Goal: Task Accomplishment & Management: Use online tool/utility

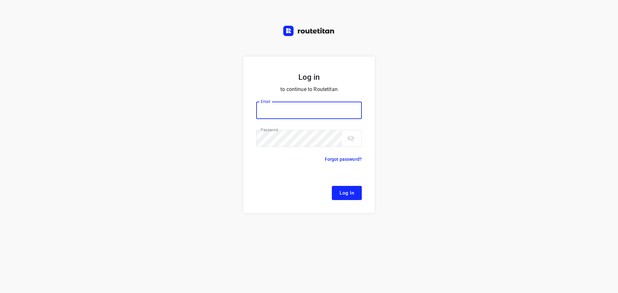
type input "remco@fruitopjewerk.nl"
click at [343, 193] on span "Log In" at bounding box center [346, 193] width 14 height 8
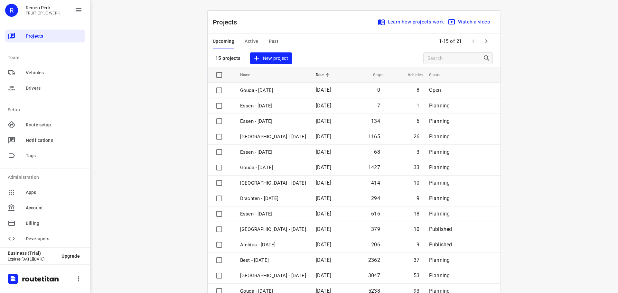
click at [189, 72] on div "i © 2025 Routetitan , © Stadia Maps , © OpenMapTiles © OpenStreetMap contributo…" at bounding box center [354, 146] width 528 height 293
click at [545, 103] on div "i © 2025 Routetitan , © Stadia Maps , © OpenMapTiles © OpenStreetMap contributo…" at bounding box center [354, 146] width 528 height 293
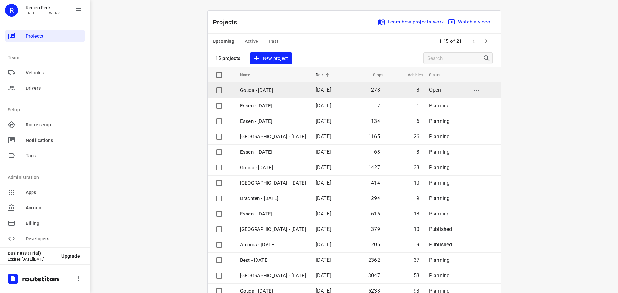
click at [266, 89] on p "Gouda - [DATE]" at bounding box center [273, 90] width 66 height 7
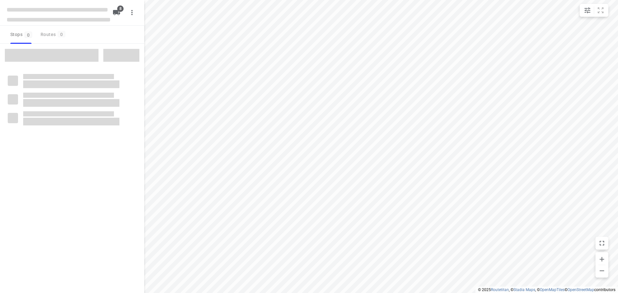
checkbox input "true"
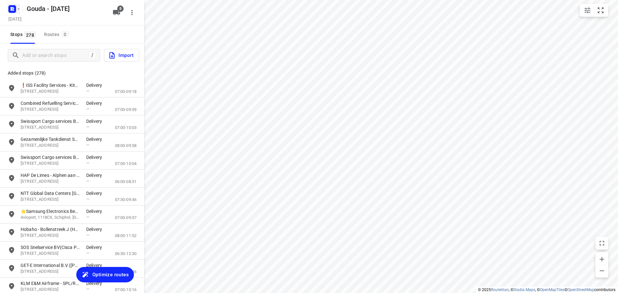
click at [13, 10] on icon "button" at bounding box center [14, 10] width 2 height 2
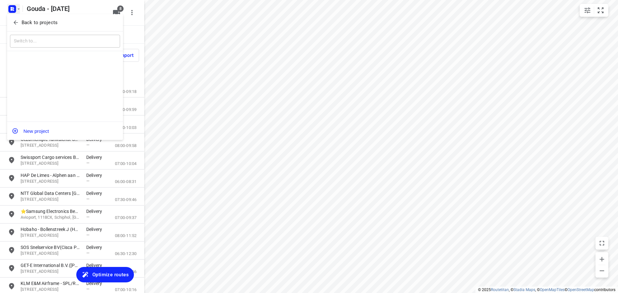
click at [19, 19] on button "Back to projects" at bounding box center [65, 22] width 110 height 11
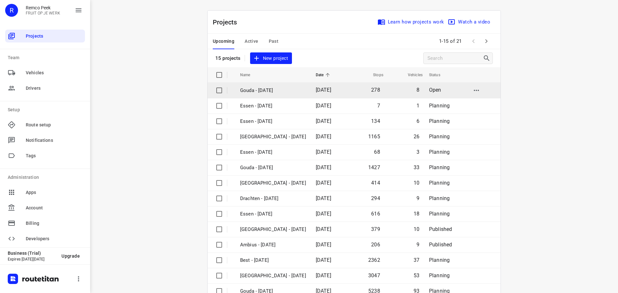
click at [216, 91] on input "checkbox" at bounding box center [219, 90] width 13 height 13
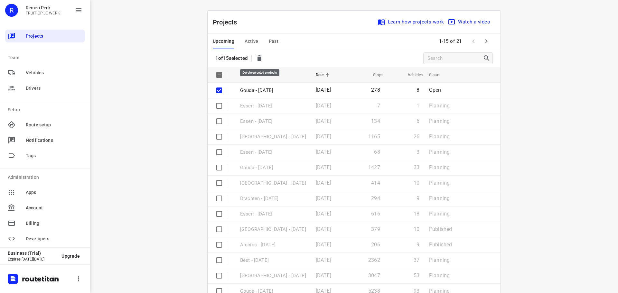
click at [261, 60] on icon "button" at bounding box center [259, 58] width 5 height 6
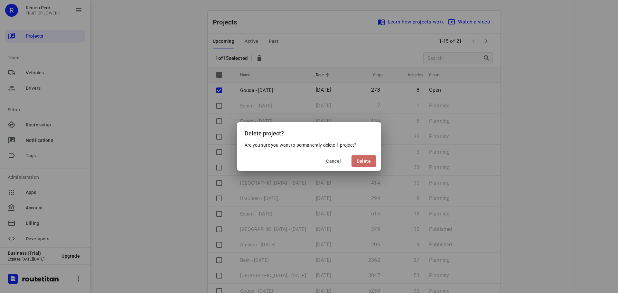
click at [366, 159] on span "Delete" at bounding box center [363, 161] width 14 height 5
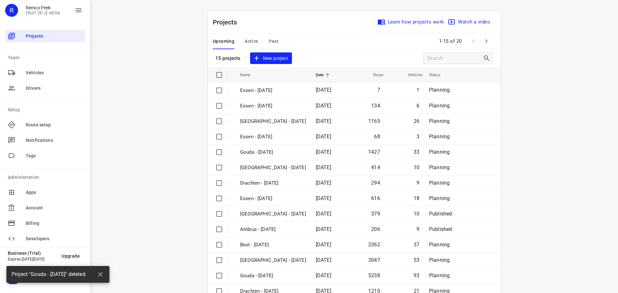
click at [172, 117] on div "i © 2025 Routetitan , © Stadia Maps , © OpenMapTiles © OpenStreetMap contributo…" at bounding box center [354, 146] width 528 height 293
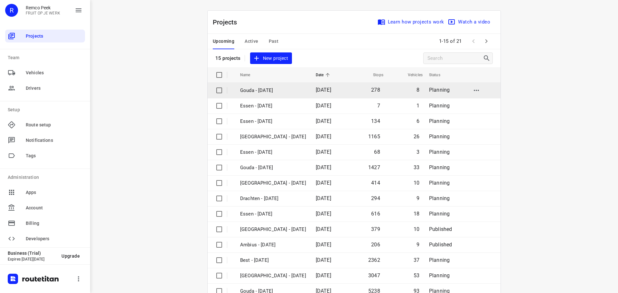
click at [250, 88] on p "Gouda - [DATE]" at bounding box center [273, 90] width 66 height 7
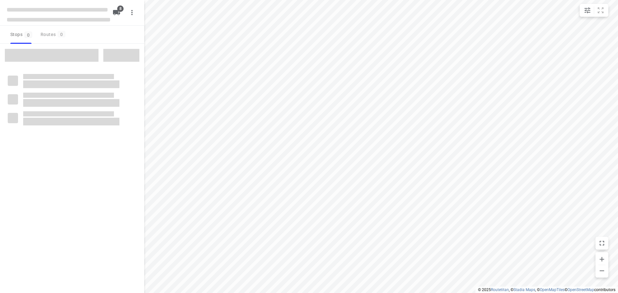
checkbox input "true"
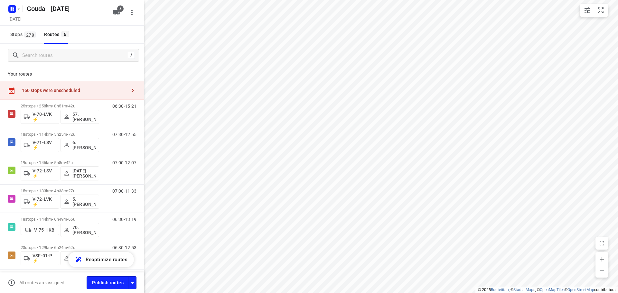
click at [132, 91] on icon "button" at bounding box center [133, 90] width 2 height 4
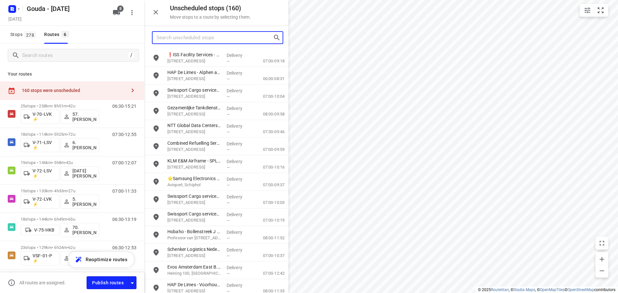
click at [191, 38] on input "Search unscheduled stops" at bounding box center [214, 38] width 116 height 10
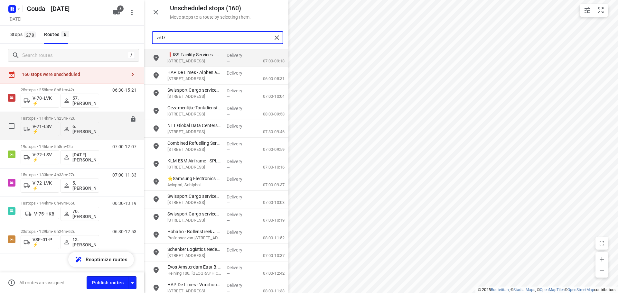
scroll to position [23, 0]
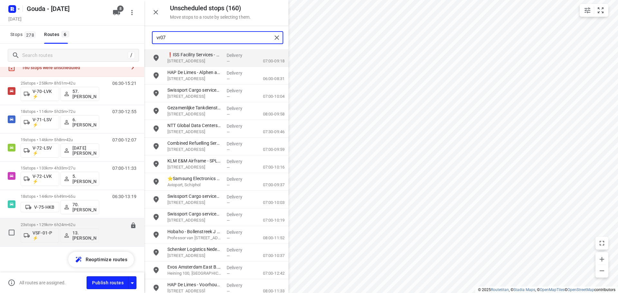
type input "vr07"
click at [67, 223] on p "23 stops • 129km • 6h24m • 62u" at bounding box center [60, 224] width 78 height 5
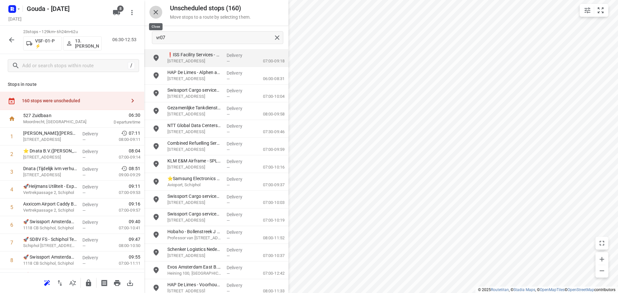
click at [157, 11] on icon "button" at bounding box center [155, 12] width 5 height 5
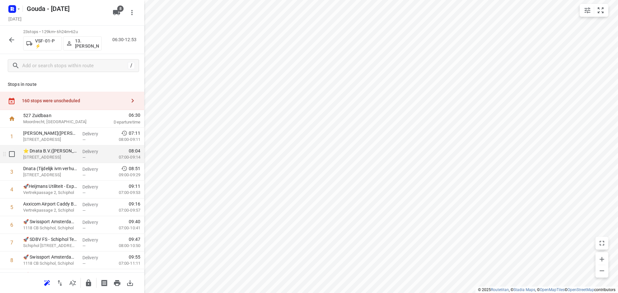
click at [71, 159] on p "Rangoonweg 11, Schiphol" at bounding box center [50, 157] width 54 height 6
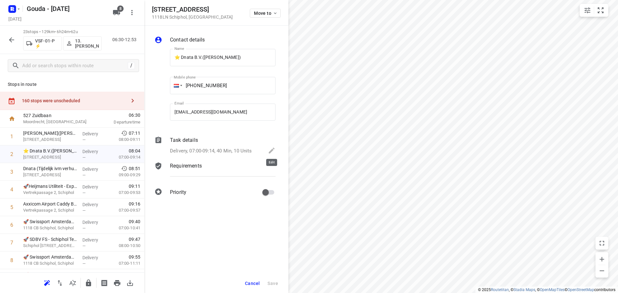
click at [270, 151] on icon at bounding box center [272, 151] width 8 height 8
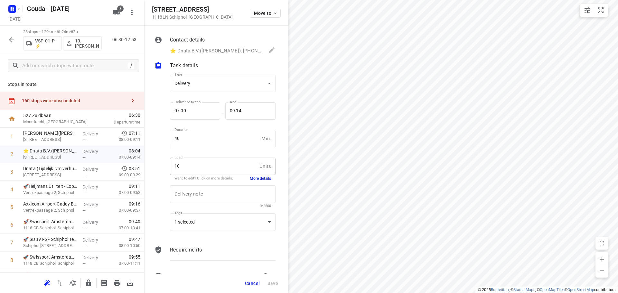
click at [256, 180] on button "More details" at bounding box center [260, 178] width 21 height 5
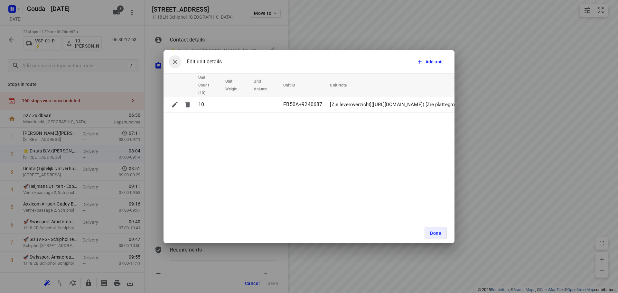
click at [179, 64] on button "button" at bounding box center [175, 61] width 13 height 13
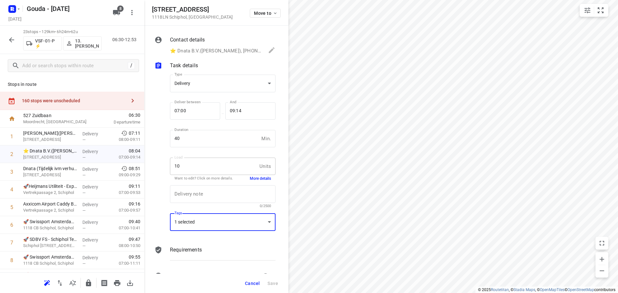
click at [261, 223] on div "1 selected" at bounding box center [223, 222] width 106 height 18
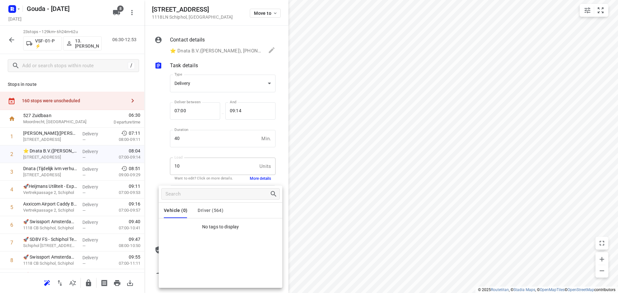
click at [225, 209] on div "Vehicle (0) Driver (564)" at bounding box center [221, 210] width 124 height 15
click at [214, 210] on span "Driver (564)" at bounding box center [211, 210] width 26 height 5
click at [349, 154] on div at bounding box center [309, 146] width 618 height 293
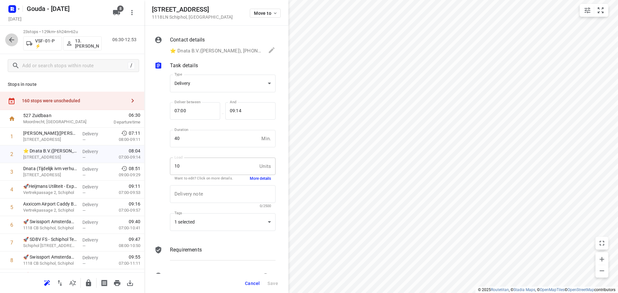
click at [12, 40] on icon "button" at bounding box center [11, 39] width 5 height 5
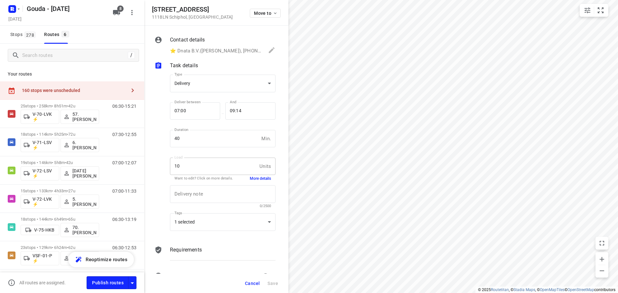
click at [129, 86] on button "button" at bounding box center [132, 90] width 13 height 13
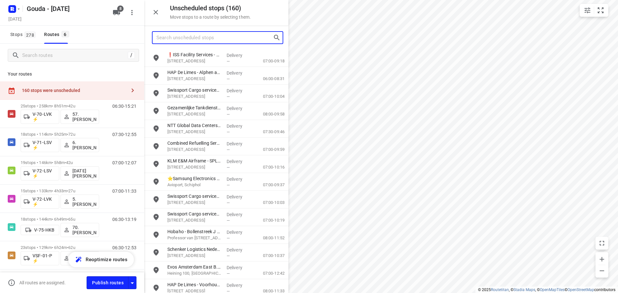
click at [196, 40] on input "Search unscheduled stops" at bounding box center [214, 38] width 116 height 10
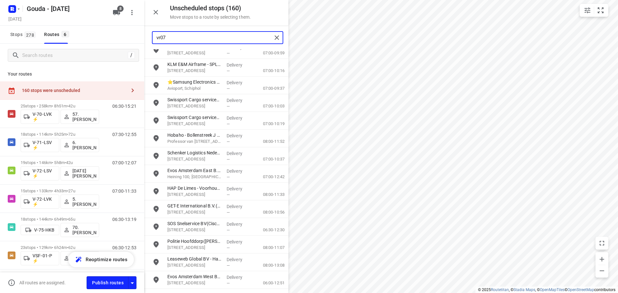
scroll to position [147, 0]
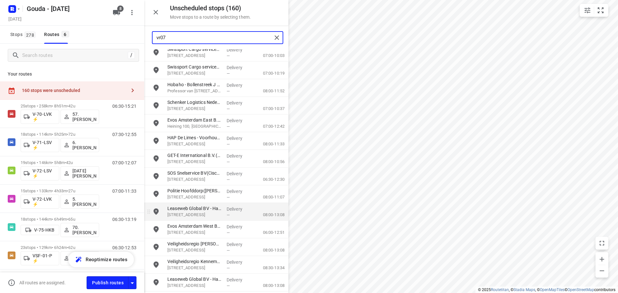
type input "vr07"
click at [175, 39] on input "vr07" at bounding box center [213, 38] width 115 height 10
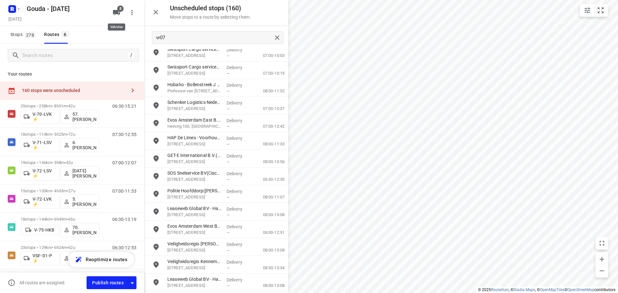
click at [113, 15] on icon "button" at bounding box center [117, 13] width 8 height 8
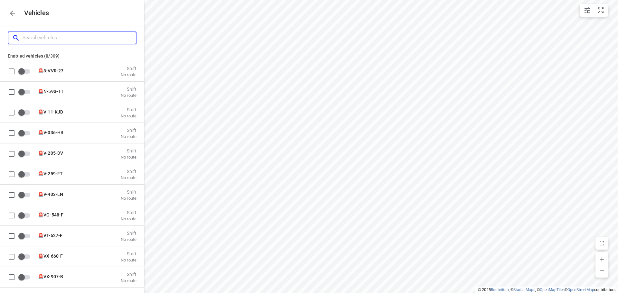
click at [89, 39] on input "Search vehicles" at bounding box center [79, 38] width 113 height 10
type input "l"
checkbox input "true"
type input "ls"
checkbox input "true"
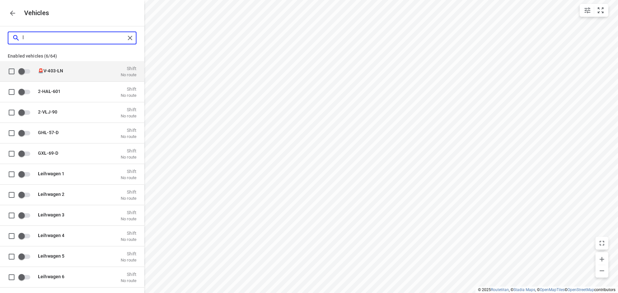
checkbox input "true"
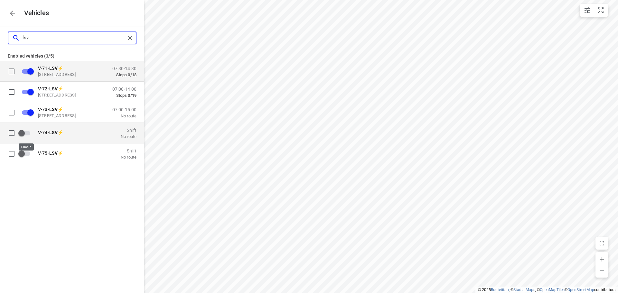
type input "lsv"
click at [27, 134] on input "grid" at bounding box center [21, 133] width 37 height 12
checkbox input "true"
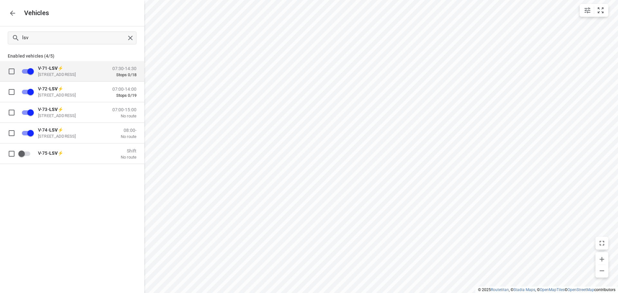
click at [9, 13] on icon "button" at bounding box center [13, 13] width 8 height 8
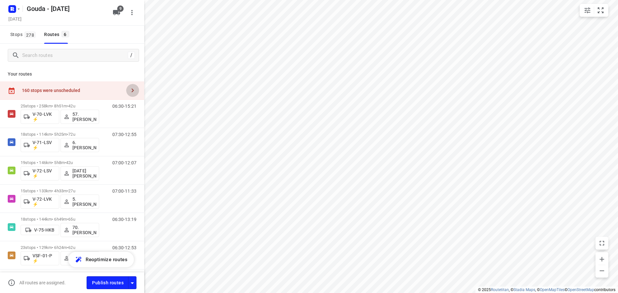
click at [131, 92] on icon "button" at bounding box center [133, 91] width 8 height 8
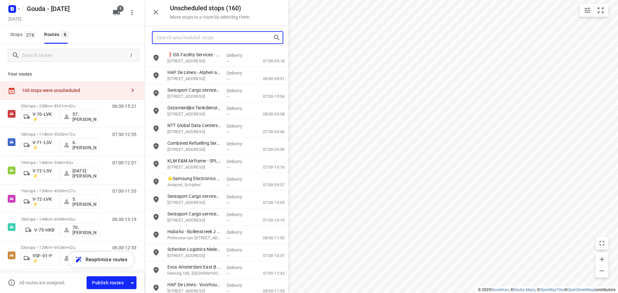
click at [182, 38] on input "Search unscheduled stops" at bounding box center [214, 38] width 116 height 10
type input "vr07"
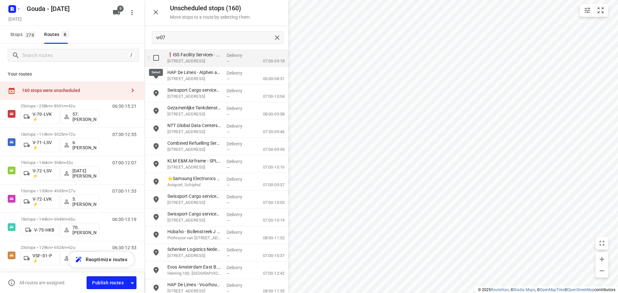
click at [156, 60] on input "grid" at bounding box center [156, 57] width 13 height 13
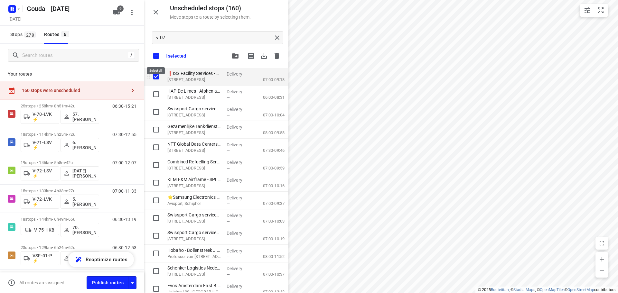
checkbox input "true"
click at [157, 56] on input "checkbox" at bounding box center [156, 56] width 14 height 14
checkbox input "false"
checkbox input "true"
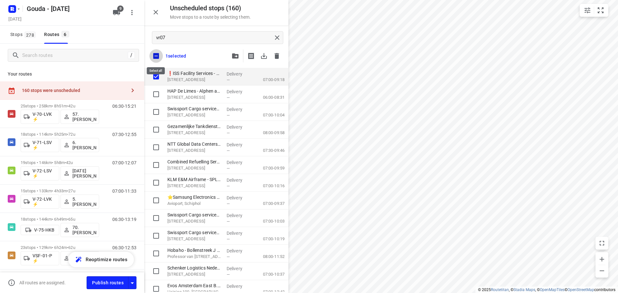
checkbox input "true"
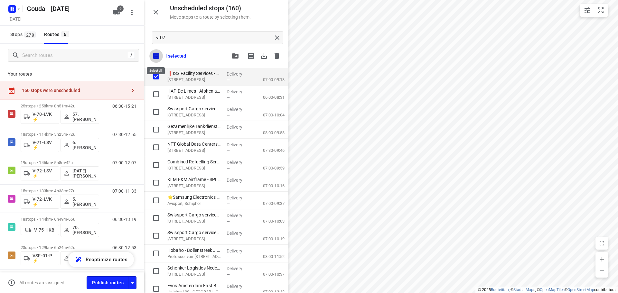
checkbox input "true"
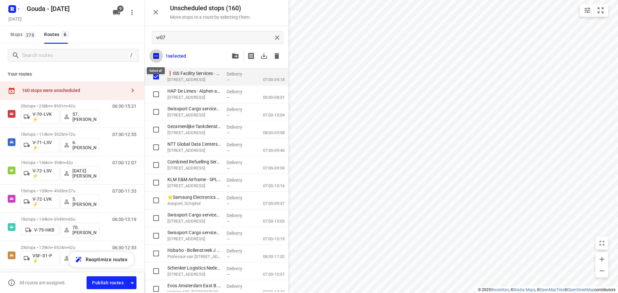
checkbox input "true"
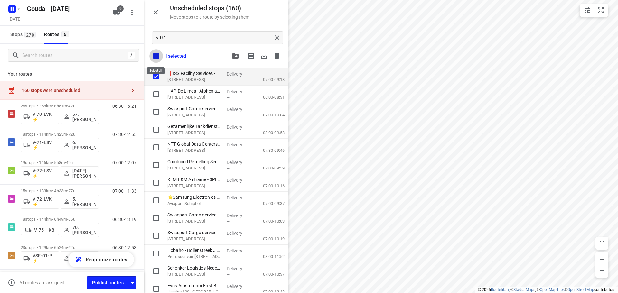
checkbox input "true"
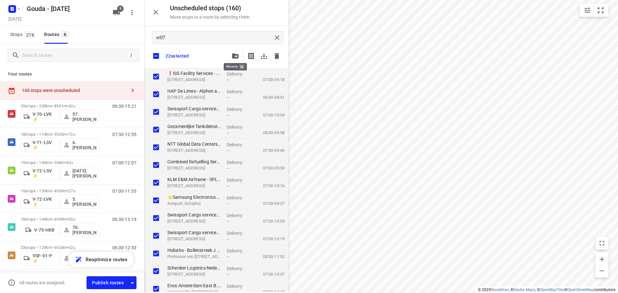
click at [234, 57] on icon "button" at bounding box center [235, 55] width 6 height 5
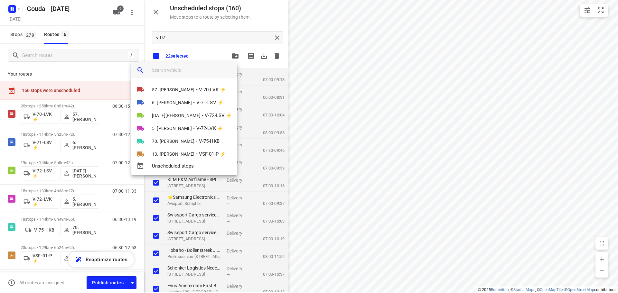
click at [190, 71] on input "search vehicle" at bounding box center [192, 70] width 80 height 10
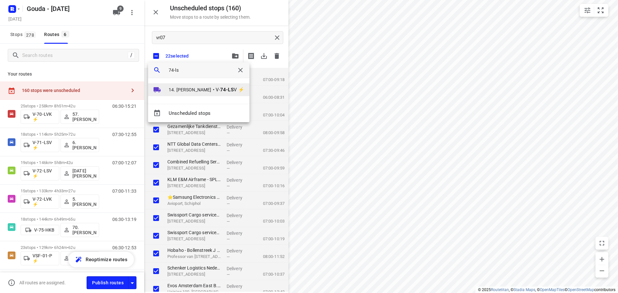
type input "74-ls"
click at [187, 90] on span "14. [PERSON_NAME]" at bounding box center [190, 90] width 43 height 6
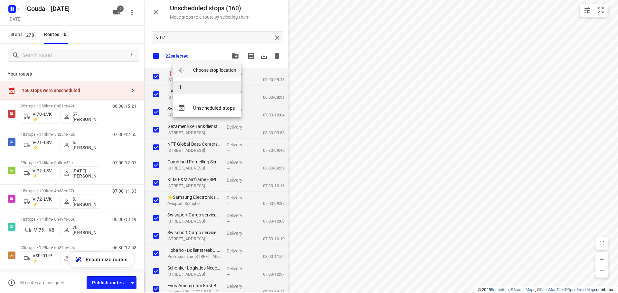
click at [192, 87] on li "1" at bounding box center [206, 87] width 69 height 13
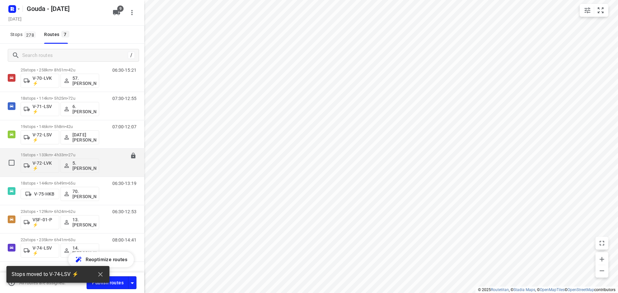
scroll to position [51, 0]
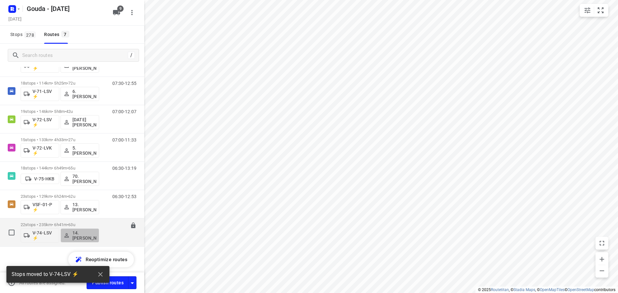
click at [84, 234] on p "14. [PERSON_NAME]" at bounding box center [84, 235] width 24 height 10
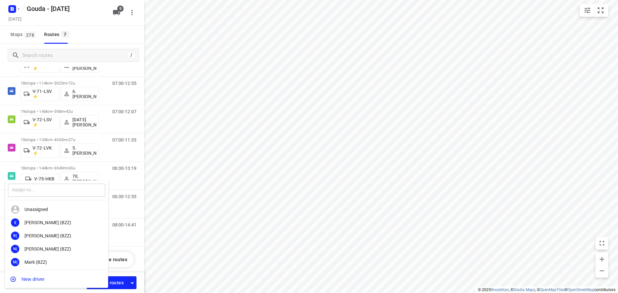
click at [46, 187] on input "text" at bounding box center [56, 190] width 97 height 13
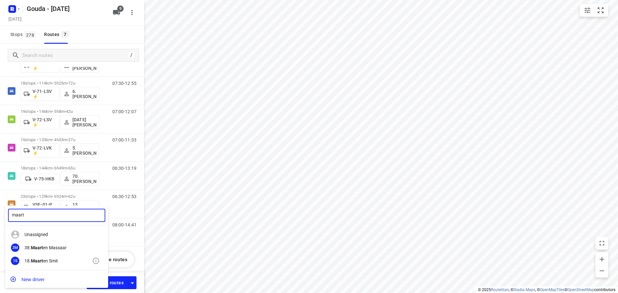
type input "maart"
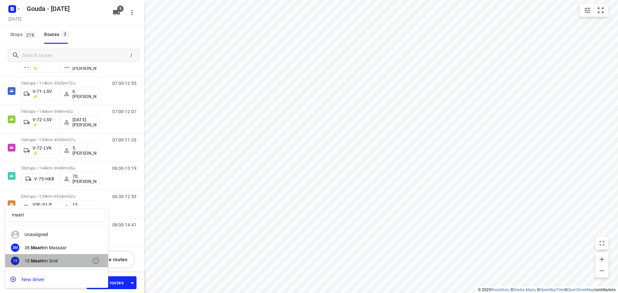
click at [49, 260] on div "18. Maart en Smit" at bounding box center [58, 260] width 68 height 5
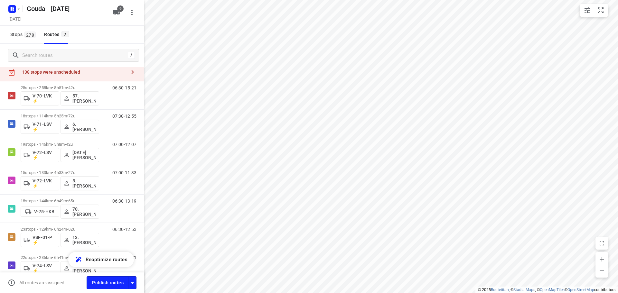
scroll to position [0, 0]
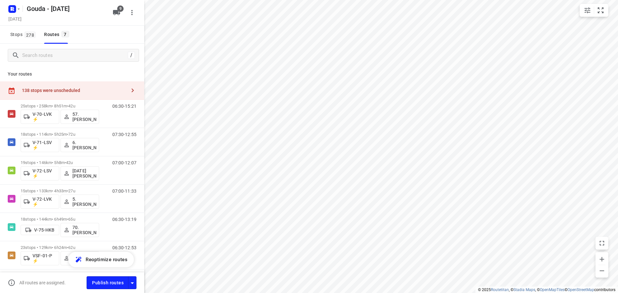
click at [132, 94] on button "button" at bounding box center [132, 90] width 13 height 13
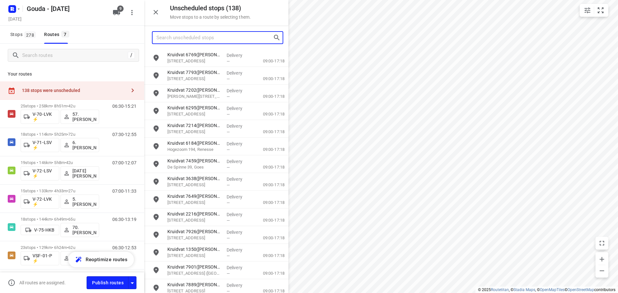
click at [202, 38] on input "Search unscheduled stops" at bounding box center [214, 38] width 116 height 10
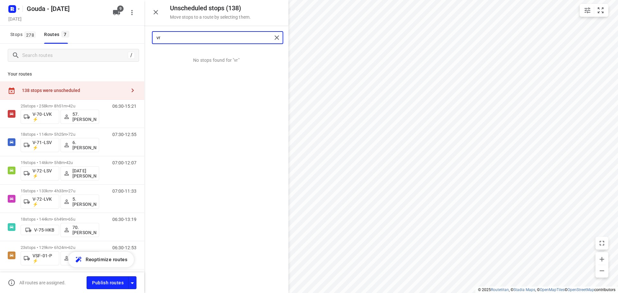
type input "v"
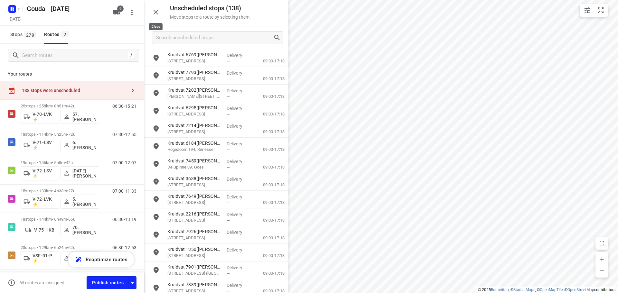
click at [154, 8] on icon "button" at bounding box center [156, 12] width 8 height 8
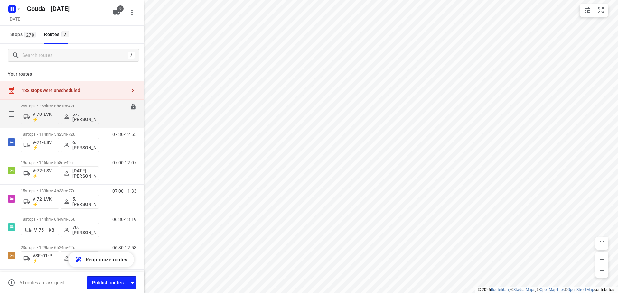
click at [64, 104] on p "25 stops • 258km • 8h51m • 42u" at bounding box center [60, 106] width 78 height 5
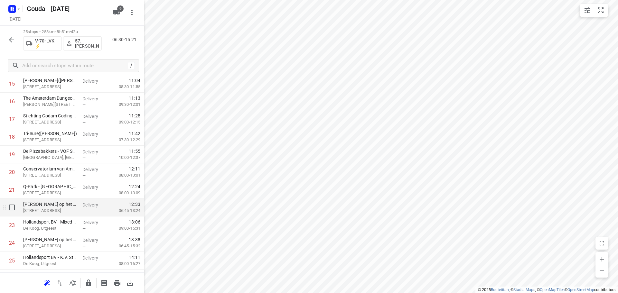
scroll to position [315, 0]
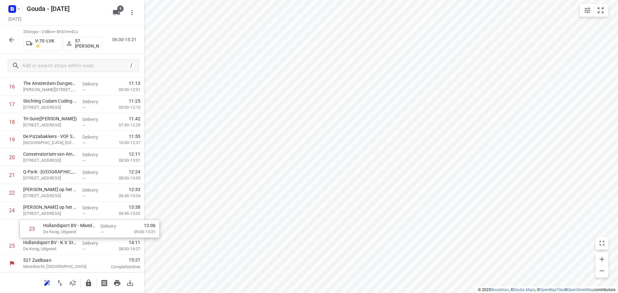
drag, startPoint x: 39, startPoint y: 213, endPoint x: 61, endPoint y: 230, distance: 27.7
click at [61, 230] on div "1 Meijburg & Co Amstelveen(Patricia Pijlman) Laan van Langerhuize 9, Amstelveen…" at bounding box center [72, 33] width 144 height 442
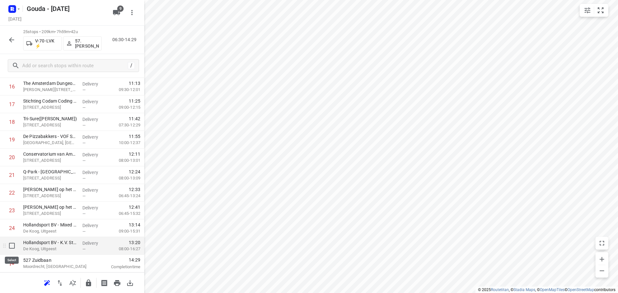
click at [9, 246] on input "checkbox" at bounding box center [11, 245] width 13 height 13
checkbox input "true"
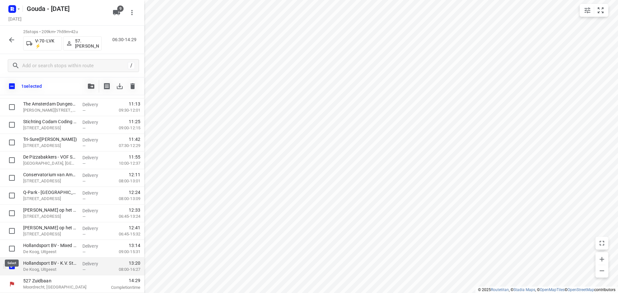
scroll to position [313, 0]
click at [90, 89] on button "button" at bounding box center [91, 86] width 13 height 13
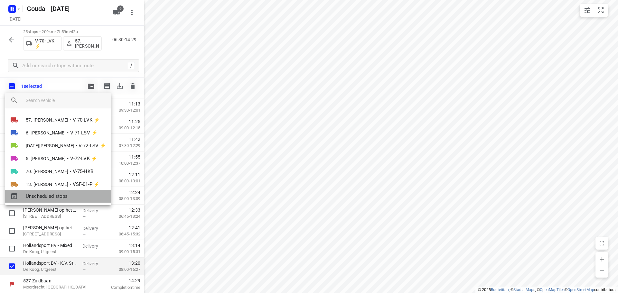
click at [58, 195] on span "Unscheduled stops" at bounding box center [66, 196] width 80 height 7
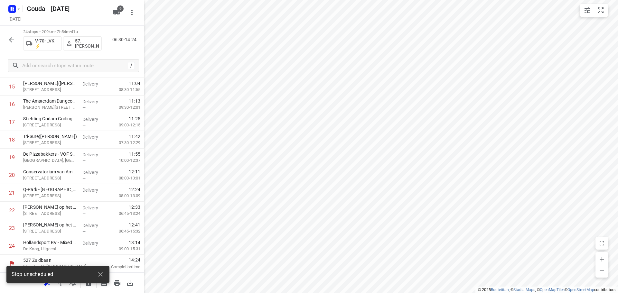
scroll to position [298, 0]
click at [10, 247] on input "checkbox" at bounding box center [11, 245] width 13 height 13
checkbox input "true"
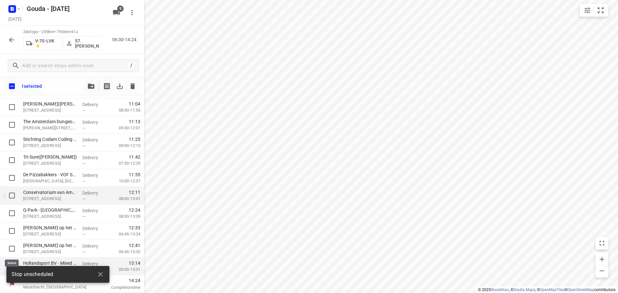
scroll to position [295, 0]
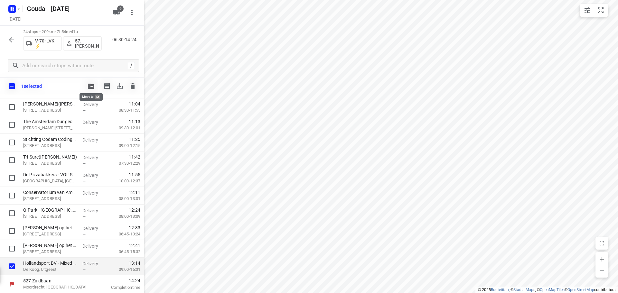
click at [93, 88] on icon "button" at bounding box center [91, 86] width 6 height 5
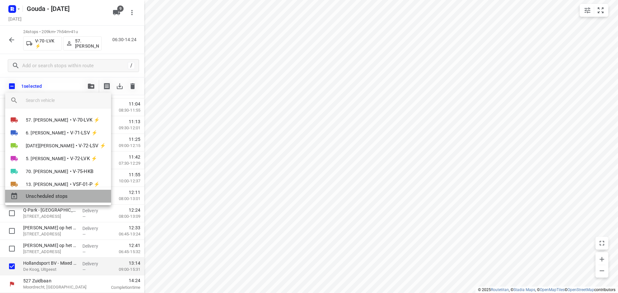
click at [60, 197] on span "Unscheduled stops" at bounding box center [66, 196] width 80 height 7
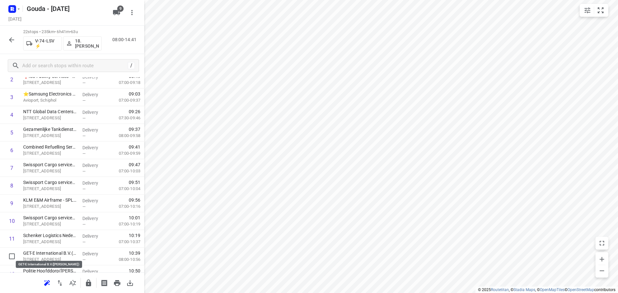
scroll to position [193, 0]
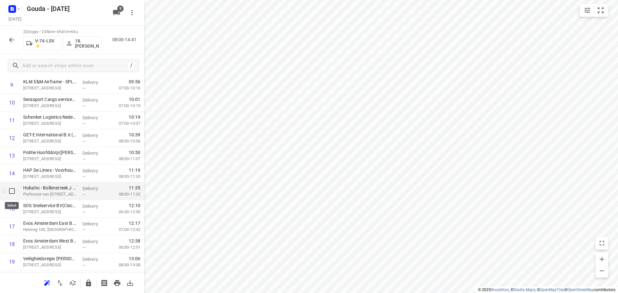
click at [13, 188] on input "checkbox" at bounding box center [11, 191] width 13 height 13
checkbox input "true"
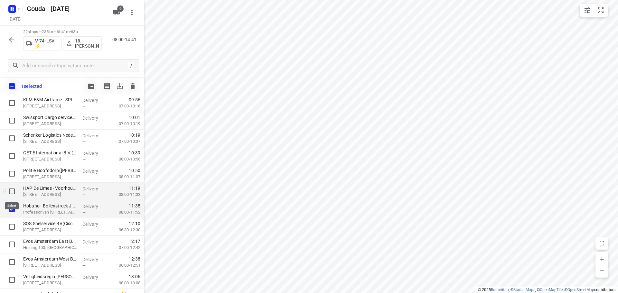
click at [13, 191] on input "checkbox" at bounding box center [11, 191] width 13 height 13
checkbox input "true"
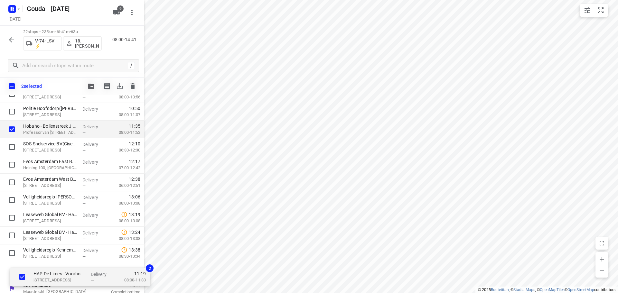
scroll to position [260, 0]
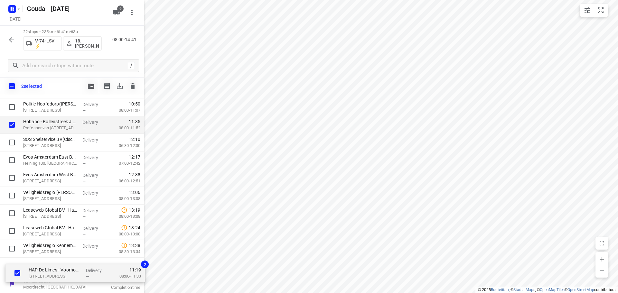
drag, startPoint x: 47, startPoint y: 193, endPoint x: 51, endPoint y: 274, distance: 81.5
click at [51, 274] on div "HAP De Limes - Alphen aan den Rijn(Nicole Krab) Meteoorlaan 4, Alphen Aan Den R…" at bounding box center [72, 80] width 144 height 389
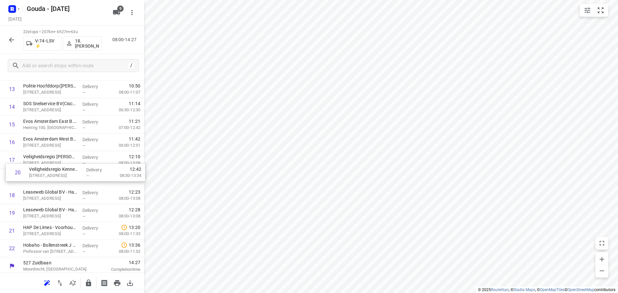
drag, startPoint x: 52, startPoint y: 216, endPoint x: 57, endPoint y: 172, distance: 43.8
click at [57, 172] on div "1 HAP De Limes - Alphen aan den Rijn(Nicole Krab) Meteoorlaan 4, Alphen Aan Den…" at bounding box center [72, 62] width 144 height 389
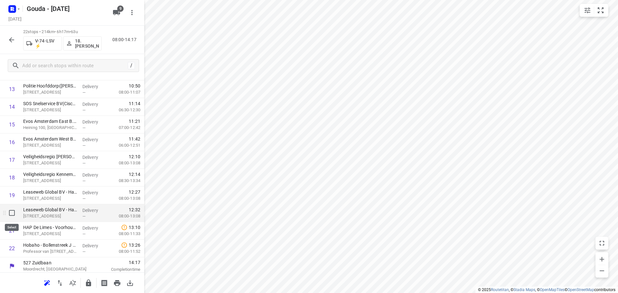
click at [9, 214] on input "checkbox" at bounding box center [11, 213] width 13 height 13
checkbox input "true"
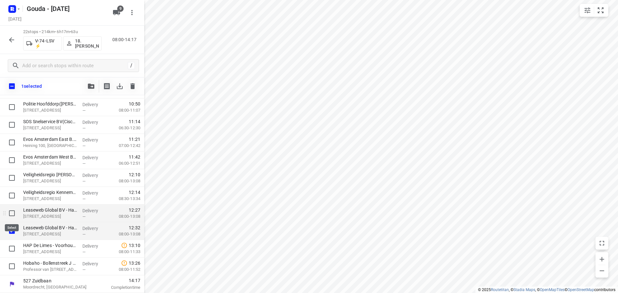
click at [10, 214] on input "checkbox" at bounding box center [11, 213] width 13 height 13
checkbox input "true"
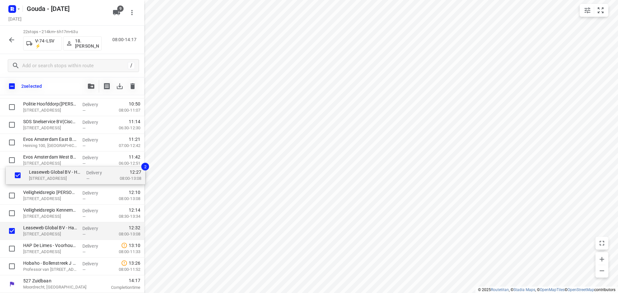
drag, startPoint x: 33, startPoint y: 214, endPoint x: 42, endPoint y: 176, distance: 39.5
click at [42, 176] on div "HAP De Limes - Alphen aan den Rijn(Nicole Krab) Meteoorlaan 4, Alphen Aan Den R…" at bounding box center [72, 80] width 144 height 389
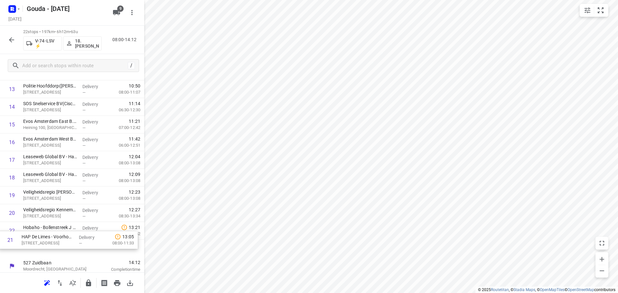
scroll to position [262, 0]
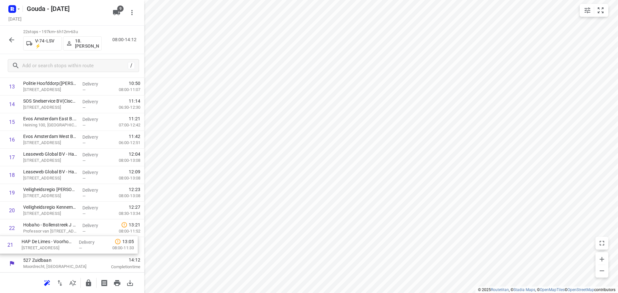
drag, startPoint x: 53, startPoint y: 229, endPoint x: 51, endPoint y: 246, distance: 17.6
click at [51, 246] on div "1 HAP De Limes - Alphen aan den Rijn(Nicole Krab) Meteoorlaan 4, Alphen Aan Den…" at bounding box center [72, 60] width 144 height 389
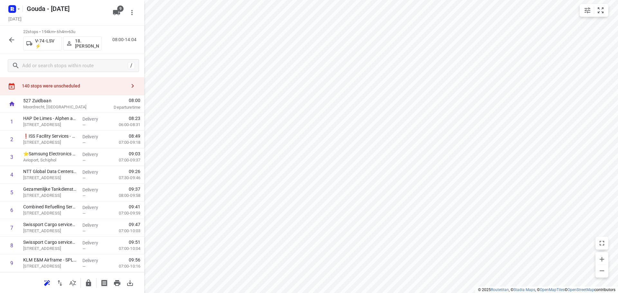
scroll to position [0, 0]
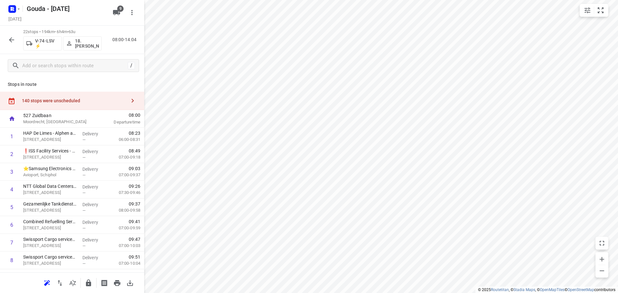
click at [132, 102] on icon "button" at bounding box center [133, 101] width 2 height 4
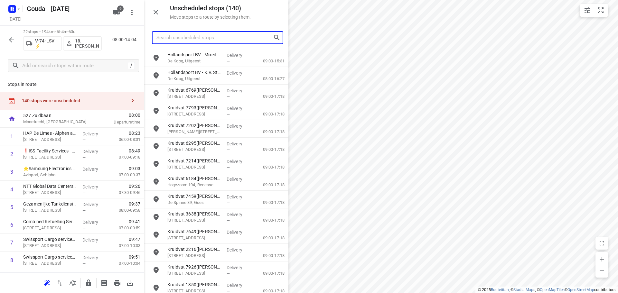
click at [183, 39] on input "Search unscheduled stops" at bounding box center [214, 38] width 116 height 10
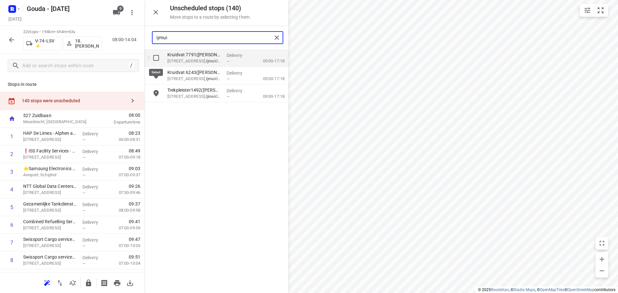
type input "ijmui"
click at [156, 61] on input "grid" at bounding box center [156, 57] width 13 height 13
checkbox input "true"
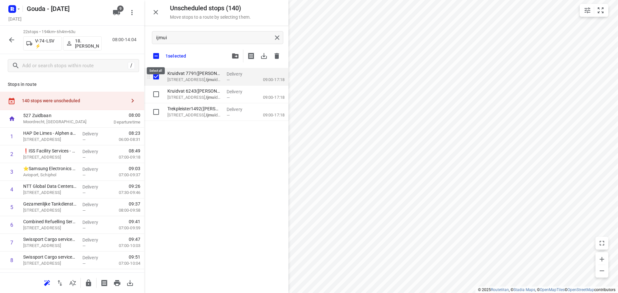
click at [155, 60] on input "checkbox" at bounding box center [156, 56] width 14 height 14
checkbox input "false"
checkbox input "true"
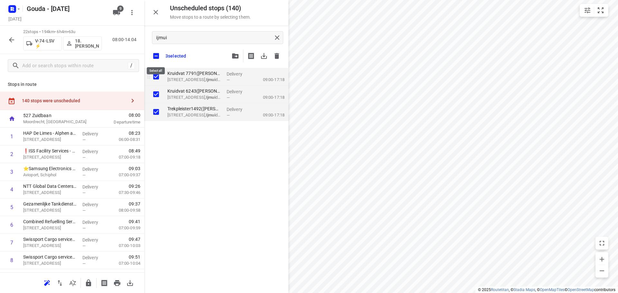
checkbox input "true"
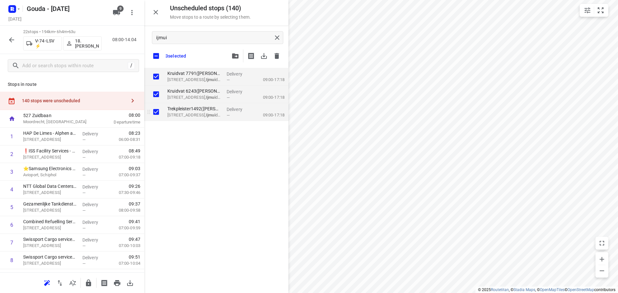
checkbox input "true"
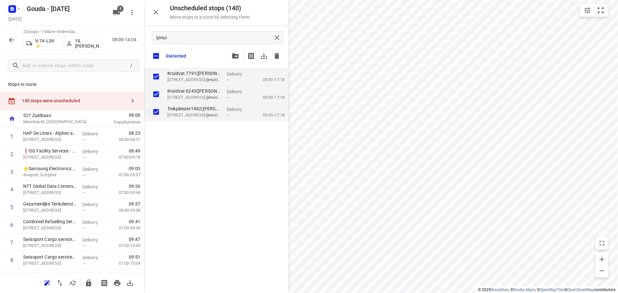
checkbox input "true"
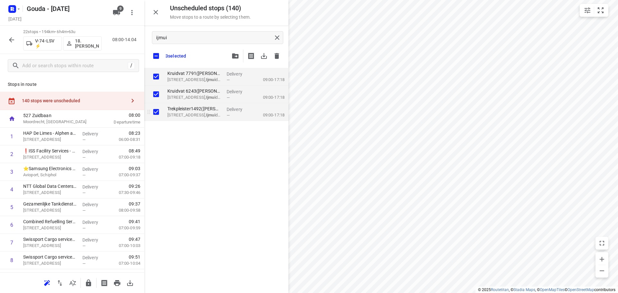
checkbox input "true"
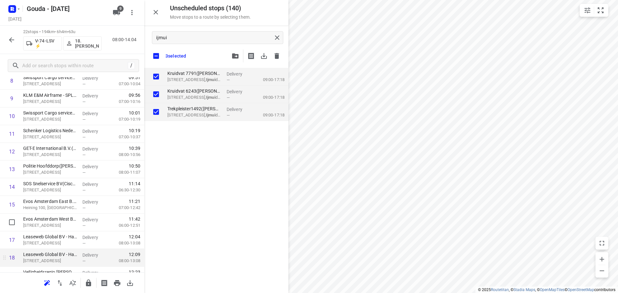
scroll to position [262, 0]
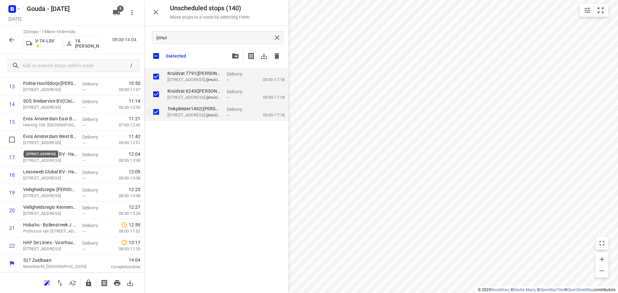
checkbox input "true"
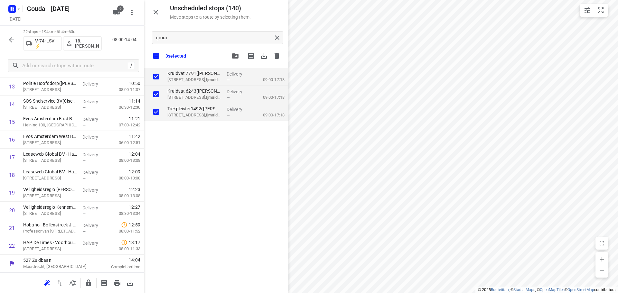
checkbox input "true"
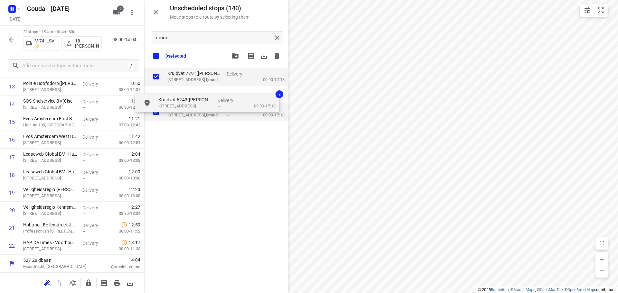
checkbox input "true"
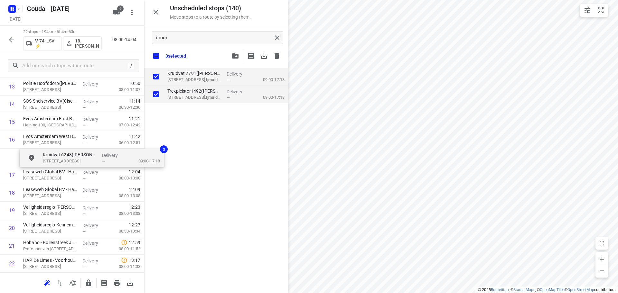
drag, startPoint x: 175, startPoint y: 98, endPoint x: 49, endPoint y: 164, distance: 141.7
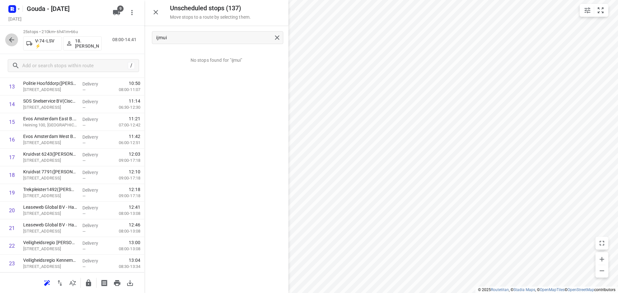
click at [17, 41] on button "button" at bounding box center [11, 39] width 13 height 13
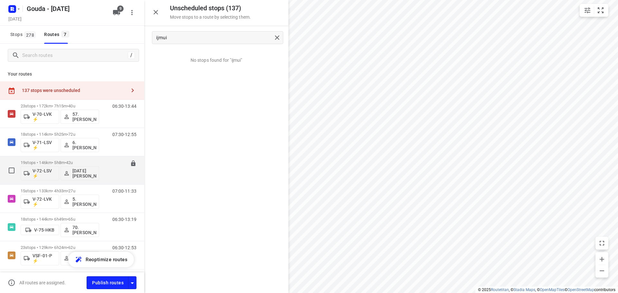
click at [69, 160] on div "19 stops • 146km • 5h8m • 42u V-72-LSV ⚡ 29. Jan Grootveld" at bounding box center [60, 170] width 78 height 27
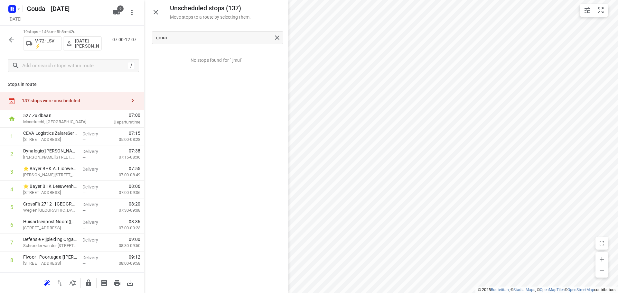
click at [8, 43] on icon "button" at bounding box center [12, 40] width 8 height 8
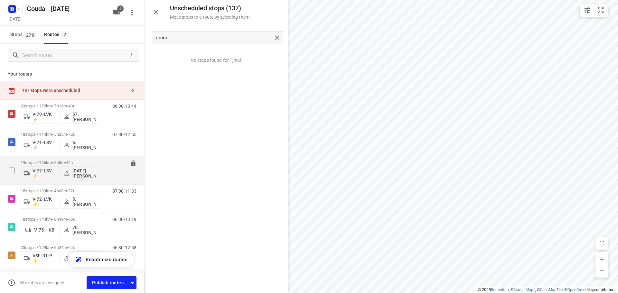
click at [67, 159] on div "19 stops • 146km • 5h8m • 42u V-72-LSV ⚡ 29. Jan Grootveld" at bounding box center [60, 170] width 78 height 27
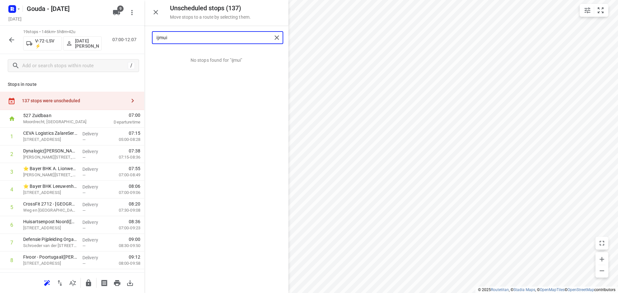
click at [171, 37] on input "ijmui" at bounding box center [213, 38] width 115 height 10
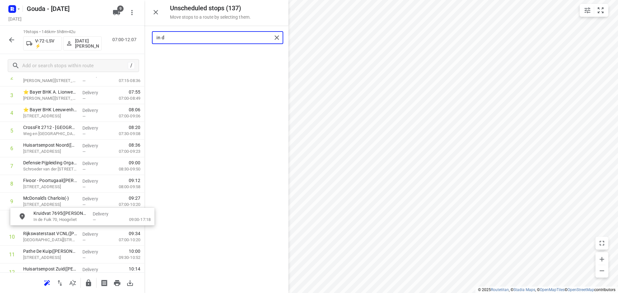
scroll to position [78, 0]
drag, startPoint x: 188, startPoint y: 59, endPoint x: 54, endPoint y: 204, distance: 197.8
click at [203, 41] on input "in d" at bounding box center [213, 38] width 115 height 10
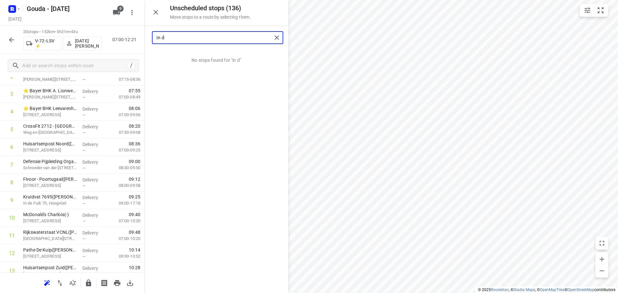
click at [203, 41] on input "in d" at bounding box center [213, 38] width 115 height 10
drag, startPoint x: 208, startPoint y: 57, endPoint x: 66, endPoint y: 215, distance: 212.0
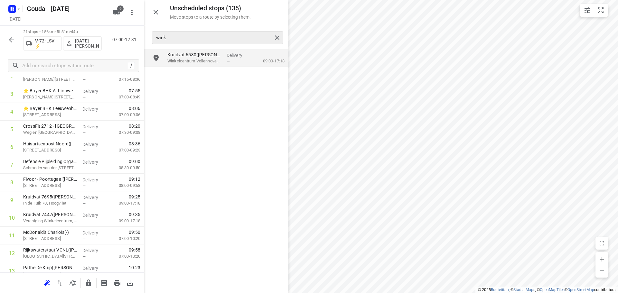
click at [195, 43] on div "wink" at bounding box center [217, 37] width 131 height 13
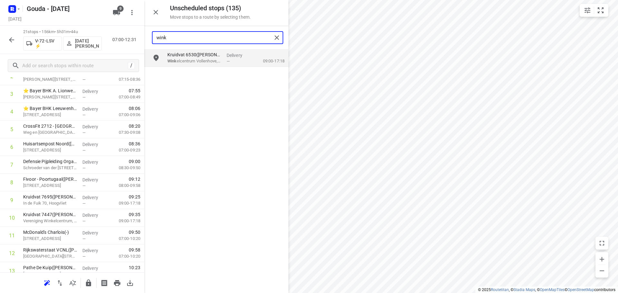
click at [194, 39] on input "wink" at bounding box center [213, 38] width 115 height 10
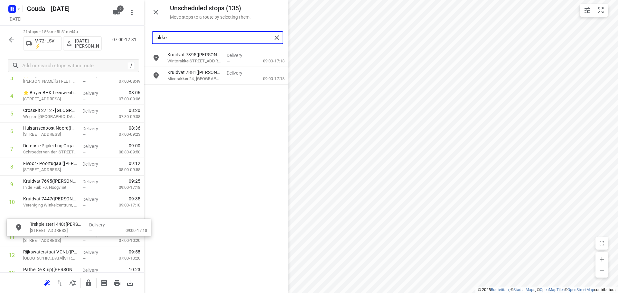
scroll to position [95, 0]
drag, startPoint x: 191, startPoint y: 99, endPoint x: 50, endPoint y: 225, distance: 189.1
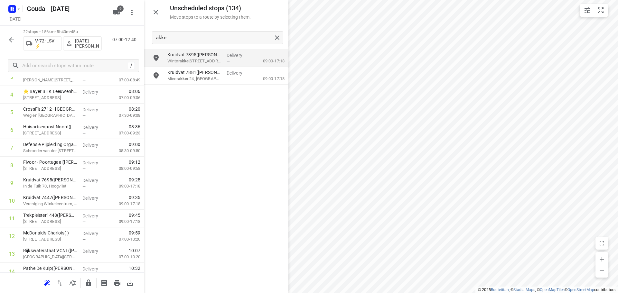
click at [199, 45] on div "akke" at bounding box center [216, 37] width 144 height 23
click at [199, 35] on input "akke" at bounding box center [213, 38] width 115 height 10
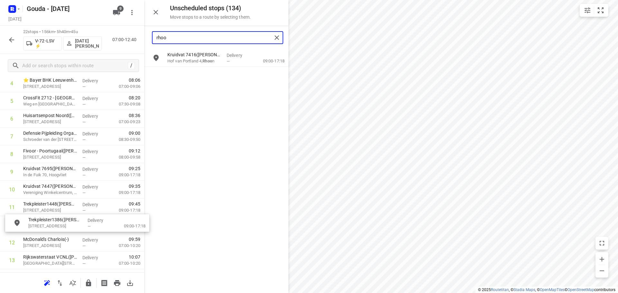
scroll to position [106, 0]
drag, startPoint x: 199, startPoint y: 77, endPoint x: 59, endPoint y: 225, distance: 203.4
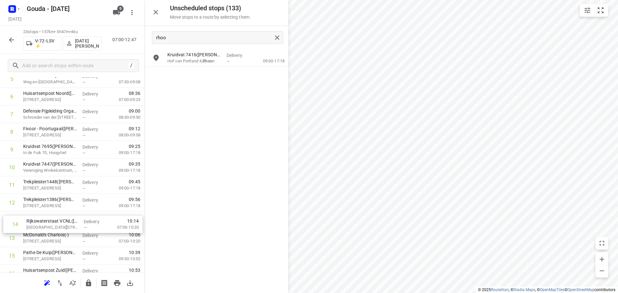
scroll to position [131, 0]
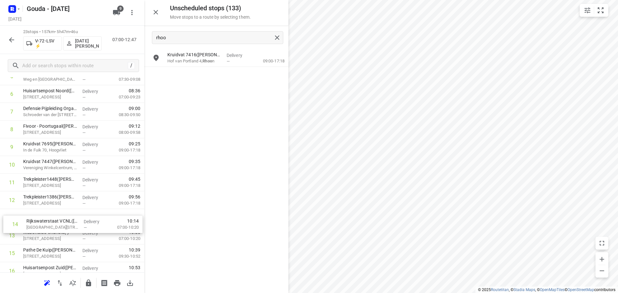
drag, startPoint x: 46, startPoint y: 258, endPoint x: 49, endPoint y: 218, distance: 40.3
click at [49, 219] on div "1 CEVA Logistics ZalareServices B.V. - Bleiswijk(Patrick Sloos) Klappolder 130,…" at bounding box center [72, 200] width 144 height 407
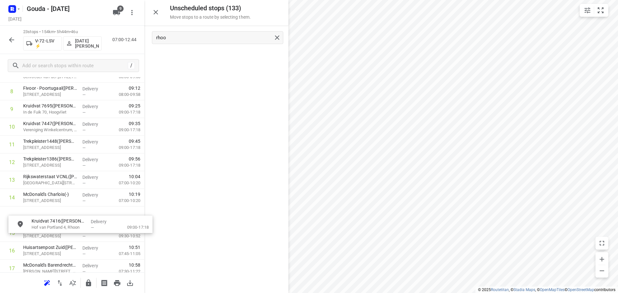
scroll to position [170, 0]
drag, startPoint x: 199, startPoint y: 63, endPoint x: 62, endPoint y: 217, distance: 206.4
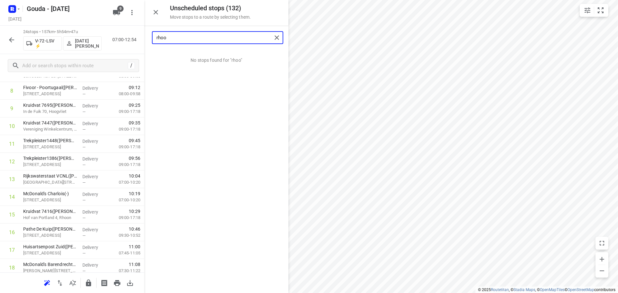
click at [178, 36] on input "rhoo" at bounding box center [213, 38] width 115 height 10
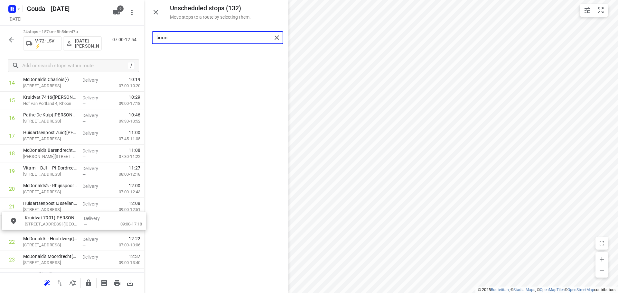
scroll to position [284, 0]
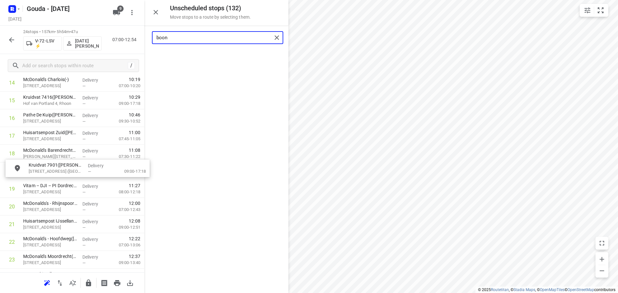
drag, startPoint x: 197, startPoint y: 63, endPoint x: 58, endPoint y: 175, distance: 179.1
click at [220, 38] on input "boon" at bounding box center [213, 38] width 115 height 10
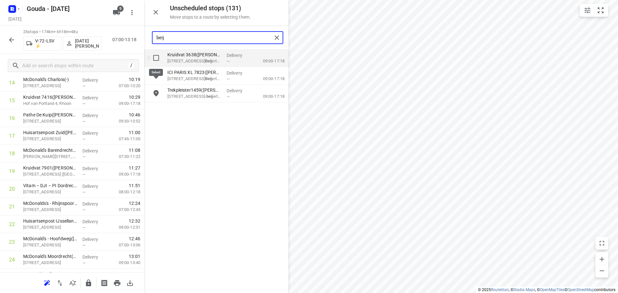
type input "beij"
click at [155, 57] on input "grid" at bounding box center [156, 57] width 13 height 13
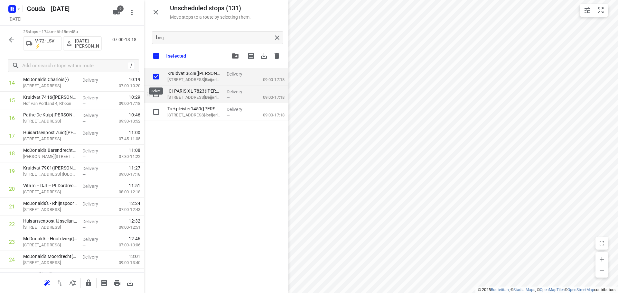
checkbox input "true"
click at [156, 96] on input "grid" at bounding box center [156, 94] width 13 height 13
checkbox input "true"
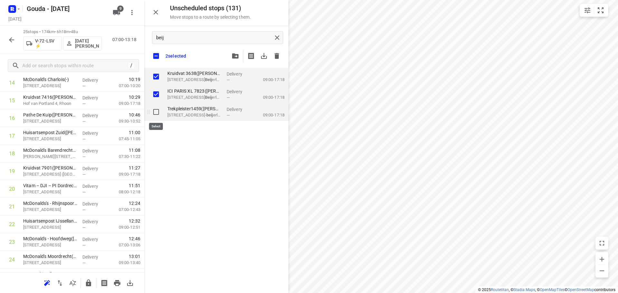
click at [156, 110] on input "grid" at bounding box center [156, 112] width 13 height 13
checkbox input "true"
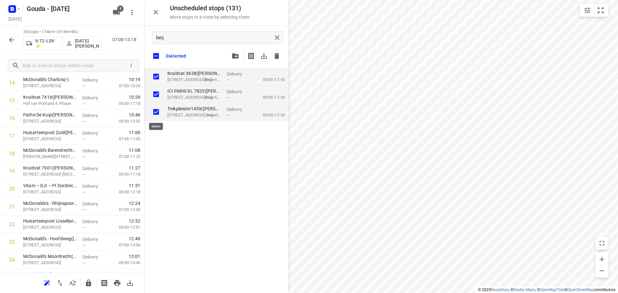
checkbox input "true"
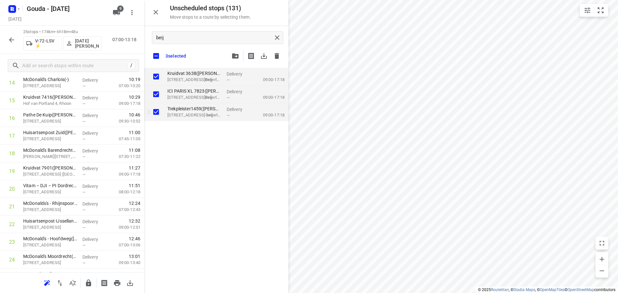
checkbox input "true"
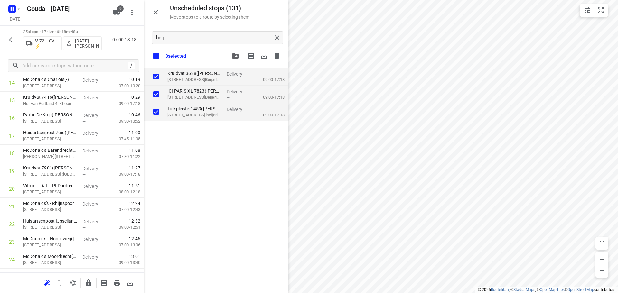
checkbox input "true"
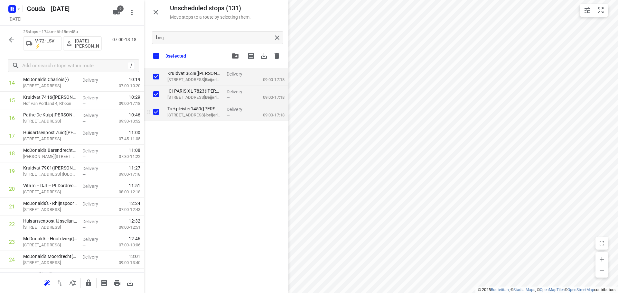
checkbox input "true"
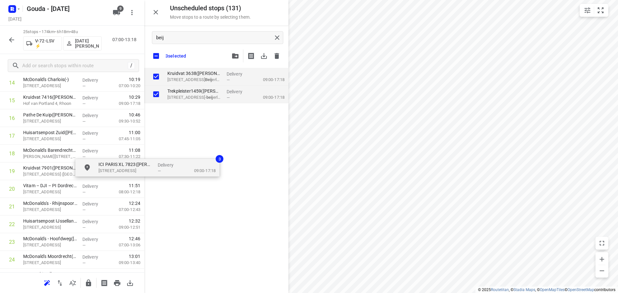
checkbox input "true"
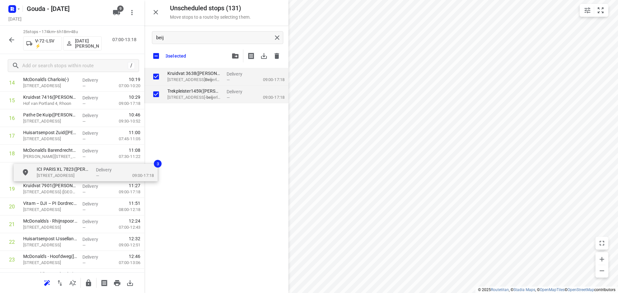
drag, startPoint x: 197, startPoint y: 86, endPoint x: 66, endPoint y: 168, distance: 154.1
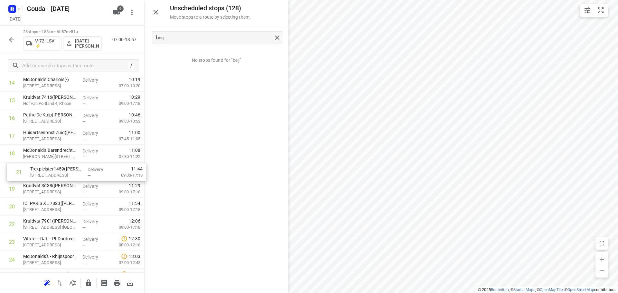
drag, startPoint x: 40, startPoint y: 209, endPoint x: 49, endPoint y: 168, distance: 42.5
click at [49, 168] on div "1 CEVA Logistics ZalareServices B.V. - Bleiswijk(Patrick Sloos) Klappolder 130,…" at bounding box center [72, 91] width 144 height 495
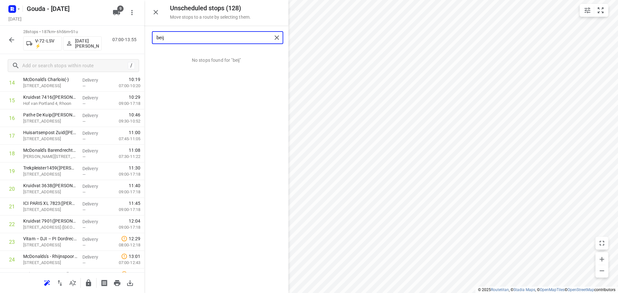
click at [199, 33] on input "beij" at bounding box center [213, 38] width 115 height 10
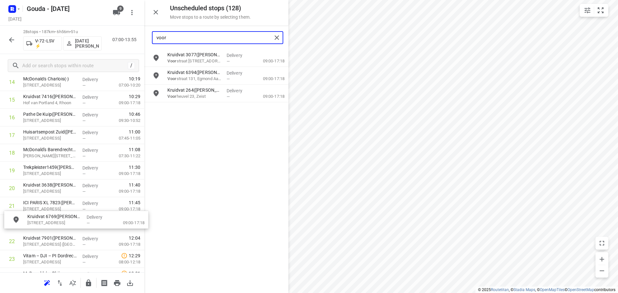
scroll to position [284, 0]
drag, startPoint x: 201, startPoint y: 59, endPoint x: 60, endPoint y: 222, distance: 215.7
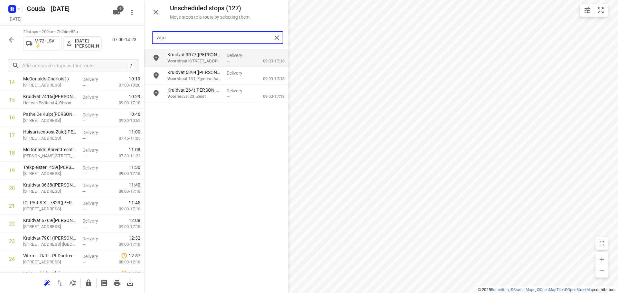
click at [182, 38] on input "voor" at bounding box center [213, 38] width 115 height 10
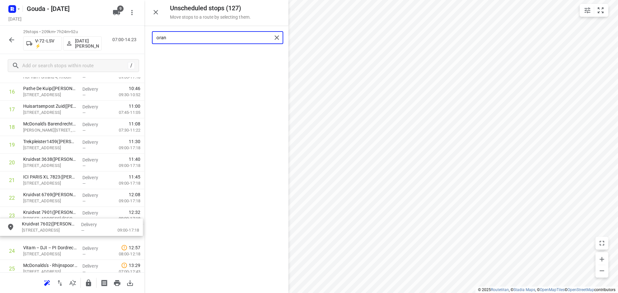
scroll to position [313, 0]
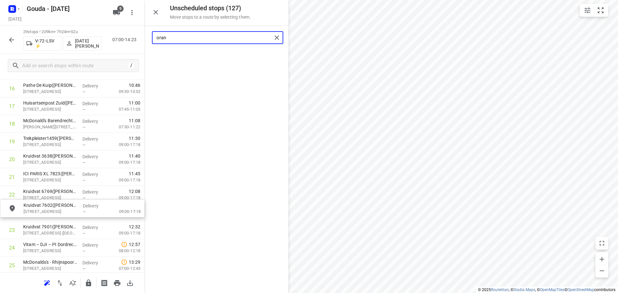
drag, startPoint x: 186, startPoint y: 52, endPoint x: 41, endPoint y: 208, distance: 213.5
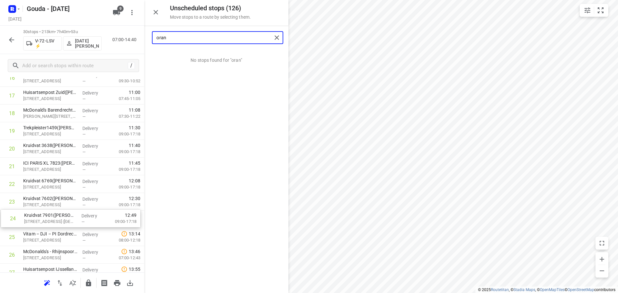
scroll to position [325, 0]
drag, startPoint x: 41, startPoint y: 234, endPoint x: 48, endPoint y: 131, distance: 103.5
click at [48, 131] on div "1 CEVA Logistics ZalareServices B.V. - Bleiswijk(Patrick Sloos) Klappolder 130,…" at bounding box center [72, 68] width 144 height 531
click at [195, 36] on input "oran" at bounding box center [213, 38] width 115 height 10
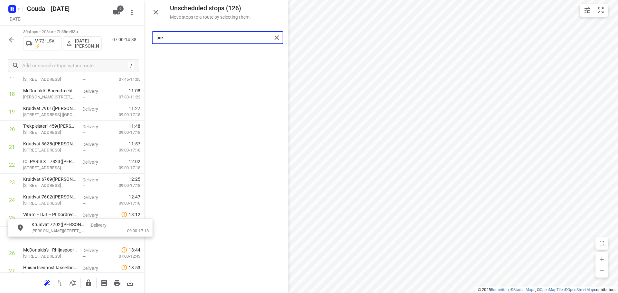
scroll to position [343, 0]
drag, startPoint x: 188, startPoint y: 60, endPoint x: 47, endPoint y: 220, distance: 213.2
click at [182, 37] on input "pie" at bounding box center [213, 38] width 115 height 10
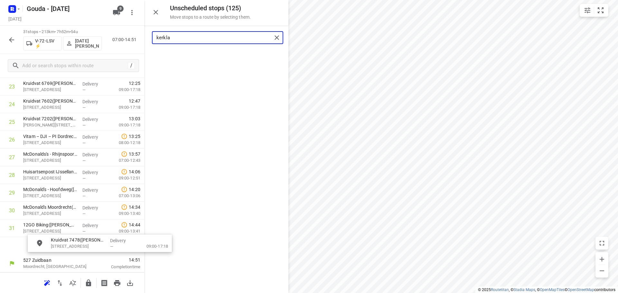
scroll to position [443, 0]
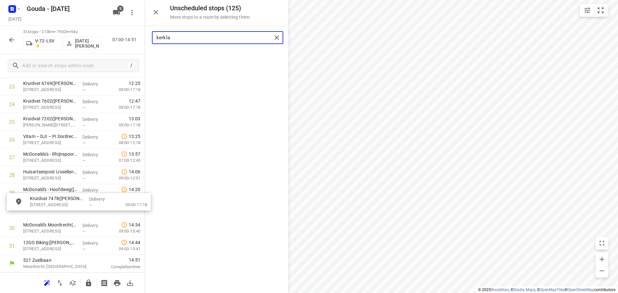
drag, startPoint x: 188, startPoint y: 56, endPoint x: 50, endPoint y: 203, distance: 201.2
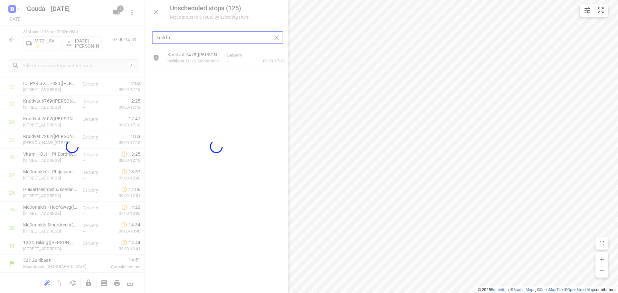
scroll to position [421, 0]
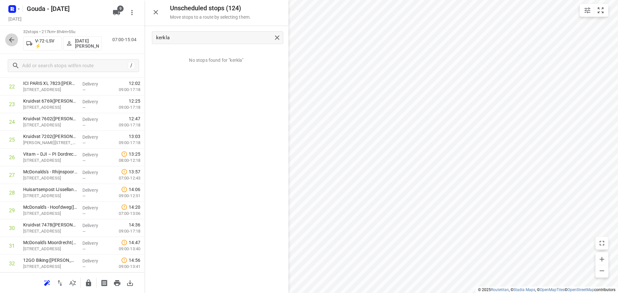
click at [9, 39] on icon "button" at bounding box center [12, 40] width 8 height 8
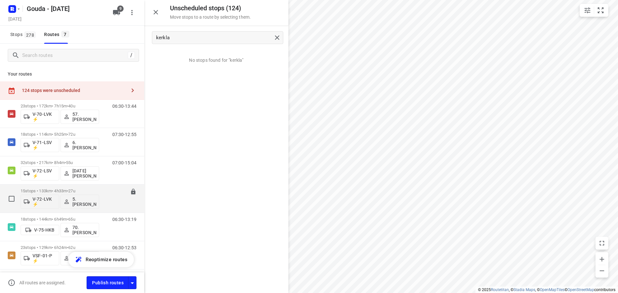
click at [59, 191] on p "15 stops • 133km • 4h33m • 27u" at bounding box center [60, 190] width 78 height 5
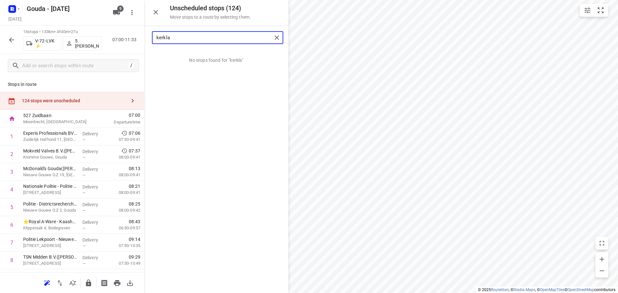
click at [186, 38] on input "kerkla" at bounding box center [213, 38] width 115 height 10
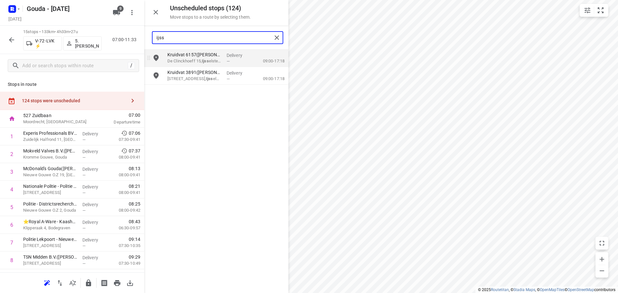
type input "ijss"
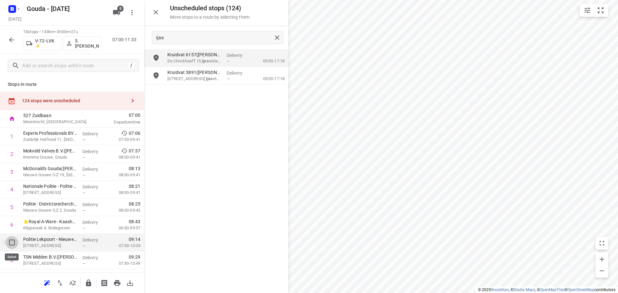
click at [11, 241] on input "checkbox" at bounding box center [11, 242] width 13 height 13
checkbox input "true"
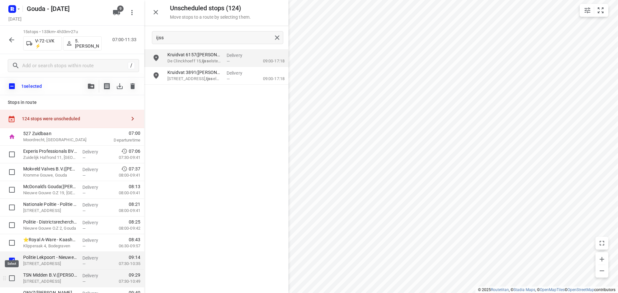
click at [11, 280] on input "checkbox" at bounding box center [11, 278] width 13 height 13
checkbox input "true"
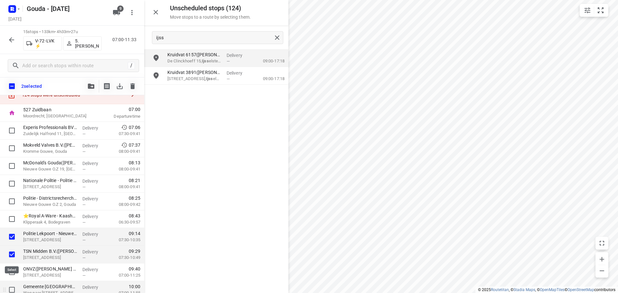
scroll to position [64, 0]
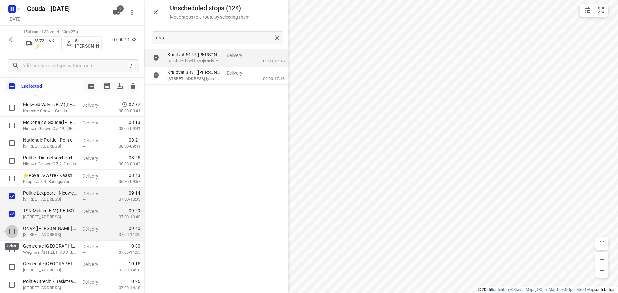
click at [11, 229] on input "checkbox" at bounding box center [11, 231] width 13 height 13
checkbox input "true"
click at [83, 84] on div "3 selected" at bounding box center [72, 86] width 144 height 18
click at [90, 86] on icon "button" at bounding box center [91, 86] width 6 height 5
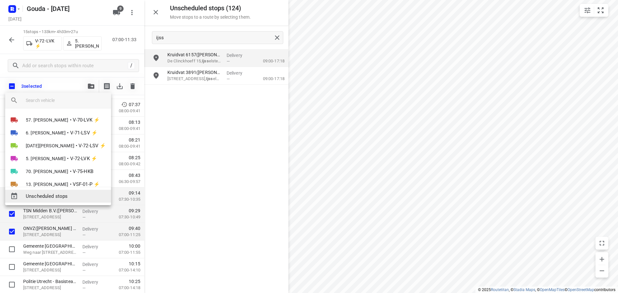
click at [60, 197] on span "Unscheduled stops" at bounding box center [66, 196] width 80 height 7
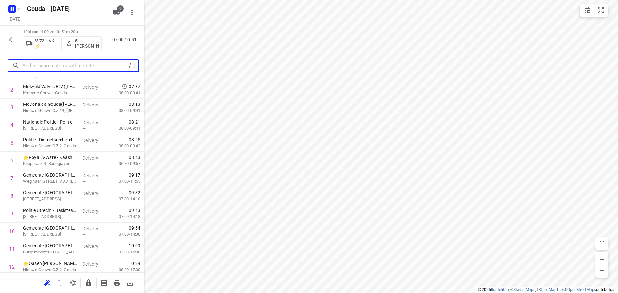
click at [64, 66] on input "text" at bounding box center [74, 66] width 103 height 10
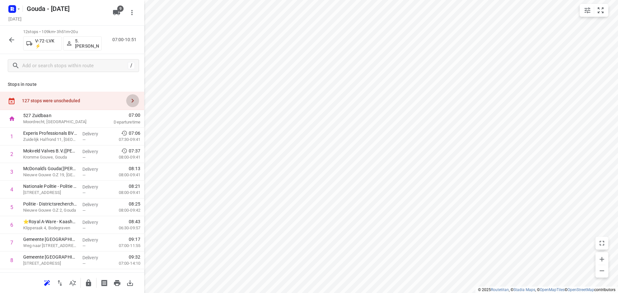
click at [131, 97] on icon "button" at bounding box center [133, 101] width 8 height 8
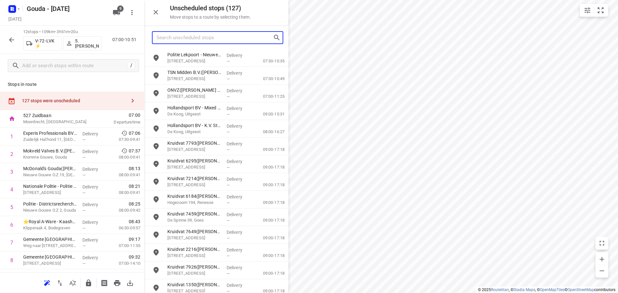
click at [192, 37] on input "Search unscheduled stops" at bounding box center [214, 38] width 116 height 10
type input "j"
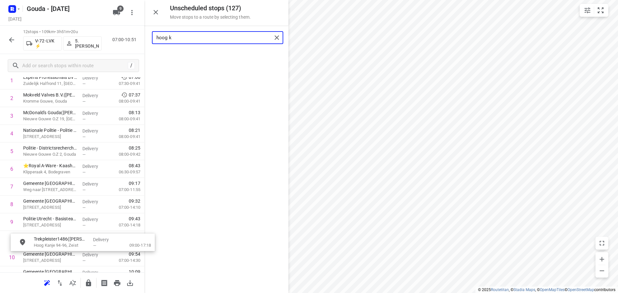
scroll to position [57, 0]
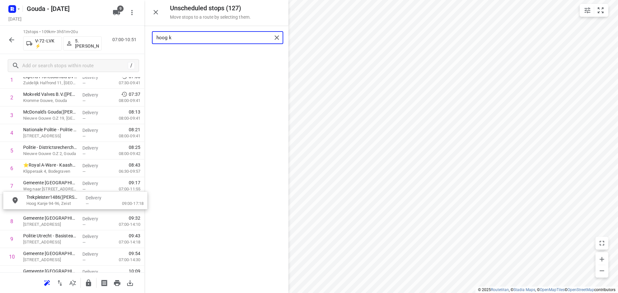
drag, startPoint x: 194, startPoint y: 64, endPoint x: 53, endPoint y: 208, distance: 201.8
click at [185, 36] on input "hoog k" at bounding box center [213, 38] width 115 height 10
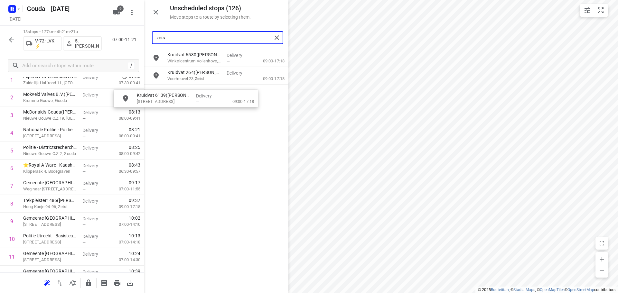
scroll to position [55, 0]
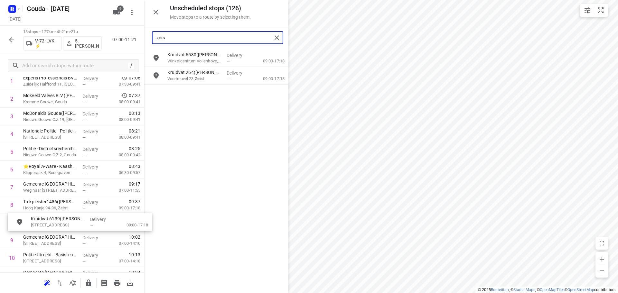
drag, startPoint x: 178, startPoint y: 96, endPoint x: 49, endPoint y: 224, distance: 181.3
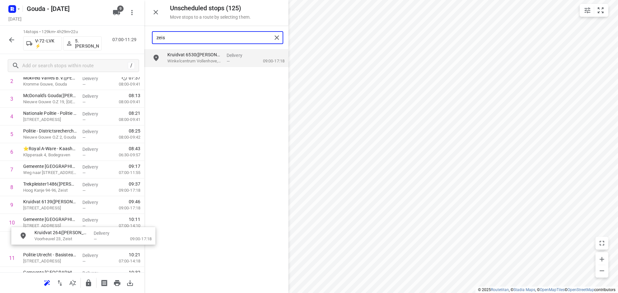
scroll to position [76, 0]
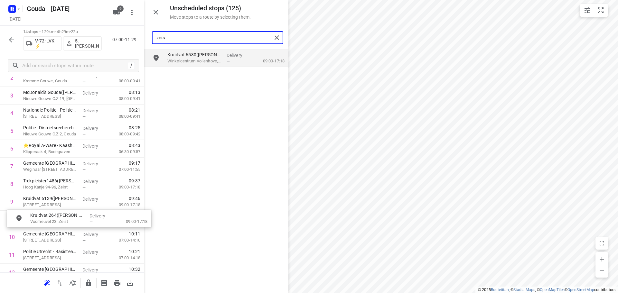
drag, startPoint x: 184, startPoint y: 83, endPoint x: 42, endPoint y: 224, distance: 200.6
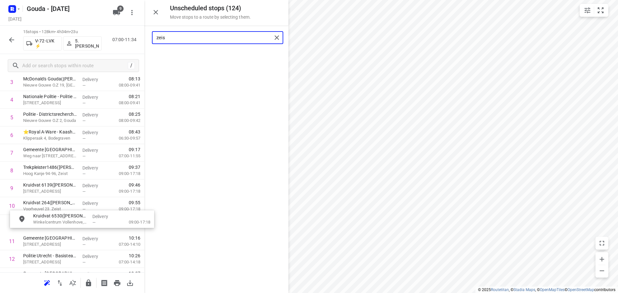
scroll to position [91, 0]
drag, startPoint x: 183, startPoint y: 60, endPoint x: 49, endPoint y: 224, distance: 211.7
click at [172, 40] on input "zeis" at bounding box center [213, 38] width 115 height 10
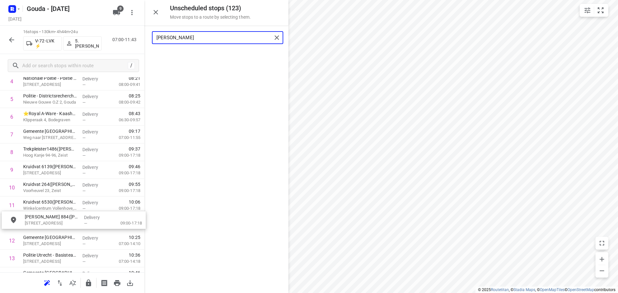
drag, startPoint x: 183, startPoint y: 59, endPoint x: 41, endPoint y: 224, distance: 218.0
click at [198, 35] on input "hess" at bounding box center [213, 38] width 115 height 10
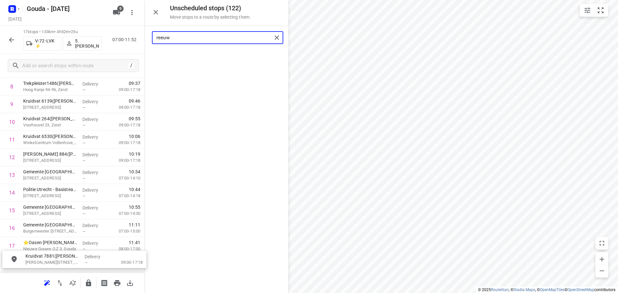
scroll to position [196, 0]
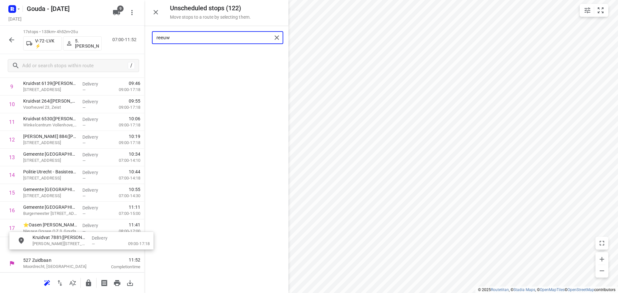
drag, startPoint x: 203, startPoint y: 55, endPoint x: 71, endPoint y: 245, distance: 230.8
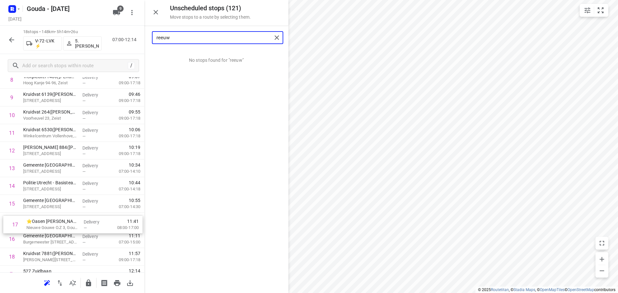
scroll to position [181, 0]
drag, startPoint x: 47, startPoint y: 250, endPoint x: 51, endPoint y: 223, distance: 26.7
click at [51, 223] on div "1 Experis Professionals BV - Gouda(Kimberley Craanen) Zuidelijk Halfrond 11, Go…" at bounding box center [72, 106] width 144 height 318
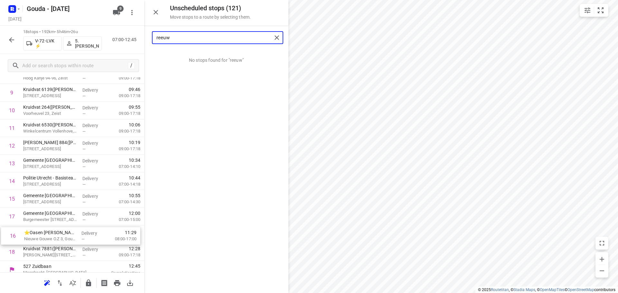
scroll to position [191, 0]
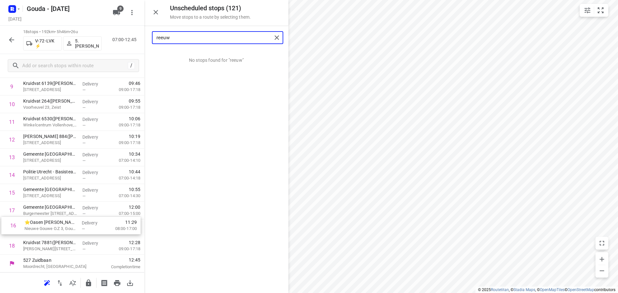
drag, startPoint x: 48, startPoint y: 218, endPoint x: 51, endPoint y: 225, distance: 7.6
click at [51, 225] on div "1 Experis Professionals BV - Gouda(Kimberley Craanen) Zuidelijk Halfrond 11, Go…" at bounding box center [72, 95] width 144 height 318
drag, startPoint x: 49, startPoint y: 228, endPoint x: 55, endPoint y: 245, distance: 18.2
click at [55, 245] on div "1 Experis Professionals BV - Gouda(Kimberley Craanen) Zuidelijk Halfrond 11, Go…" at bounding box center [72, 95] width 144 height 318
click at [192, 37] on input "reeuw" at bounding box center [213, 38] width 115 height 10
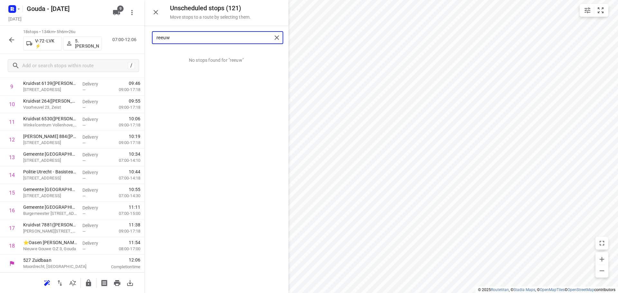
click at [192, 37] on input "reeuw" at bounding box center [213, 38] width 115 height 10
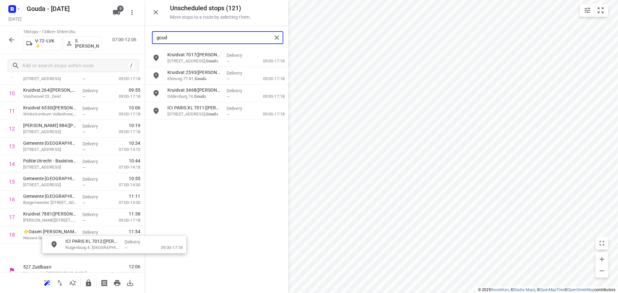
scroll to position [211, 3]
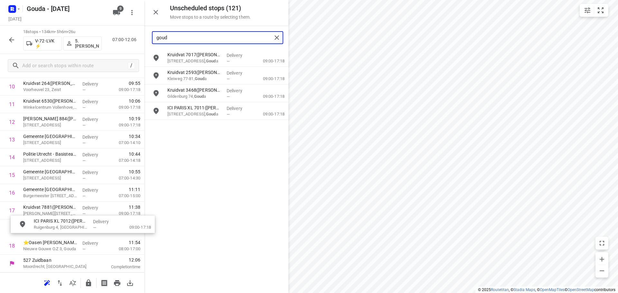
drag, startPoint x: 207, startPoint y: 128, endPoint x: 71, endPoint y: 225, distance: 166.3
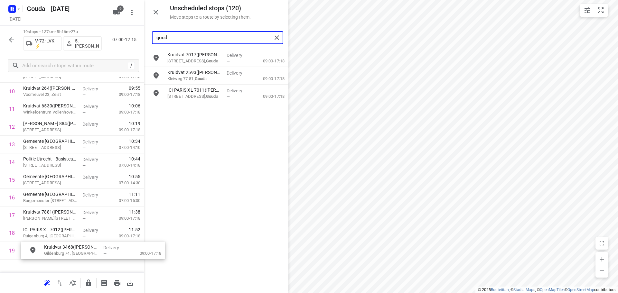
scroll to position [232, 0]
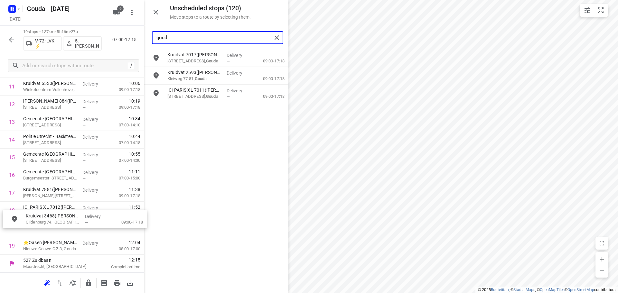
drag, startPoint x: 205, startPoint y: 98, endPoint x: 60, endPoint y: 226, distance: 193.0
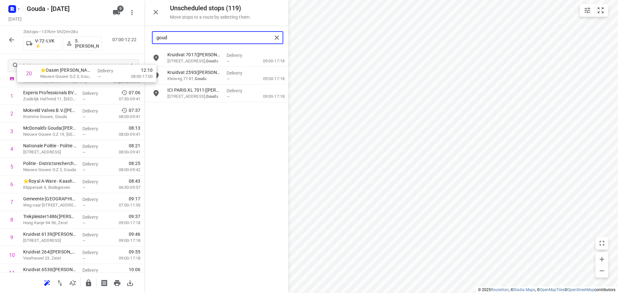
scroll to position [0, 0]
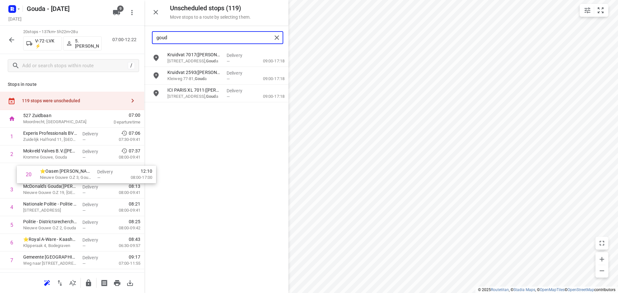
drag, startPoint x: 59, startPoint y: 264, endPoint x: 77, endPoint y: 175, distance: 91.3
type input "goud"
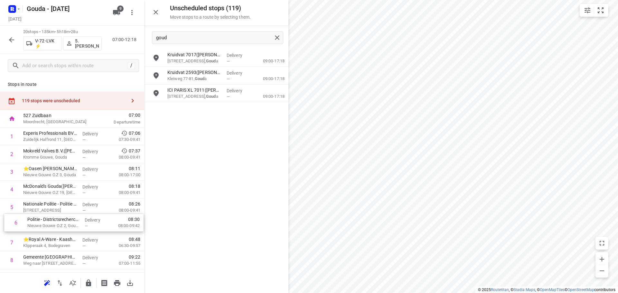
scroll to position [2, 0]
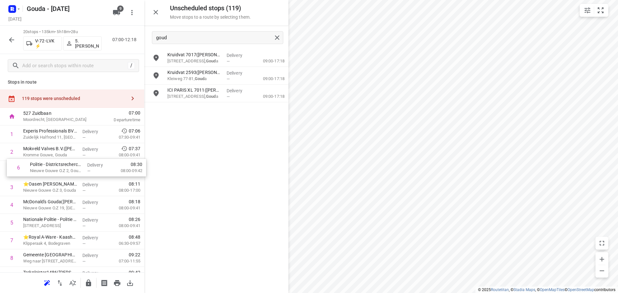
drag, startPoint x: 65, startPoint y: 224, endPoint x: 74, endPoint y: 166, distance: 57.9
drag, startPoint x: 53, startPoint y: 226, endPoint x: 64, endPoint y: 184, distance: 43.8
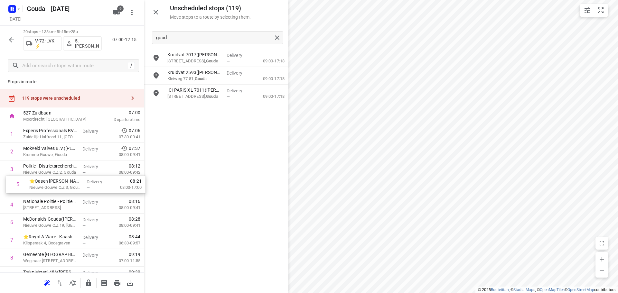
drag, startPoint x: 51, startPoint y: 206, endPoint x: 57, endPoint y: 183, distance: 23.6
drag, startPoint x: 47, startPoint y: 209, endPoint x: 57, endPoint y: 171, distance: 38.9
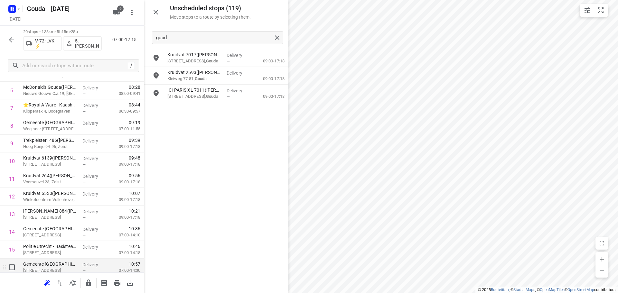
scroll to position [227, 0]
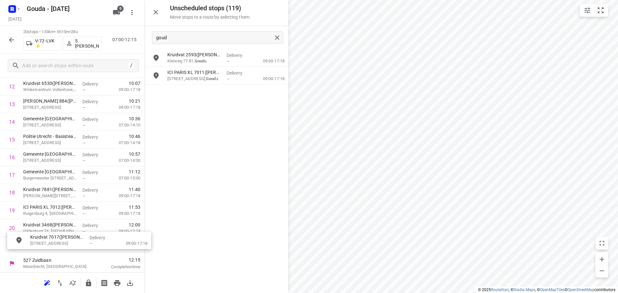
drag, startPoint x: 210, startPoint y: 63, endPoint x: 70, endPoint y: 250, distance: 234.2
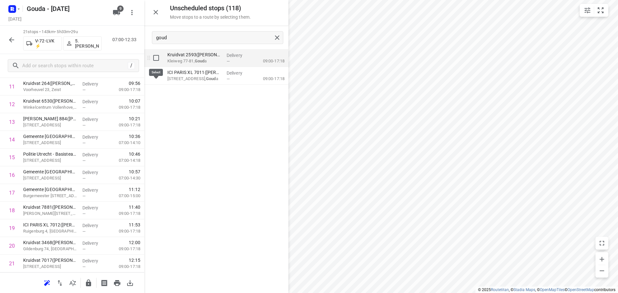
click at [156, 60] on input "grid" at bounding box center [156, 57] width 13 height 13
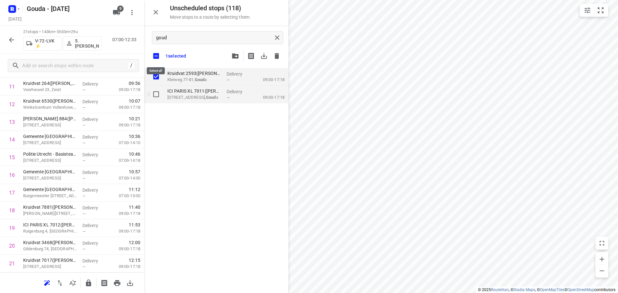
checkbox input "true"
click at [156, 93] on input "grid" at bounding box center [156, 94] width 13 height 13
checkbox input "true"
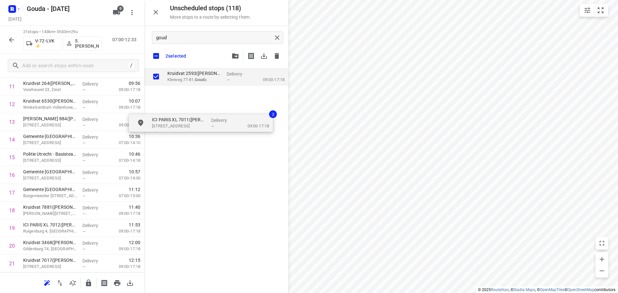
checkbox input "true"
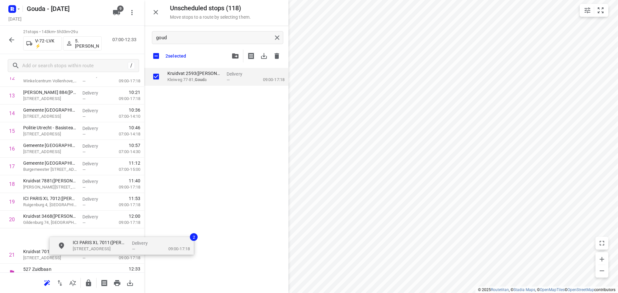
scroll to position [267, 5]
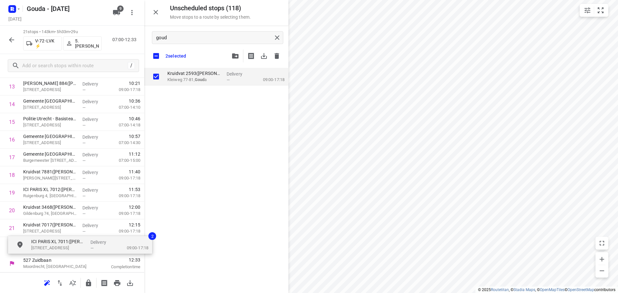
drag, startPoint x: 190, startPoint y: 96, endPoint x: 52, endPoint y: 248, distance: 205.6
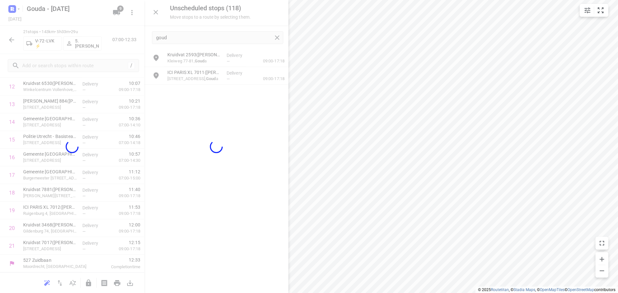
scroll to position [244, 0]
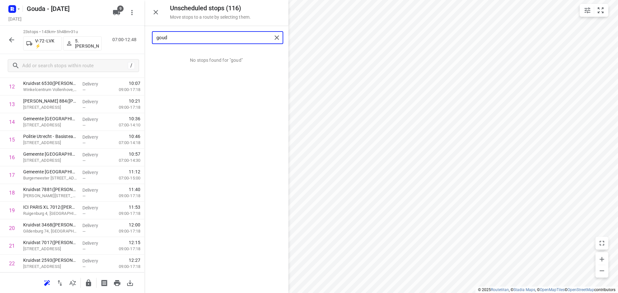
click at [181, 36] on input "goud" at bounding box center [213, 38] width 115 height 10
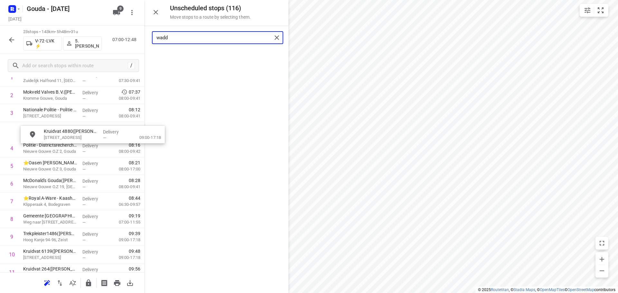
scroll to position [58, 0]
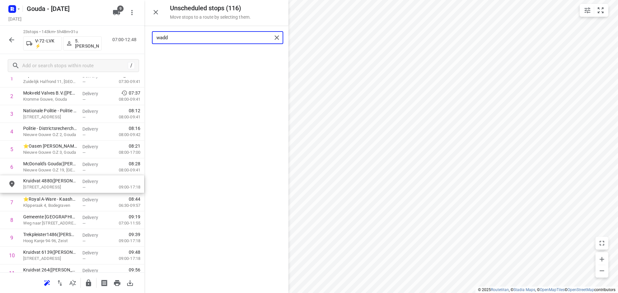
drag, startPoint x: 193, startPoint y: 58, endPoint x: 49, endPoint y: 188, distance: 193.8
click at [211, 36] on input "wadd" at bounding box center [213, 38] width 115 height 10
drag, startPoint x: 199, startPoint y: 59, endPoint x: 59, endPoint y: 206, distance: 202.7
type input "bosk"
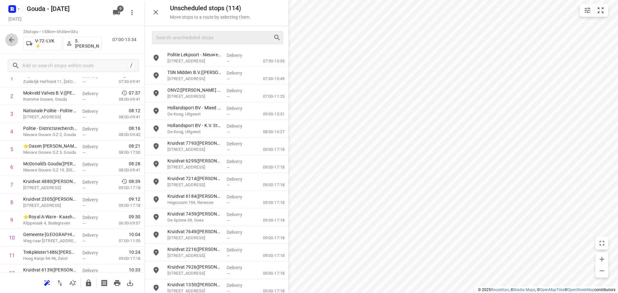
click at [7, 40] on button "button" at bounding box center [11, 39] width 13 height 13
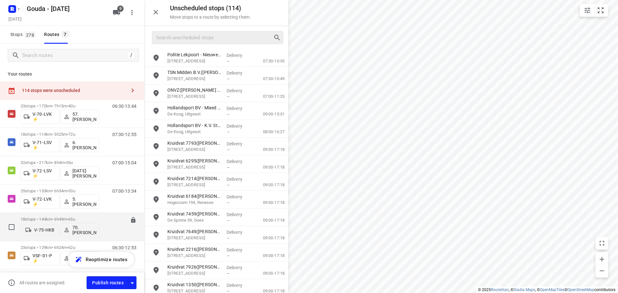
click at [56, 216] on div "18 stops • 144km • 6h49m • 65u V-75-HKB 70. Romeo Pieters" at bounding box center [60, 227] width 78 height 27
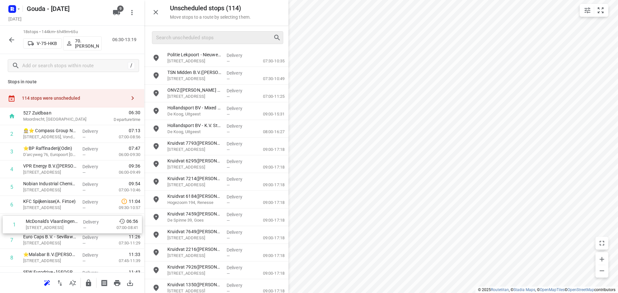
scroll to position [5, 0]
drag, startPoint x: 48, startPoint y: 135, endPoint x: 51, endPoint y: 225, distance: 89.8
click at [51, 225] on div "1 McDonald's Vlaardingen(Linda van Muijden) Westlandseweg 280, Vlaardingen Deli…" at bounding box center [72, 282] width 144 height 318
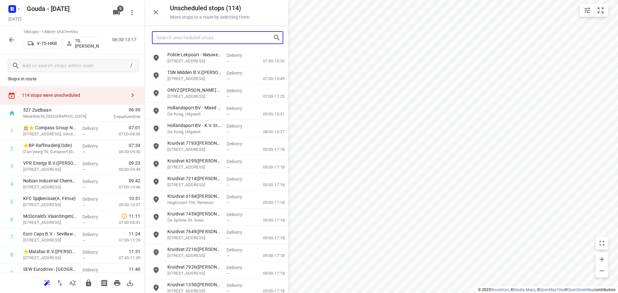
click at [196, 42] on input "Search unscheduled stops" at bounding box center [214, 38] width 116 height 10
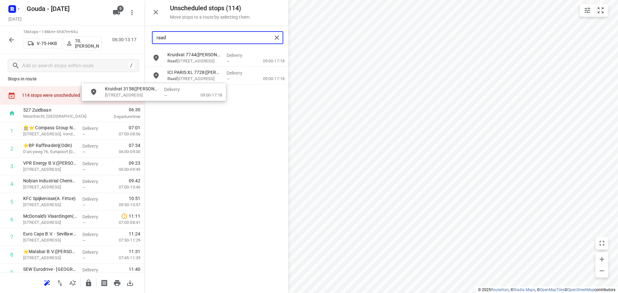
scroll to position [0, 0]
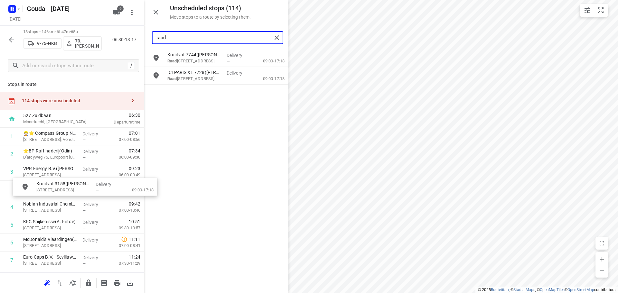
drag, startPoint x: 203, startPoint y: 60, endPoint x: 71, endPoint y: 191, distance: 185.6
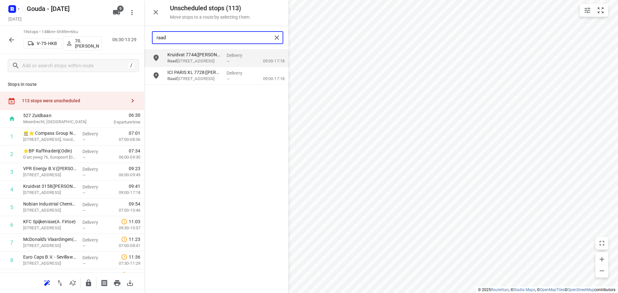
click at [188, 40] on input "raad" at bounding box center [213, 38] width 115 height 10
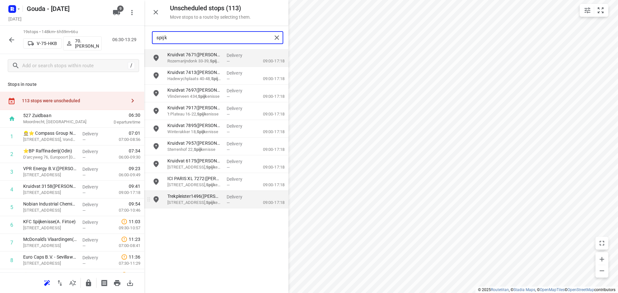
type input "spijk"
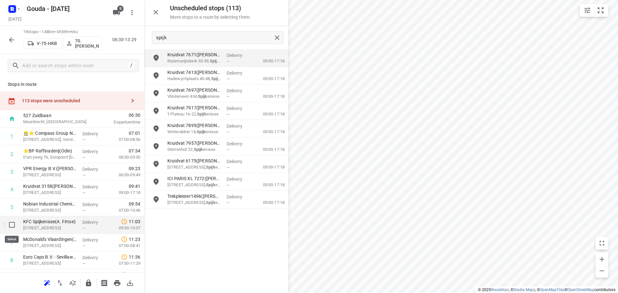
click at [10, 228] on input "checkbox" at bounding box center [11, 224] width 13 height 13
checkbox input "true"
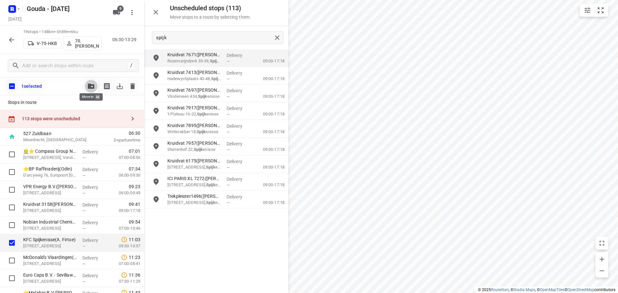
click at [90, 83] on button "button" at bounding box center [91, 86] width 13 height 13
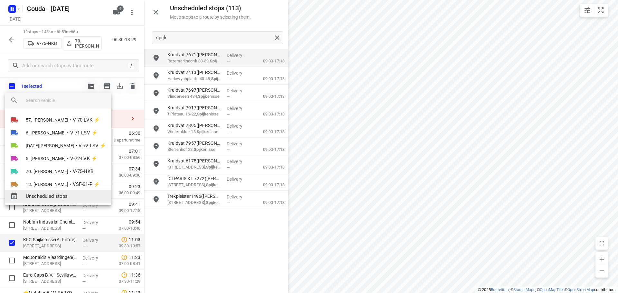
click at [59, 198] on span "Unscheduled stops" at bounding box center [66, 196] width 80 height 7
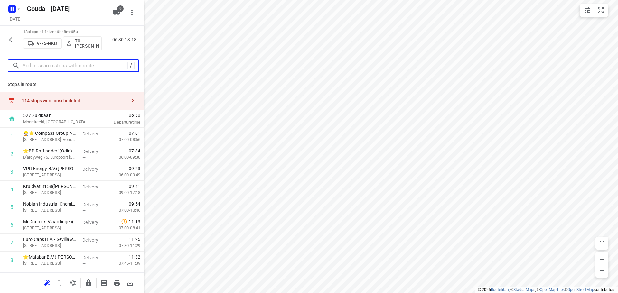
click at [51, 63] on input "text" at bounding box center [75, 66] width 105 height 10
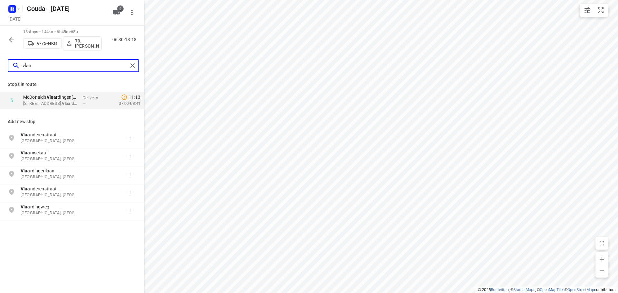
type input "vlaa"
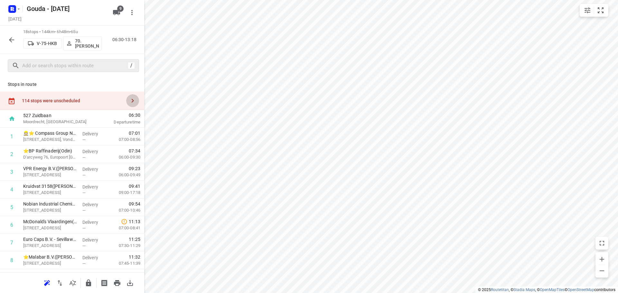
drag, startPoint x: 122, startPoint y: 100, endPoint x: 139, endPoint y: 87, distance: 20.7
click at [126, 100] on button "button" at bounding box center [132, 100] width 13 height 13
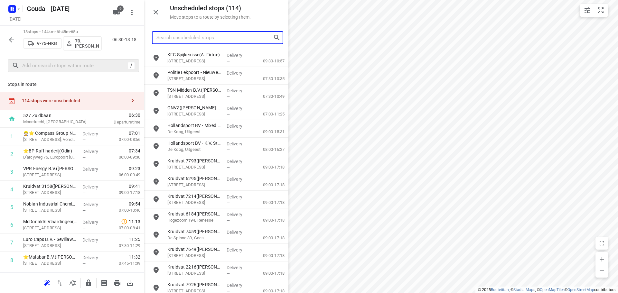
click at [189, 40] on input "Search unscheduled stops" at bounding box center [214, 38] width 116 height 10
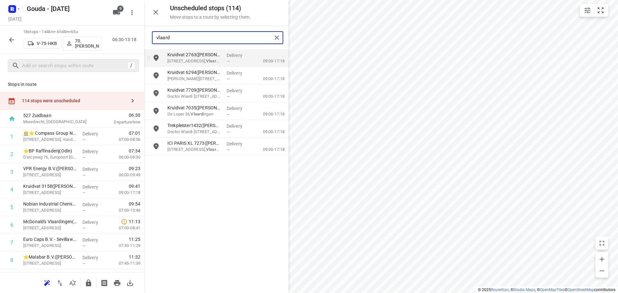
type input "vlaard"
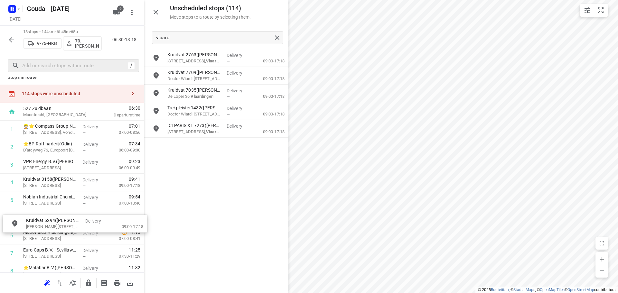
scroll to position [9, 0]
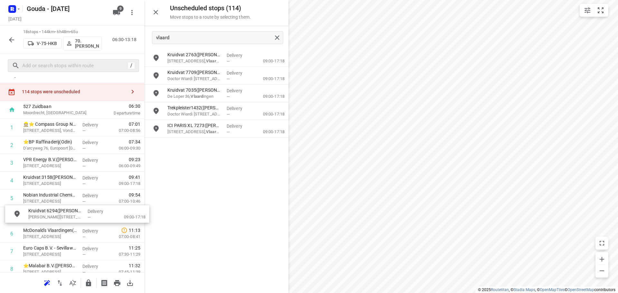
drag, startPoint x: 183, startPoint y: 79, endPoint x: 43, endPoint y: 219, distance: 198.6
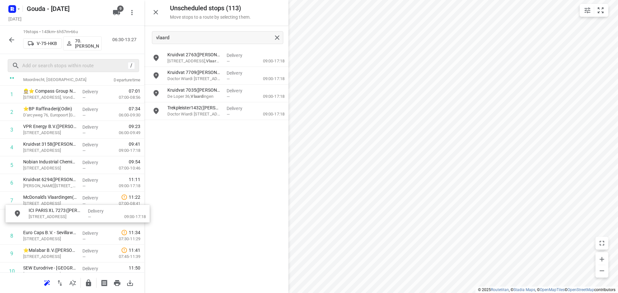
scroll to position [42, 0]
drag, startPoint x: 203, startPoint y: 129, endPoint x: 61, endPoint y: 201, distance: 158.5
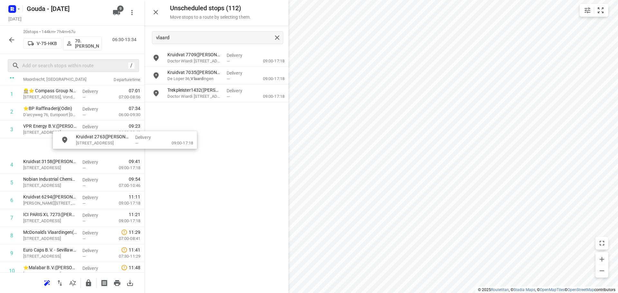
scroll to position [41, 0]
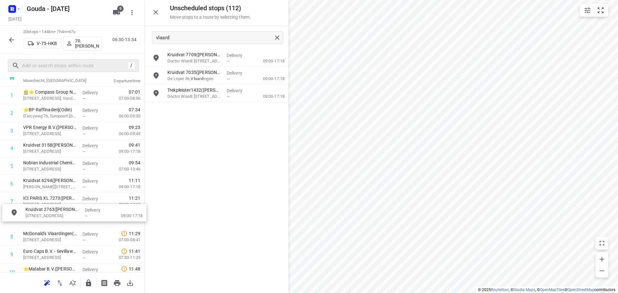
drag, startPoint x: 191, startPoint y: 65, endPoint x: 45, endPoint y: 222, distance: 214.6
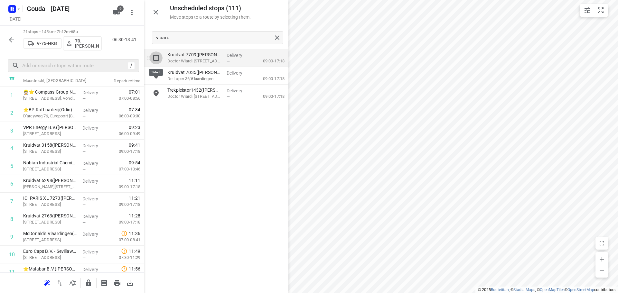
click at [153, 57] on input "grid" at bounding box center [156, 57] width 13 height 13
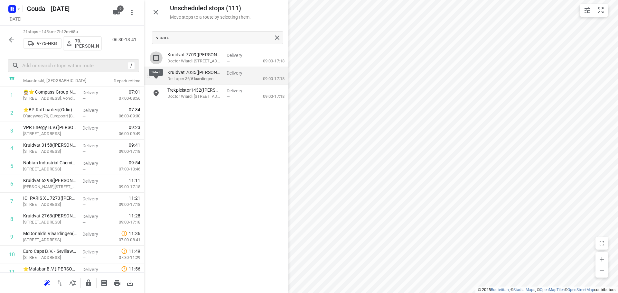
checkbox input "true"
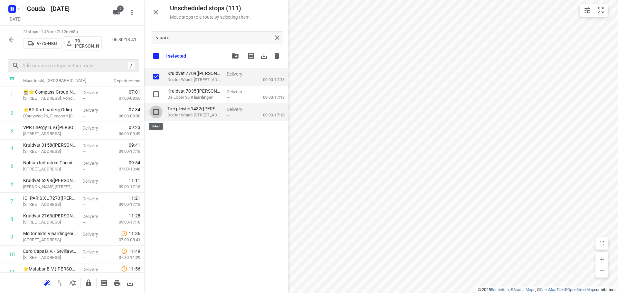
click at [158, 110] on input "grid" at bounding box center [156, 112] width 13 height 13
checkbox input "true"
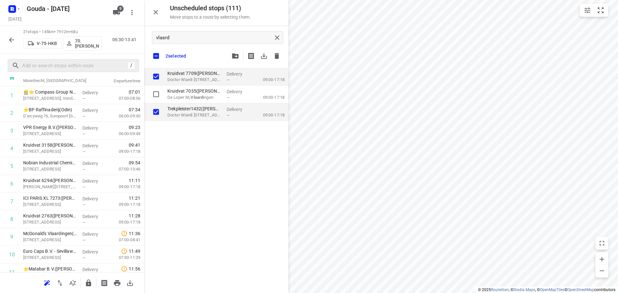
checkbox input "true"
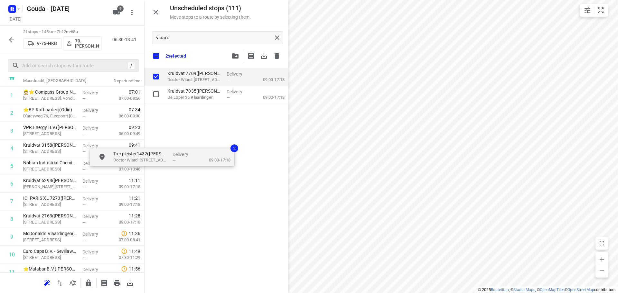
checkbox input "true"
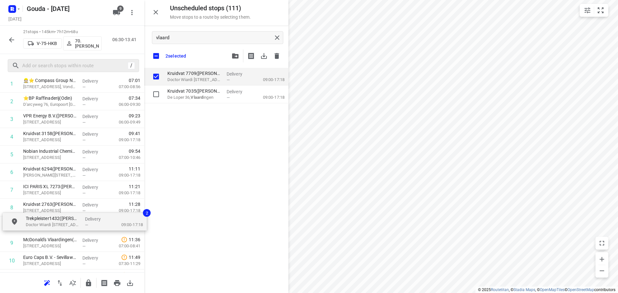
scroll to position [54, 0]
drag, startPoint x: 190, startPoint y: 115, endPoint x: 44, endPoint y: 230, distance: 185.3
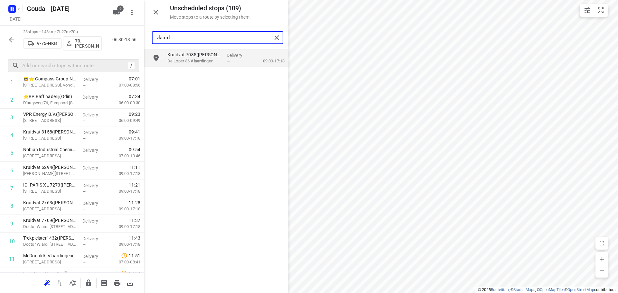
click at [188, 37] on input "vlaard" at bounding box center [213, 38] width 115 height 10
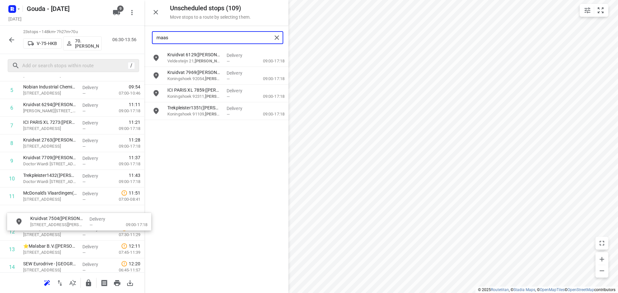
scroll to position [118, 1]
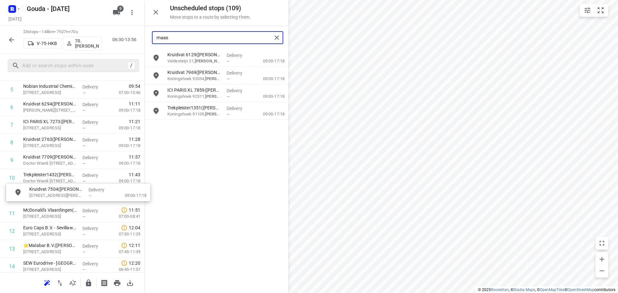
drag, startPoint x: 195, startPoint y: 61, endPoint x: 54, endPoint y: 197, distance: 195.6
type input "maas"
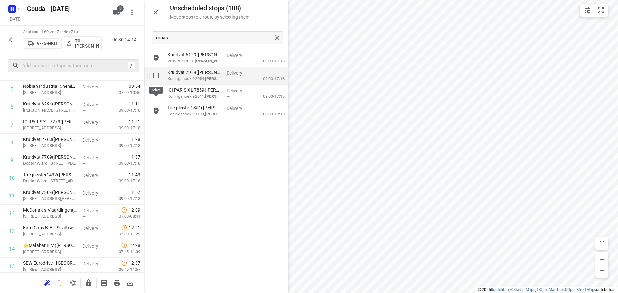
click at [155, 74] on input "grid" at bounding box center [156, 75] width 13 height 13
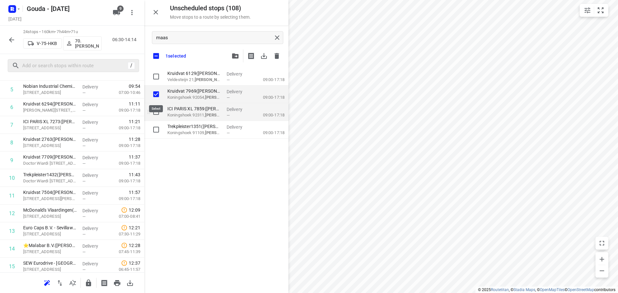
checkbox input "true"
drag, startPoint x: 155, startPoint y: 112, endPoint x: 159, endPoint y: 120, distance: 9.2
click at [156, 112] on input "grid" at bounding box center [156, 112] width 13 height 13
checkbox input "true"
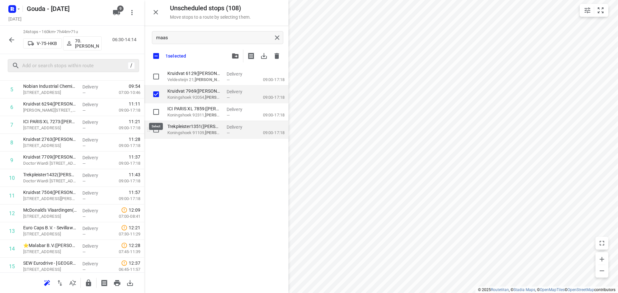
checkbox input "true"
click at [155, 127] on input "grid" at bounding box center [156, 129] width 13 height 13
checkbox input "true"
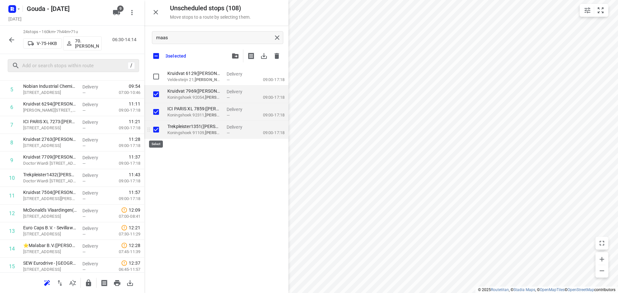
checkbox input "true"
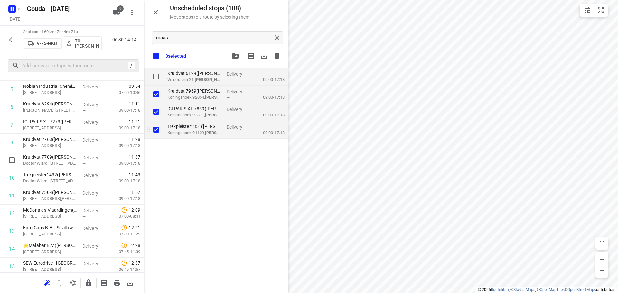
checkbox input "true"
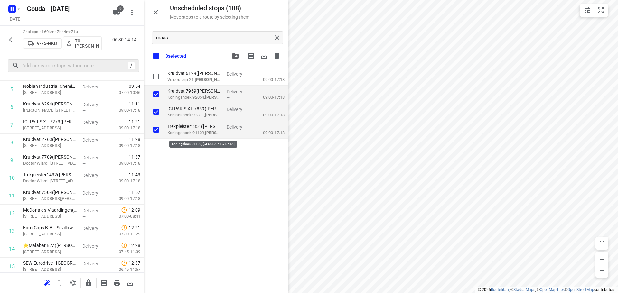
checkbox input "true"
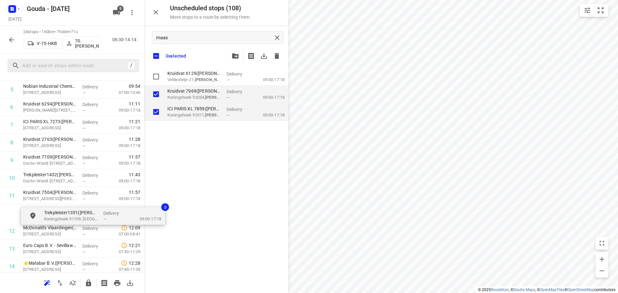
drag, startPoint x: 191, startPoint y: 133, endPoint x: 59, endPoint y: 221, distance: 158.8
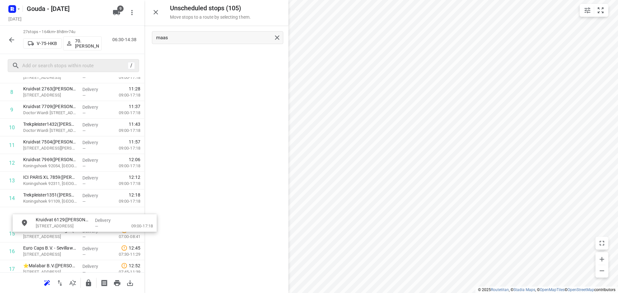
scroll to position [170, 0]
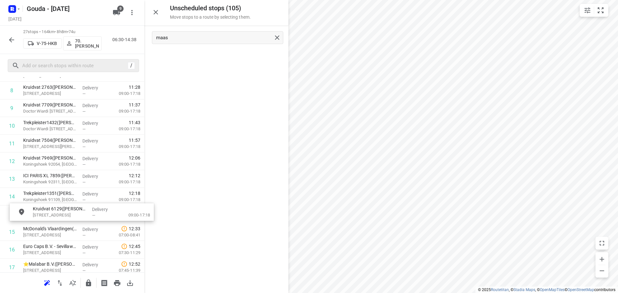
drag, startPoint x: 186, startPoint y: 61, endPoint x: 51, endPoint y: 216, distance: 205.6
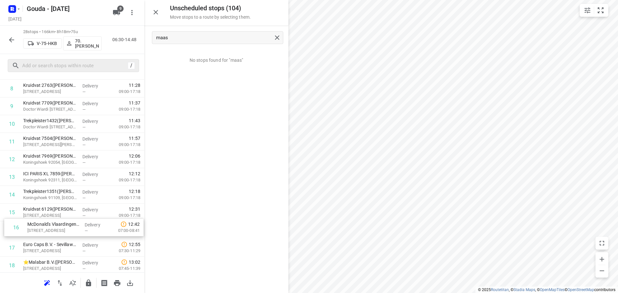
scroll to position [173, 0]
drag, startPoint x: 51, startPoint y: 235, endPoint x: 56, endPoint y: 140, distance: 95.7
click at [56, 140] on div "1 👷🏻⭐ Compass Group Nederland B.V. - Shell Pernis(Postkamer (Contactpersoon loc…" at bounding box center [72, 202] width 144 height 495
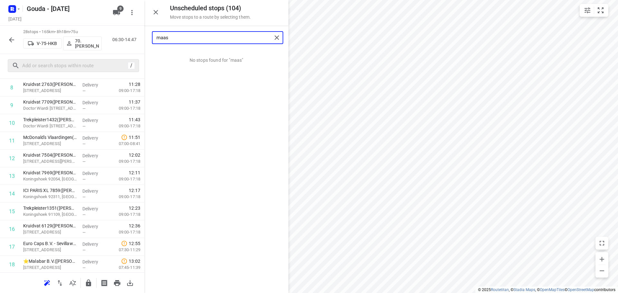
drag, startPoint x: 192, startPoint y: 34, endPoint x: 1, endPoint y: 17, distance: 192.2
click at [40, 30] on div "Unscheduled stops ( 104 ) Move stops to a route by selecting them. maas No stop…" at bounding box center [72, 146] width 144 height 293
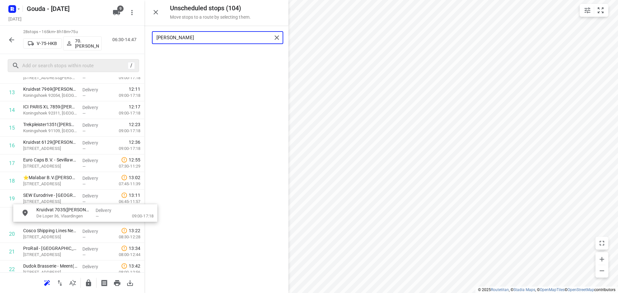
scroll to position [258, 0]
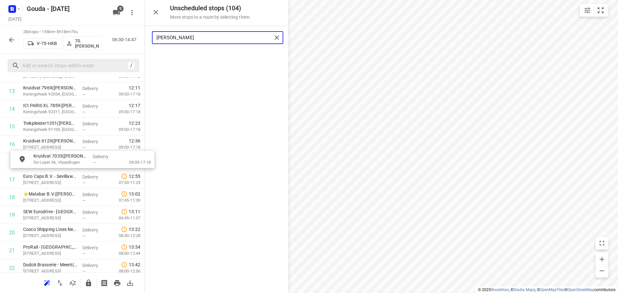
drag, startPoint x: 194, startPoint y: 59, endPoint x: 60, endPoint y: 160, distance: 168.2
type input "lope"
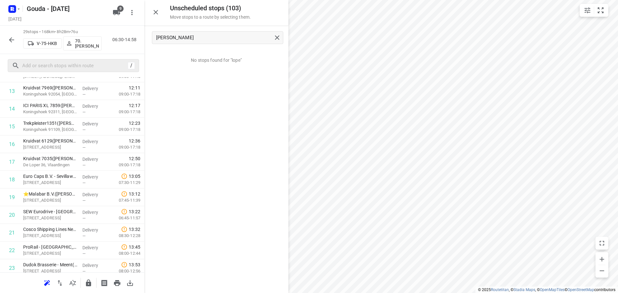
click at [11, 39] on icon "button" at bounding box center [12, 40] width 8 height 8
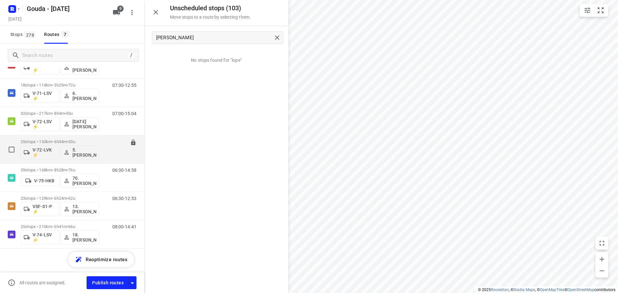
scroll to position [51, 0]
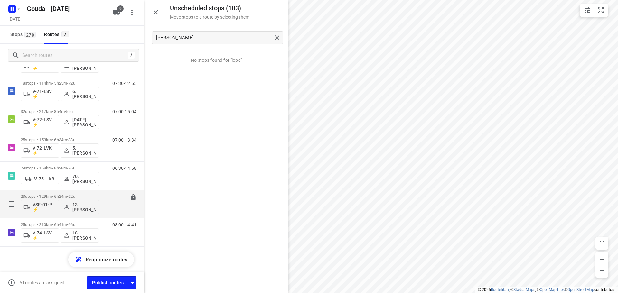
click at [57, 195] on p "23 stops • 129km • 6h24m • 62u" at bounding box center [60, 196] width 78 height 5
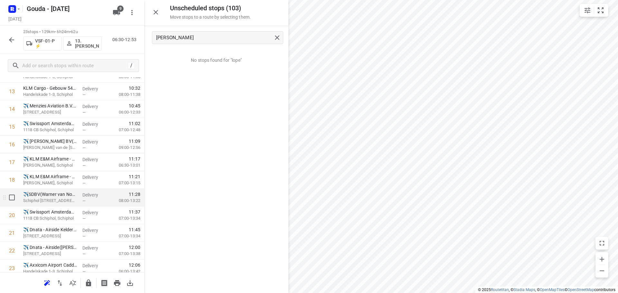
scroll to position [280, 0]
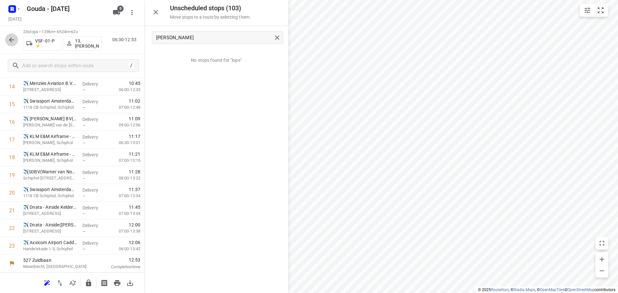
click at [14, 40] on icon "button" at bounding box center [11, 39] width 5 height 5
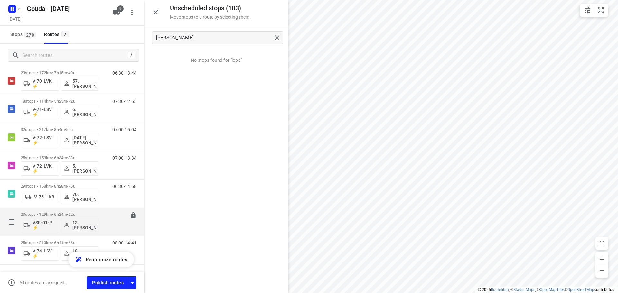
scroll to position [51, 0]
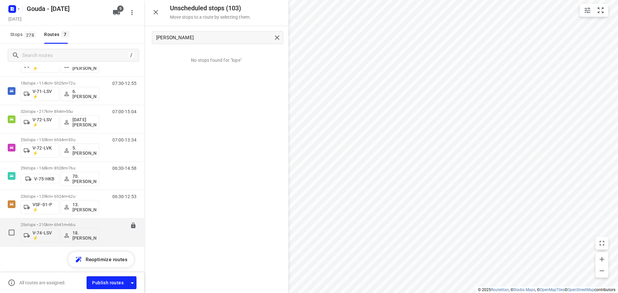
click at [51, 224] on p "25 stops • 210km • 6h41m • 66u" at bounding box center [60, 224] width 78 height 5
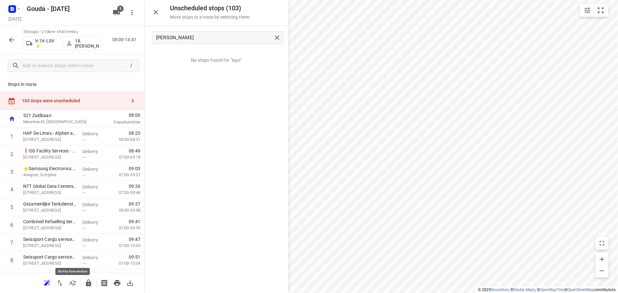
click at [70, 281] on icon "button" at bounding box center [73, 283] width 8 height 8
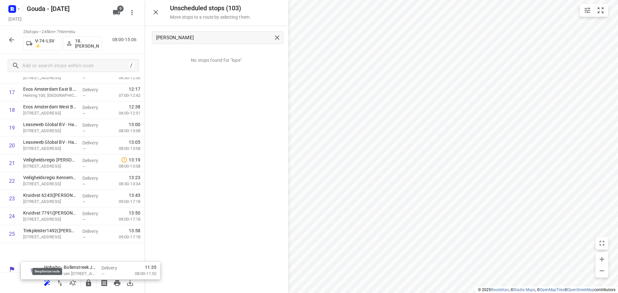
scroll to position [315, 0]
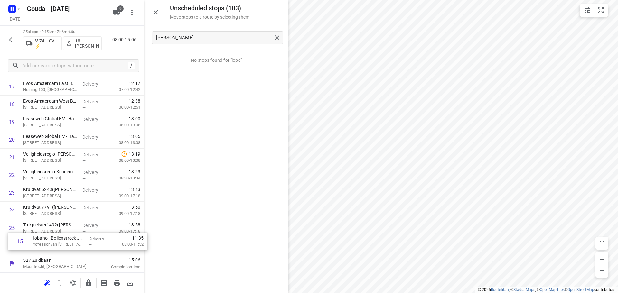
drag, startPoint x: 34, startPoint y: 100, endPoint x: 37, endPoint y: 245, distance: 145.7
click at [37, 245] on div "1 HAP De Limes - Alphen aan den Rijn(Nicole Krab) Meteoorlaan 4, Alphen Aan Den…" at bounding box center [72, 33] width 144 height 442
drag, startPoint x: 40, startPoint y: 118, endPoint x: 42, endPoint y: 256, distance: 138.3
click at [42, 256] on div "527 Zuidbaan Moordrecht, Netherlands 08:00 Departure time 1 HAP De Limes - Alph…" at bounding box center [72, 34] width 144 height 478
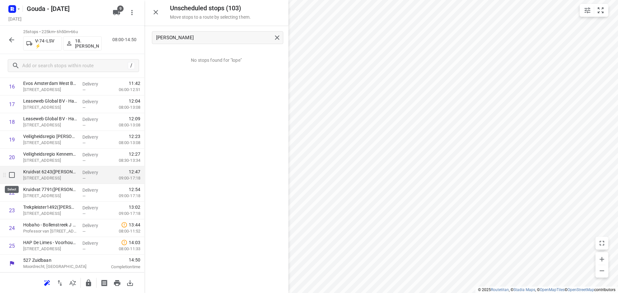
click at [12, 172] on input "checkbox" at bounding box center [11, 175] width 13 height 13
checkbox input "true"
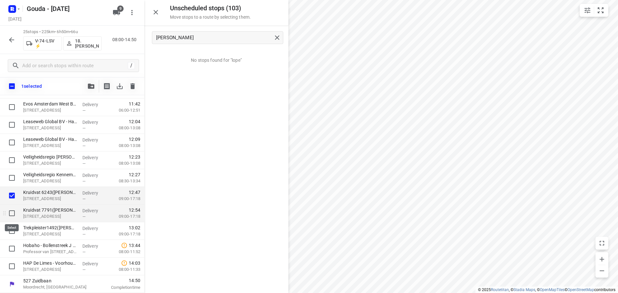
click at [12, 212] on input "checkbox" at bounding box center [11, 213] width 13 height 13
checkbox input "true"
click at [11, 227] on input "checkbox" at bounding box center [11, 231] width 13 height 13
checkbox input "true"
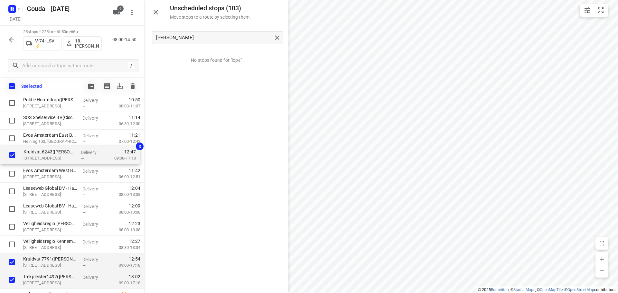
scroll to position [262, 0]
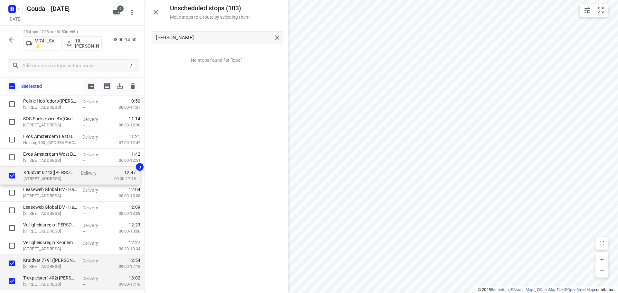
drag, startPoint x: 40, startPoint y: 202, endPoint x: 42, endPoint y: 181, distance: 21.7
click at [42, 181] on div "HAP De Limes - Alphen aan den Rijn(Nicole Krab) Meteoorlaan 4, Alphen Aan Den R…" at bounding box center [72, 104] width 144 height 442
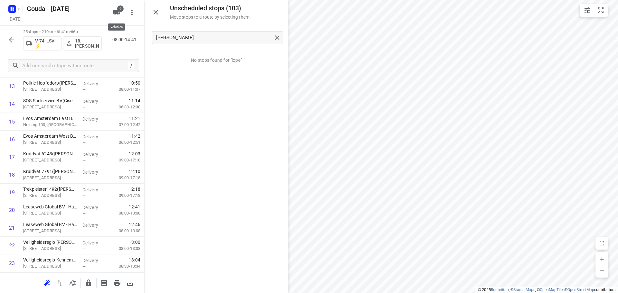
click at [115, 12] on icon "button" at bounding box center [116, 12] width 7 height 5
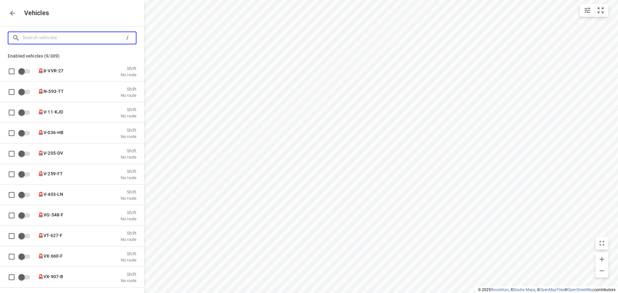
click at [87, 36] on input "Search vehicles" at bounding box center [73, 38] width 100 height 10
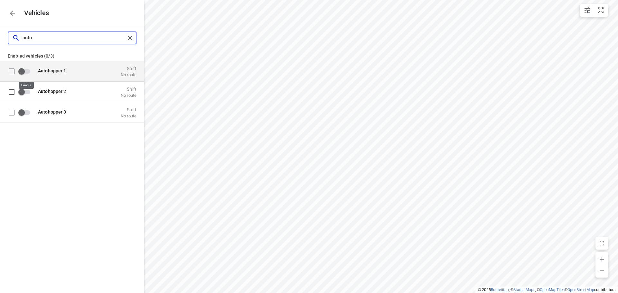
type input "auto"
click at [29, 72] on input "grid" at bounding box center [21, 71] width 37 height 12
checkbox input "true"
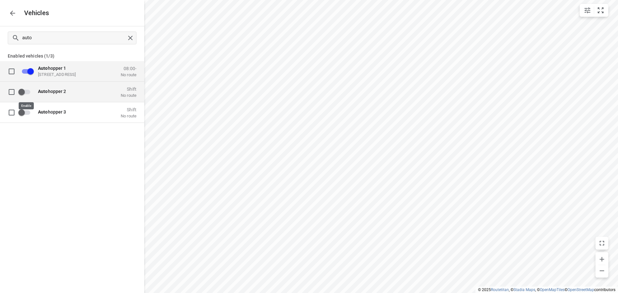
click at [29, 93] on input "grid" at bounding box center [21, 92] width 37 height 12
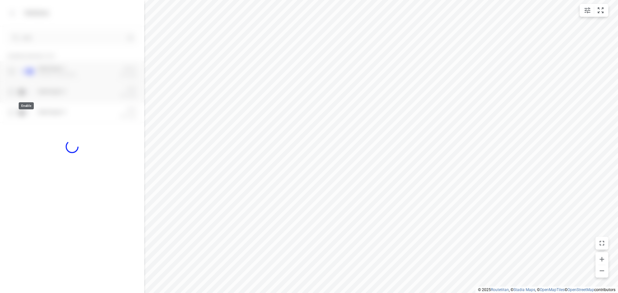
checkbox input "true"
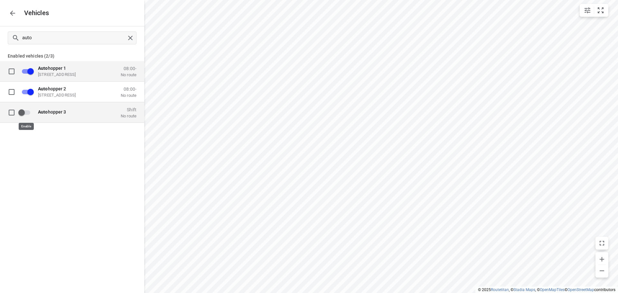
click at [28, 109] on input "grid" at bounding box center [21, 112] width 37 height 12
checkbox input "true"
click at [11, 12] on icon "button" at bounding box center [12, 13] width 5 height 5
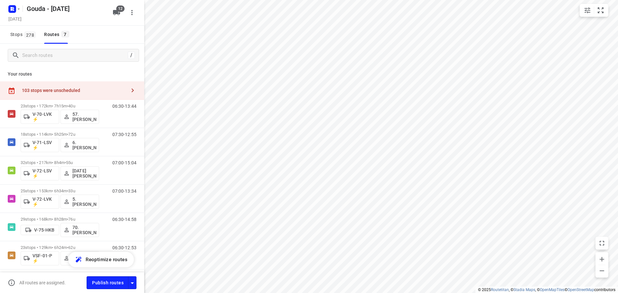
click at [132, 92] on icon "button" at bounding box center [133, 90] width 2 height 4
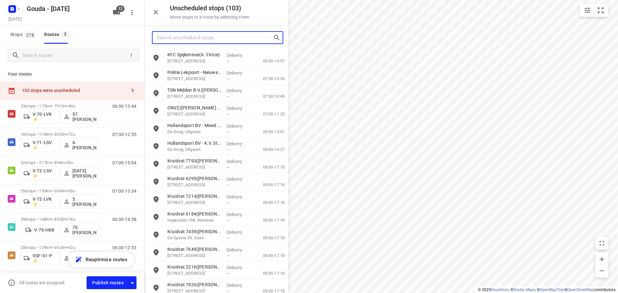
click at [192, 36] on input "Search unscheduled stops" at bounding box center [214, 38] width 116 height 10
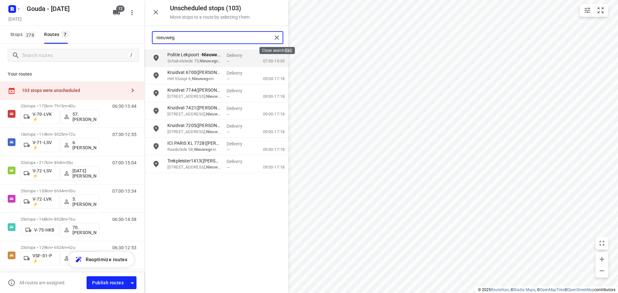
type input "nieuweg"
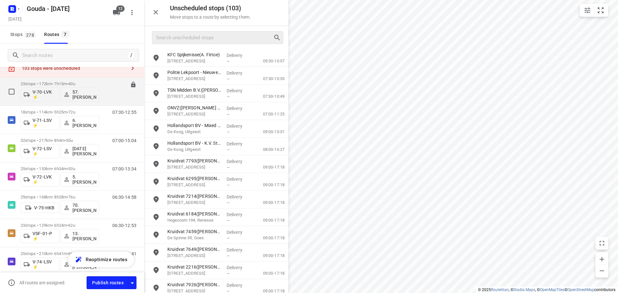
scroll to position [0, 0]
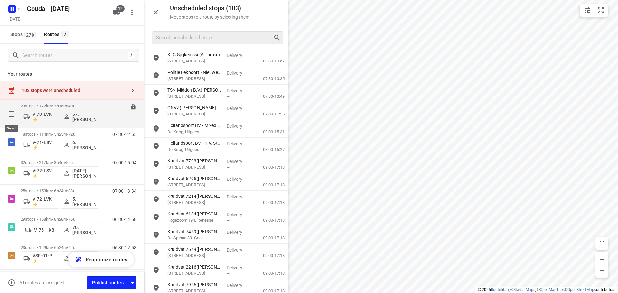
click at [13, 112] on input "checkbox" at bounding box center [11, 113] width 13 height 13
checkbox input "true"
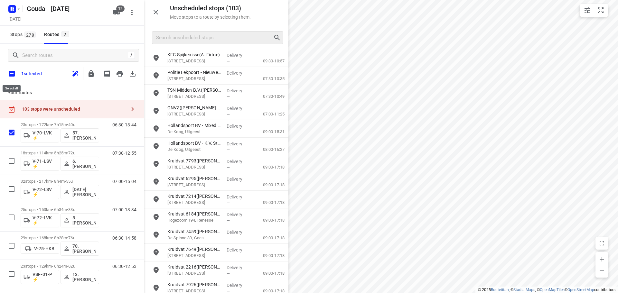
click at [12, 75] on input "checkbox" at bounding box center [12, 74] width 14 height 14
checkbox input "true"
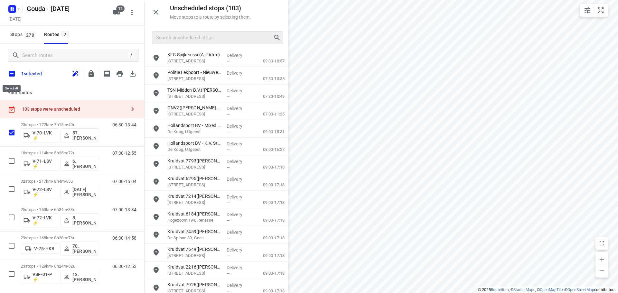
checkbox input "true"
click at [91, 75] on icon "button" at bounding box center [91, 74] width 8 height 8
click at [12, 70] on input "checkbox" at bounding box center [12, 74] width 14 height 14
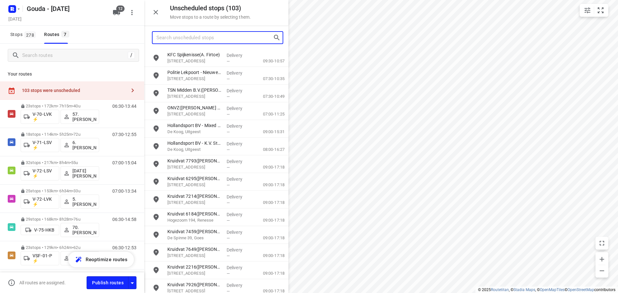
click at [194, 38] on input "Search unscheduled stops" at bounding box center [214, 38] width 116 height 10
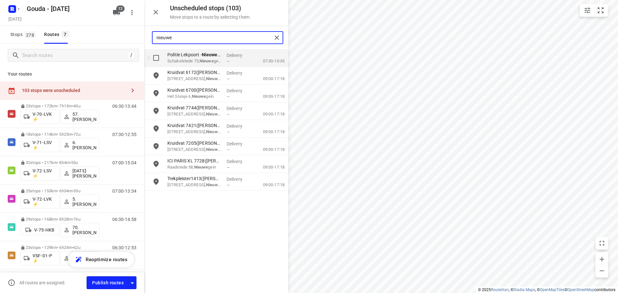
type input "nieuwe"
click at [157, 62] on input "grid" at bounding box center [156, 57] width 13 height 13
checkbox input "true"
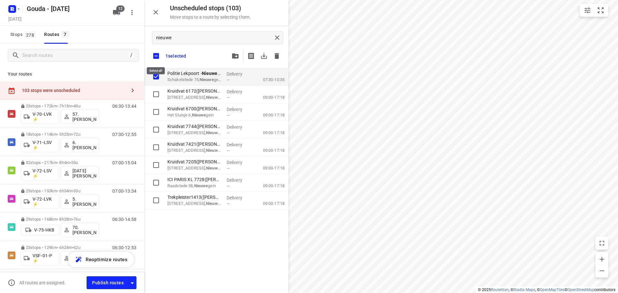
click at [157, 61] on input "checkbox" at bounding box center [156, 56] width 14 height 14
checkbox input "false"
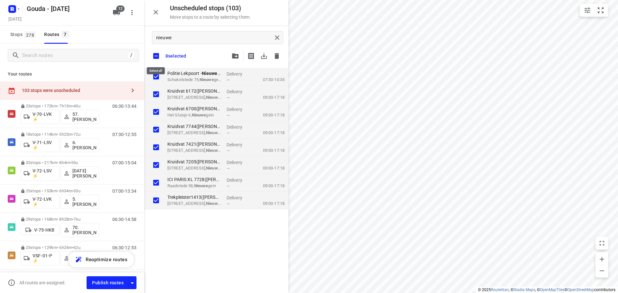
checkbox input "true"
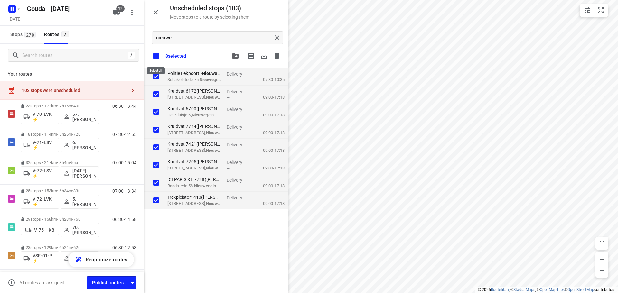
checkbox input "true"
click at [234, 55] on icon "button" at bounding box center [235, 55] width 6 height 5
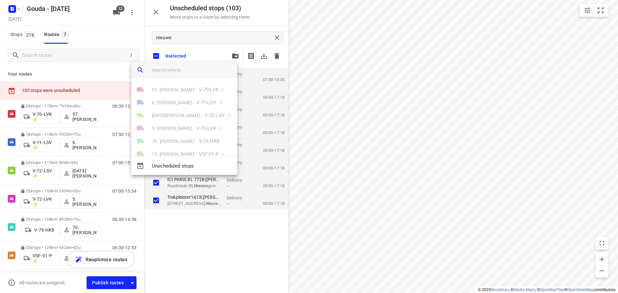
click at [205, 69] on input "search vehicle" at bounding box center [192, 70] width 80 height 10
click at [162, 69] on input "search vehicle" at bounding box center [192, 70] width 80 height 10
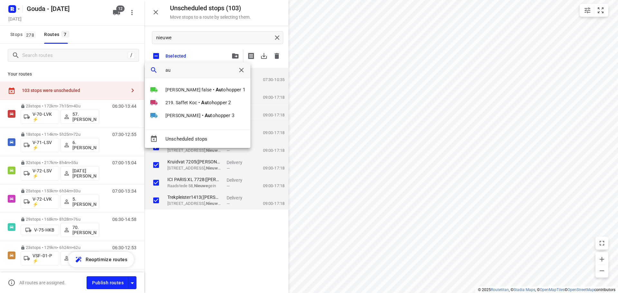
scroll to position [0, 0]
type input "autoh"
click at [185, 88] on span "[PERSON_NAME] false" at bounding box center [188, 90] width 46 height 6
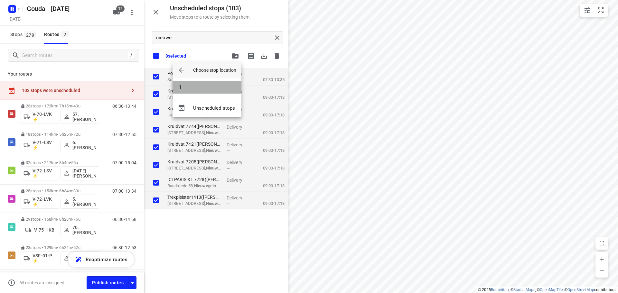
click at [188, 82] on li "1" at bounding box center [206, 87] width 69 height 13
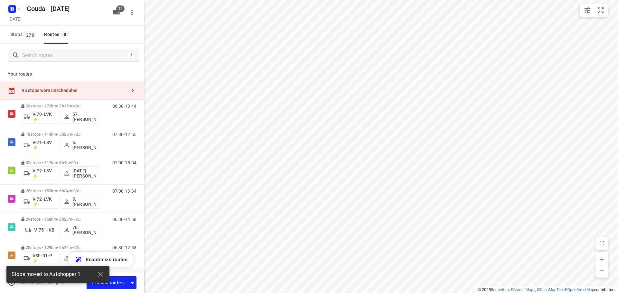
click at [130, 91] on icon "button" at bounding box center [133, 91] width 8 height 8
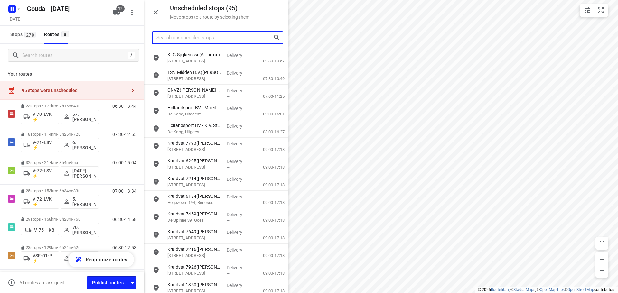
click at [182, 37] on input "Search unscheduled stops" at bounding box center [214, 38] width 116 height 10
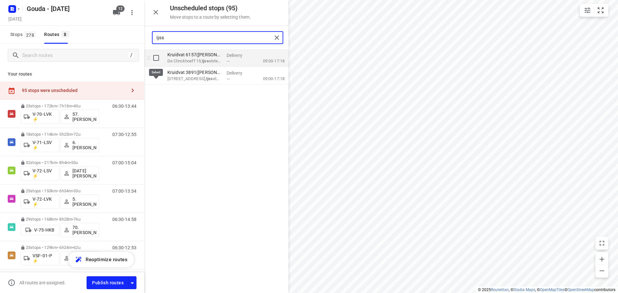
type input "ijss"
click at [155, 62] on input "grid" at bounding box center [156, 57] width 13 height 13
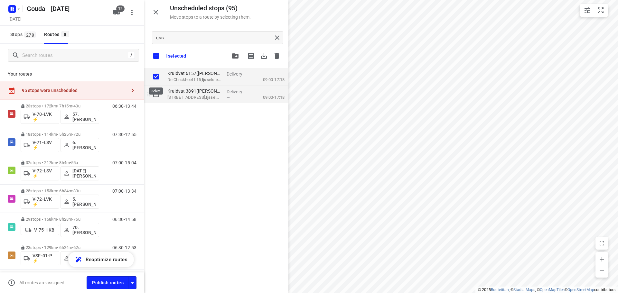
checkbox input "true"
click at [155, 92] on input "grid" at bounding box center [156, 94] width 13 height 13
checkbox input "true"
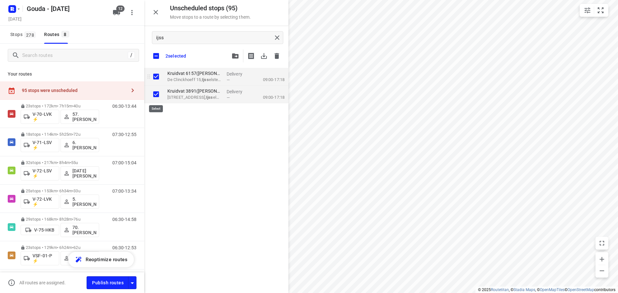
checkbox input "true"
click at [236, 59] on button "button" at bounding box center [235, 56] width 13 height 13
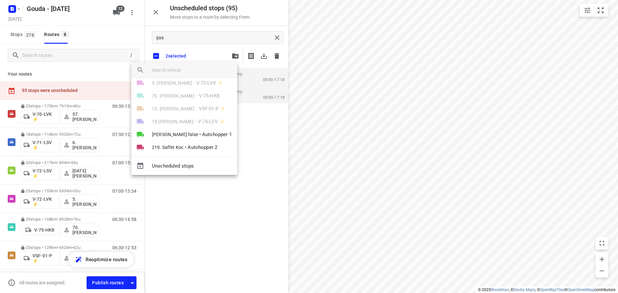
scroll to position [63, 0]
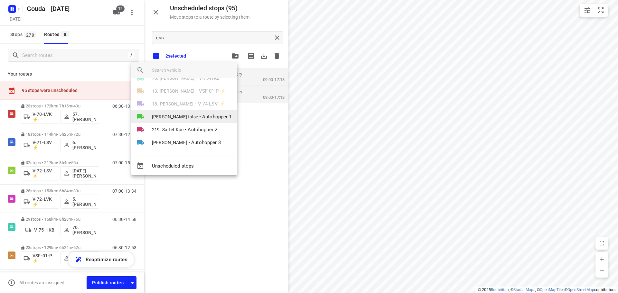
click at [202, 116] on span "Autohopper 1" at bounding box center [217, 116] width 30 height 7
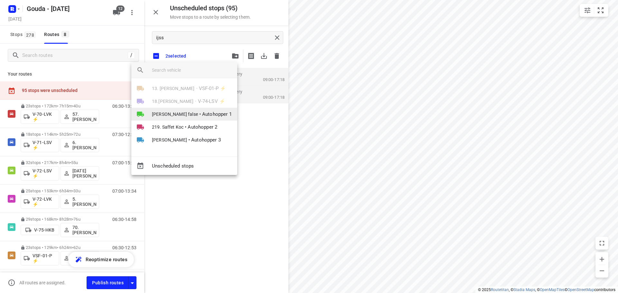
scroll to position [32, 0]
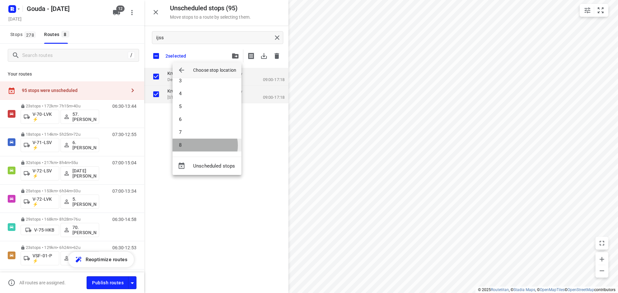
click at [202, 145] on li "8" at bounding box center [206, 145] width 69 height 13
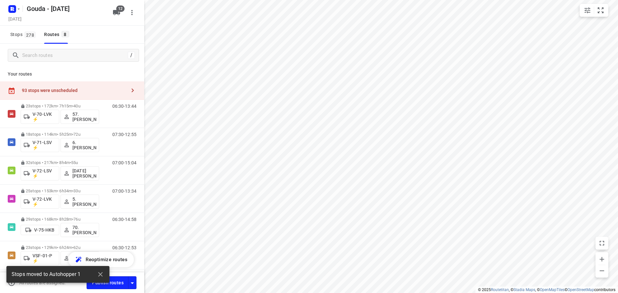
click at [129, 92] on icon "button" at bounding box center [133, 91] width 8 height 8
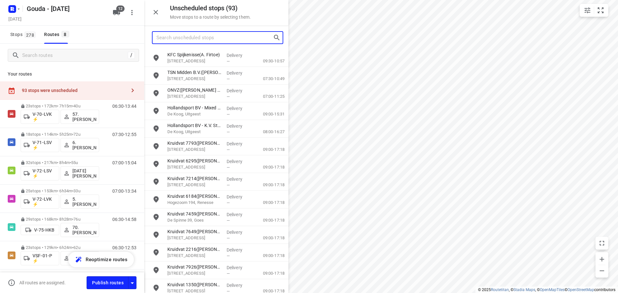
click at [223, 40] on input "Search unscheduled stops" at bounding box center [214, 38] width 116 height 10
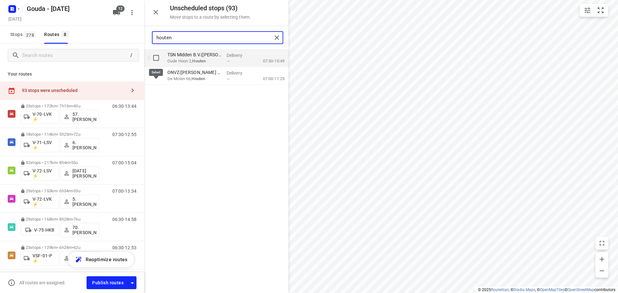
type input "houten"
click at [154, 59] on input "grid" at bounding box center [156, 57] width 13 height 13
checkbox input "true"
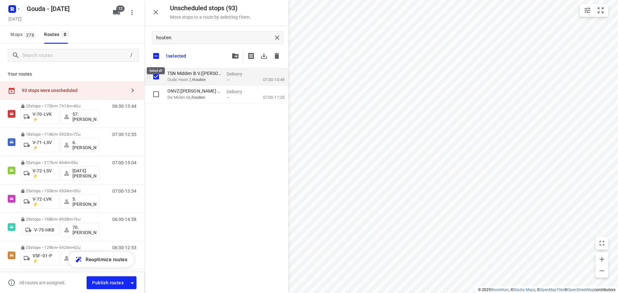
click at [154, 59] on input "checkbox" at bounding box center [156, 56] width 14 height 14
checkbox input "false"
checkbox input "true"
click at [235, 53] on button "button" at bounding box center [235, 56] width 13 height 13
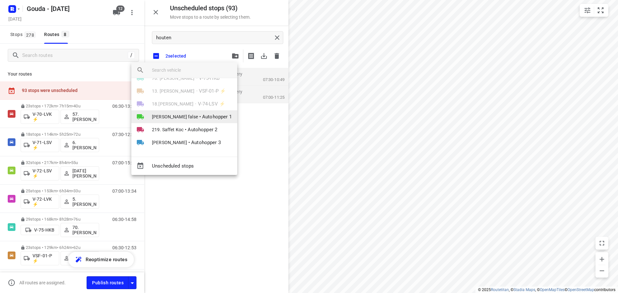
click at [202, 115] on span "Autohopper 1" at bounding box center [217, 116] width 30 height 7
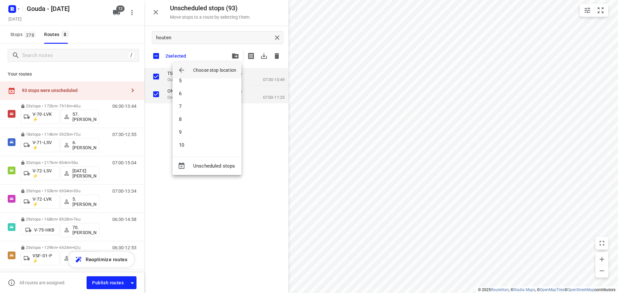
scroll to position [58, 0]
click at [198, 123] on li "8" at bounding box center [206, 119] width 69 height 13
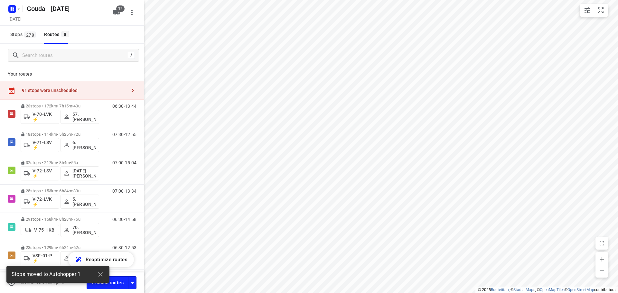
click at [129, 93] on icon "button" at bounding box center [133, 91] width 8 height 8
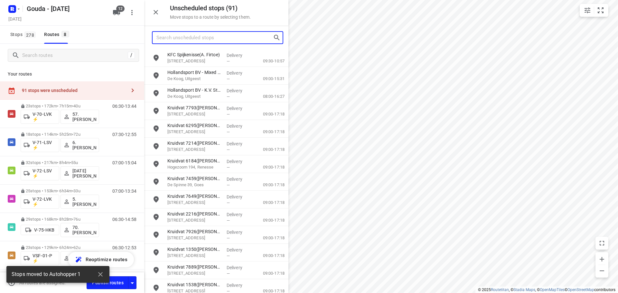
click at [211, 41] on input "Search unscheduled stops" at bounding box center [214, 38] width 116 height 10
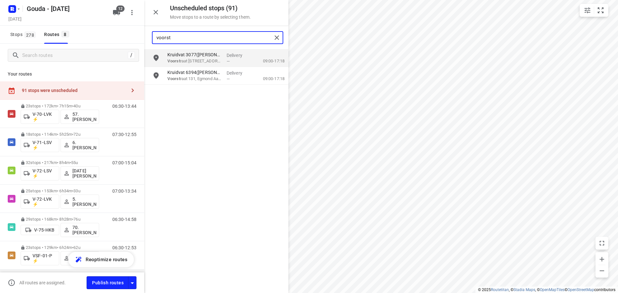
scroll to position [79, 0]
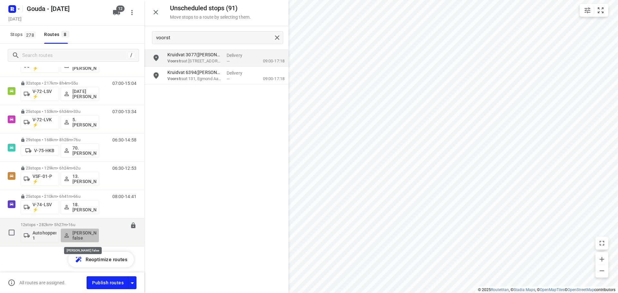
click at [78, 234] on p "[PERSON_NAME] false" at bounding box center [84, 235] width 24 height 10
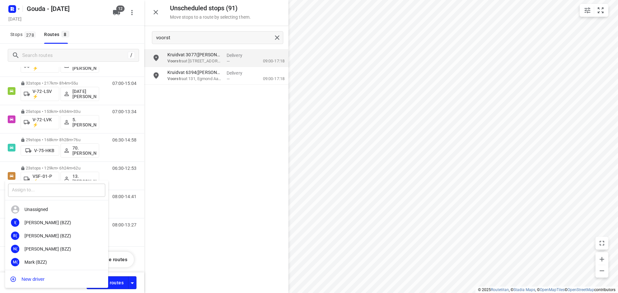
click at [47, 187] on input "text" at bounding box center [56, 190] width 97 height 13
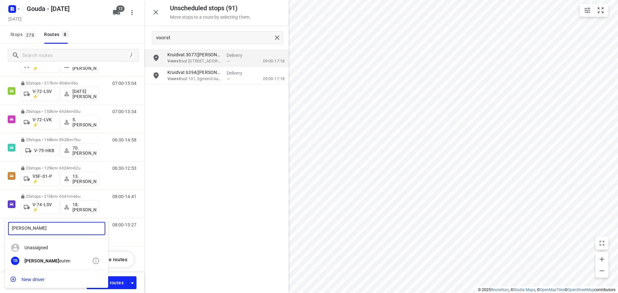
click at [44, 262] on div "Tim R euten" at bounding box center [58, 260] width 68 height 5
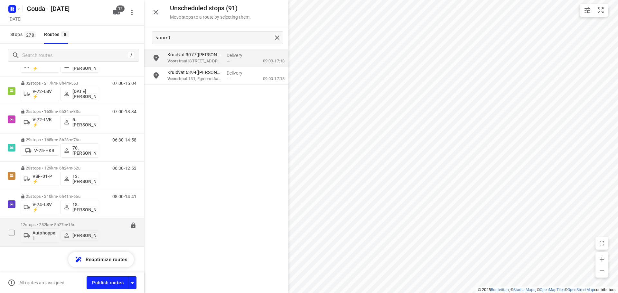
click at [75, 225] on span "16u" at bounding box center [71, 224] width 7 height 5
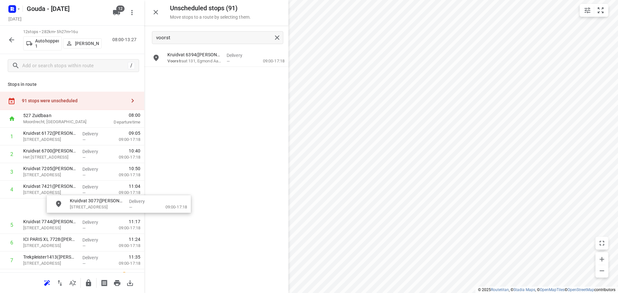
drag, startPoint x: 198, startPoint y: 55, endPoint x: 87, endPoint y: 210, distance: 190.7
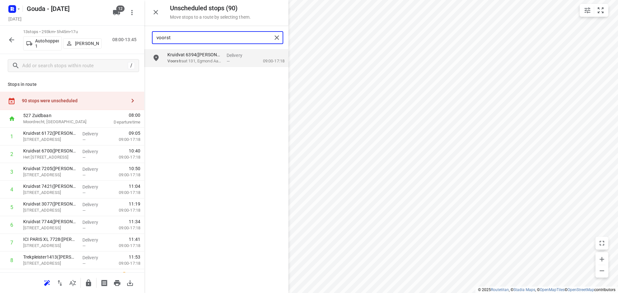
click at [189, 39] on input "voorst" at bounding box center [213, 38] width 115 height 10
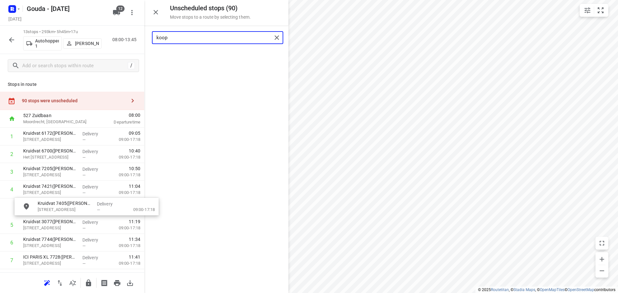
drag, startPoint x: 217, startPoint y: 61, endPoint x: 87, endPoint y: 210, distance: 197.2
click at [213, 41] on input "koop" at bounding box center [213, 38] width 115 height 10
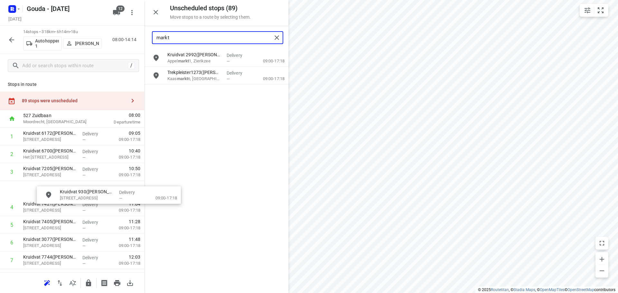
drag, startPoint x: 202, startPoint y: 78, endPoint x: 93, endPoint y: 199, distance: 163.3
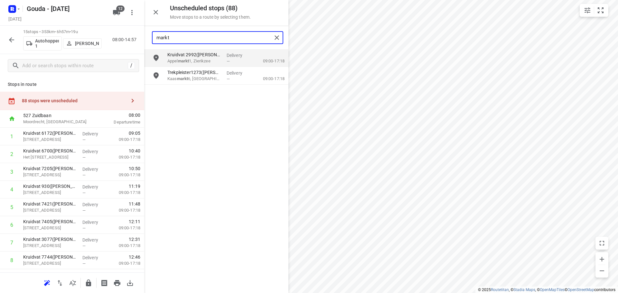
click at [220, 39] on input "markt" at bounding box center [213, 38] width 115 height 10
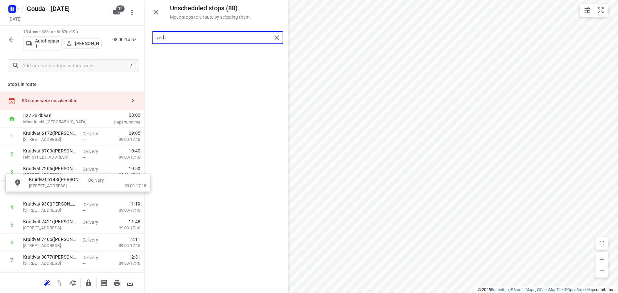
drag, startPoint x: 210, startPoint y: 62, endPoint x: 63, endPoint y: 213, distance: 210.9
click at [224, 36] on input "verb" at bounding box center [213, 38] width 115 height 10
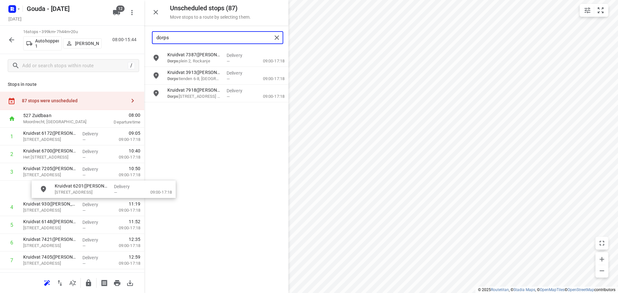
drag, startPoint x: 207, startPoint y: 108, endPoint x: 91, endPoint y: 197, distance: 145.9
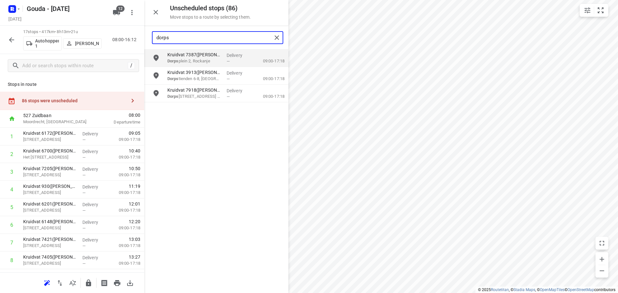
click at [191, 38] on input "dorps" at bounding box center [213, 38] width 115 height 10
click at [156, 55] on input "grid" at bounding box center [156, 57] width 13 height 13
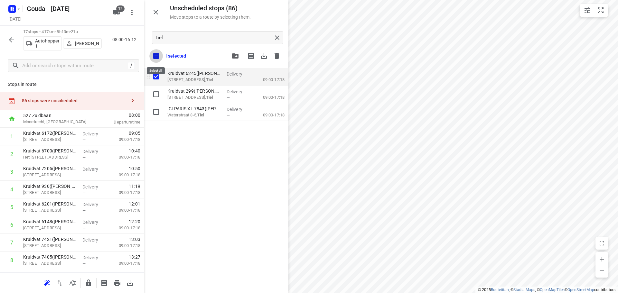
click at [156, 55] on input "checkbox" at bounding box center [156, 56] width 14 height 14
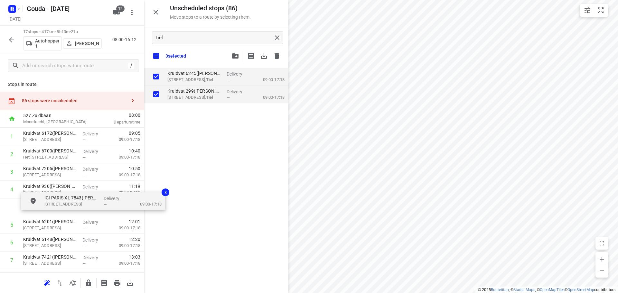
drag, startPoint x: 198, startPoint y: 107, endPoint x: 73, endPoint y: 203, distance: 157.9
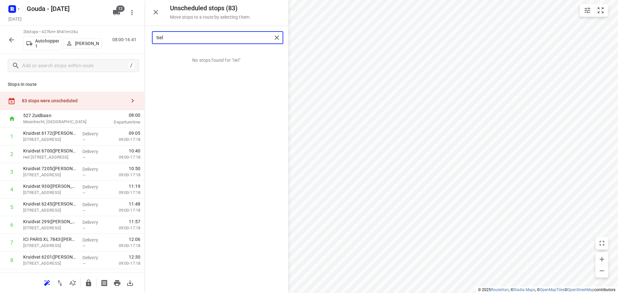
click at [179, 39] on input "tiel" at bounding box center [213, 38] width 115 height 10
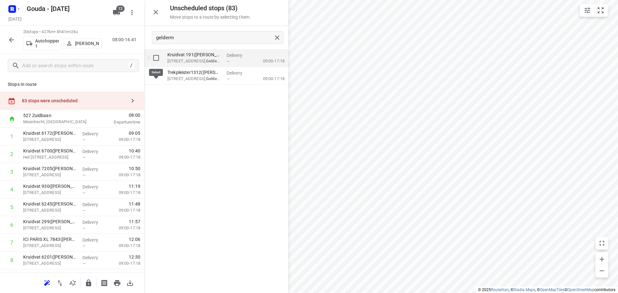
click at [159, 56] on input "grid" at bounding box center [156, 57] width 13 height 13
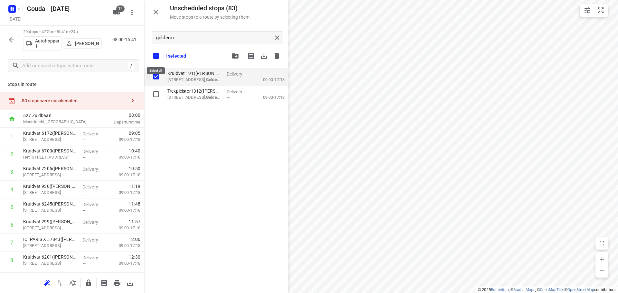
click at [159, 56] on input "checkbox" at bounding box center [156, 56] width 14 height 14
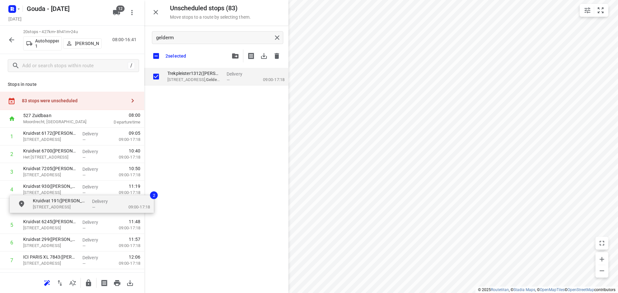
drag, startPoint x: 190, startPoint y: 84, endPoint x: 53, endPoint y: 212, distance: 187.3
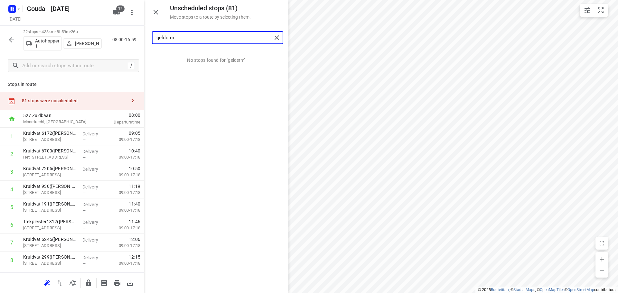
click at [218, 42] on input "gelderm" at bounding box center [213, 38] width 115 height 10
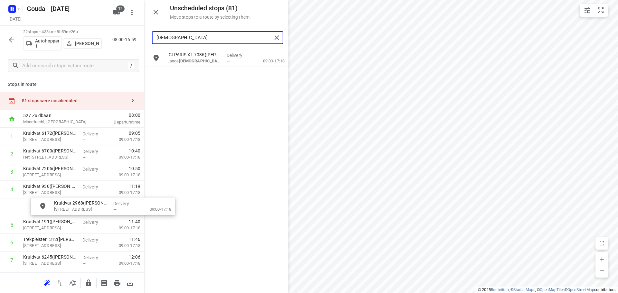
drag, startPoint x: 203, startPoint y: 54, endPoint x: 66, endPoint y: 212, distance: 209.3
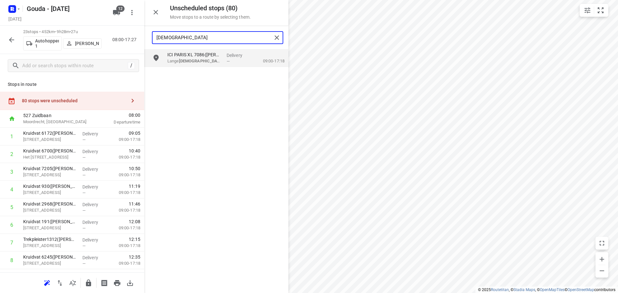
click at [198, 37] on input "kerks" at bounding box center [213, 38] width 115 height 10
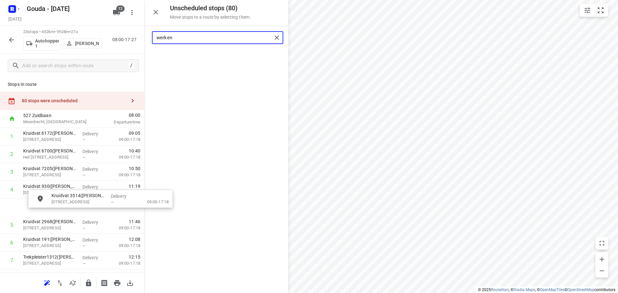
drag, startPoint x: 136, startPoint y: 106, endPoint x: 65, endPoint y: 207, distance: 124.0
click at [191, 34] on input "werken" at bounding box center [213, 38] width 115 height 10
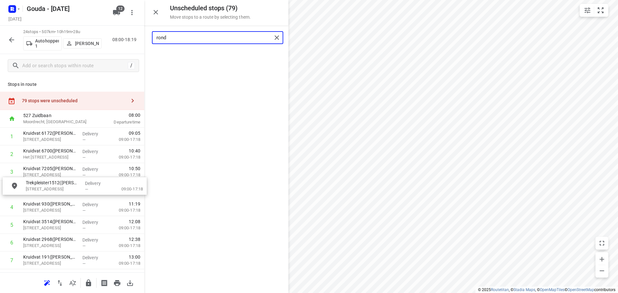
drag, startPoint x: 207, startPoint y: 65, endPoint x: 66, endPoint y: 195, distance: 192.4
click at [196, 35] on input "rond" at bounding box center [213, 38] width 115 height 10
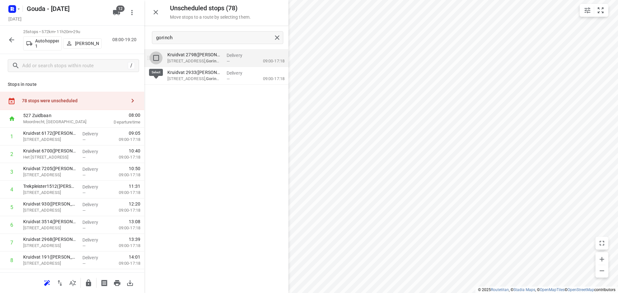
click at [158, 58] on input "grid" at bounding box center [156, 57] width 13 height 13
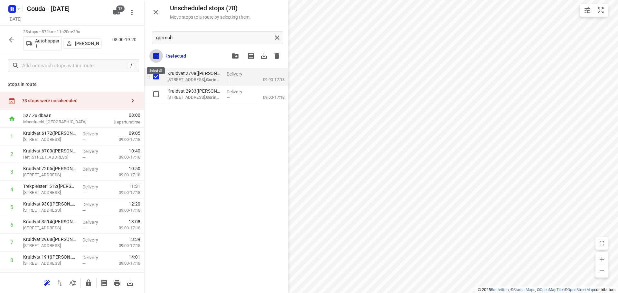
click at [154, 60] on input "checkbox" at bounding box center [156, 56] width 14 height 14
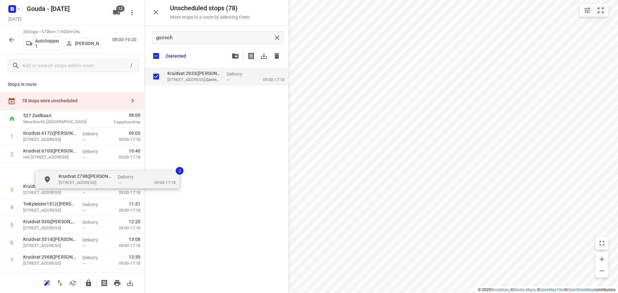
drag, startPoint x: 180, startPoint y: 84, endPoint x: 65, endPoint y: 201, distance: 164.2
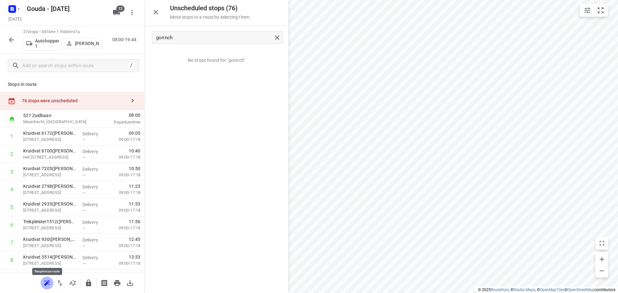
click at [46, 280] on icon "button" at bounding box center [47, 283] width 8 height 8
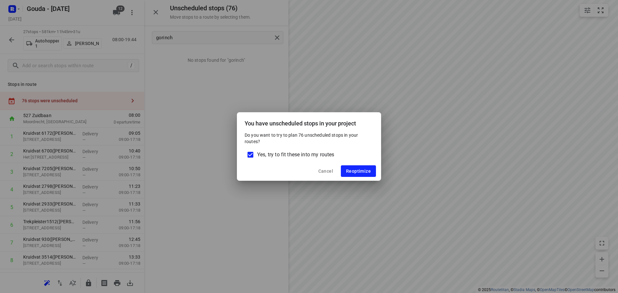
click at [274, 153] on span "Yes, try to fit these into my routes" at bounding box center [295, 155] width 77 height 8
click at [257, 153] on input "Yes, try to fit these into my routes" at bounding box center [250, 155] width 14 height 14
click at [360, 170] on span "Reoptimize" at bounding box center [358, 171] width 25 height 5
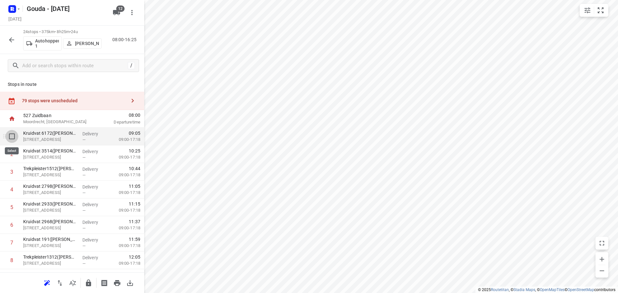
click at [13, 137] on input "checkbox" at bounding box center [11, 136] width 13 height 13
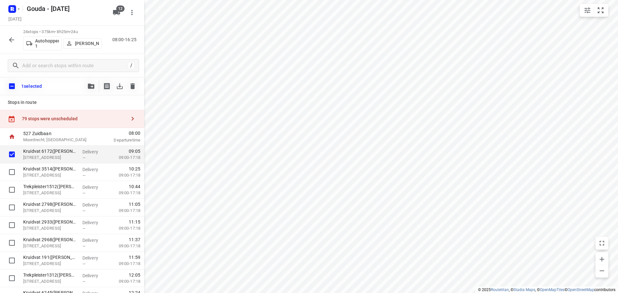
click at [84, 84] on div "1 selected" at bounding box center [72, 86] width 144 height 18
click at [88, 85] on icon "button" at bounding box center [91, 86] width 6 height 5
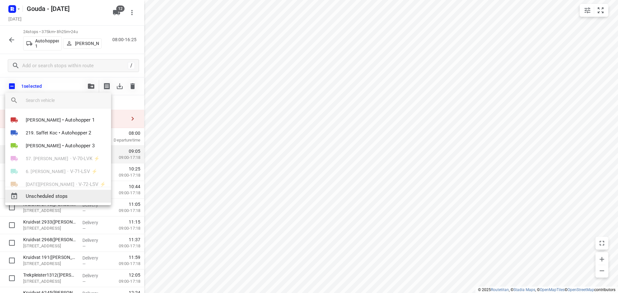
click at [60, 198] on span "Unscheduled stops" at bounding box center [66, 196] width 80 height 7
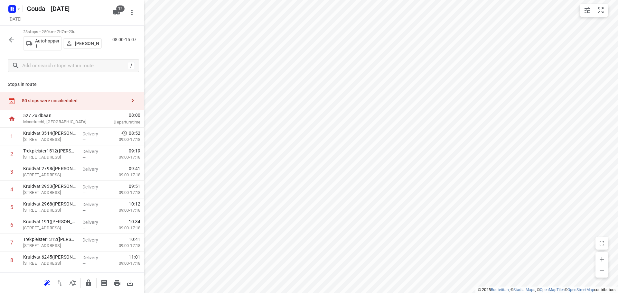
click at [129, 98] on icon "button" at bounding box center [133, 101] width 8 height 8
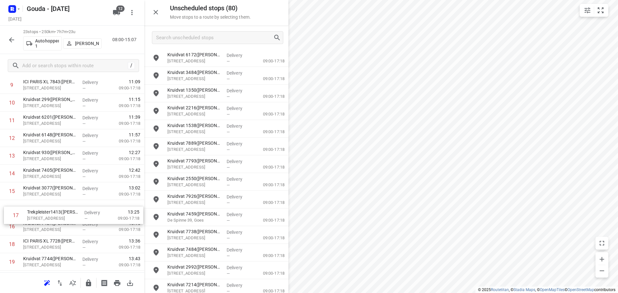
scroll to position [193, 0]
drag, startPoint x: 36, startPoint y: 229, endPoint x: 43, endPoint y: 206, distance: 24.4
click at [43, 206] on div "1 Kruidvat 3514(A.S. Watson - Actie Kruidvat) Lijnbaan 16A, Werkendam Delivery …" at bounding box center [72, 137] width 144 height 407
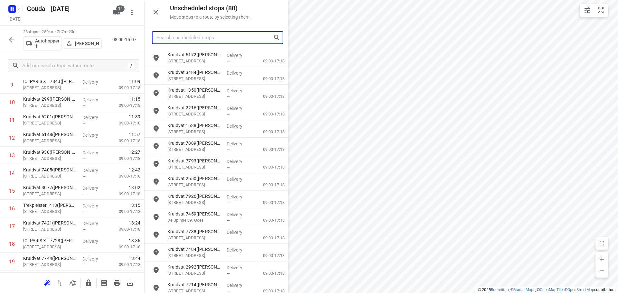
click at [207, 39] on input "Search unscheduled stops" at bounding box center [214, 38] width 116 height 10
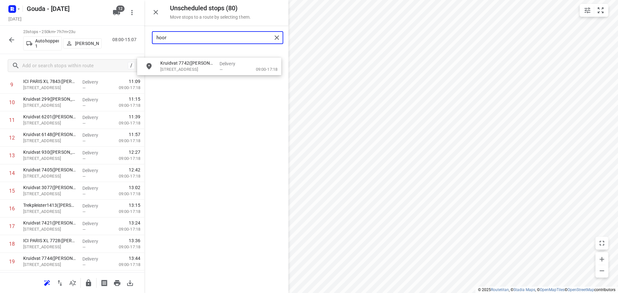
drag, startPoint x: 209, startPoint y: 61, endPoint x: 200, endPoint y: 72, distance: 13.9
drag, startPoint x: 190, startPoint y: 39, endPoint x: 114, endPoint y: 29, distance: 76.6
click at [114, 29] on div "Unscheduled stops ( 80 ) Move stops to a route by selecting them. hoor Kruidvat…" at bounding box center [72, 146] width 144 height 293
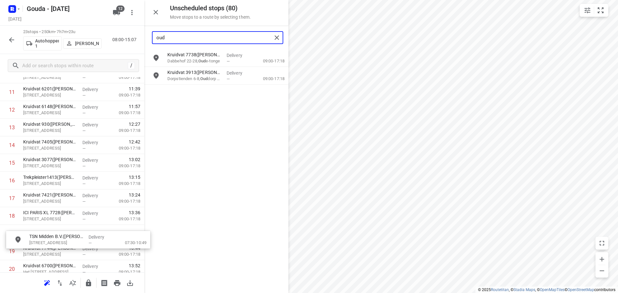
scroll to position [222, 0]
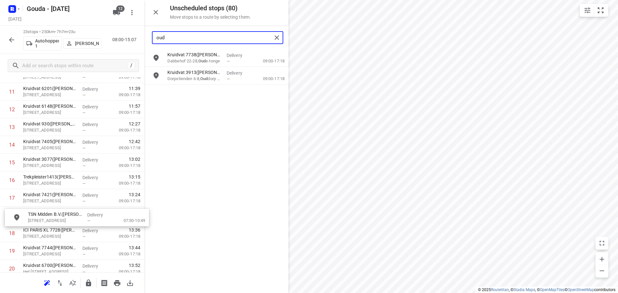
drag, startPoint x: 207, startPoint y: 97, endPoint x: 65, endPoint y: 219, distance: 187.3
click at [177, 39] on input "oud" at bounding box center [213, 38] width 115 height 10
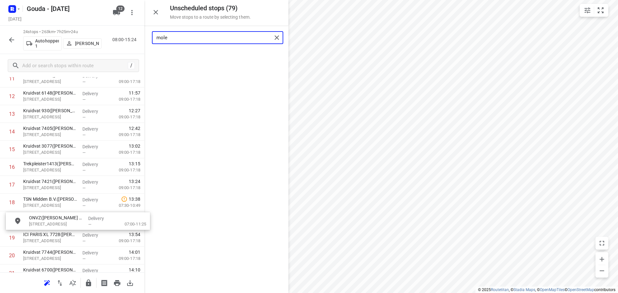
scroll to position [235, 0]
drag, startPoint x: 194, startPoint y: 63, endPoint x: 55, endPoint y: 227, distance: 214.7
click at [209, 38] on input "mole" at bounding box center [213, 38] width 115 height 10
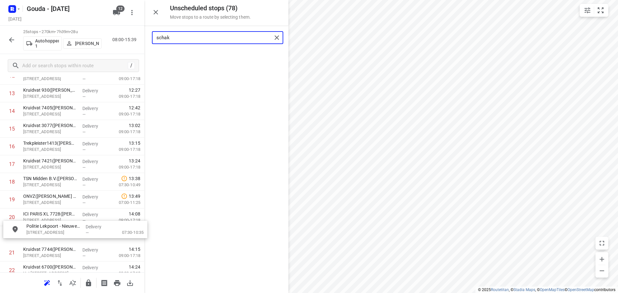
scroll to position [256, 0]
drag, startPoint x: 210, startPoint y: 60, endPoint x: 65, endPoint y: 218, distance: 213.8
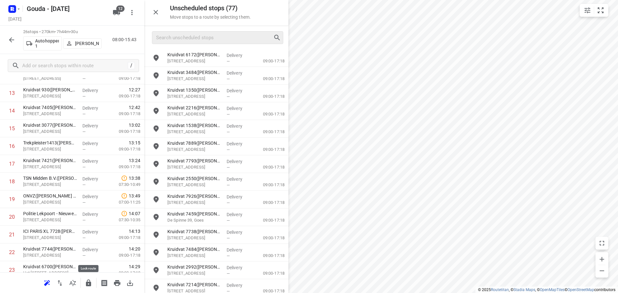
click at [88, 284] on icon "button" at bounding box center [89, 283] width 8 height 8
click at [85, 284] on icon "button" at bounding box center [89, 283] width 8 height 8
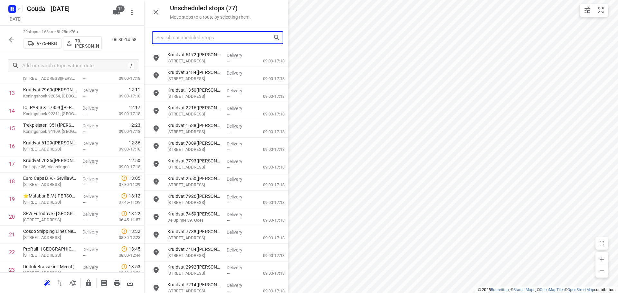
click at [196, 36] on input "Search unscheduled stops" at bounding box center [214, 38] width 116 height 10
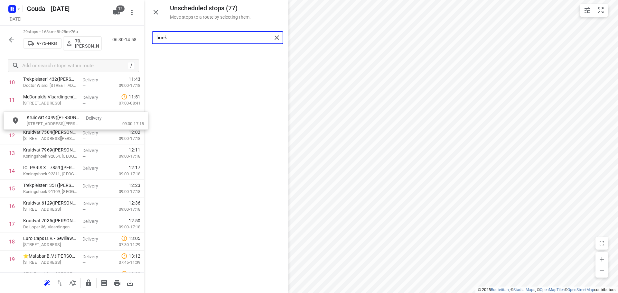
scroll to position [211, 0]
drag, startPoint x: 202, startPoint y: 58, endPoint x: 60, endPoint y: 134, distance: 161.9
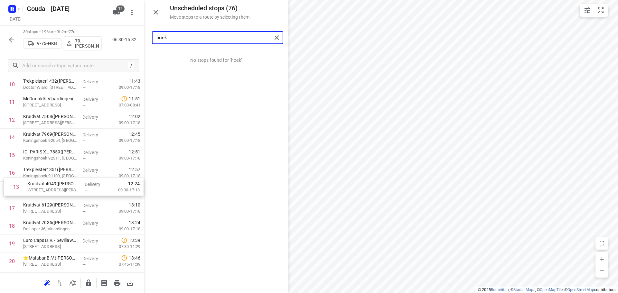
drag, startPoint x: 33, startPoint y: 143, endPoint x: 37, endPoint y: 195, distance: 52.0
click at [37, 195] on div "1 👷🏻⭐ Compass Group Nederland B.V. - Shell Pernis(Postkamer (Contactpersoon loc…" at bounding box center [72, 181] width 144 height 531
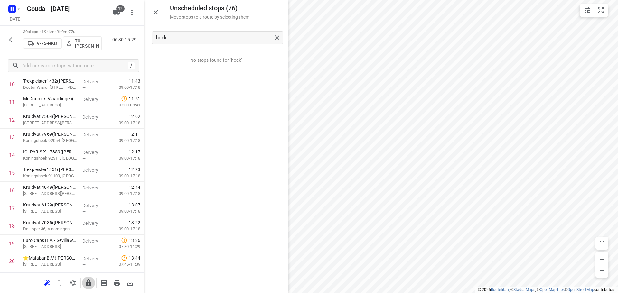
click at [86, 280] on icon "button" at bounding box center [89, 283] width 8 height 8
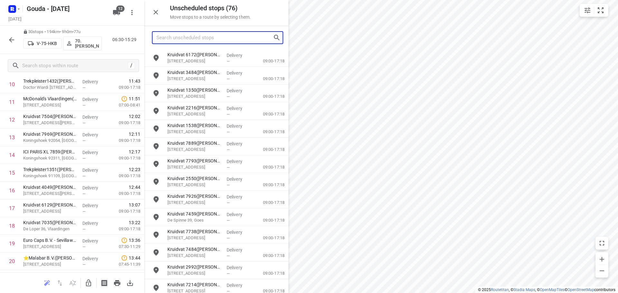
click at [189, 36] on input "Search unscheduled stops" at bounding box center [214, 38] width 116 height 10
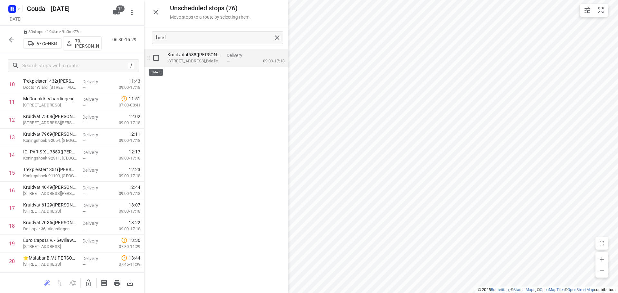
click at [160, 60] on input "grid" at bounding box center [156, 57] width 13 height 13
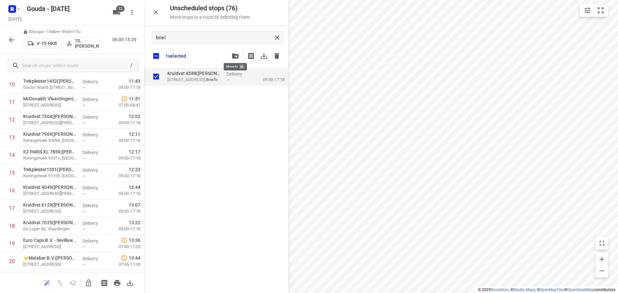
click at [234, 56] on icon "button" at bounding box center [235, 55] width 6 height 5
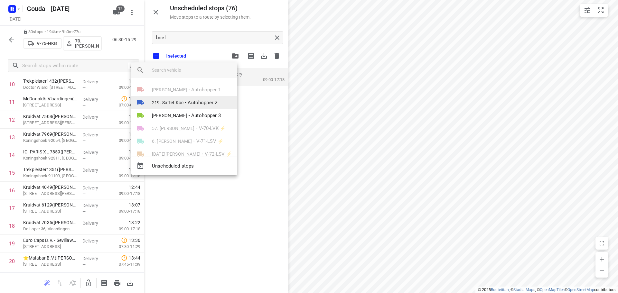
click at [201, 104] on span "Autohopper 2" at bounding box center [203, 102] width 30 height 7
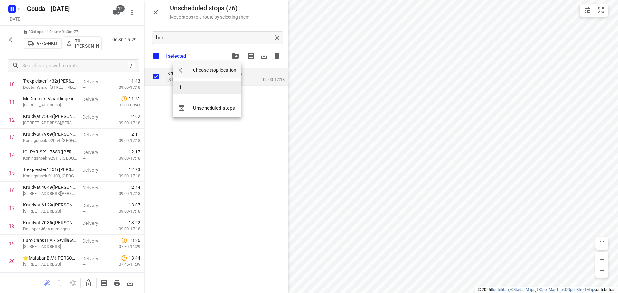
click at [200, 88] on li "1" at bounding box center [206, 87] width 69 height 13
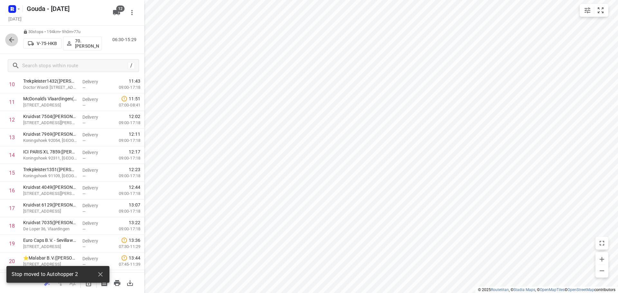
click at [9, 39] on icon "button" at bounding box center [12, 40] width 8 height 8
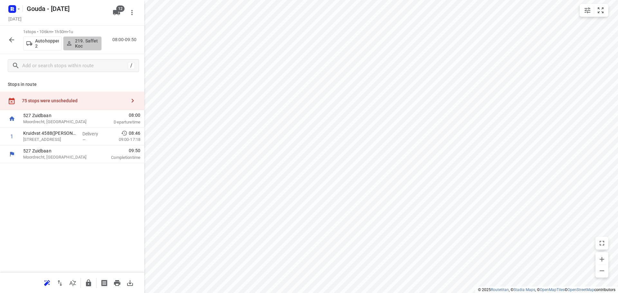
click at [80, 43] on p "219. Saffet Koc" at bounding box center [87, 43] width 24 height 10
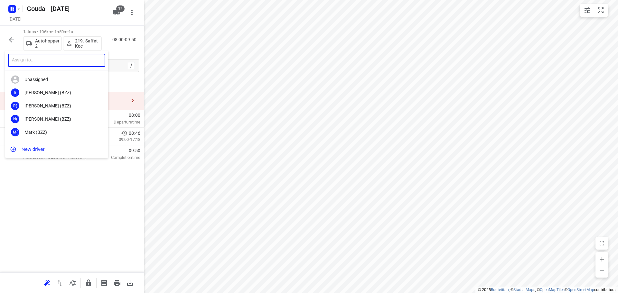
click at [67, 60] on input "text" at bounding box center [56, 60] width 97 height 13
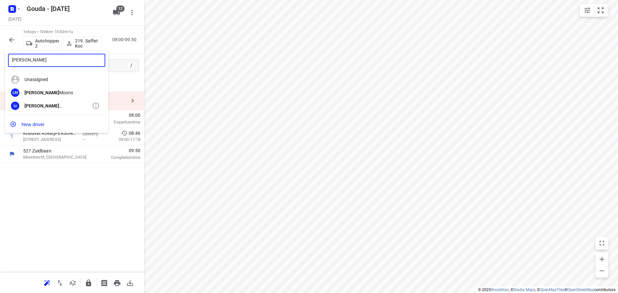
click at [47, 104] on div "Lennart van Wijk" at bounding box center [58, 105] width 68 height 5
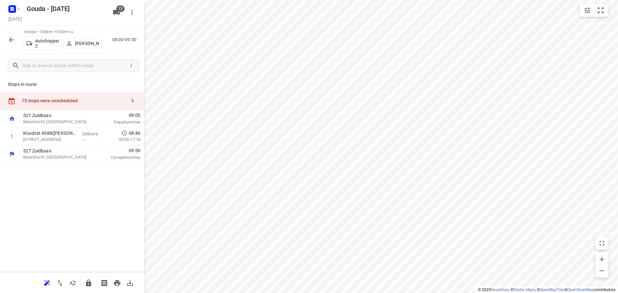
click at [130, 98] on icon "button" at bounding box center [133, 101] width 8 height 8
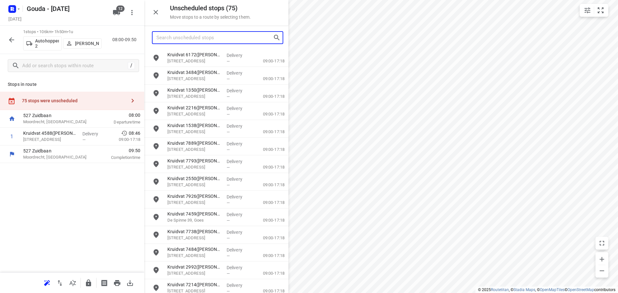
click at [187, 37] on input "Search unscheduled stops" at bounding box center [214, 38] width 116 height 10
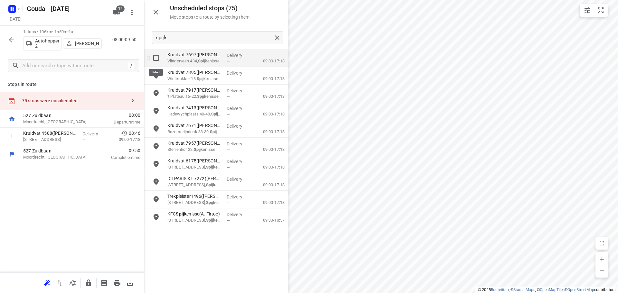
click at [154, 58] on input "grid" at bounding box center [156, 57] width 13 height 13
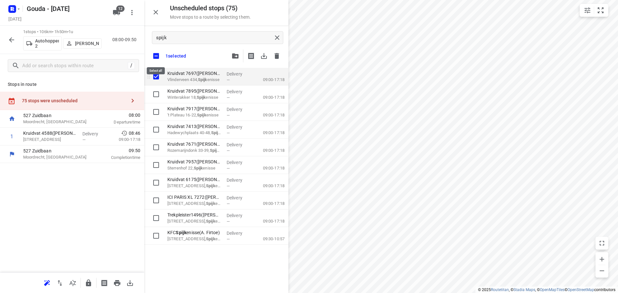
click at [154, 58] on input "checkbox" at bounding box center [156, 56] width 14 height 14
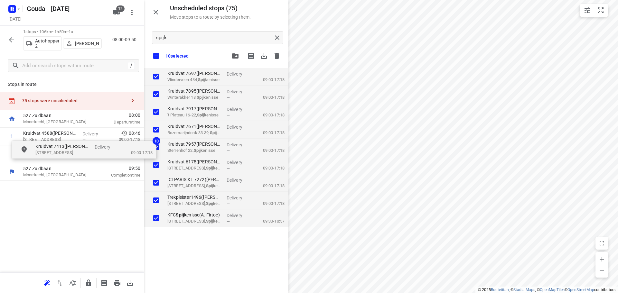
drag, startPoint x: 200, startPoint y: 135, endPoint x: 65, endPoint y: 158, distance: 137.5
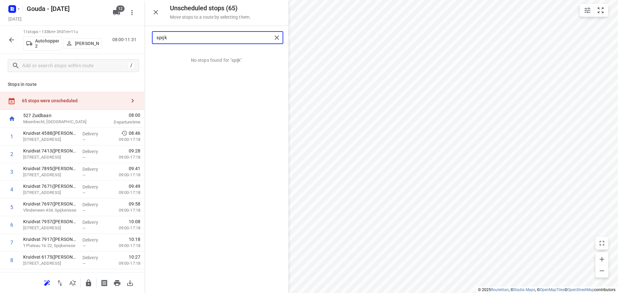
click at [168, 41] on input "spijk" at bounding box center [213, 38] width 115 height 10
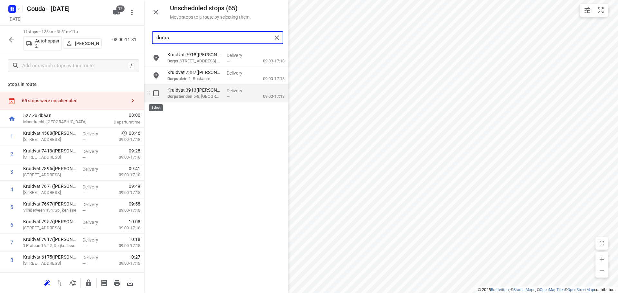
type input "dorps"
click at [156, 95] on input "grid" at bounding box center [156, 93] width 13 height 13
checkbox input "true"
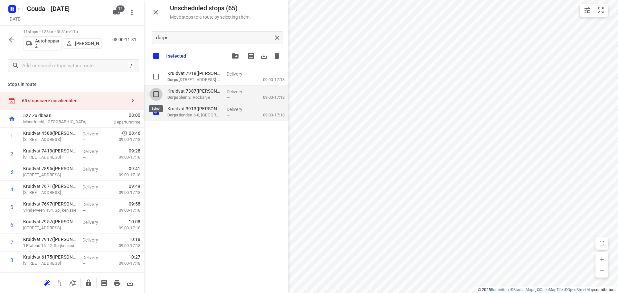
click at [154, 94] on input "grid" at bounding box center [156, 94] width 13 height 13
checkbox input "true"
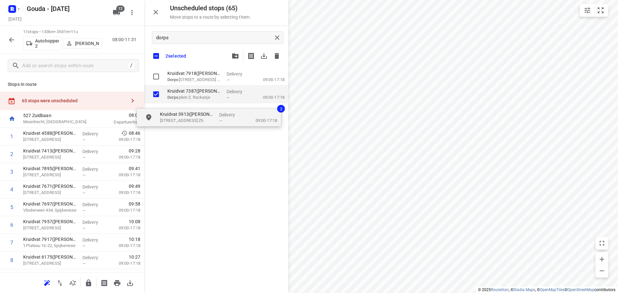
checkbox input "true"
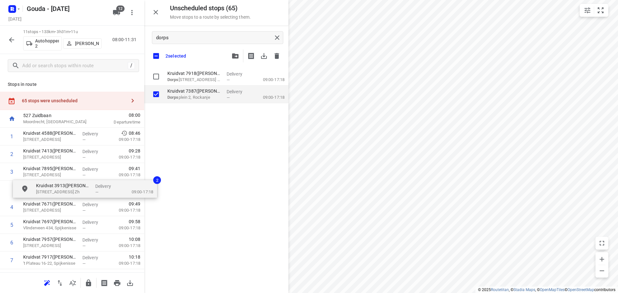
drag, startPoint x: 176, startPoint y: 121, endPoint x: 50, endPoint y: 195, distance: 146.2
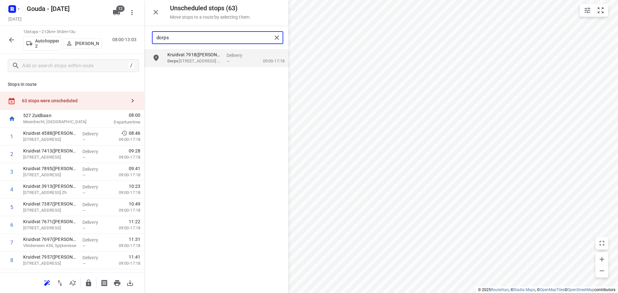
click at [199, 39] on input "dorps" at bounding box center [213, 38] width 115 height 10
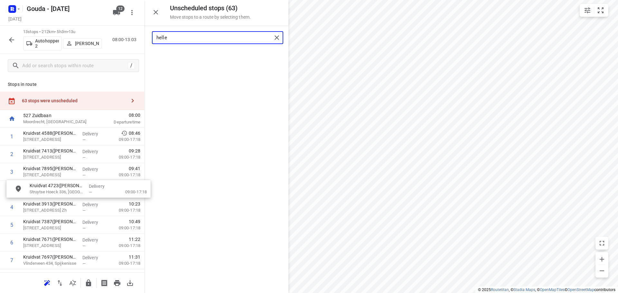
drag, startPoint x: 198, startPoint y: 64, endPoint x: 54, endPoint y: 200, distance: 197.0
click at [198, 35] on input "helle" at bounding box center [213, 38] width 115 height 10
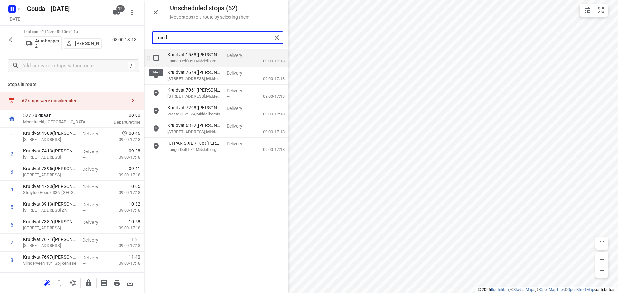
type input "midd"
click at [156, 55] on input "grid" at bounding box center [156, 57] width 13 height 13
checkbox input "true"
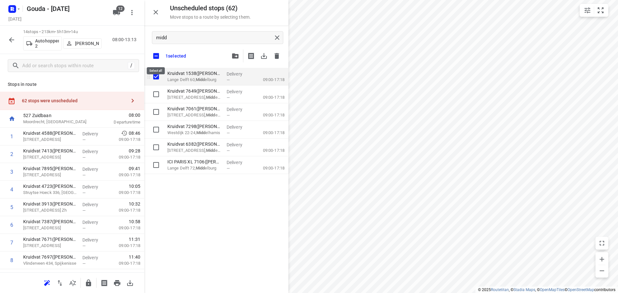
click at [156, 55] on input "checkbox" at bounding box center [156, 56] width 14 height 14
checkbox input "false"
checkbox input "true"
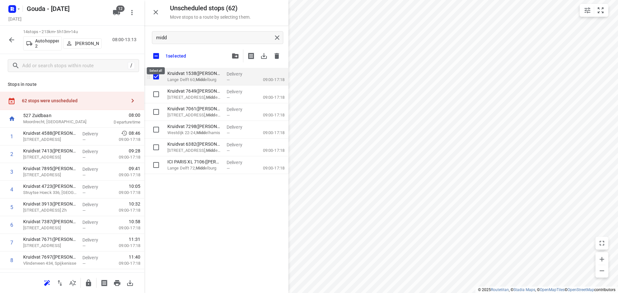
checkbox input "true"
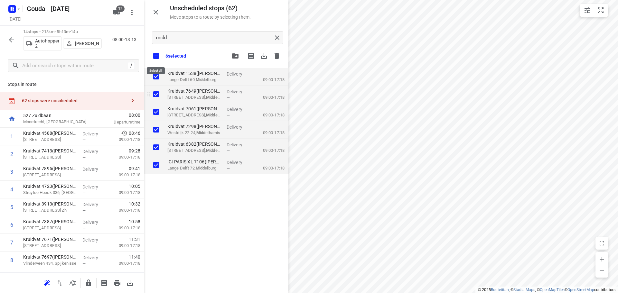
checkbox input "true"
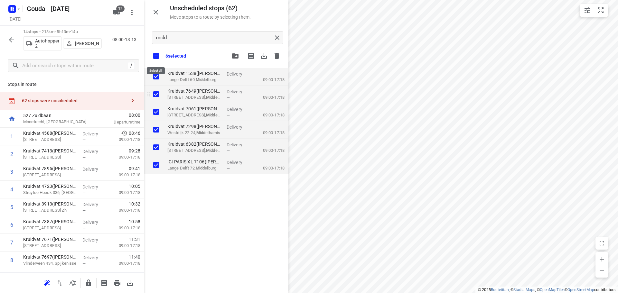
checkbox input "true"
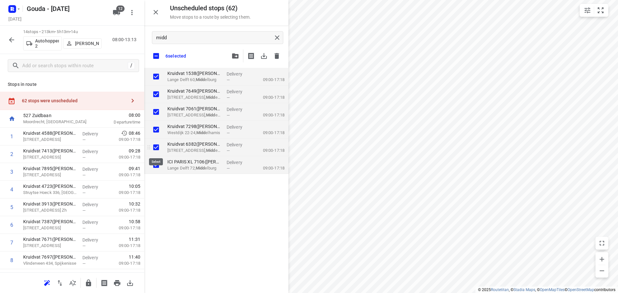
click at [157, 149] on input "grid" at bounding box center [156, 147] width 13 height 13
checkbox input "false"
checkbox input "true"
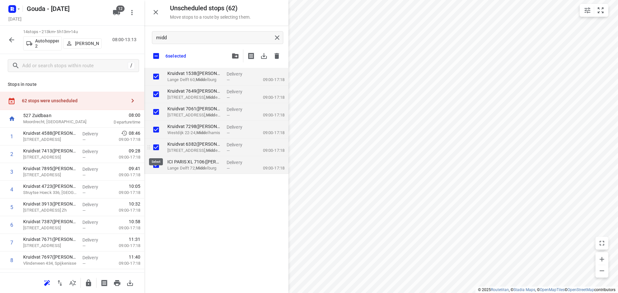
checkbox input "true"
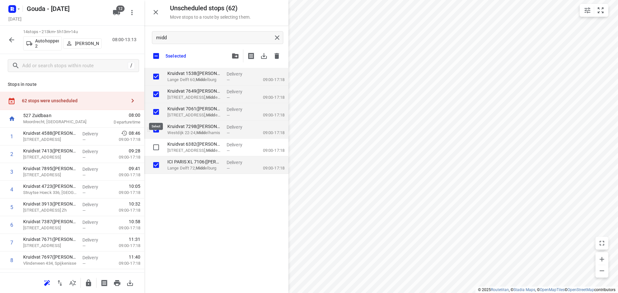
checkbox input "true"
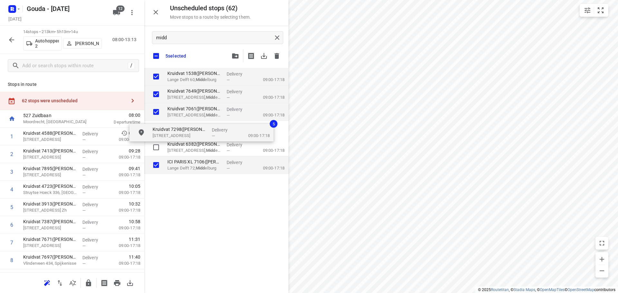
checkbox input "true"
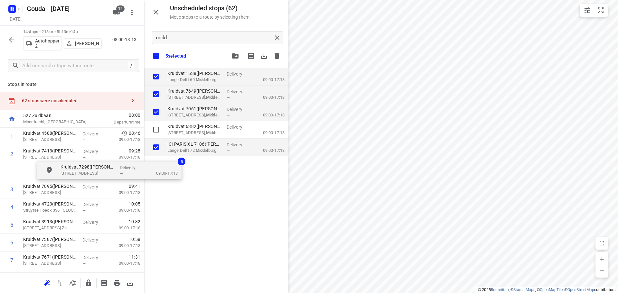
drag, startPoint x: 178, startPoint y: 133, endPoint x: 80, endPoint y: 177, distance: 106.9
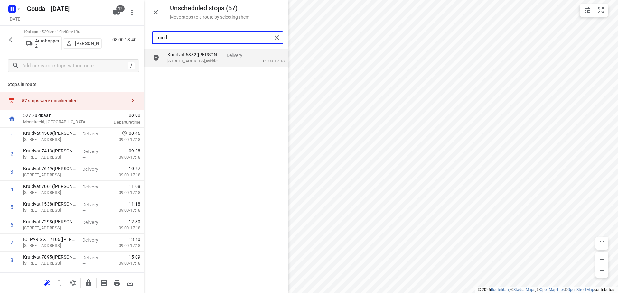
click at [193, 41] on input "midd" at bounding box center [213, 38] width 115 height 10
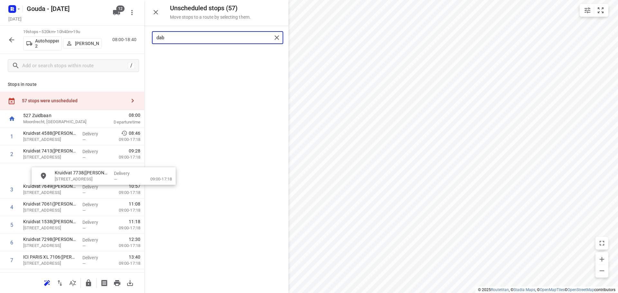
drag, startPoint x: 191, startPoint y: 56, endPoint x: 69, endPoint y: 191, distance: 181.9
click at [187, 33] on input "dab" at bounding box center [213, 38] width 115 height 10
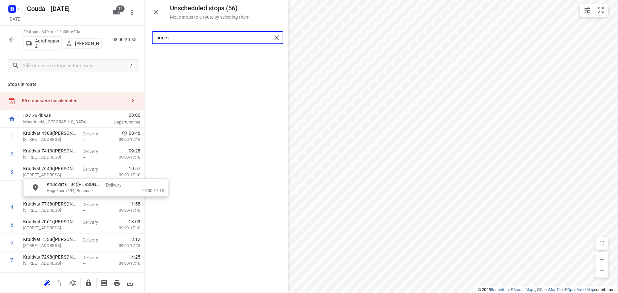
drag, startPoint x: 133, startPoint y: 123, endPoint x: 73, endPoint y: 190, distance: 90.0
click at [210, 38] on input "hogez" at bounding box center [213, 38] width 115 height 10
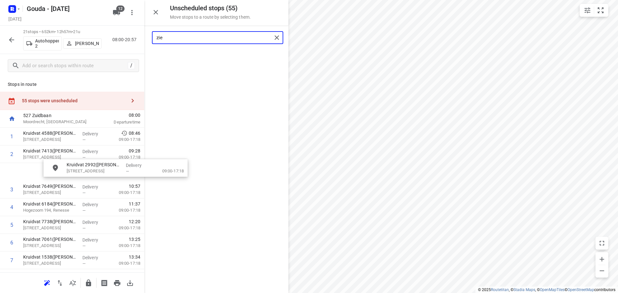
drag, startPoint x: 184, startPoint y: 60, endPoint x: 60, endPoint y: 212, distance: 195.2
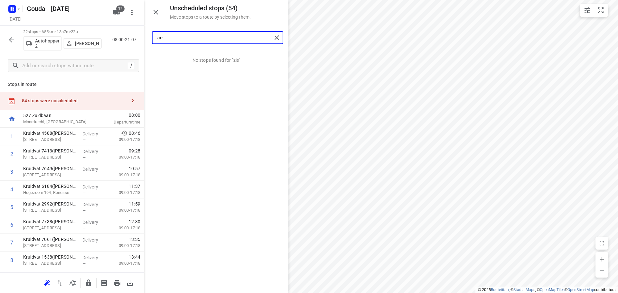
click at [194, 41] on input "zie" at bounding box center [213, 38] width 115 height 10
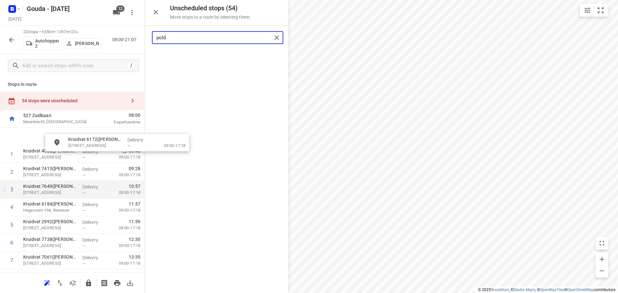
drag, startPoint x: 193, startPoint y: 65, endPoint x: 73, endPoint y: 185, distance: 169.7
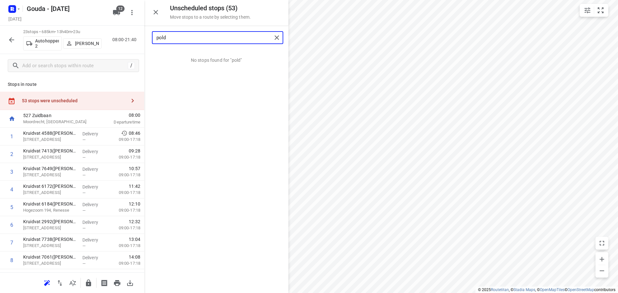
click at [171, 38] on input "pold" at bounding box center [213, 38] width 115 height 10
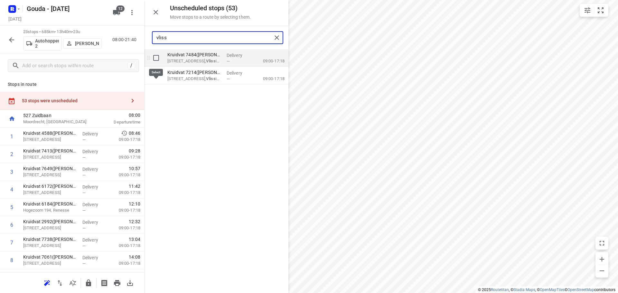
type input "vliss"
click at [157, 58] on input "grid" at bounding box center [156, 57] width 13 height 13
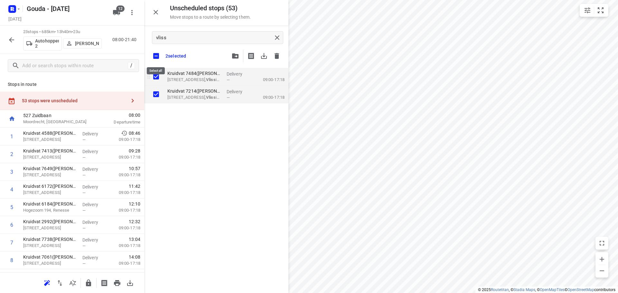
checkbox input "true"
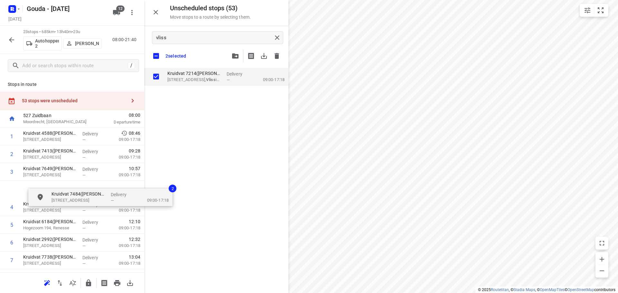
drag, startPoint x: 165, startPoint y: 96, endPoint x: 48, endPoint y: 213, distance: 165.6
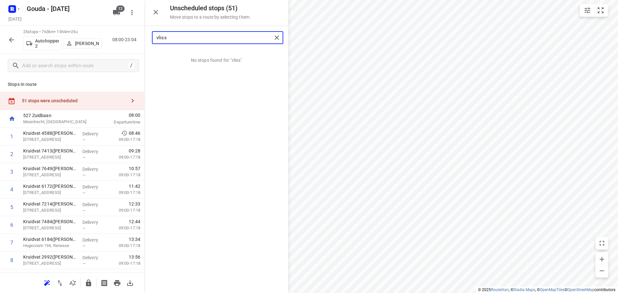
click at [178, 34] on input "vliss" at bounding box center [213, 38] width 115 height 10
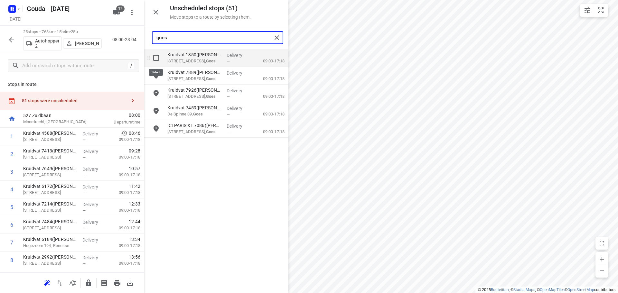
type input "goes"
click at [155, 58] on input "grid" at bounding box center [156, 57] width 13 height 13
checkbox input "true"
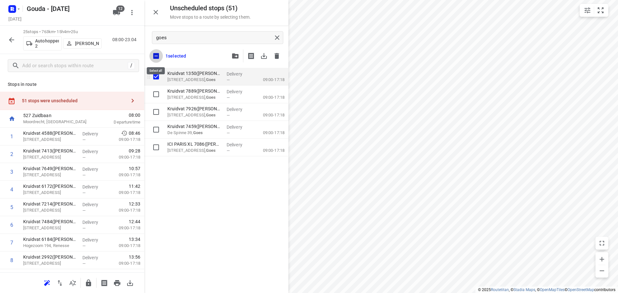
click at [155, 58] on input "checkbox" at bounding box center [156, 56] width 14 height 14
checkbox input "false"
checkbox input "true"
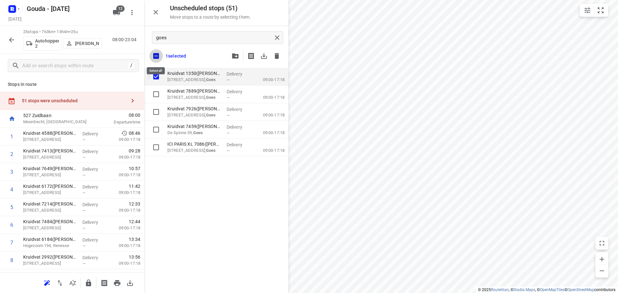
checkbox input "true"
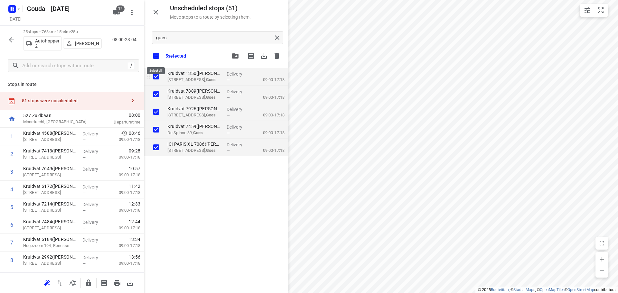
checkbox input "true"
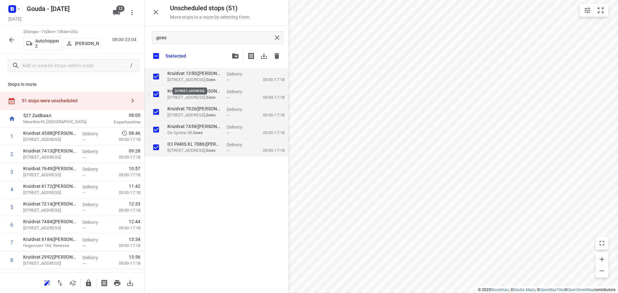
checkbox input "true"
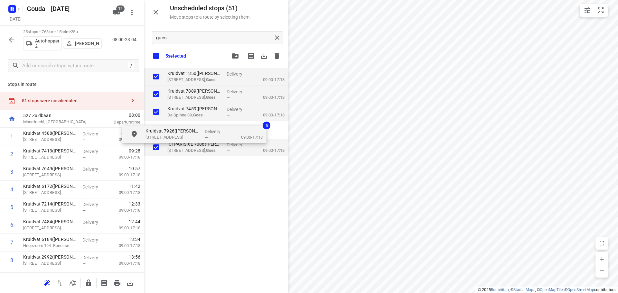
checkbox input "true"
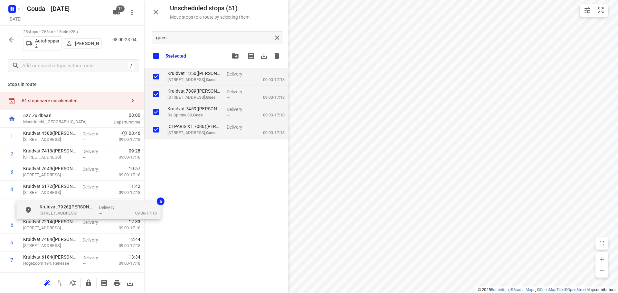
drag, startPoint x: 168, startPoint y: 132, endPoint x: 62, endPoint y: 207, distance: 130.2
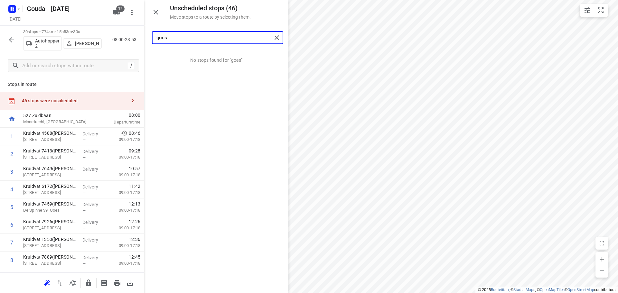
click at [200, 38] on input "goes" at bounding box center [213, 38] width 115 height 10
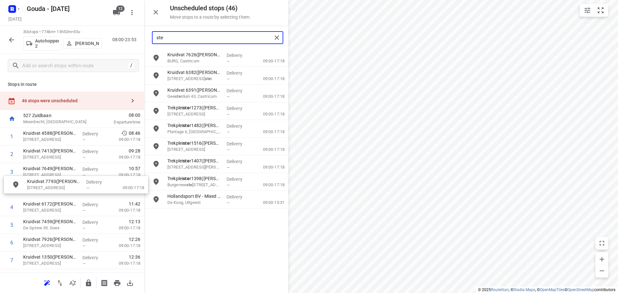
drag, startPoint x: 195, startPoint y: 60, endPoint x: 56, endPoint y: 191, distance: 190.9
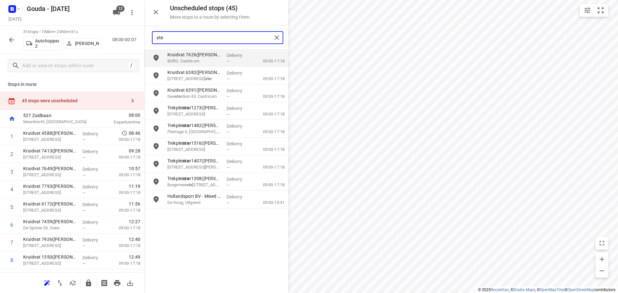
click at [179, 42] on input "ste" at bounding box center [213, 38] width 115 height 10
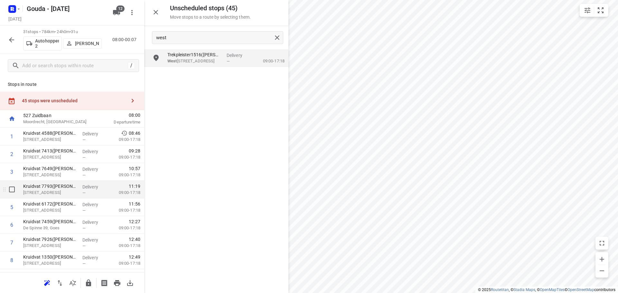
drag, startPoint x: 179, startPoint y: 78, endPoint x: 93, endPoint y: 198, distance: 147.2
click at [93, 198] on div "Unscheduled stops ( 45 ) Move stops to a route by selecting them. west Trekplei…" at bounding box center [72, 146] width 144 height 293
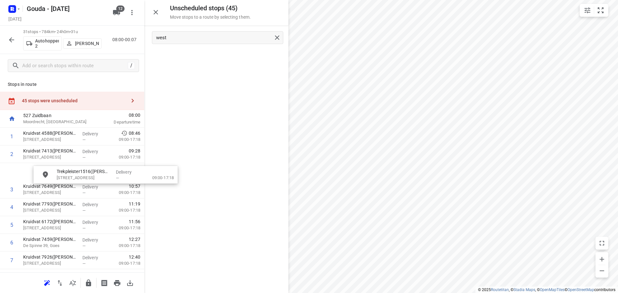
drag, startPoint x: 190, startPoint y: 55, endPoint x: 69, endPoint y: 191, distance: 182.3
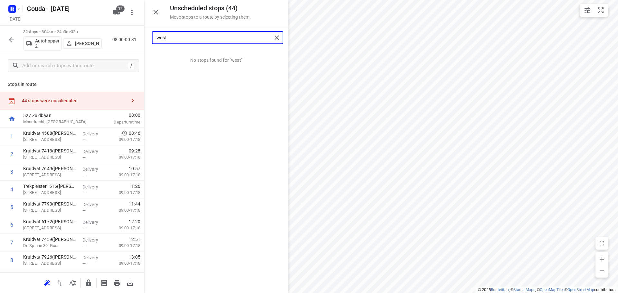
click at [184, 40] on input "west" at bounding box center [213, 38] width 115 height 10
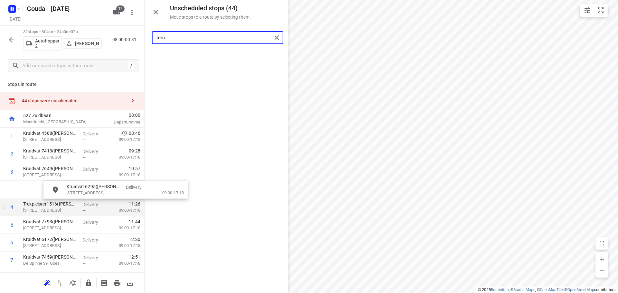
drag, startPoint x: 192, startPoint y: 62, endPoint x: 83, endPoint y: 203, distance: 178.4
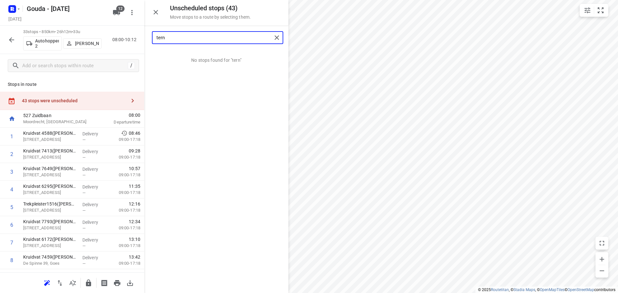
click at [165, 38] on input "tern" at bounding box center [213, 38] width 115 height 10
drag, startPoint x: 185, startPoint y: 65, endPoint x: 57, endPoint y: 183, distance: 174.8
click at [190, 41] on input "noord" at bounding box center [213, 38] width 115 height 10
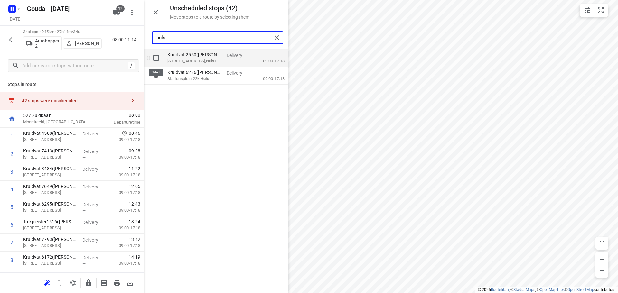
type input "huls"
click at [154, 58] on input "grid" at bounding box center [156, 57] width 13 height 13
checkbox input "true"
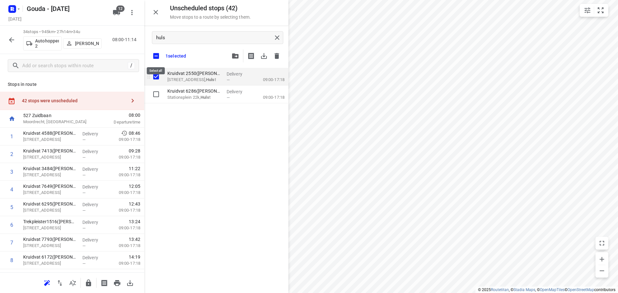
click at [154, 58] on input "checkbox" at bounding box center [156, 56] width 14 height 14
checkbox input "false"
checkbox input "true"
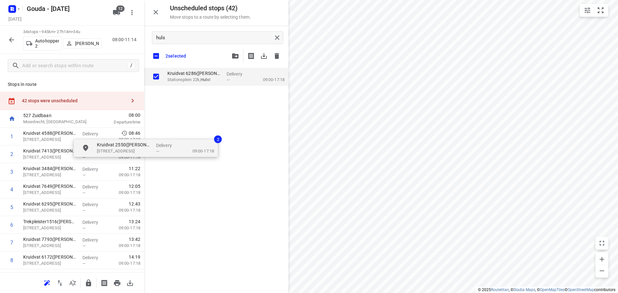
checkbox input "true"
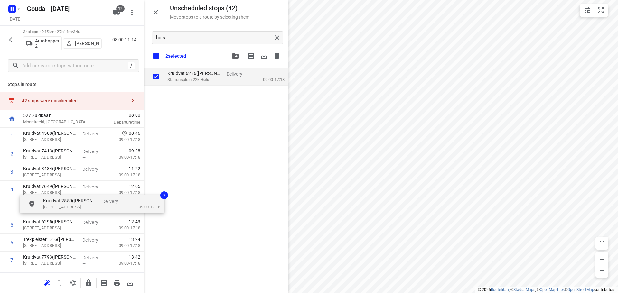
drag, startPoint x: 173, startPoint y: 92, endPoint x: 36, endPoint y: 208, distance: 179.2
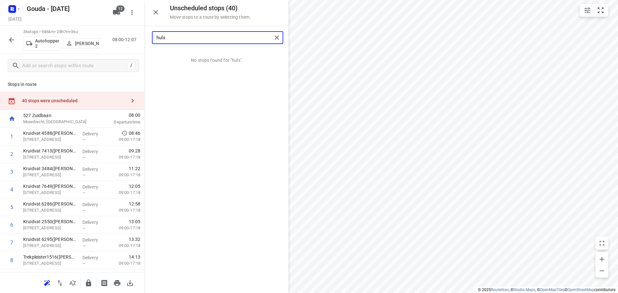
click at [187, 33] on input "huls" at bounding box center [213, 38] width 115 height 10
drag, startPoint x: 195, startPoint y: 57, endPoint x: 91, endPoint y: 204, distance: 180.5
type input "kana"
click at [47, 280] on icon "button" at bounding box center [47, 282] width 6 height 5
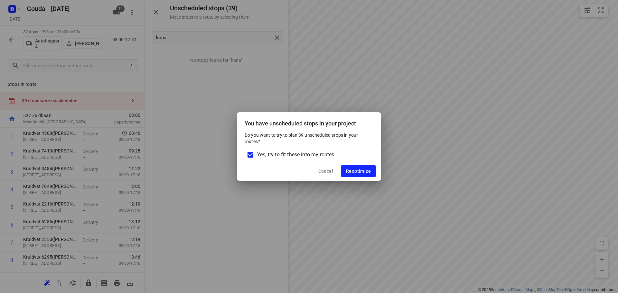
click at [274, 153] on span "Yes, try to fit these into my routes" at bounding box center [295, 155] width 77 height 8
click at [257, 153] on input "Yes, try to fit these into my routes" at bounding box center [250, 155] width 14 height 14
checkbox input "false"
click at [359, 171] on span "Reoptimize" at bounding box center [358, 171] width 25 height 5
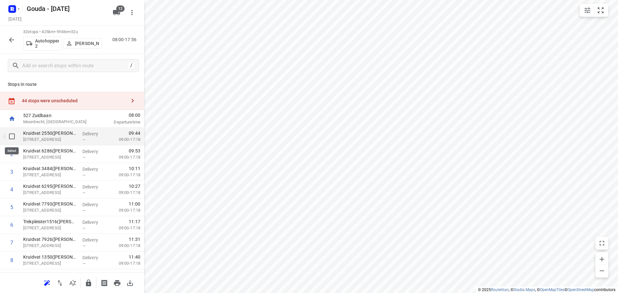
click at [11, 135] on input "checkbox" at bounding box center [11, 136] width 13 height 13
checkbox input "true"
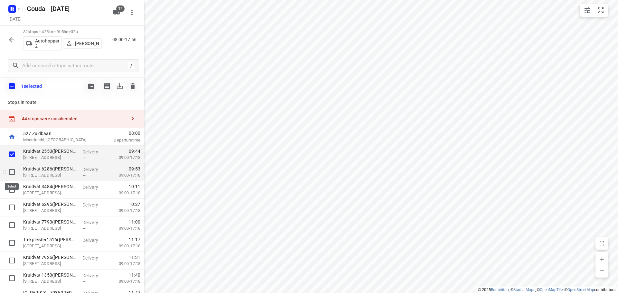
click at [13, 173] on input "checkbox" at bounding box center [11, 172] width 13 height 13
checkbox input "true"
click at [15, 188] on input "checkbox" at bounding box center [11, 189] width 13 height 13
checkbox input "true"
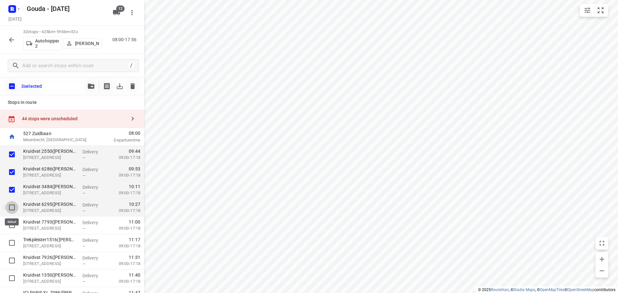
click at [9, 208] on input "checkbox" at bounding box center [11, 207] width 13 height 13
checkbox input "true"
click at [90, 87] on icon "button" at bounding box center [91, 86] width 6 height 5
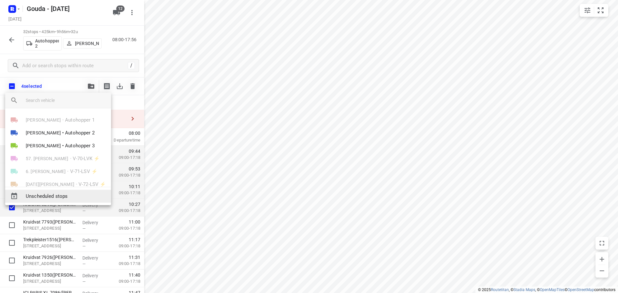
click at [58, 197] on span "Unscheduled stops" at bounding box center [66, 196] width 80 height 7
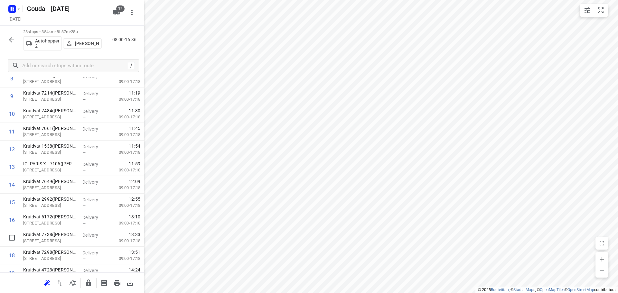
scroll to position [193, 0]
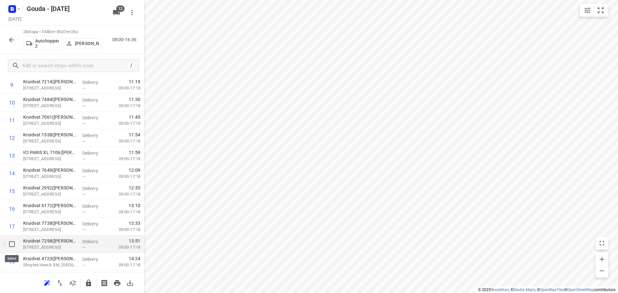
click at [10, 243] on input "checkbox" at bounding box center [11, 244] width 13 height 13
checkbox input "true"
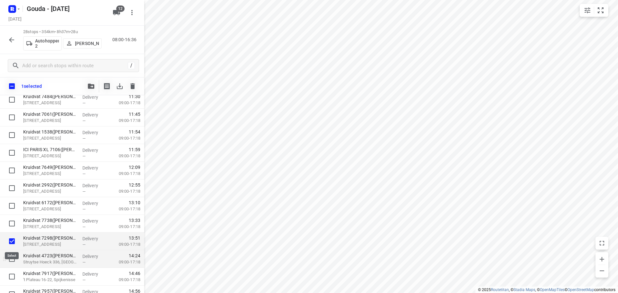
scroll to position [225, 0]
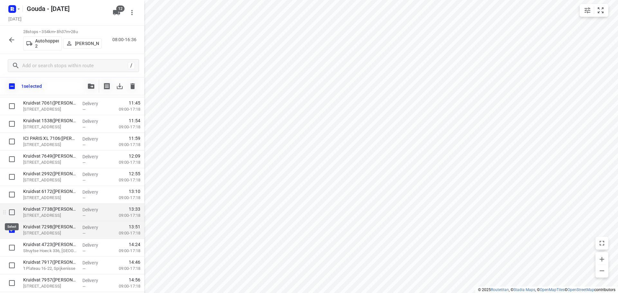
click at [13, 212] on input "checkbox" at bounding box center [11, 212] width 13 height 13
checkbox input "true"
click at [14, 193] on input "checkbox" at bounding box center [11, 194] width 13 height 13
checkbox input "true"
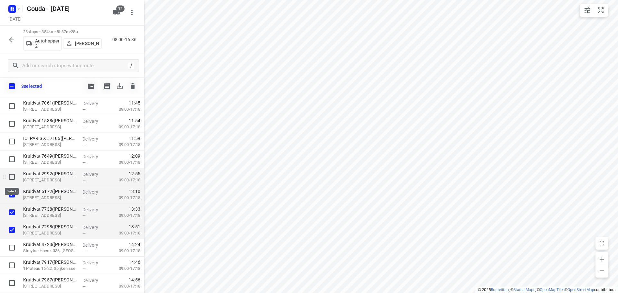
click at [11, 174] on input "checkbox" at bounding box center [11, 176] width 13 height 13
checkbox input "true"
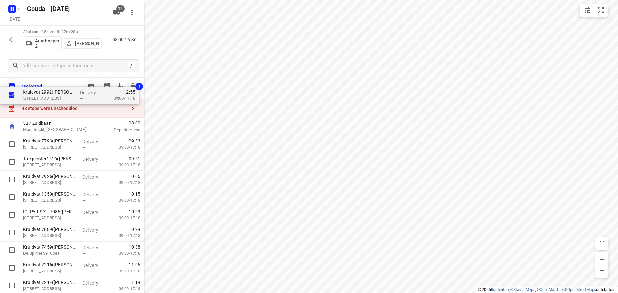
scroll to position [0, 0]
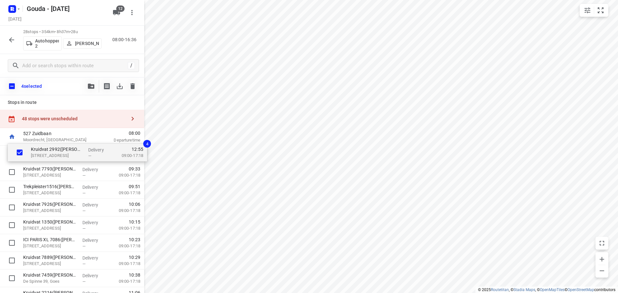
drag, startPoint x: 48, startPoint y: 178, endPoint x: 56, endPoint y: 152, distance: 27.5
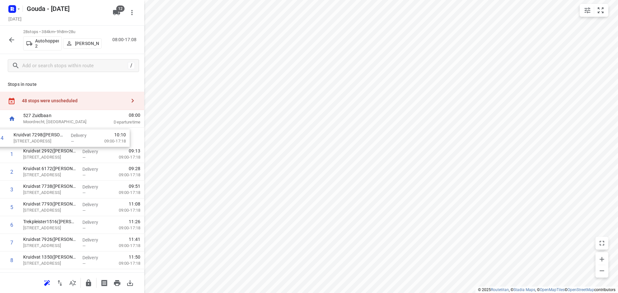
drag, startPoint x: 48, startPoint y: 189, endPoint x: 40, endPoint y: 134, distance: 55.7
drag, startPoint x: 44, startPoint y: 191, endPoint x: 45, endPoint y: 147, distance: 43.7
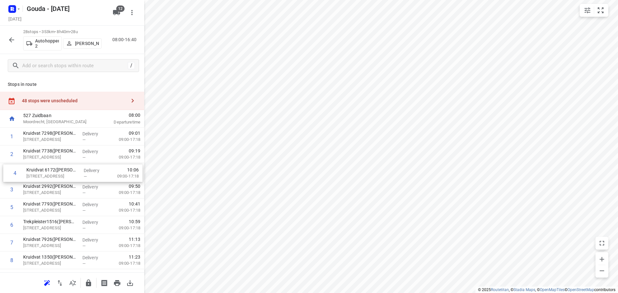
drag, startPoint x: 40, startPoint y: 190, endPoint x: 44, endPoint y: 166, distance: 23.8
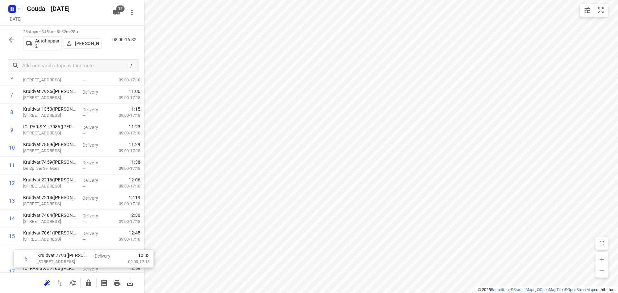
scroll to position [135, 0]
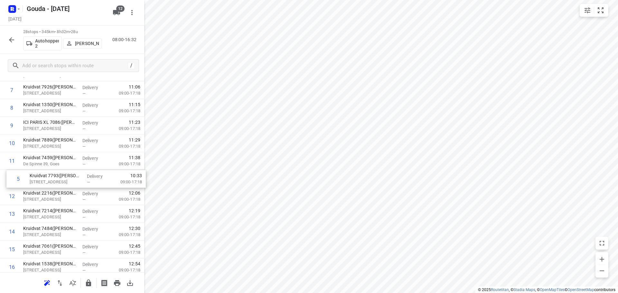
drag, startPoint x: 46, startPoint y: 208, endPoint x: 54, endPoint y: 179, distance: 30.7
click at [54, 179] on div "1 Kruidvat 7298(A.S. Watson - Actie Kruidvat) Westdijk 22-24, Middelharnis Deli…" at bounding box center [72, 240] width 144 height 495
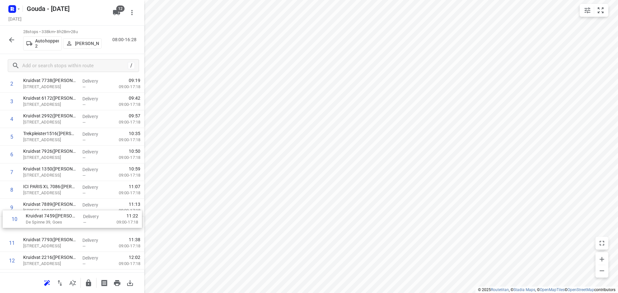
scroll to position [71, 0]
drag, startPoint x: 34, startPoint y: 227, endPoint x: 46, endPoint y: 136, distance: 91.5
drag, startPoint x: 33, startPoint y: 227, endPoint x: 40, endPoint y: 152, distance: 75.3
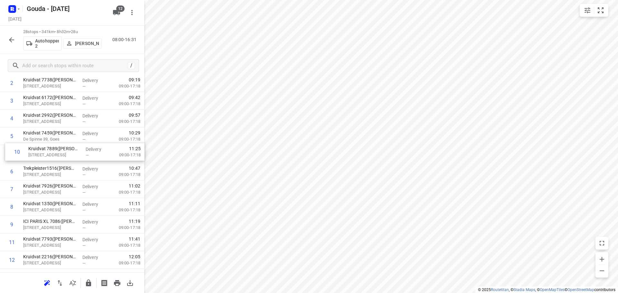
drag, startPoint x: 46, startPoint y: 223, endPoint x: 48, endPoint y: 163, distance: 60.2
drag, startPoint x: 33, startPoint y: 226, endPoint x: 39, endPoint y: 188, distance: 38.3
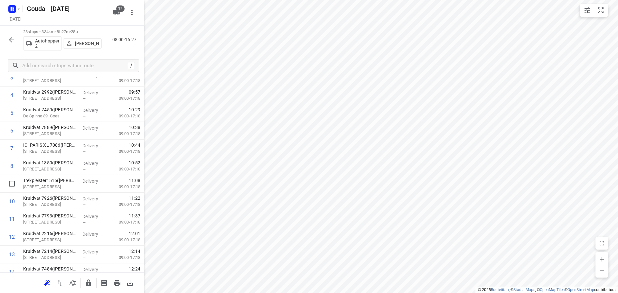
scroll to position [0, 0]
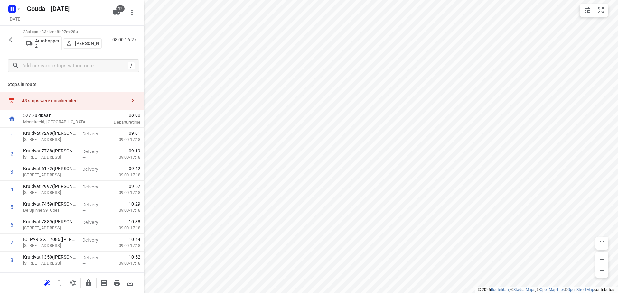
click at [129, 103] on icon "button" at bounding box center [133, 101] width 8 height 8
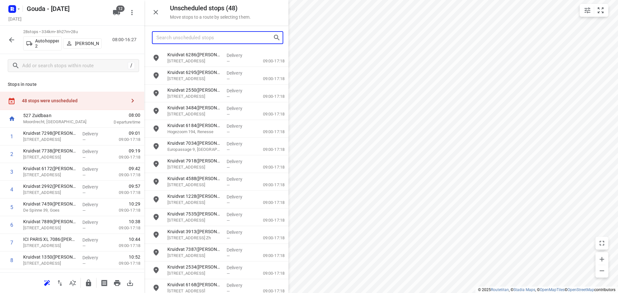
click at [195, 41] on input "Search unscheduled stops" at bounding box center [214, 38] width 116 height 10
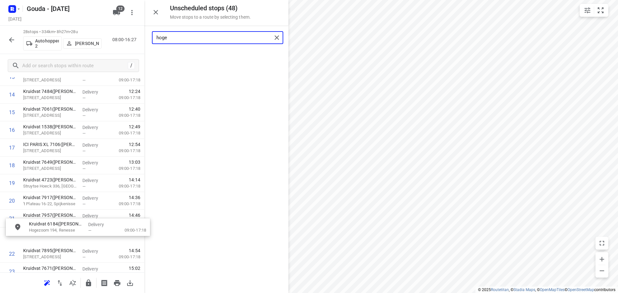
scroll to position [274, 0]
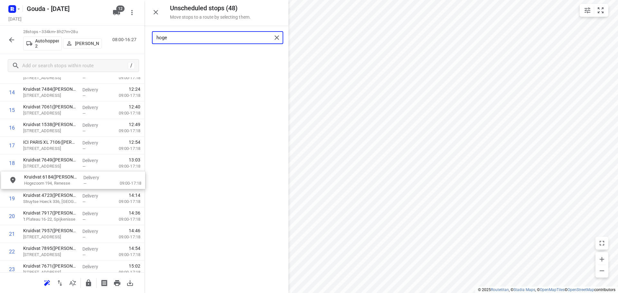
drag, startPoint x: 197, startPoint y: 60, endPoint x: 53, endPoint y: 184, distance: 189.3
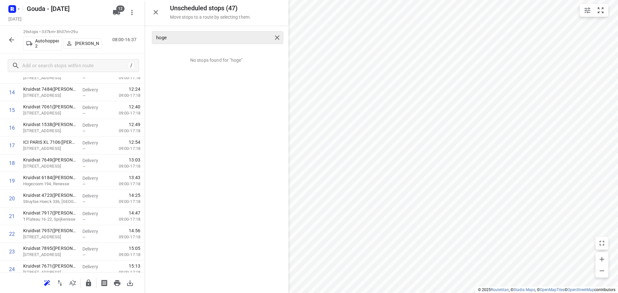
click at [175, 32] on div "hoge" at bounding box center [217, 37] width 131 height 13
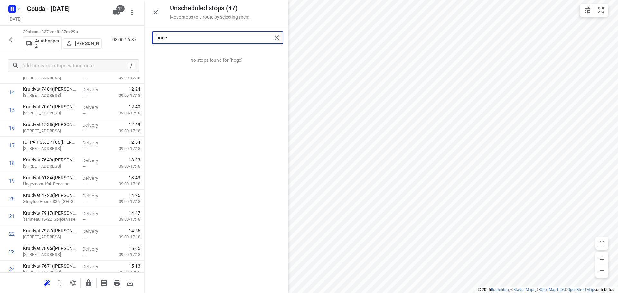
click at [175, 36] on input "hoge" at bounding box center [213, 38] width 115 height 10
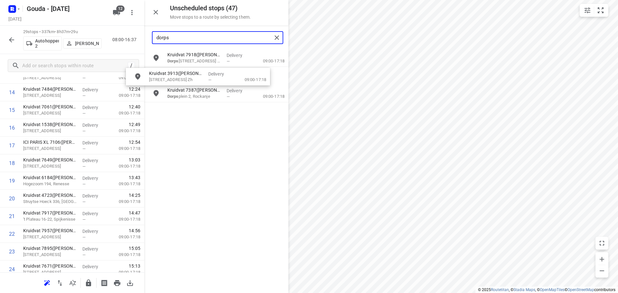
scroll to position [272, 0]
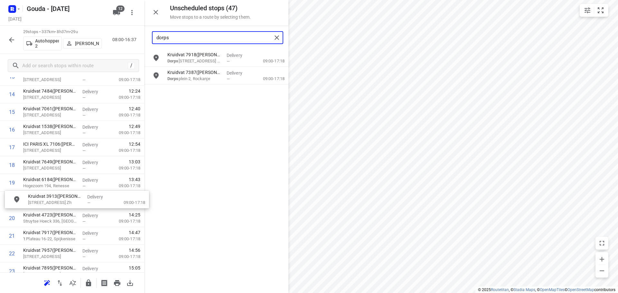
drag, startPoint x: 196, startPoint y: 79, endPoint x: 53, endPoint y: 203, distance: 188.3
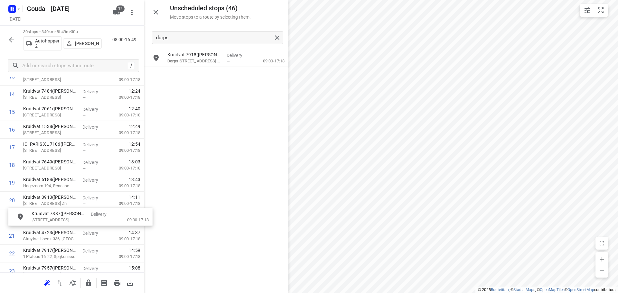
drag, startPoint x: 193, startPoint y: 80, endPoint x: 55, endPoint y: 224, distance: 199.1
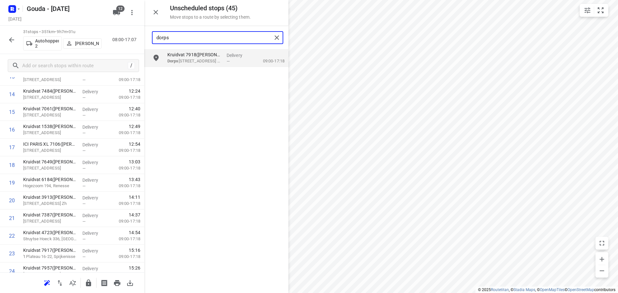
click at [186, 41] on input "dorps" at bounding box center [213, 38] width 115 height 10
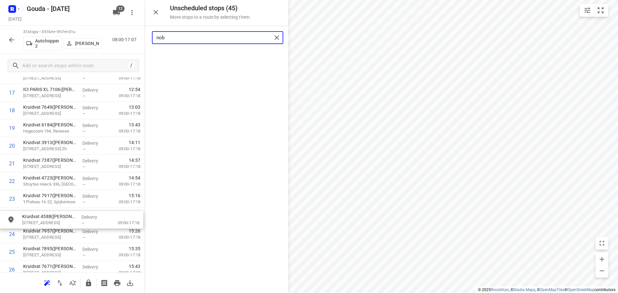
scroll to position [329, 0]
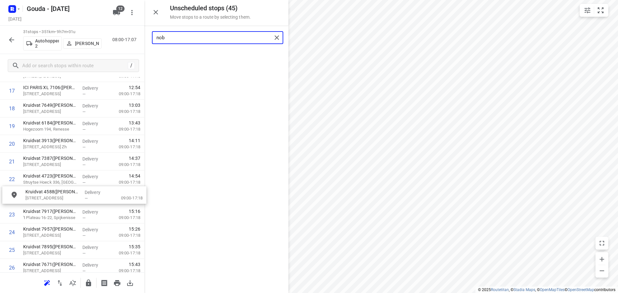
drag, startPoint x: 192, startPoint y: 65, endPoint x: 47, endPoint y: 206, distance: 202.2
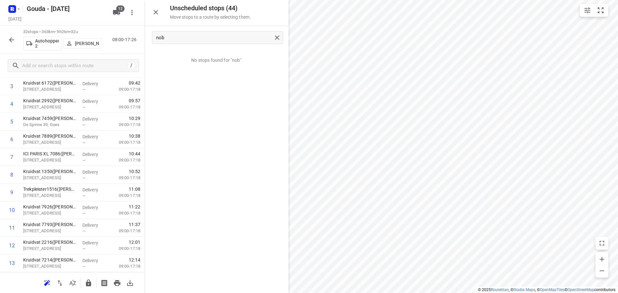
scroll to position [0, 0]
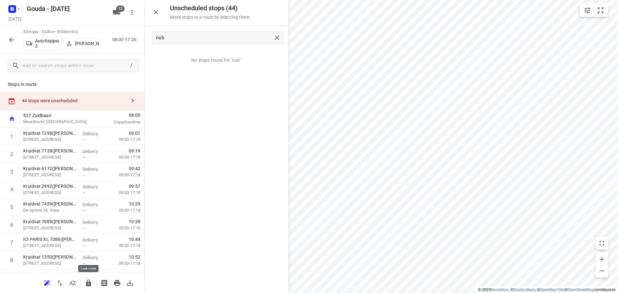
click at [89, 282] on icon "button" at bounding box center [88, 283] width 5 height 7
click at [87, 283] on icon "button" at bounding box center [89, 283] width 8 height 8
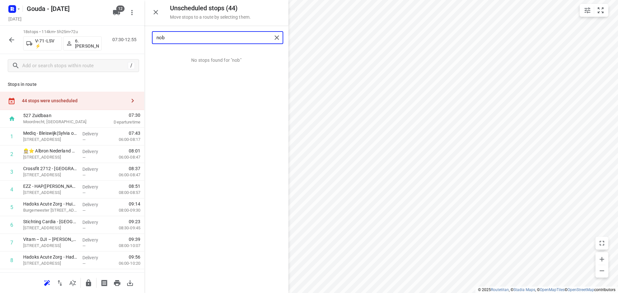
click at [198, 40] on input "nob" at bounding box center [213, 38] width 115 height 10
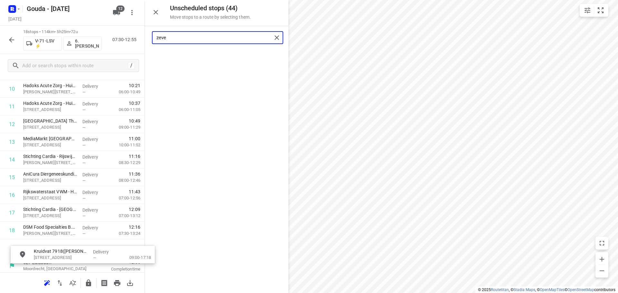
scroll to position [214, 0]
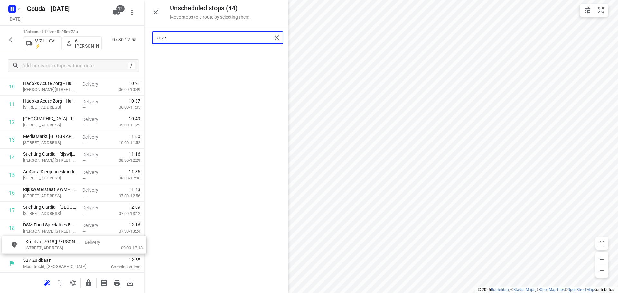
drag, startPoint x: 193, startPoint y: 60, endPoint x: 52, endPoint y: 246, distance: 232.6
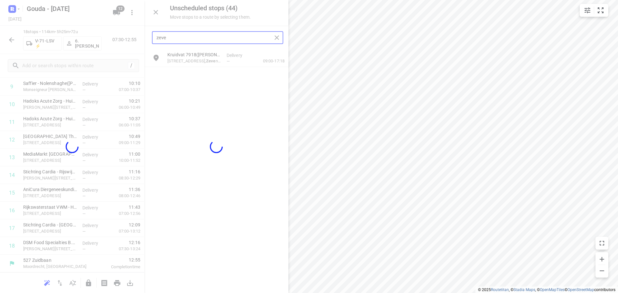
scroll to position [191, 0]
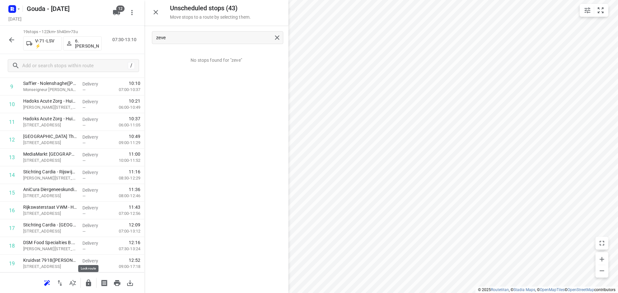
click at [87, 282] on icon "button" at bounding box center [88, 283] width 5 height 7
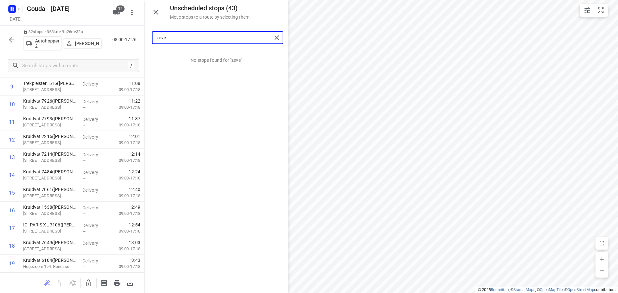
click at [204, 42] on input "zeve" at bounding box center [213, 38] width 115 height 10
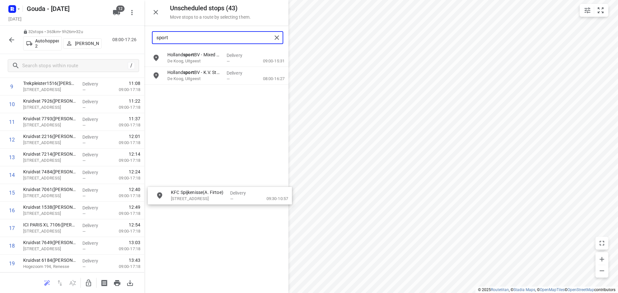
drag, startPoint x: 206, startPoint y: 64, endPoint x: 207, endPoint y: 204, distance: 139.6
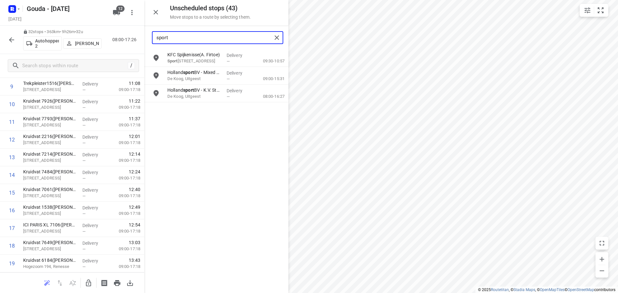
type input "sport"
click at [89, 282] on icon "button" at bounding box center [89, 283] width 8 height 8
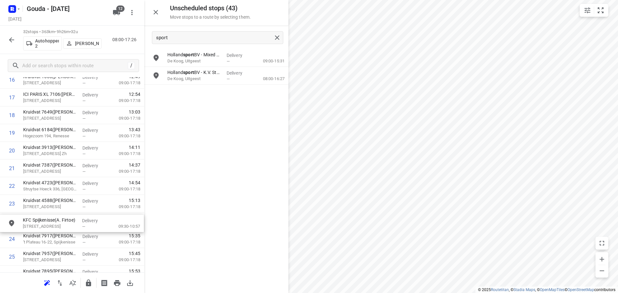
scroll to position [323, 1]
drag, startPoint x: 187, startPoint y: 61, endPoint x: 41, endPoint y: 228, distance: 221.8
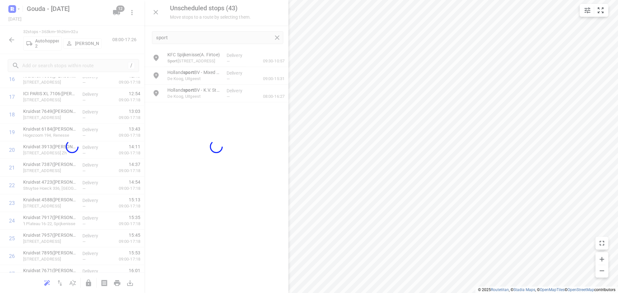
scroll to position [323, 0]
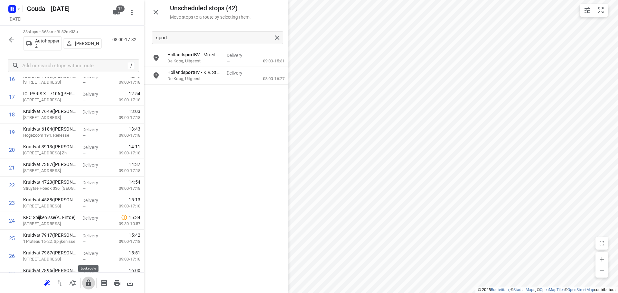
click at [85, 280] on icon "button" at bounding box center [89, 283] width 8 height 8
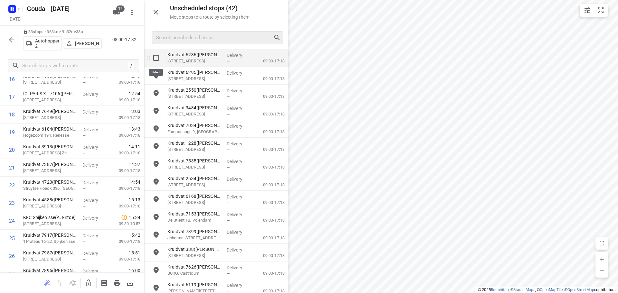
click at [155, 55] on input "grid" at bounding box center [156, 57] width 13 height 13
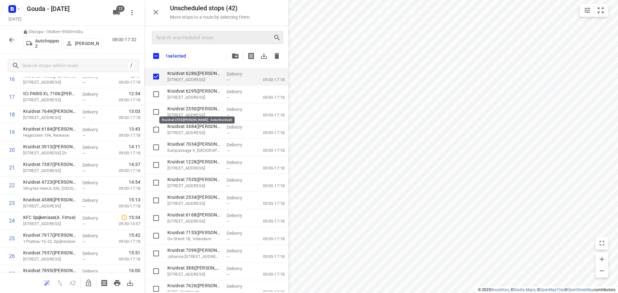
checkbox input "true"
click at [157, 57] on input "checkbox" at bounding box center [156, 56] width 14 height 14
checkbox input "true"
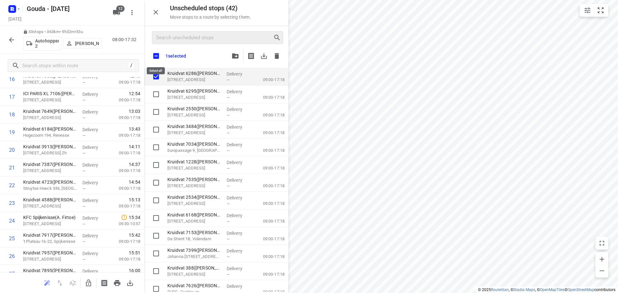
checkbox input "true"
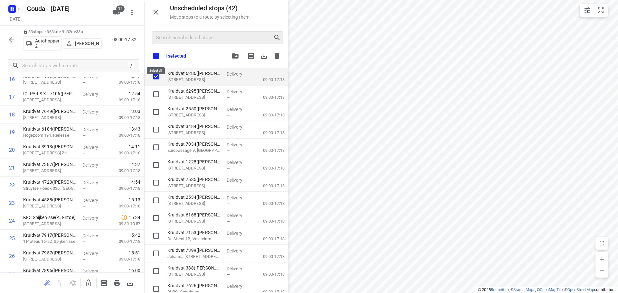
checkbox input "true"
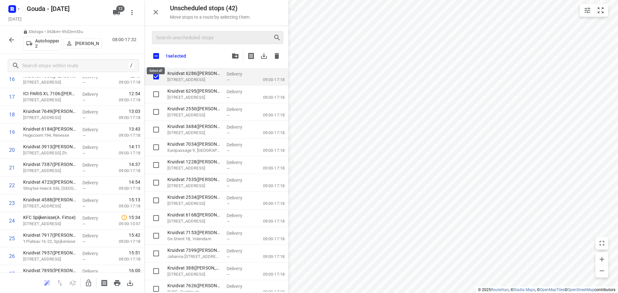
checkbox input "true"
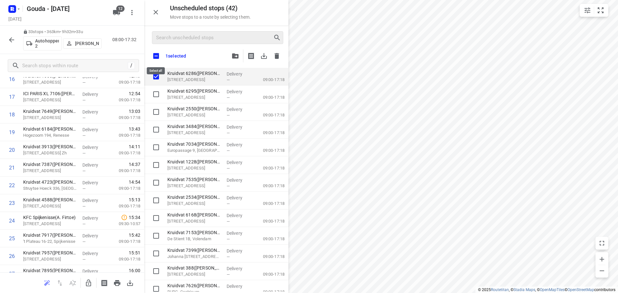
checkbox input "true"
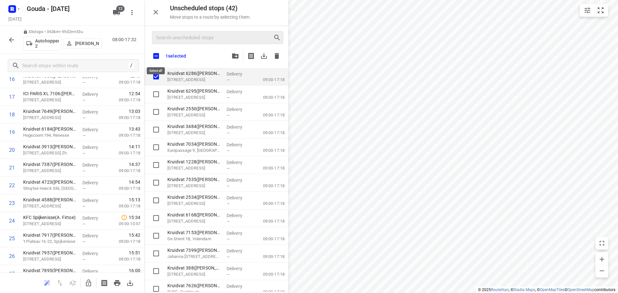
checkbox input "true"
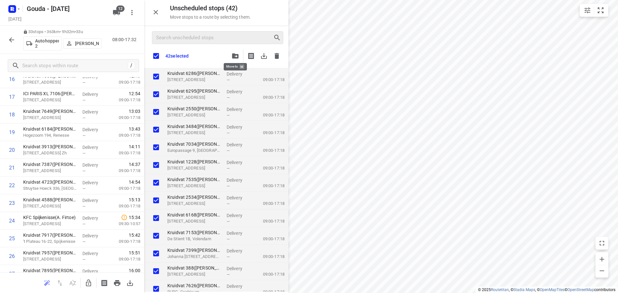
click at [235, 55] on icon "button" at bounding box center [235, 55] width 6 height 5
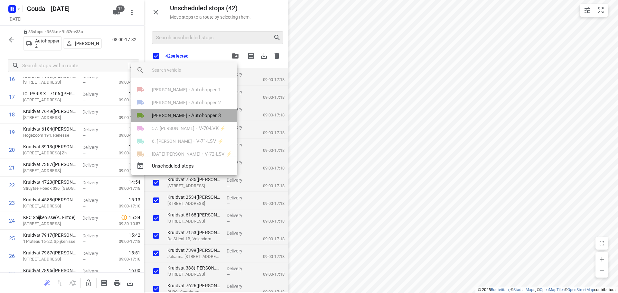
click at [191, 115] on span "Autohopper 3" at bounding box center [206, 115] width 30 height 7
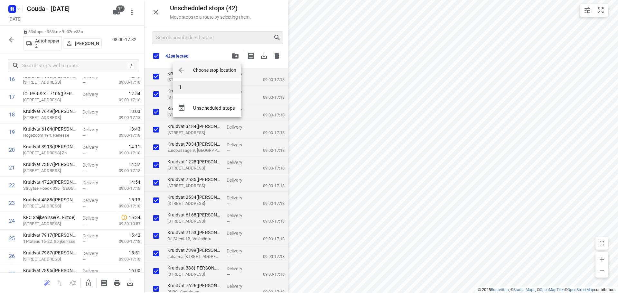
click at [198, 84] on li "1" at bounding box center [206, 87] width 69 height 13
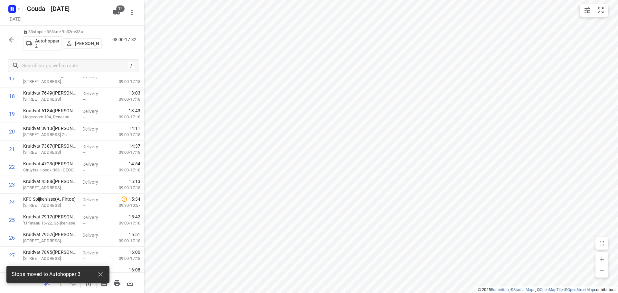
click at [11, 42] on icon "button" at bounding box center [12, 40] width 8 height 8
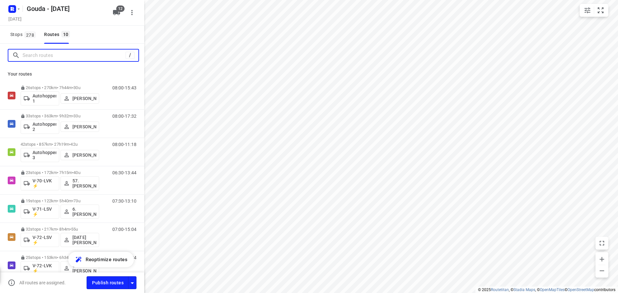
click at [33, 58] on input "Search routes" at bounding box center [74, 56] width 103 height 10
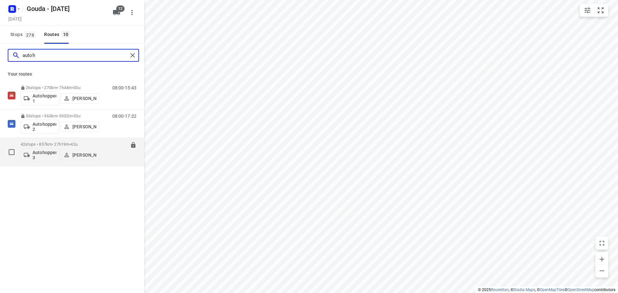
type input "autoh"
click at [77, 154] on p "[PERSON_NAME]" at bounding box center [84, 154] width 24 height 5
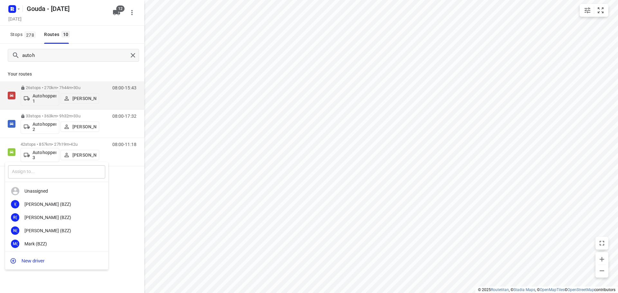
click at [40, 171] on input "text" at bounding box center [56, 171] width 97 height 13
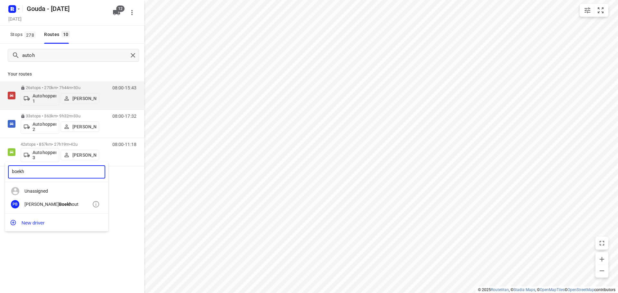
type input "boekh"
click at [59, 206] on b "Boekh" at bounding box center [65, 204] width 13 height 5
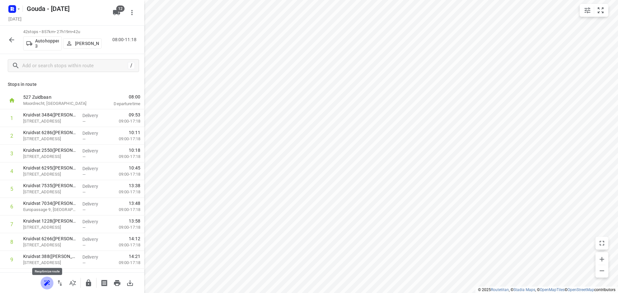
click at [47, 281] on icon "button" at bounding box center [47, 282] width 6 height 5
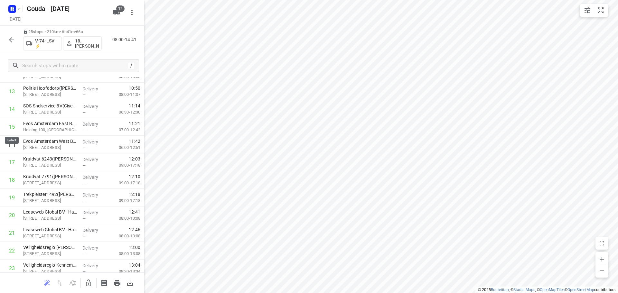
scroll to position [251, 0]
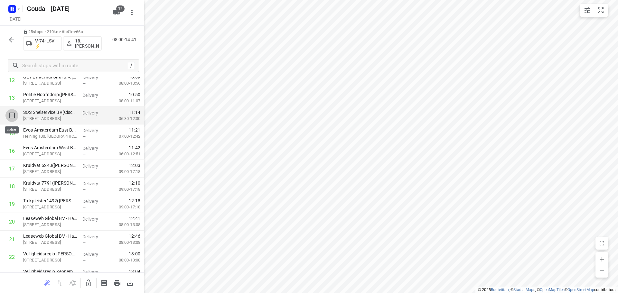
click at [12, 113] on input "checkbox" at bounding box center [11, 115] width 13 height 13
checkbox input "true"
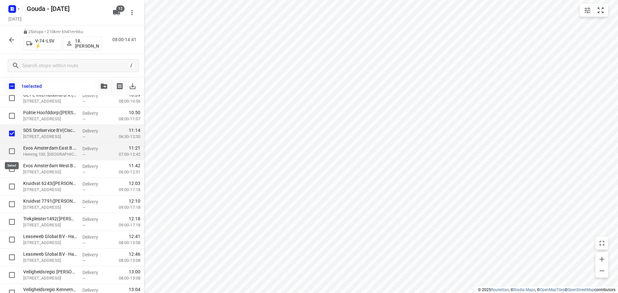
click at [10, 149] on input "checkbox" at bounding box center [11, 151] width 13 height 13
checkbox input "true"
click at [11, 168] on input "checkbox" at bounding box center [11, 168] width 13 height 13
checkbox input "true"
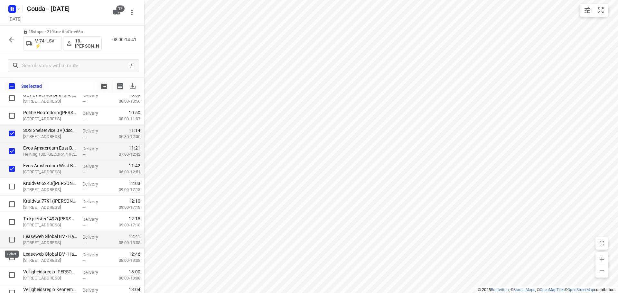
click at [11, 238] on input "checkbox" at bounding box center [11, 239] width 13 height 13
checkbox input "true"
click at [12, 257] on input "checkbox" at bounding box center [11, 257] width 13 height 13
checkbox input "true"
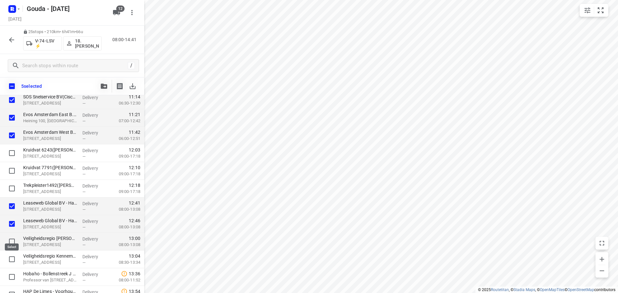
scroll to position [313, 0]
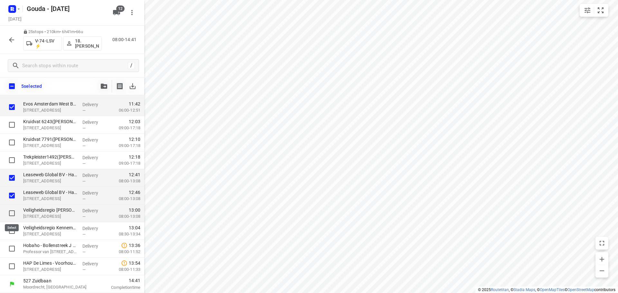
click at [11, 214] on input "checkbox" at bounding box center [11, 213] width 13 height 13
checkbox input "true"
click at [11, 230] on input "checkbox" at bounding box center [11, 231] width 13 height 13
checkbox input "true"
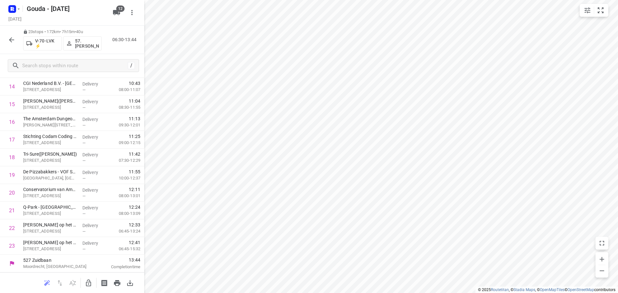
scroll to position [280, 0]
click at [88, 281] on icon "button" at bounding box center [89, 283] width 8 height 8
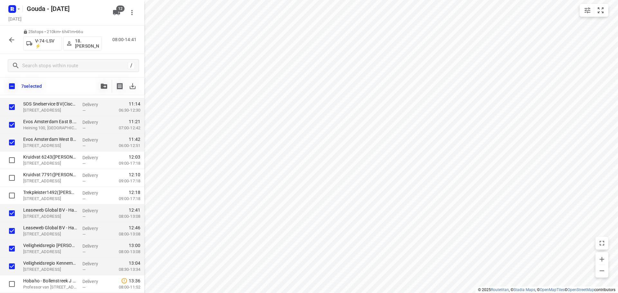
click at [103, 85] on icon "button" at bounding box center [104, 86] width 6 height 5
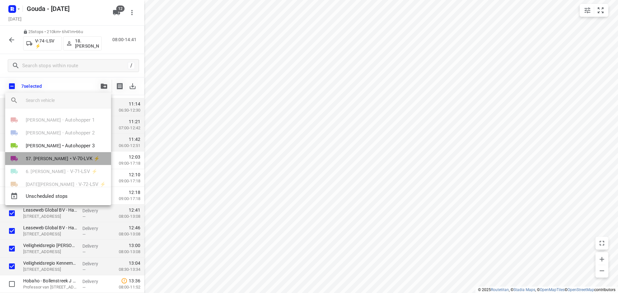
click at [50, 160] on span "57. [PERSON_NAME]" at bounding box center [47, 158] width 43 height 6
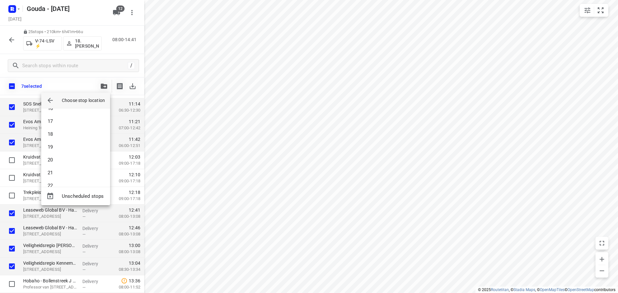
scroll to position [225, 0]
click at [49, 179] on li "23" at bounding box center [75, 175] width 69 height 13
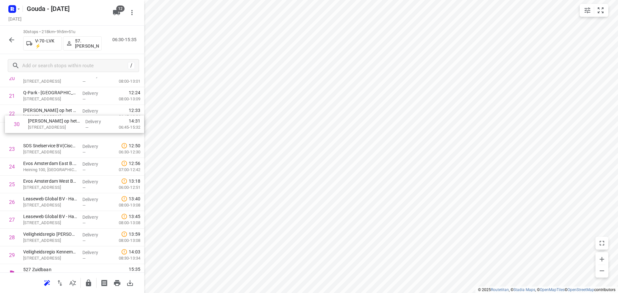
scroll to position [394, 0]
drag, startPoint x: 52, startPoint y: 248, endPoint x: 57, endPoint y: 130, distance: 117.5
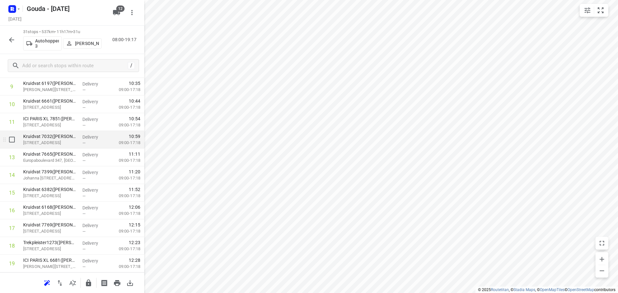
scroll to position [0, 0]
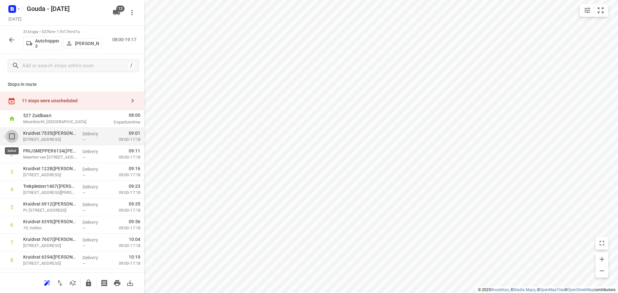
click at [10, 135] on input "checkbox" at bounding box center [11, 136] width 13 height 13
checkbox input "true"
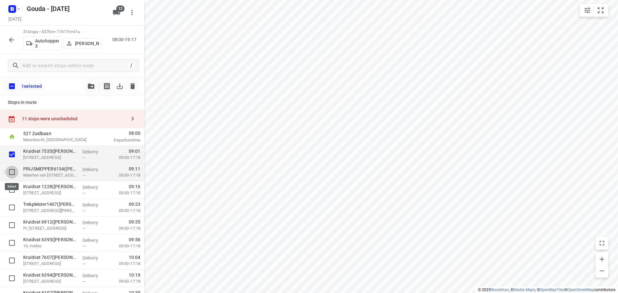
click at [12, 175] on input "checkbox" at bounding box center [11, 172] width 13 height 13
checkbox input "true"
click at [12, 190] on input "checkbox" at bounding box center [11, 189] width 13 height 13
checkbox input "true"
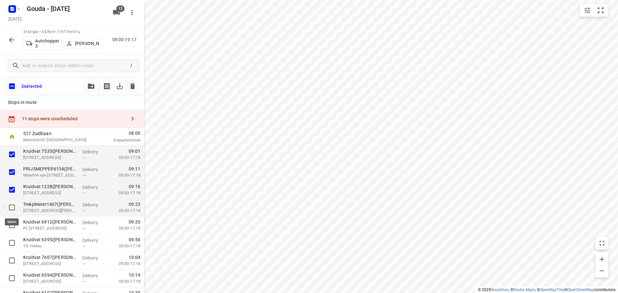
click at [12, 205] on input "checkbox" at bounding box center [11, 207] width 13 height 13
checkbox input "true"
click at [91, 86] on icon "button" at bounding box center [91, 86] width 6 height 5
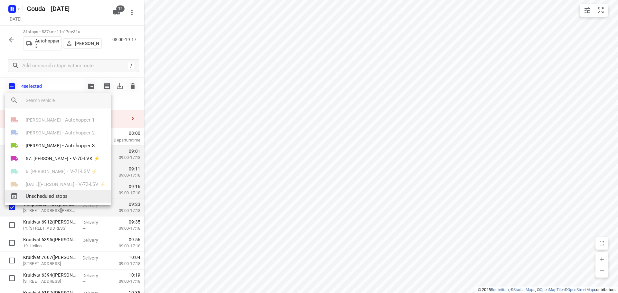
click at [60, 194] on span "Unscheduled stops" at bounding box center [66, 196] width 80 height 7
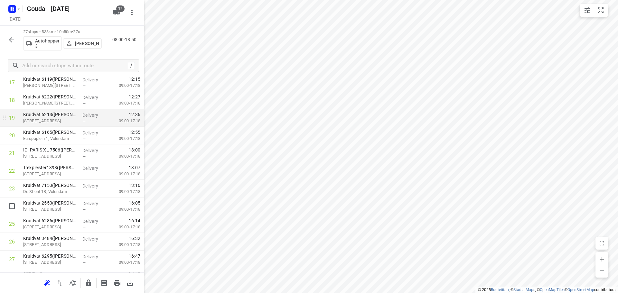
scroll to position [351, 0]
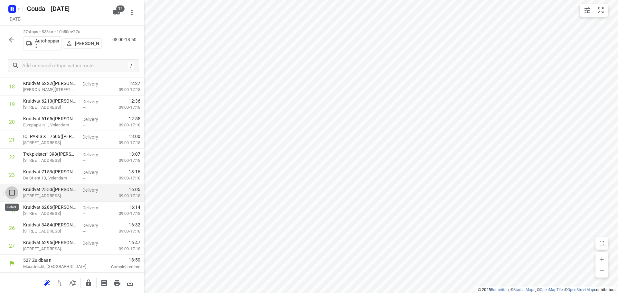
click at [12, 195] on input "checkbox" at bounding box center [11, 192] width 13 height 13
checkbox input "true"
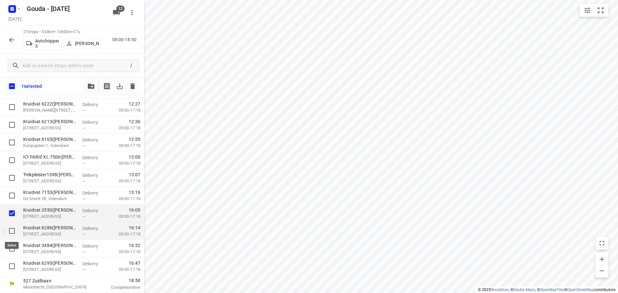
click at [12, 231] on input "checkbox" at bounding box center [11, 231] width 13 height 13
checkbox input "true"
click at [9, 248] on input "checkbox" at bounding box center [11, 248] width 13 height 13
checkbox input "true"
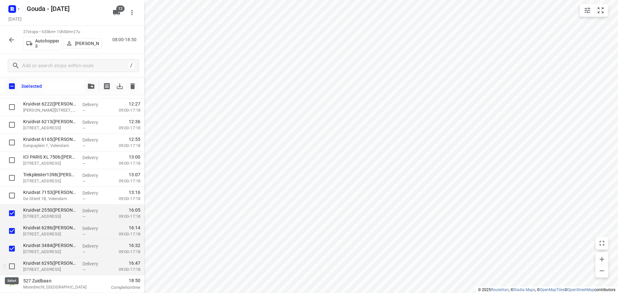
click at [12, 262] on input "checkbox" at bounding box center [11, 266] width 13 height 13
checkbox input "true"
click at [93, 86] on icon "button" at bounding box center [91, 86] width 6 height 5
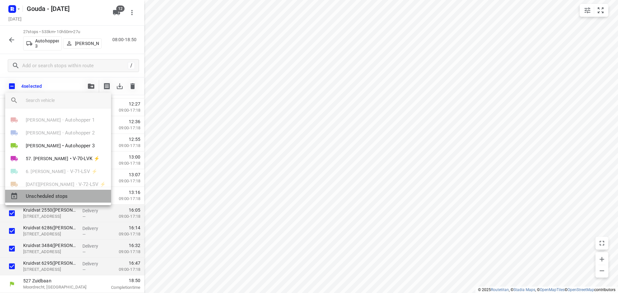
click at [47, 197] on span "Unscheduled stops" at bounding box center [66, 196] width 80 height 7
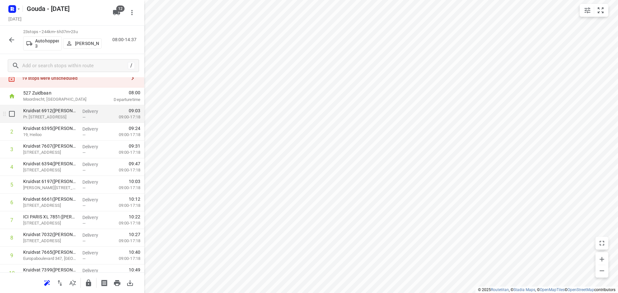
scroll to position [0, 0]
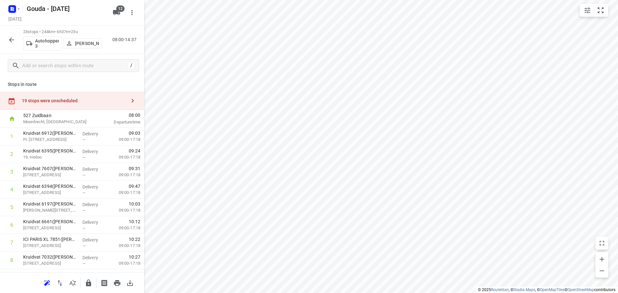
click at [129, 100] on icon "button" at bounding box center [133, 101] width 8 height 8
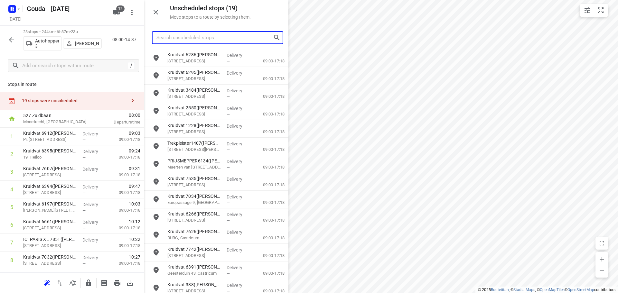
click at [192, 35] on input "Search unscheduled stops" at bounding box center [214, 38] width 116 height 10
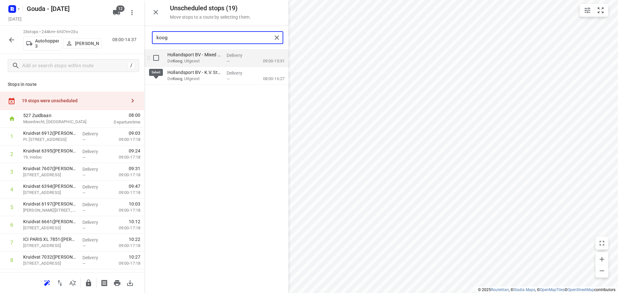
type input "koog"
click at [158, 57] on input "grid" at bounding box center [156, 57] width 13 height 13
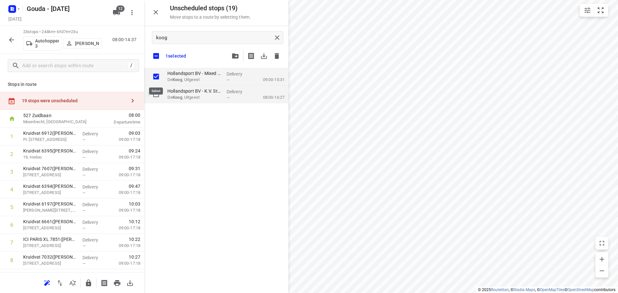
checkbox input "true"
click at [154, 93] on input "grid" at bounding box center [156, 94] width 13 height 13
checkbox input "true"
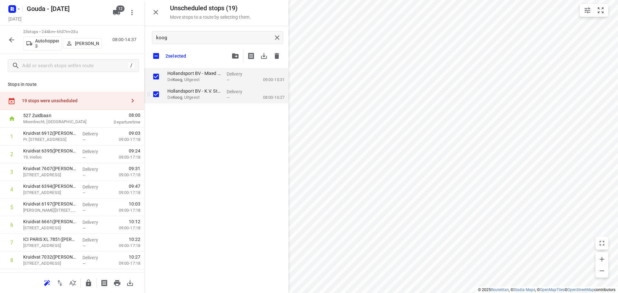
checkbox input "true"
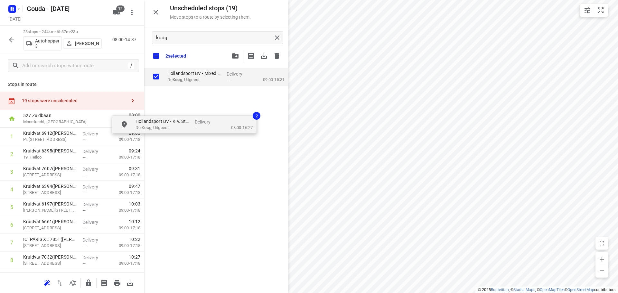
checkbox input "true"
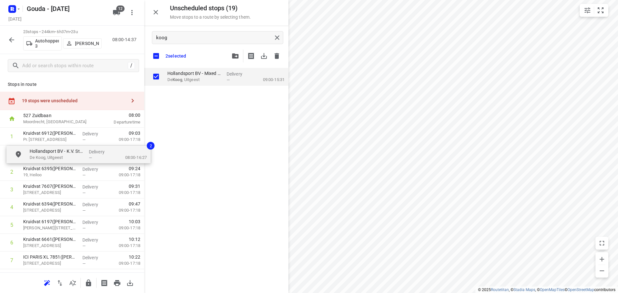
drag, startPoint x: 191, startPoint y: 91, endPoint x: 50, endPoint y: 154, distance: 154.9
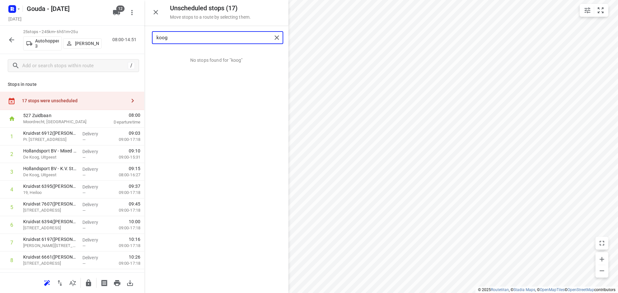
click at [183, 39] on input "koog" at bounding box center [213, 38] width 115 height 10
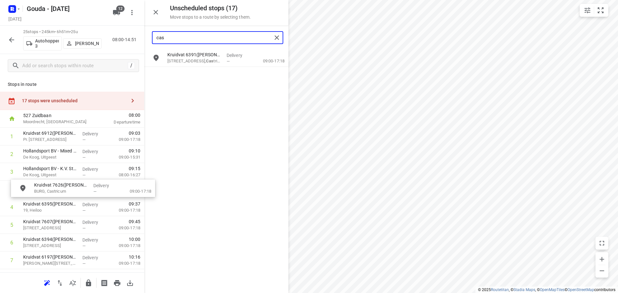
drag, startPoint x: 180, startPoint y: 54, endPoint x: 44, endPoint y: 184, distance: 187.9
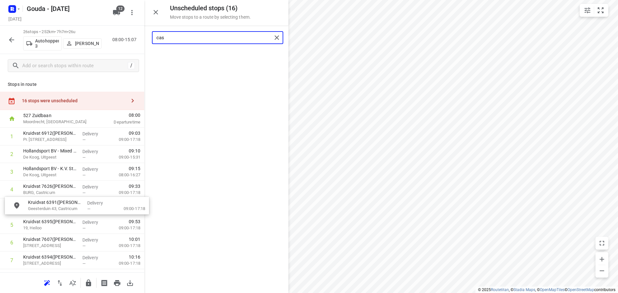
drag, startPoint x: 194, startPoint y: 65, endPoint x: 53, endPoint y: 215, distance: 205.9
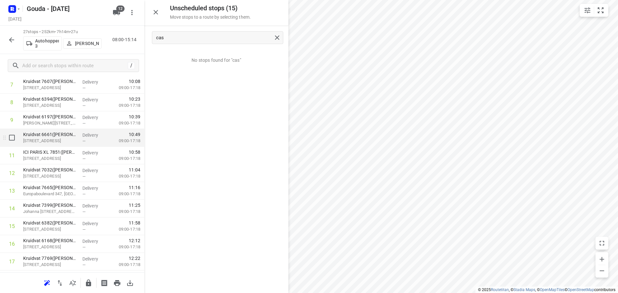
scroll to position [161, 0]
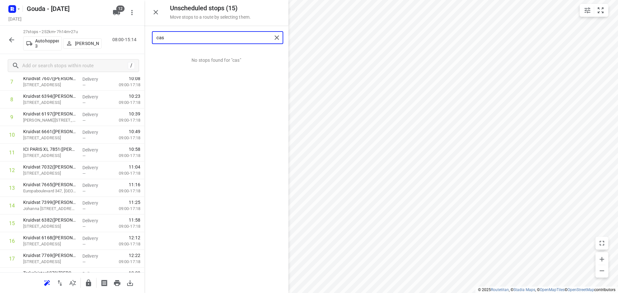
click at [170, 35] on input "cas" at bounding box center [213, 38] width 115 height 10
drag, startPoint x: 171, startPoint y: 59, endPoint x: 35, endPoint y: 190, distance: 189.0
click at [212, 39] on input "berg" at bounding box center [213, 38] width 115 height 10
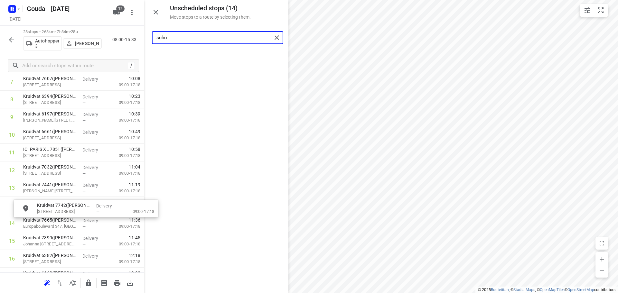
drag, startPoint x: 207, startPoint y: 59, endPoint x: 74, endPoint y: 209, distance: 200.6
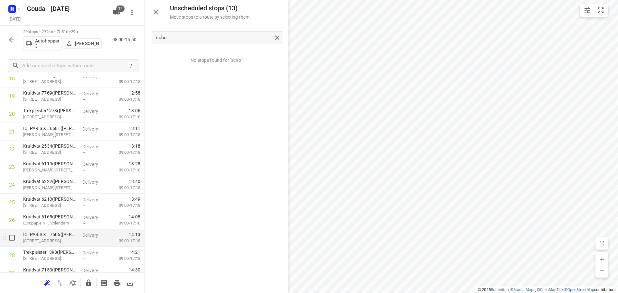
scroll to position [354, 0]
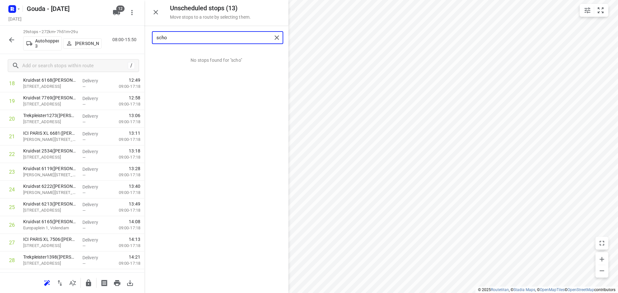
click at [196, 36] on input "scho" at bounding box center [213, 38] width 115 height 10
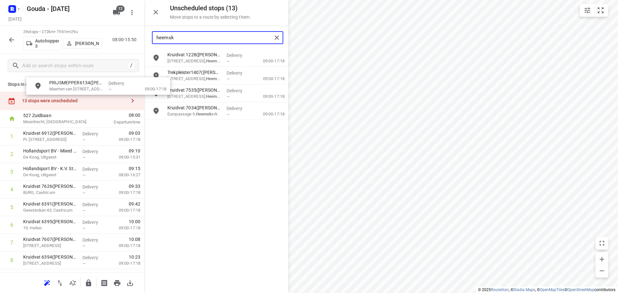
scroll to position [0, 0]
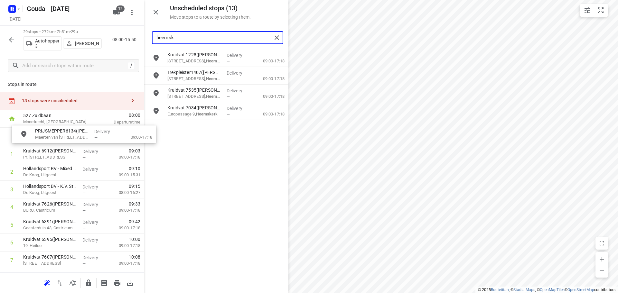
drag, startPoint x: 190, startPoint y: 92, endPoint x: 50, endPoint y: 135, distance: 146.6
drag, startPoint x: 187, startPoint y: 62, endPoint x: 54, endPoint y: 140, distance: 153.7
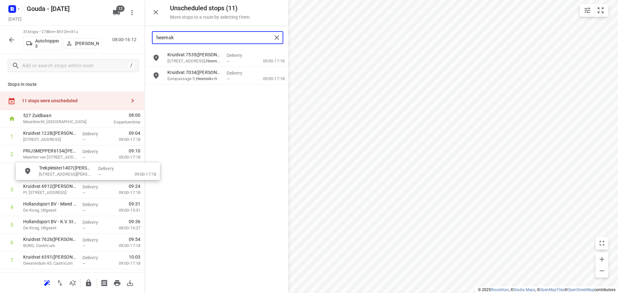
drag, startPoint x: 182, startPoint y: 63, endPoint x: 52, endPoint y: 178, distance: 173.2
type input "heemsk"
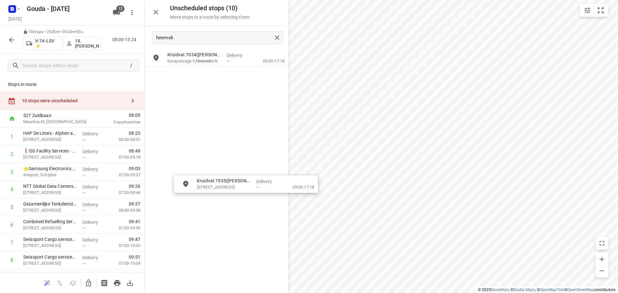
drag, startPoint x: 197, startPoint y: 62, endPoint x: 222, endPoint y: 188, distance: 129.0
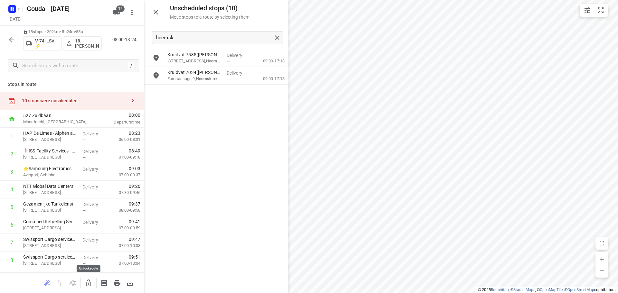
click at [85, 282] on icon "button" at bounding box center [89, 283] width 8 height 8
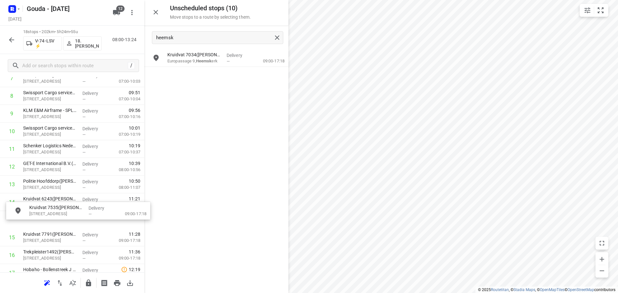
scroll to position [165, 5]
drag, startPoint x: 207, startPoint y: 63, endPoint x: 65, endPoint y: 207, distance: 202.4
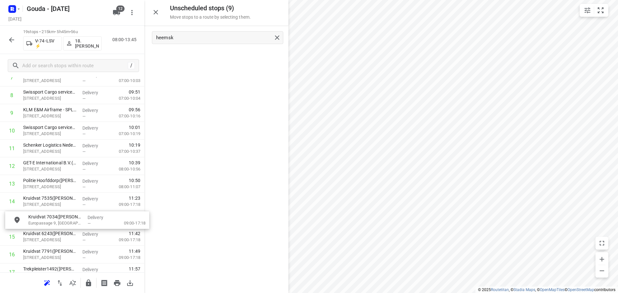
drag, startPoint x: 192, startPoint y: 68, endPoint x: 57, endPoint y: 225, distance: 207.6
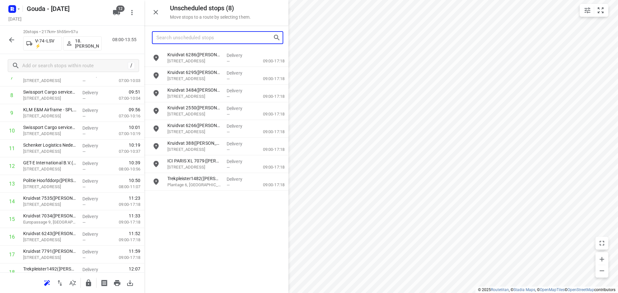
click at [221, 38] on input "Search unscheduled stops" at bounding box center [214, 38] width 116 height 10
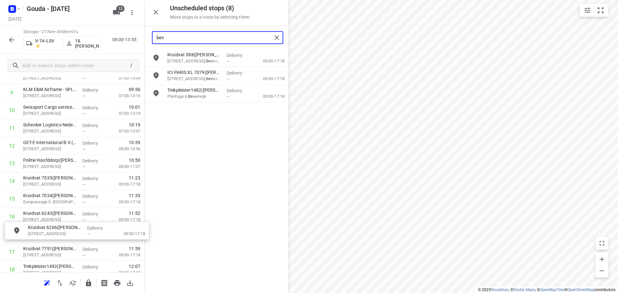
scroll to position [185, 0]
drag, startPoint x: 195, startPoint y: 63, endPoint x: 52, endPoint y: 222, distance: 213.9
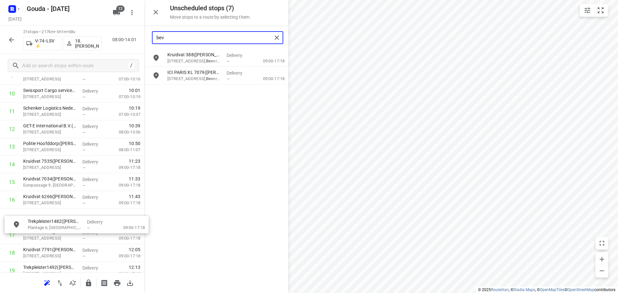
scroll to position [203, 0]
drag, startPoint x: 184, startPoint y: 101, endPoint x: 43, endPoint y: 221, distance: 185.3
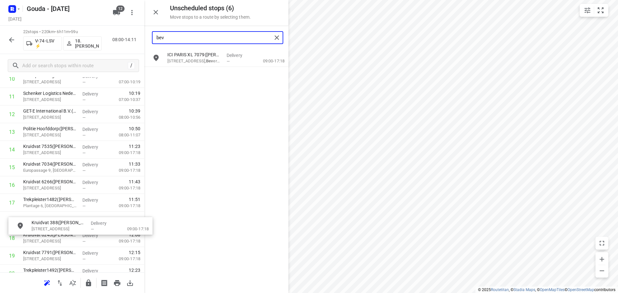
scroll to position [217, 0]
drag, startPoint x: 198, startPoint y: 62, endPoint x: 51, endPoint y: 223, distance: 216.8
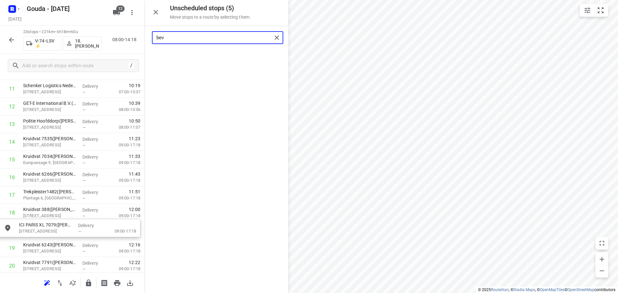
scroll to position [225, 0]
drag, startPoint x: 176, startPoint y: 68, endPoint x: 50, endPoint y: 210, distance: 189.8
type input "bev"
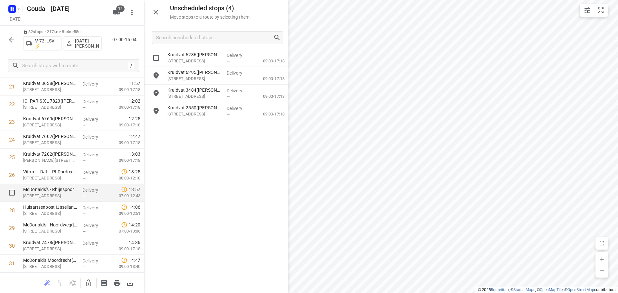
scroll to position [439, 0]
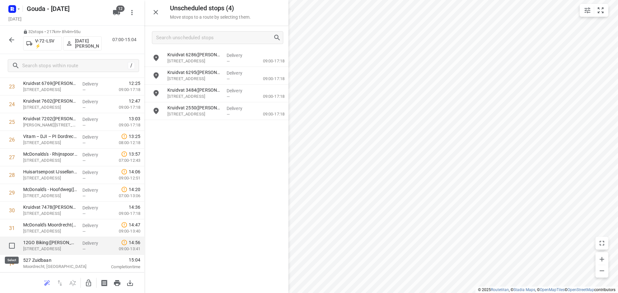
click at [11, 245] on input "checkbox" at bounding box center [11, 245] width 13 height 13
checkbox input "true"
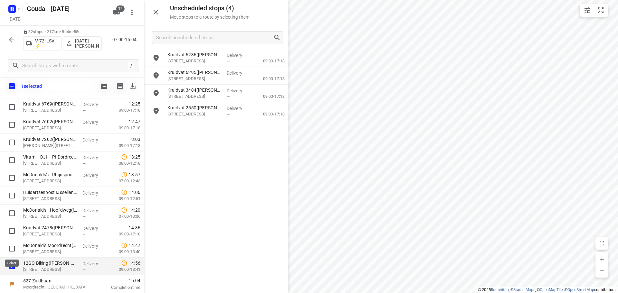
scroll to position [436, 0]
click at [102, 86] on icon "button" at bounding box center [104, 86] width 6 height 5
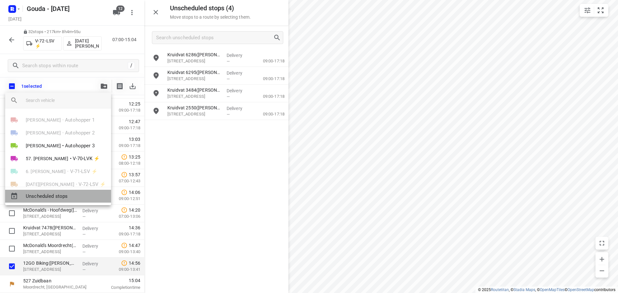
click at [52, 197] on span "Unscheduled stops" at bounding box center [66, 196] width 80 height 7
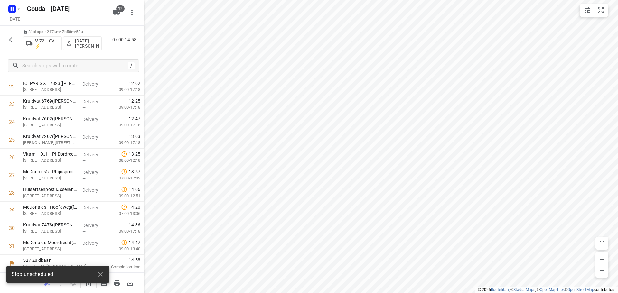
scroll to position [421, 0]
click at [10, 246] on input "checkbox" at bounding box center [11, 245] width 13 height 13
checkbox input "true"
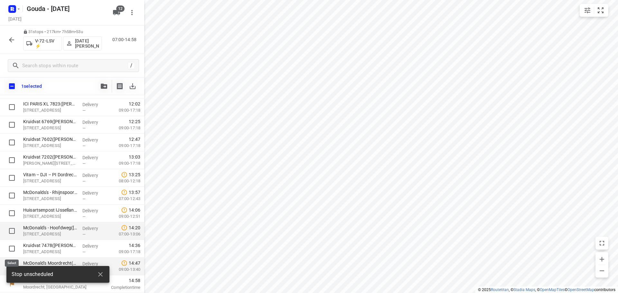
scroll to position [419, 0]
click at [13, 234] on input "checkbox" at bounding box center [11, 231] width 13 height 13
checkbox input "true"
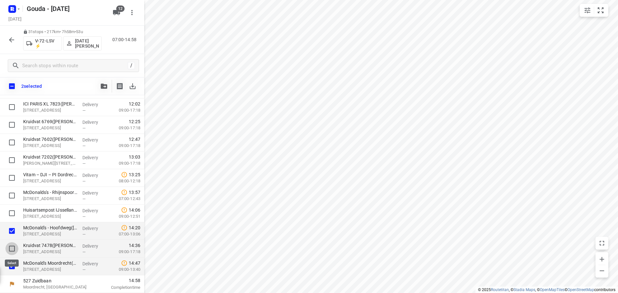
click at [10, 245] on input "checkbox" at bounding box center [11, 248] width 13 height 13
checkbox input "true"
click at [9, 211] on input "checkbox" at bounding box center [11, 213] width 13 height 13
checkbox input "true"
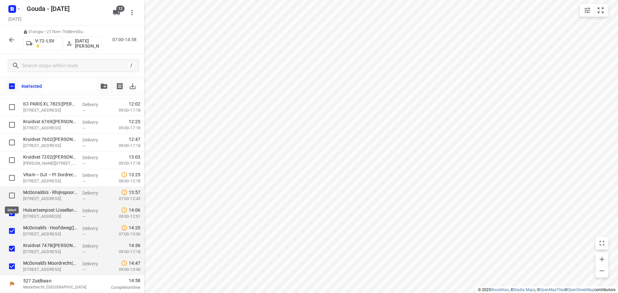
click at [7, 196] on input "checkbox" at bounding box center [11, 195] width 13 height 13
checkbox input "true"
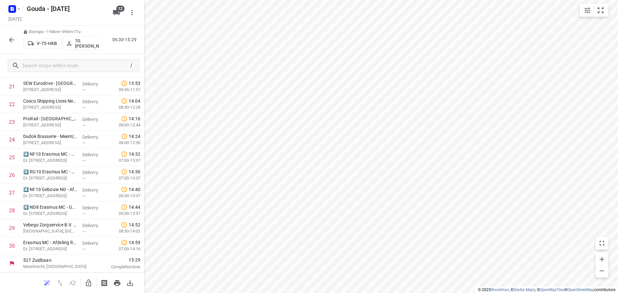
scroll to position [404, 0]
click at [87, 282] on icon "button" at bounding box center [88, 283] width 5 height 7
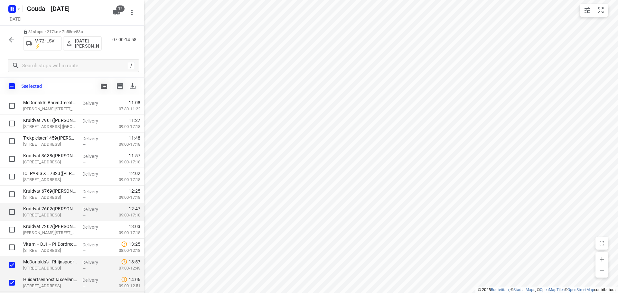
scroll to position [419, 0]
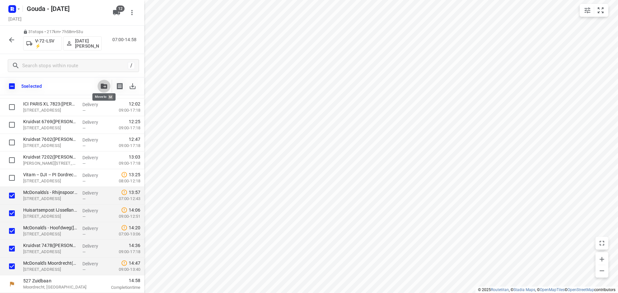
click at [100, 86] on span "button" at bounding box center [104, 86] width 8 height 5
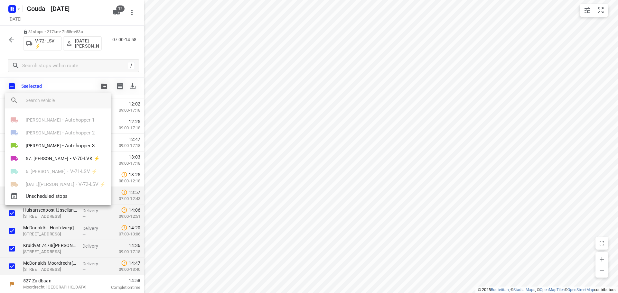
click at [373, 71] on div at bounding box center [309, 146] width 618 height 293
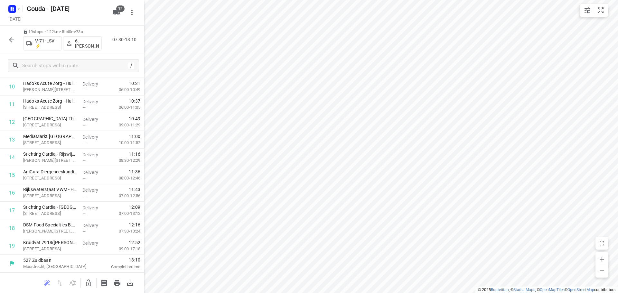
scroll to position [209, 0]
click at [89, 281] on icon "button" at bounding box center [89, 283] width 8 height 8
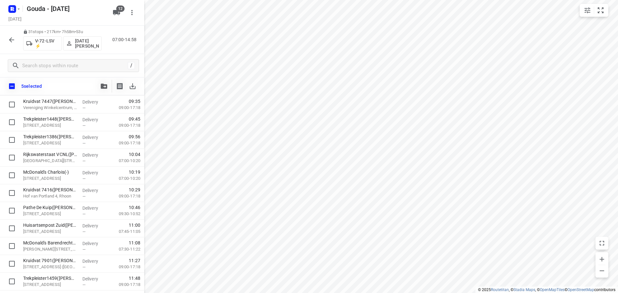
scroll to position [207, 0]
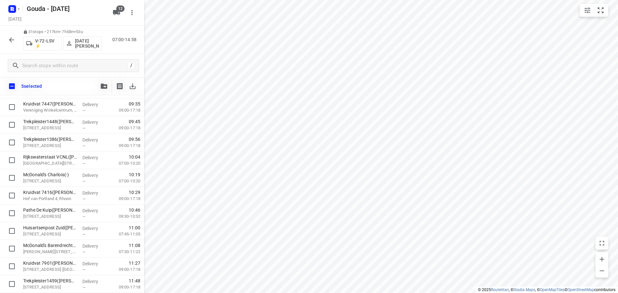
click at [99, 86] on button "button" at bounding box center [103, 86] width 13 height 13
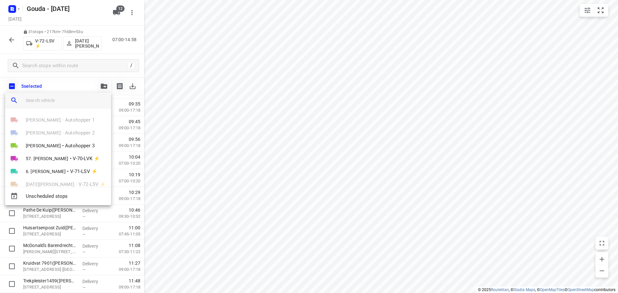
click at [71, 102] on input "search vehicle" at bounding box center [66, 101] width 80 height 10
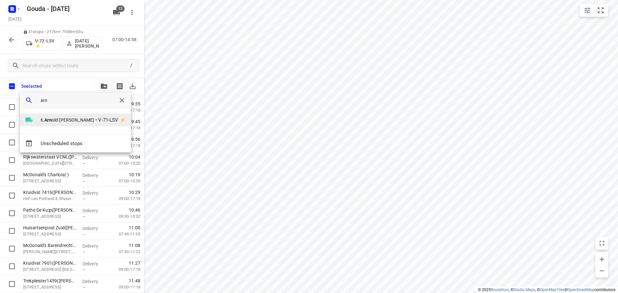
type input "arn"
click at [38, 122] on div at bounding box center [32, 120] width 15 height 8
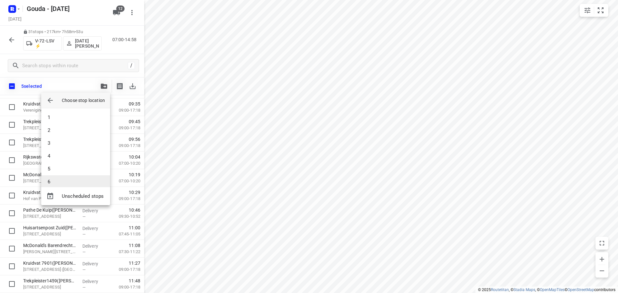
scroll to position [174, 0]
click at [65, 175] on li "19" at bounding box center [75, 175] width 69 height 13
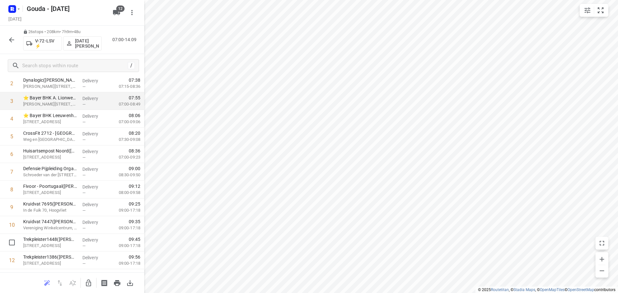
scroll to position [14, 0]
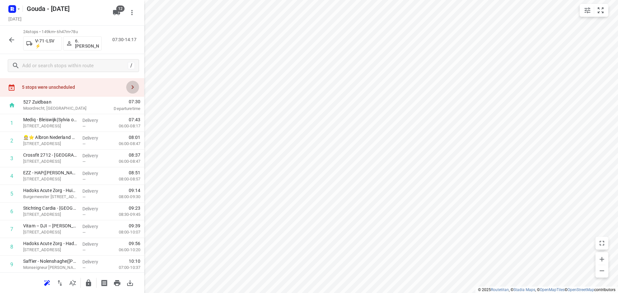
click at [129, 87] on icon "button" at bounding box center [133, 87] width 8 height 8
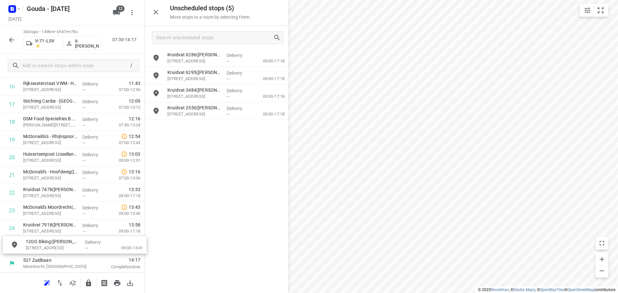
drag, startPoint x: 198, startPoint y: 60, endPoint x: 53, endPoint y: 249, distance: 237.9
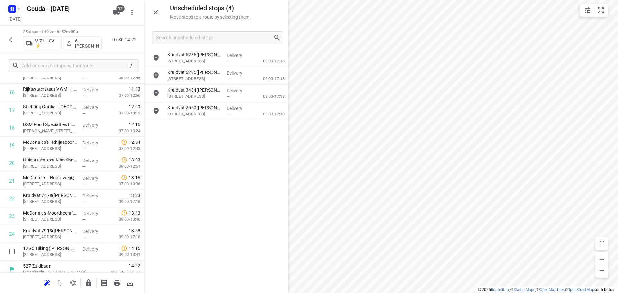
scroll to position [315, 0]
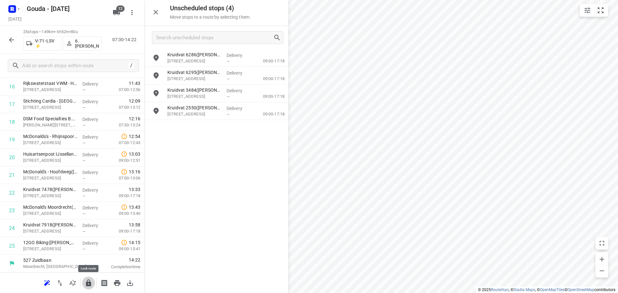
click at [88, 281] on icon "button" at bounding box center [89, 283] width 8 height 8
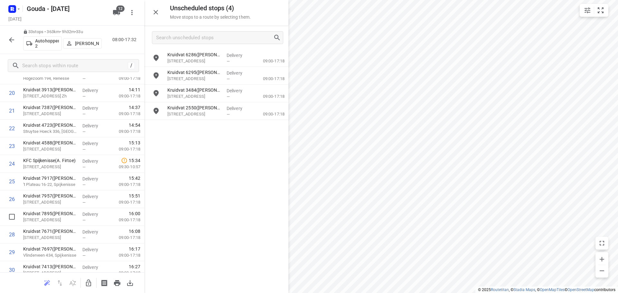
scroll to position [457, 0]
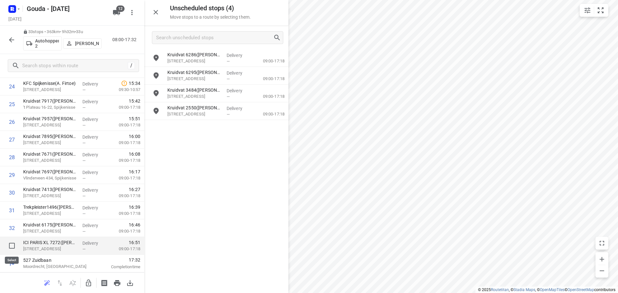
click at [12, 246] on input "checkbox" at bounding box center [11, 245] width 13 height 13
checkbox input "true"
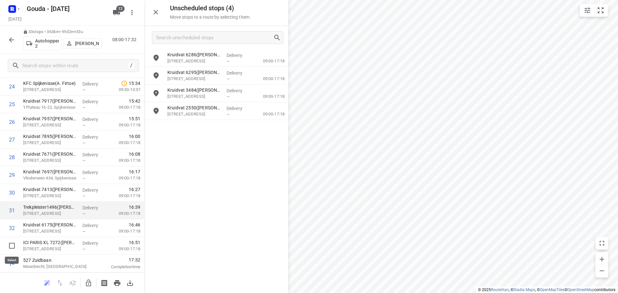
scroll to position [454, 0]
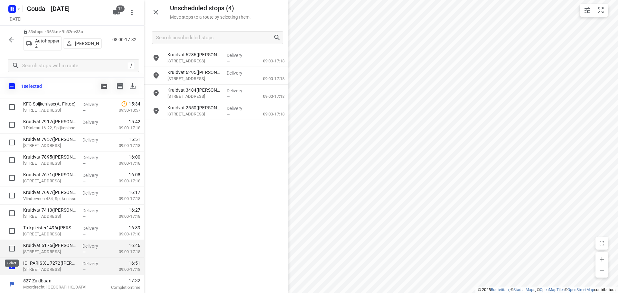
click at [12, 250] on input "checkbox" at bounding box center [11, 248] width 13 height 13
checkbox input "true"
click at [12, 231] on input "checkbox" at bounding box center [11, 231] width 13 height 13
checkbox input "true"
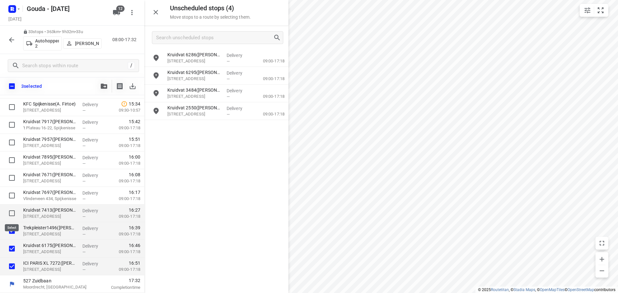
click at [13, 214] on input "checkbox" at bounding box center [11, 213] width 13 height 13
checkbox input "true"
click at [11, 197] on input "checkbox" at bounding box center [11, 195] width 13 height 13
checkbox input "true"
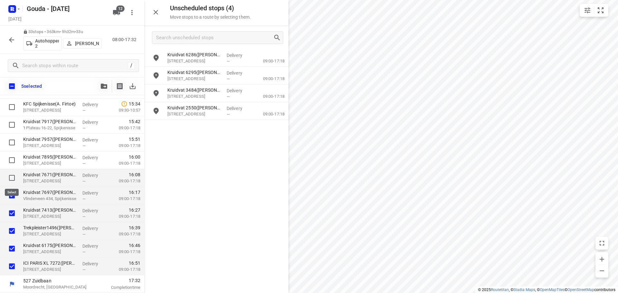
click at [8, 177] on input "checkbox" at bounding box center [11, 177] width 13 height 13
checkbox input "true"
click at [11, 162] on input "checkbox" at bounding box center [11, 160] width 13 height 13
checkbox input "true"
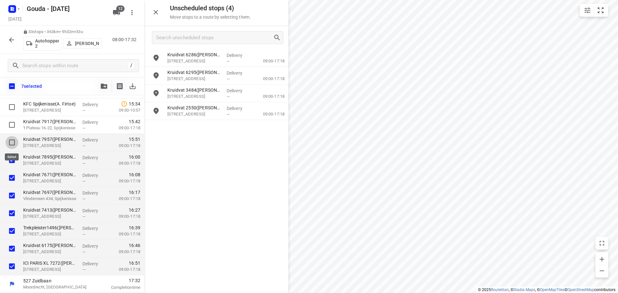
click at [7, 144] on input "checkbox" at bounding box center [11, 142] width 13 height 13
checkbox input "true"
click at [11, 125] on input "checkbox" at bounding box center [11, 124] width 13 height 13
checkbox input "true"
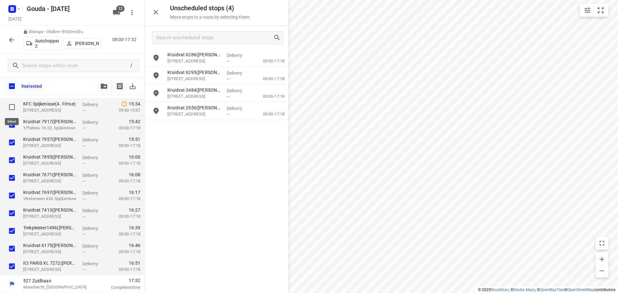
click at [14, 106] on input "checkbox" at bounding box center [11, 107] width 13 height 13
checkbox input "true"
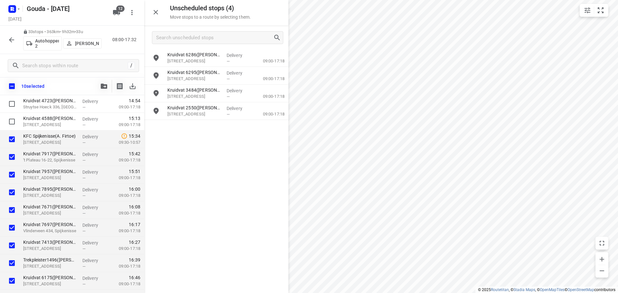
scroll to position [333, 0]
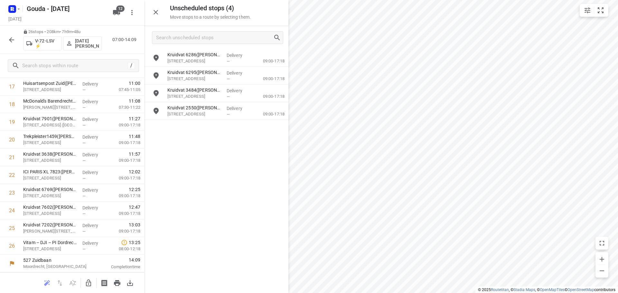
click at [88, 281] on icon "button" at bounding box center [89, 283] width 8 height 8
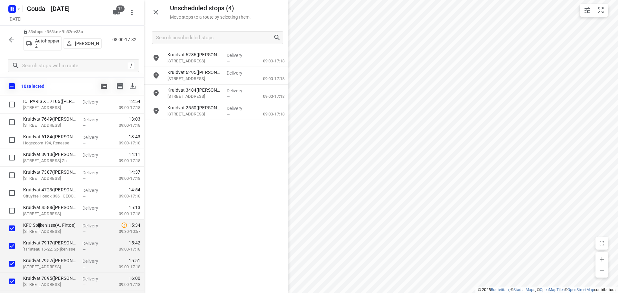
scroll to position [330, 0]
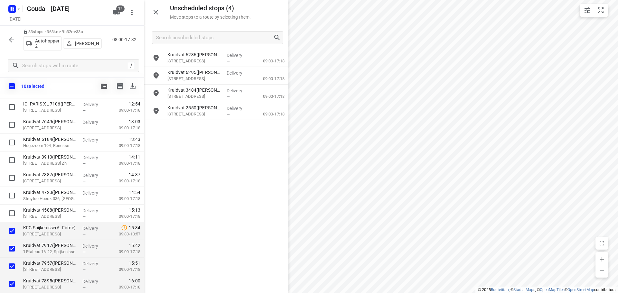
click at [100, 84] on span "button" at bounding box center [104, 86] width 8 height 5
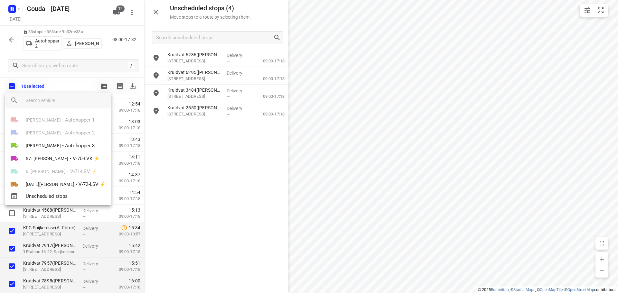
click at [69, 105] on div at bounding box center [68, 100] width 85 height 15
click at [68, 100] on input "search vehicle" at bounding box center [66, 101] width 80 height 10
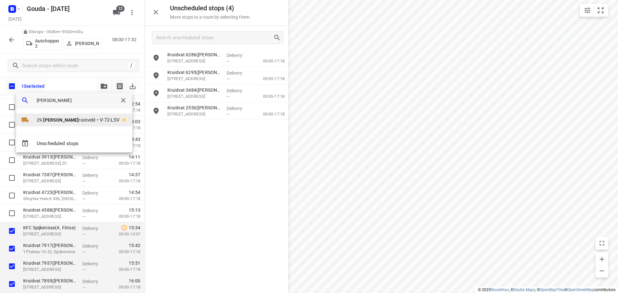
type input "jan g"
click at [73, 116] on li "29. Jan G rootveld • V-72-LSV ⚡" at bounding box center [74, 120] width 116 height 13
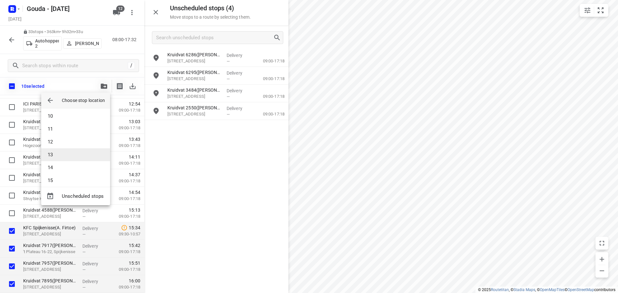
scroll to position [96, 0]
click at [63, 137] on li "10" at bounding box center [75, 136] width 69 height 13
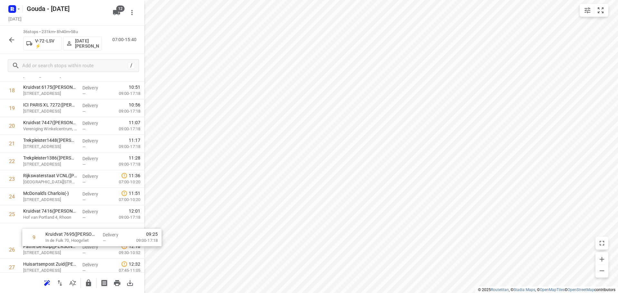
scroll to position [331, 0]
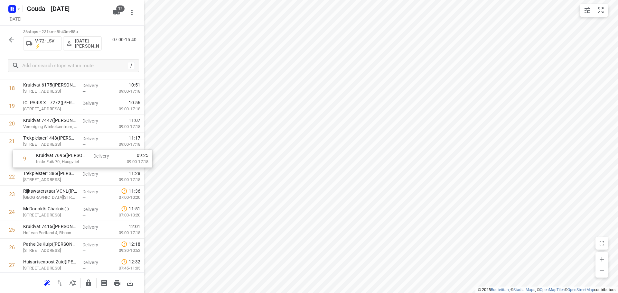
drag, startPoint x: 41, startPoint y: 195, endPoint x: 53, endPoint y: 161, distance: 36.6
click at [53, 161] on div "1 CEVA Logistics ZalareServices B.V. - Bleiswijk(Patrick Sloos) Klappolder 130,…" at bounding box center [72, 114] width 144 height 637
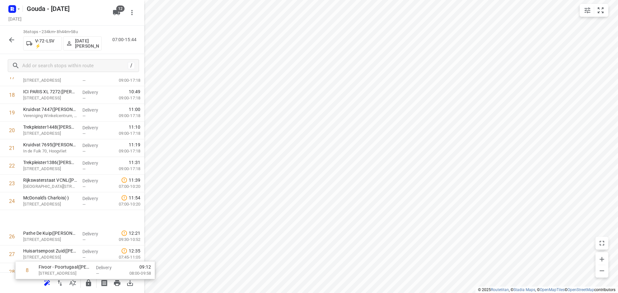
scroll to position [333, 0]
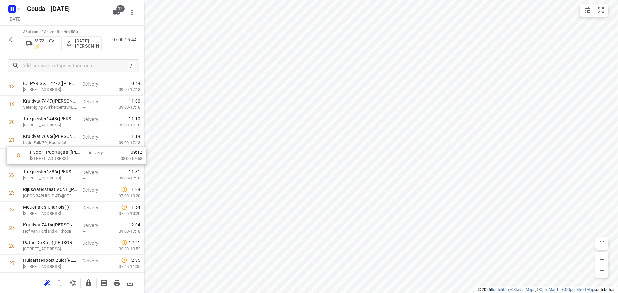
drag, startPoint x: 41, startPoint y: 123, endPoint x: 50, endPoint y: 157, distance: 34.9
click at [50, 157] on div "1 CEVA Logistics ZalareServices B.V. - Bleiswijk(Patrick Sloos) Klappolder 130,…" at bounding box center [72, 113] width 144 height 637
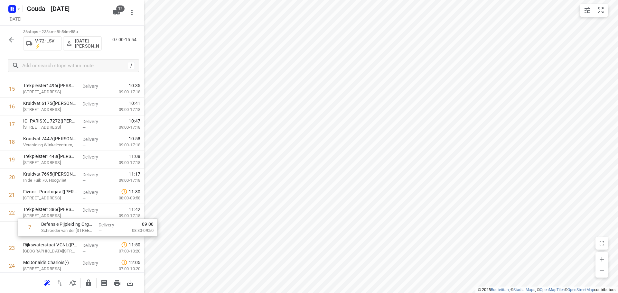
scroll to position [279, 0]
drag, startPoint x: 41, startPoint y: 103, endPoint x: 49, endPoint y: 207, distance: 105.1
click at [49, 207] on div "1 CEVA Logistics ZalareServices B.V. - Bleiswijk(Patrick Sloos) Klappolder 130,…" at bounding box center [72, 167] width 144 height 637
click at [15, 40] on button "button" at bounding box center [11, 39] width 13 height 13
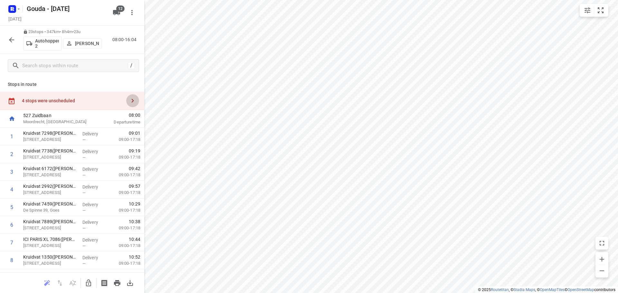
click at [132, 101] on button "button" at bounding box center [132, 100] width 13 height 13
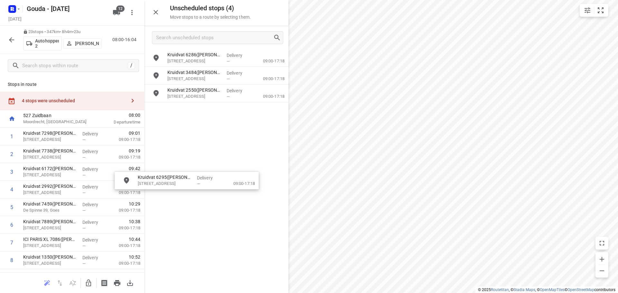
drag, startPoint x: 185, startPoint y: 82, endPoint x: 191, endPoint y: 175, distance: 93.2
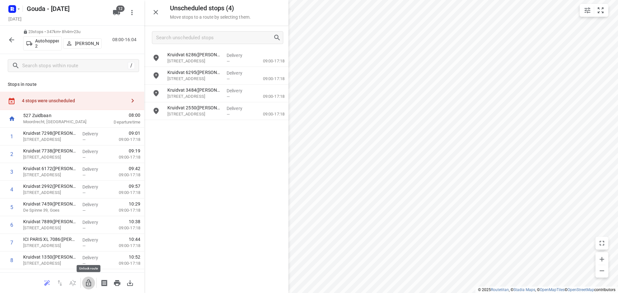
click at [87, 282] on icon "button" at bounding box center [89, 283] width 8 height 8
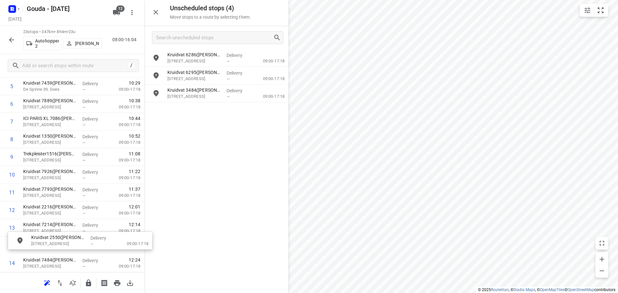
scroll to position [128, 0]
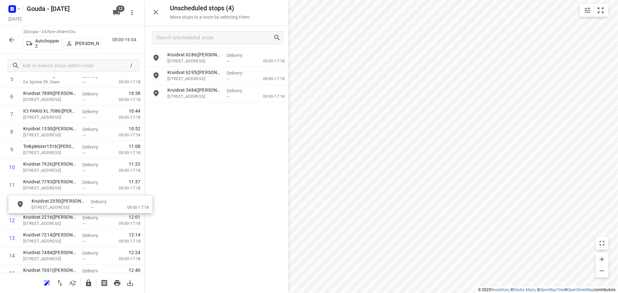
drag, startPoint x: 189, startPoint y: 115, endPoint x: 51, endPoint y: 209, distance: 167.1
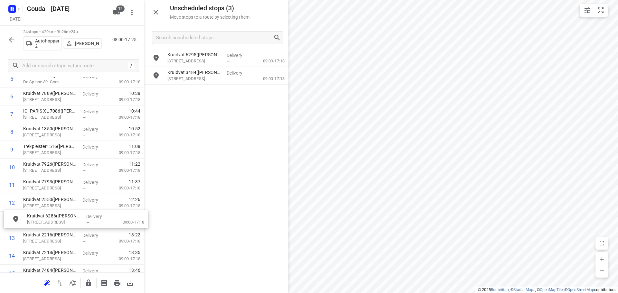
drag, startPoint x: 198, startPoint y: 61, endPoint x: 60, endPoint y: 223, distance: 212.4
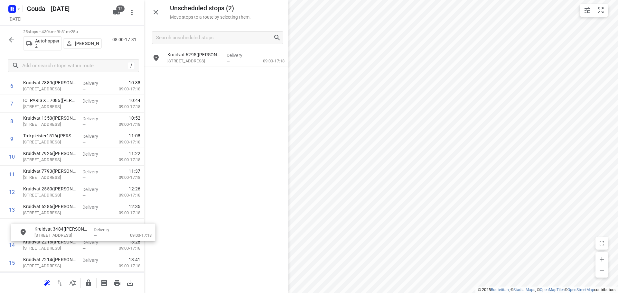
scroll to position [141, 0]
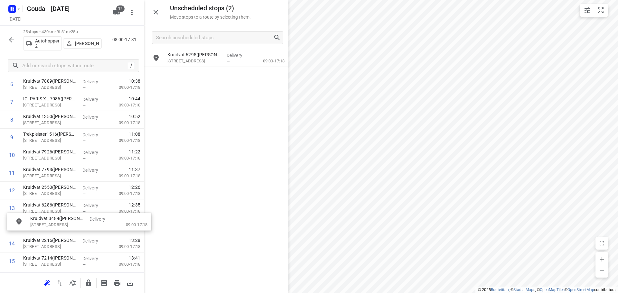
drag, startPoint x: 189, startPoint y: 77, endPoint x: 51, endPoint y: 226, distance: 202.6
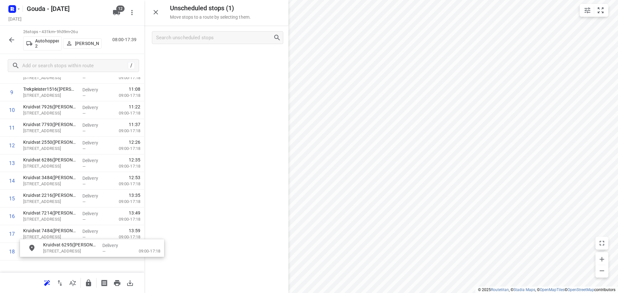
scroll to position [216, 0]
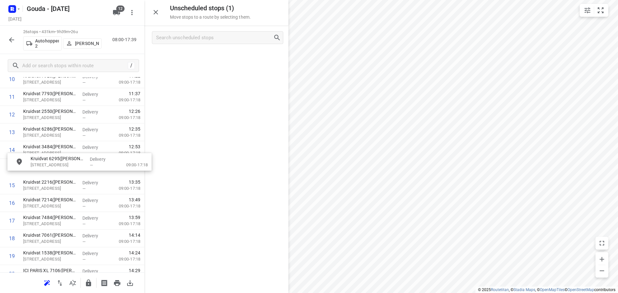
drag, startPoint x: 191, startPoint y: 60, endPoint x: 54, endPoint y: 168, distance: 174.3
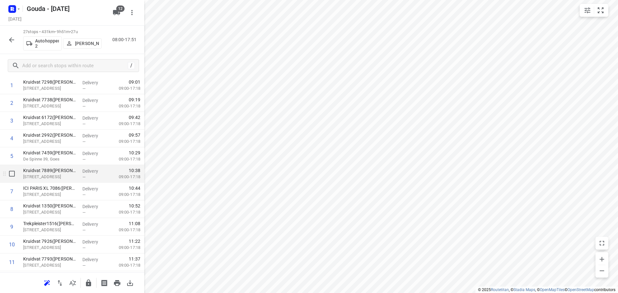
scroll to position [0, 0]
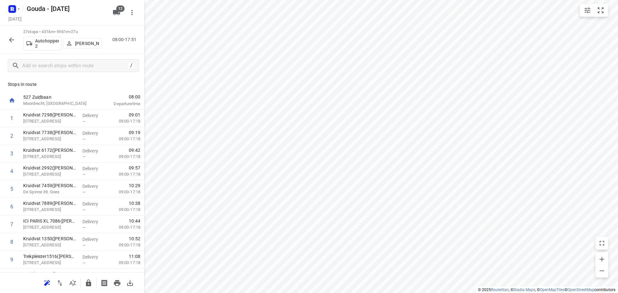
click at [8, 36] on icon "button" at bounding box center [12, 40] width 8 height 8
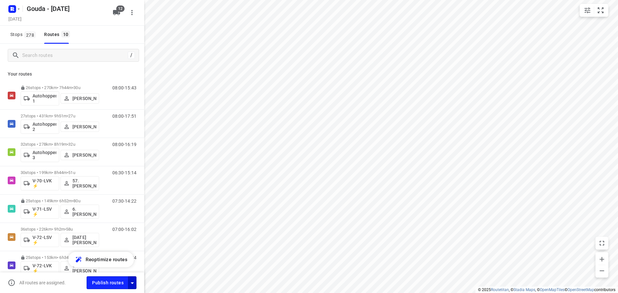
click at [136, 282] on icon "button" at bounding box center [132, 283] width 8 height 8
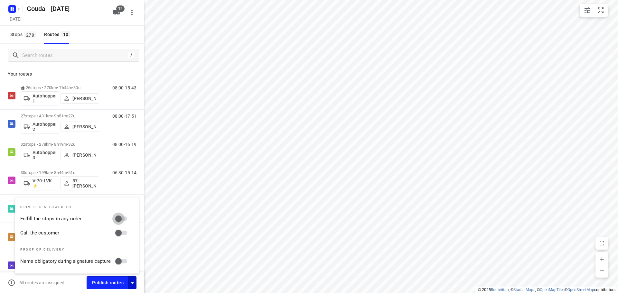
drag, startPoint x: 123, startPoint y: 222, endPoint x: 126, endPoint y: 230, distance: 8.2
click at [123, 222] on input "Fulfill the stops in any order" at bounding box center [118, 219] width 37 height 12
checkbox input "true"
click at [126, 235] on input "Call the customer" at bounding box center [118, 233] width 37 height 12
checkbox input "true"
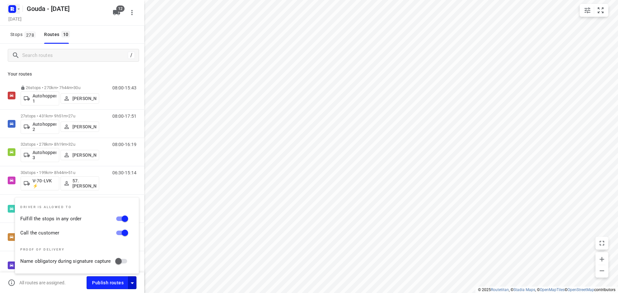
click at [20, 12] on button "button" at bounding box center [13, 9] width 13 height 10
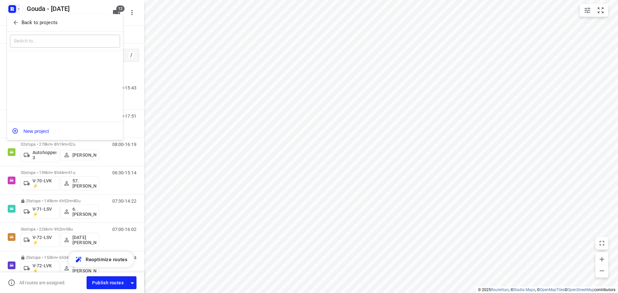
click at [21, 19] on button "Back to projects" at bounding box center [65, 22] width 110 height 11
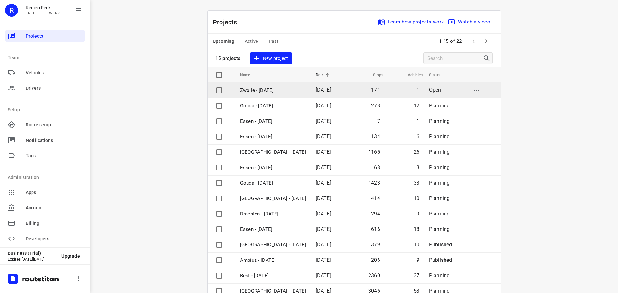
click at [262, 91] on p "Zwolle - [DATE]" at bounding box center [273, 90] width 66 height 7
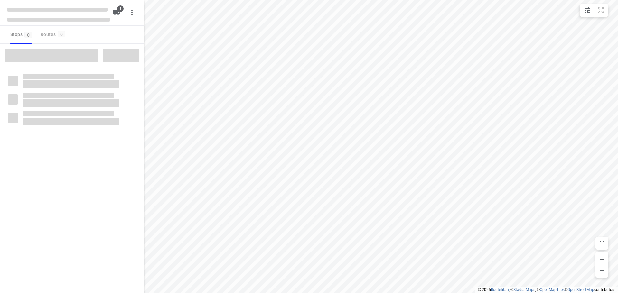
checkbox input "true"
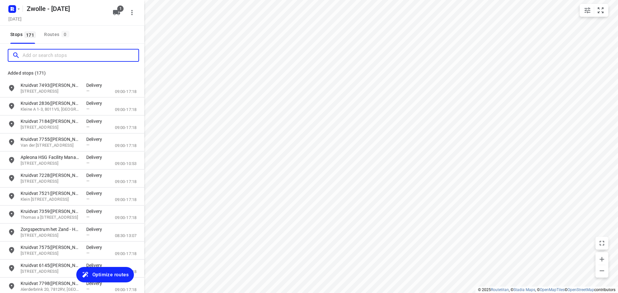
click at [46, 58] on input "Add or search stops" at bounding box center [81, 56] width 116 height 10
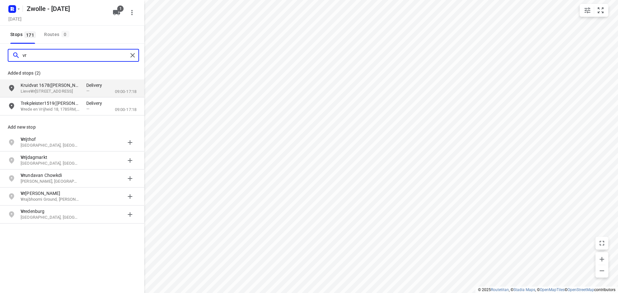
type input "v"
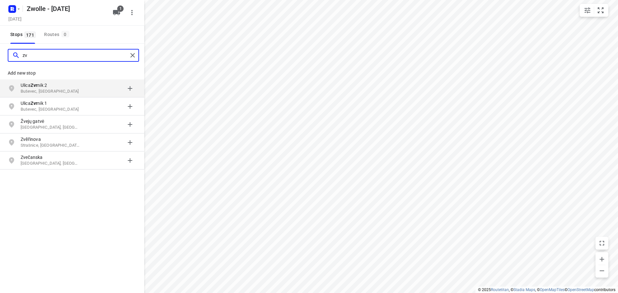
type input "z"
type input "v"
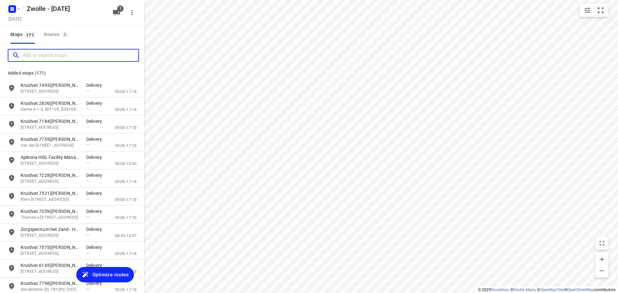
click at [86, 57] on input "Add or search stops" at bounding box center [81, 56] width 116 height 10
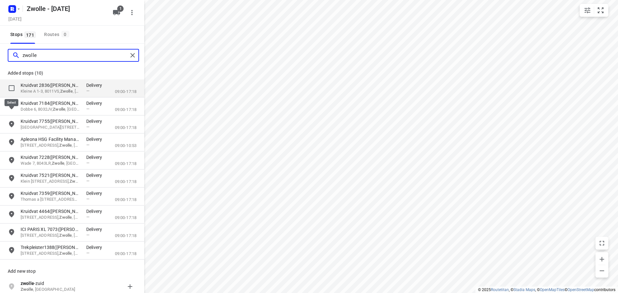
type input "zwolle"
click at [11, 89] on input "grid" at bounding box center [11, 88] width 13 height 13
checkbox input "true"
click at [11, 77] on p "Added stops (10)" at bounding box center [72, 73] width 129 height 8
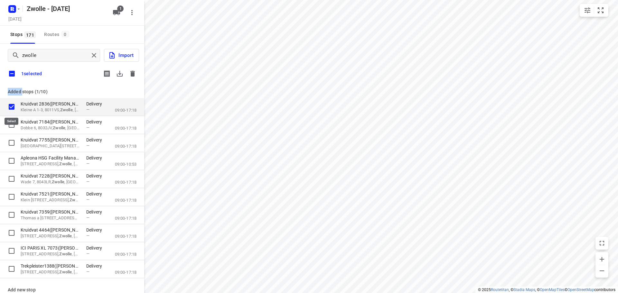
click at [12, 105] on input "grid" at bounding box center [11, 106] width 13 height 13
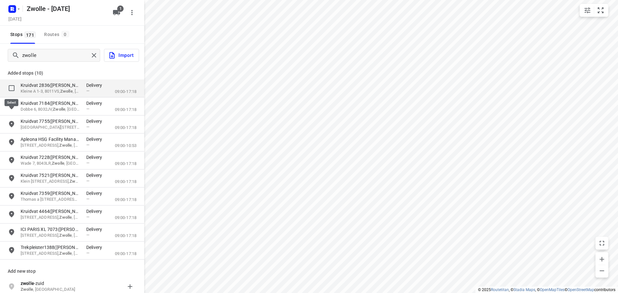
click at [12, 89] on input "grid" at bounding box center [11, 88] width 13 height 13
checkbox input "true"
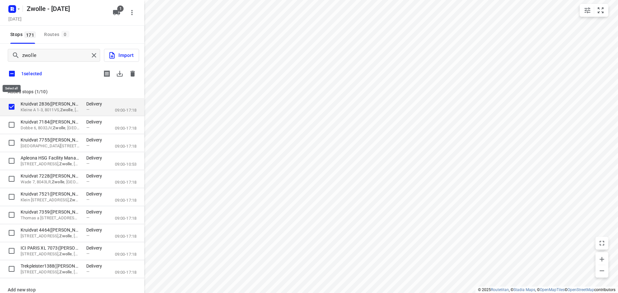
click at [10, 72] on input "checkbox" at bounding box center [12, 74] width 14 height 14
checkbox input "true"
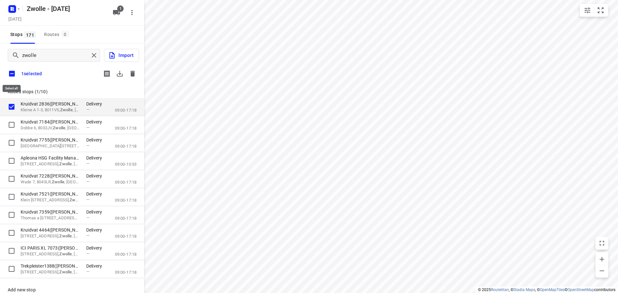
checkbox input "true"
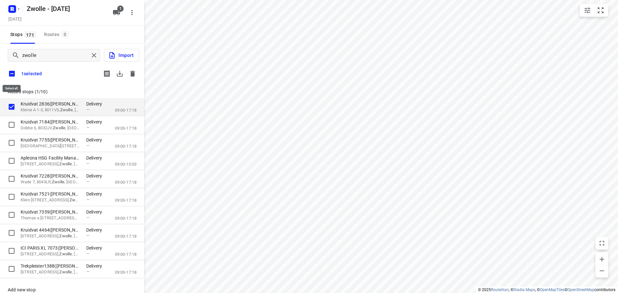
checkbox input "true"
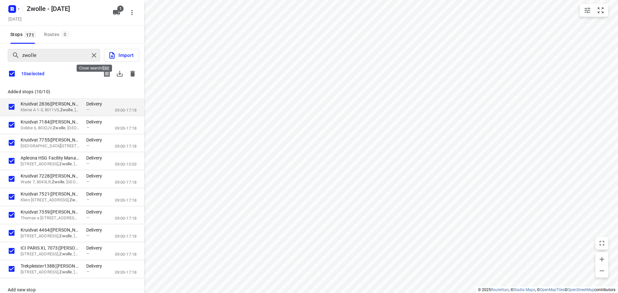
checkbox input "false"
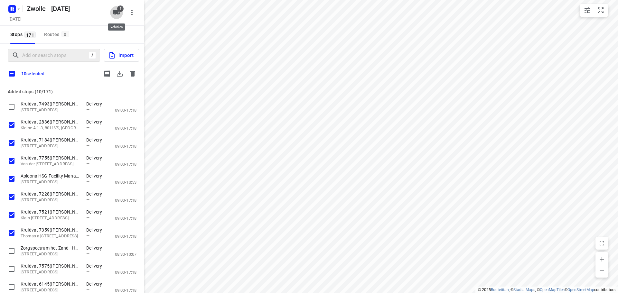
click at [115, 11] on icon "button" at bounding box center [116, 12] width 7 height 5
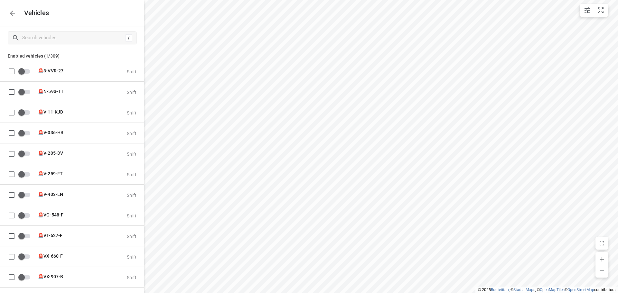
click at [10, 9] on icon "button" at bounding box center [13, 13] width 8 height 8
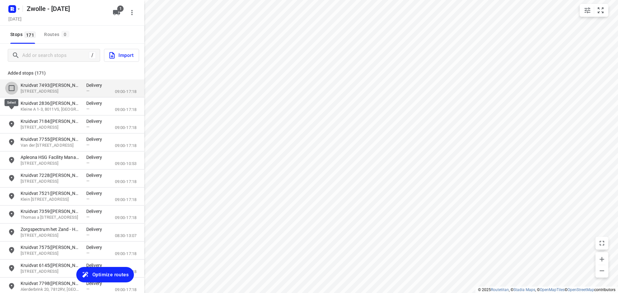
click at [10, 85] on input "grid" at bounding box center [11, 88] width 13 height 13
checkbox input "true"
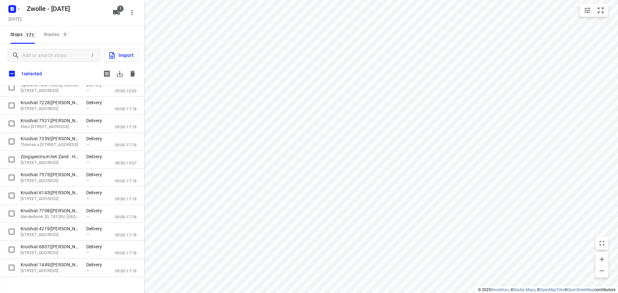
scroll to position [32, 0]
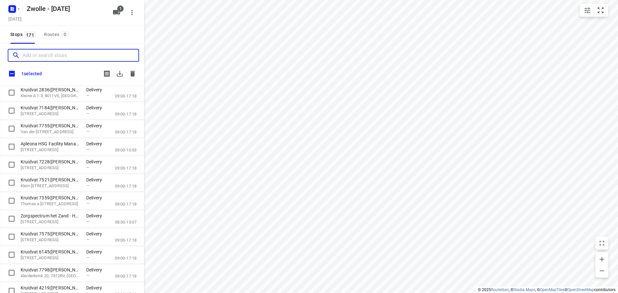
click at [48, 54] on input "Add or search stops" at bounding box center [81, 56] width 116 height 10
click at [9, 73] on input "checkbox" at bounding box center [12, 74] width 14 height 14
checkbox input "true"
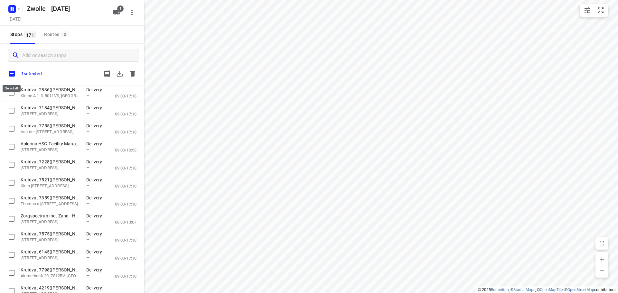
checkbox input "true"
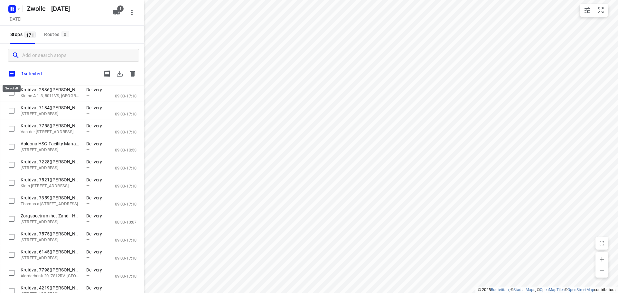
checkbox input "true"
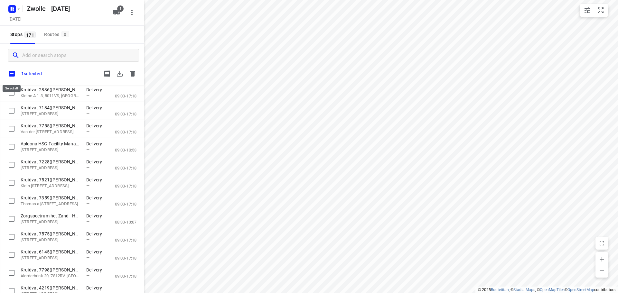
checkbox input "true"
click at [6, 71] on input "checkbox" at bounding box center [12, 74] width 14 height 14
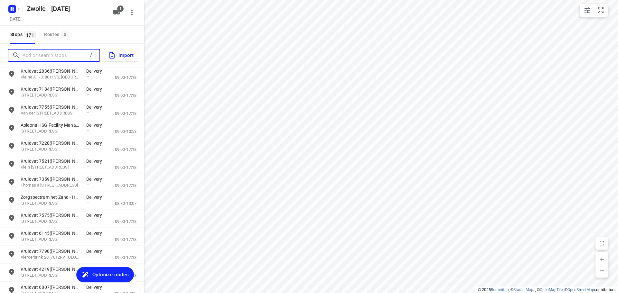
click at [53, 56] on input "Add or search stops" at bounding box center [55, 56] width 64 height 10
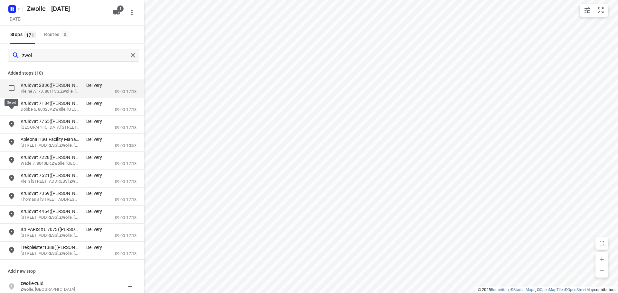
click at [12, 86] on input "grid" at bounding box center [11, 88] width 13 height 13
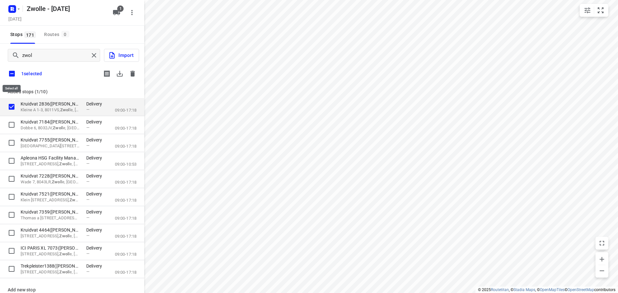
click at [12, 73] on input "checkbox" at bounding box center [12, 74] width 14 height 14
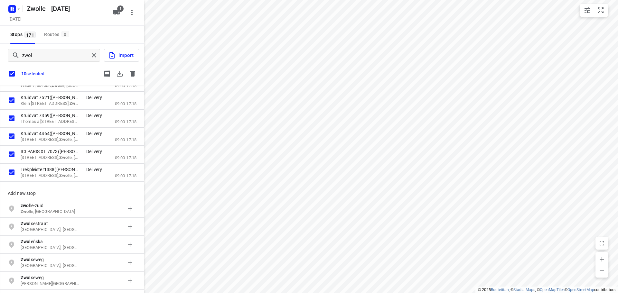
scroll to position [0, 0]
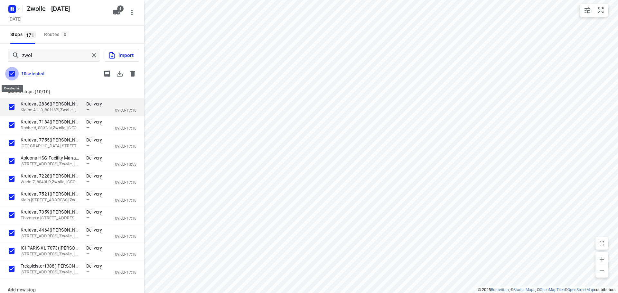
click at [14, 74] on input "checkbox" at bounding box center [12, 74] width 14 height 14
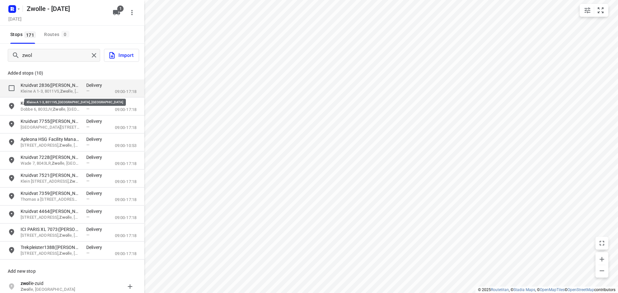
click at [69, 89] on b "Zwol" at bounding box center [64, 91] width 9 height 5
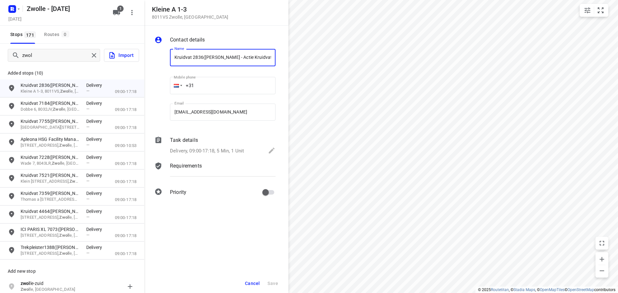
click at [246, 286] on button "Cancel" at bounding box center [252, 284] width 20 height 12
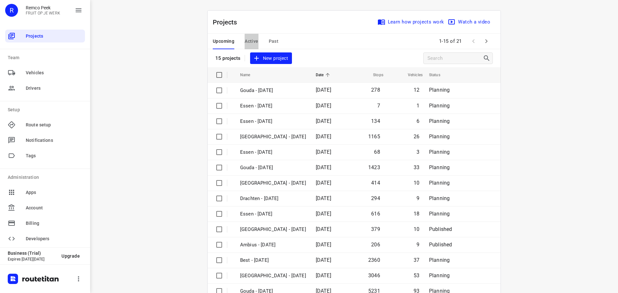
click at [249, 39] on span "Active" at bounding box center [251, 41] width 14 height 8
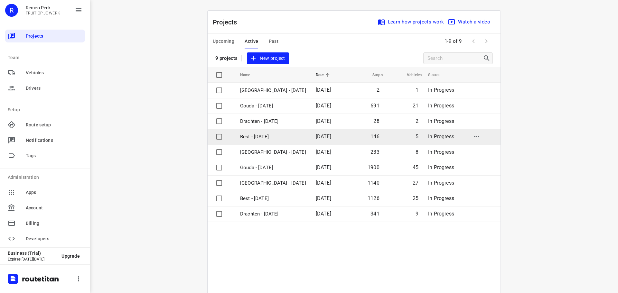
click at [269, 137] on p "Best - Thursday" at bounding box center [273, 136] width 66 height 7
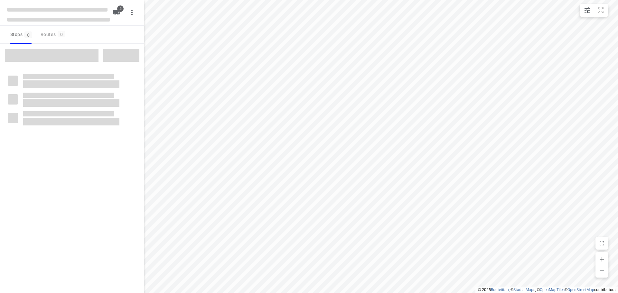
checkbox input "true"
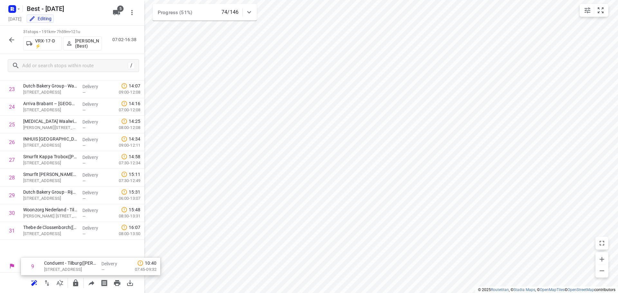
scroll to position [403, 0]
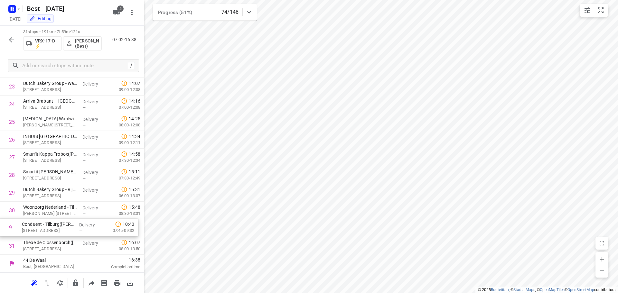
drag, startPoint x: 46, startPoint y: 99, endPoint x: 46, endPoint y: 228, distance: 128.3
drag, startPoint x: 64, startPoint y: 181, endPoint x: 69, endPoint y: 225, distance: 44.4
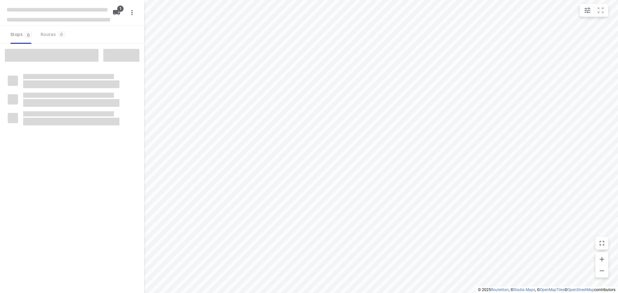
checkbox input "true"
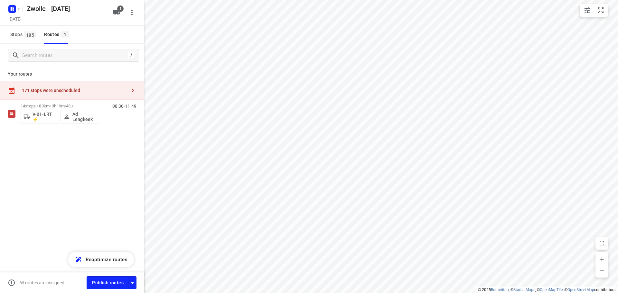
click at [126, 91] on div "171 stops were unscheduled" at bounding box center [74, 90] width 104 height 5
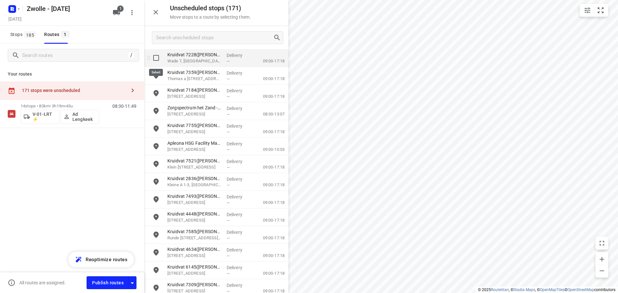
click at [155, 59] on input "grid" at bounding box center [156, 57] width 13 height 13
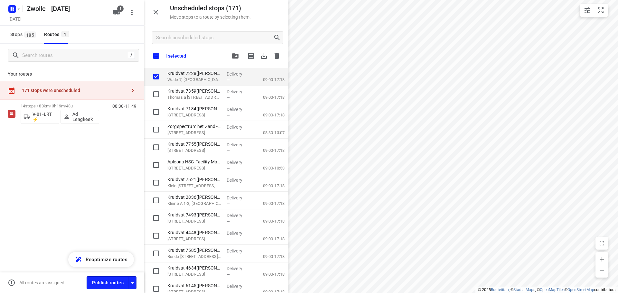
checkbox input "true"
click at [156, 55] on input "checkbox" at bounding box center [156, 56] width 14 height 14
checkbox input "true"
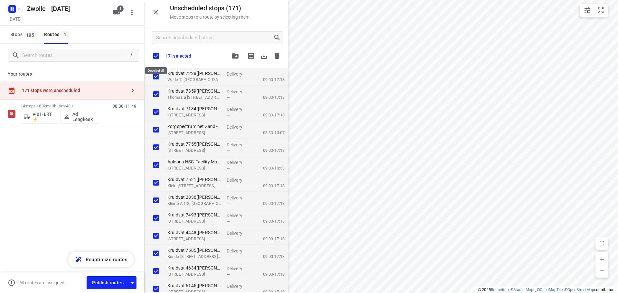
checkbox input "true"
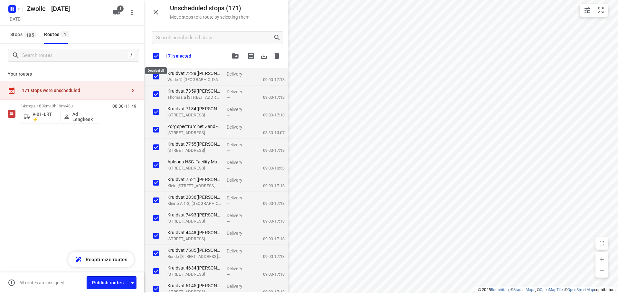
checkbox input "true"
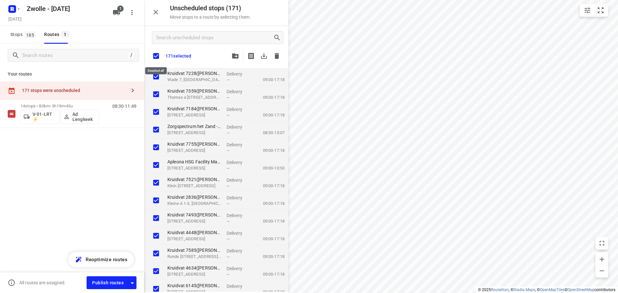
checkbox input "true"
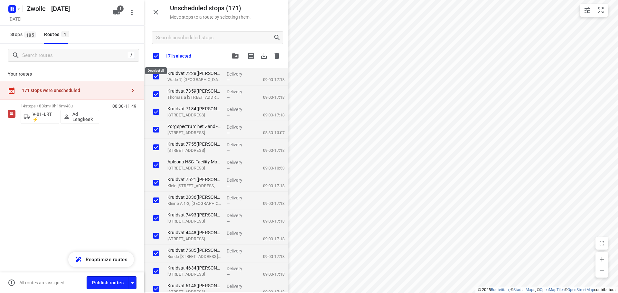
checkbox input "true"
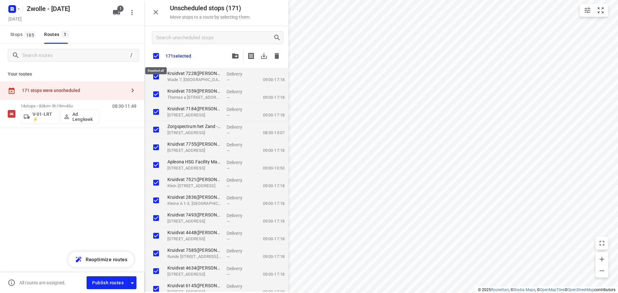
checkbox input "true"
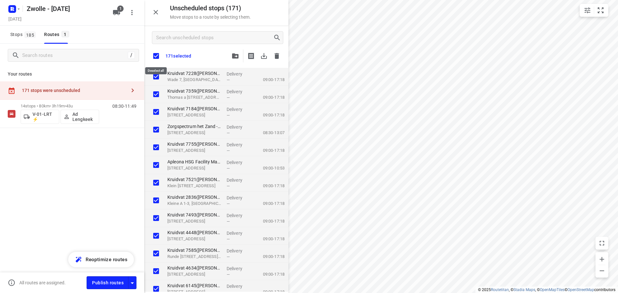
checkbox input "true"
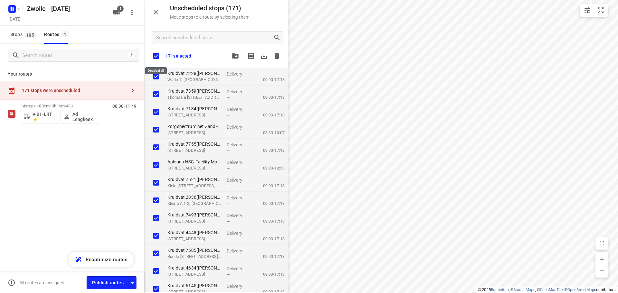
checkbox input "true"
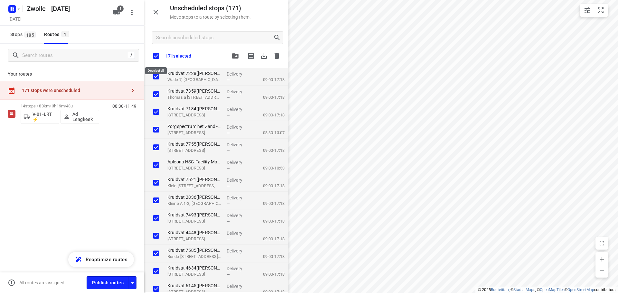
checkbox input "true"
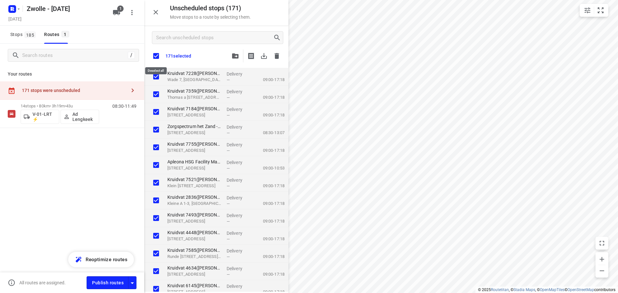
checkbox input "true"
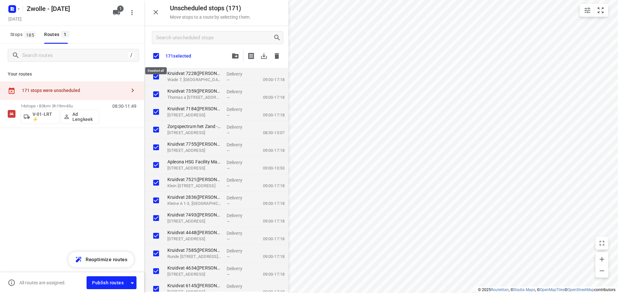
checkbox input "true"
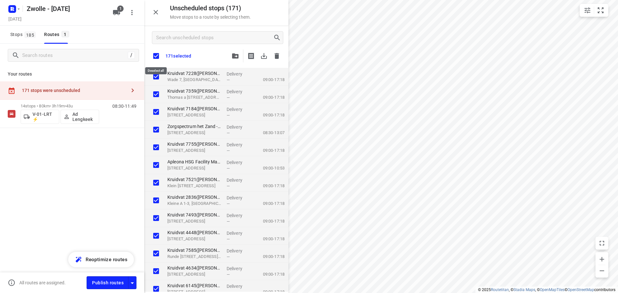
checkbox input "true"
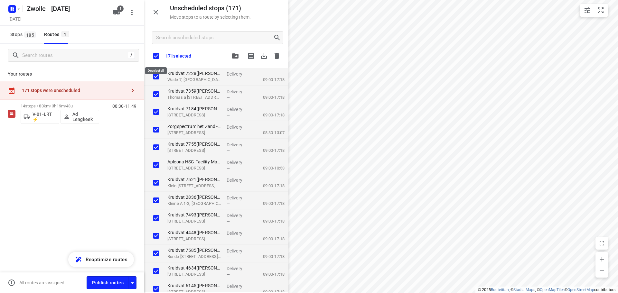
checkbox input "true"
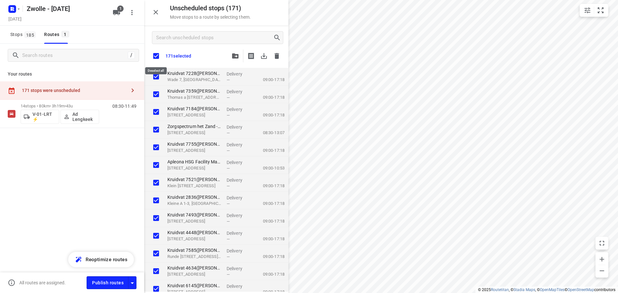
checkbox input "true"
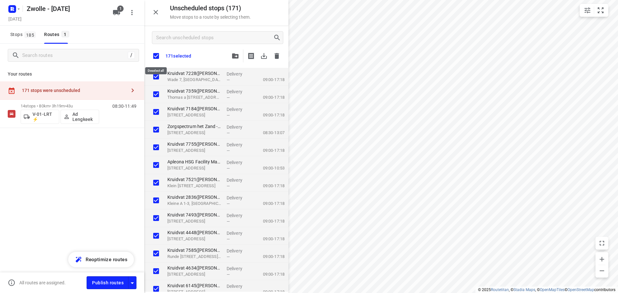
checkbox input "true"
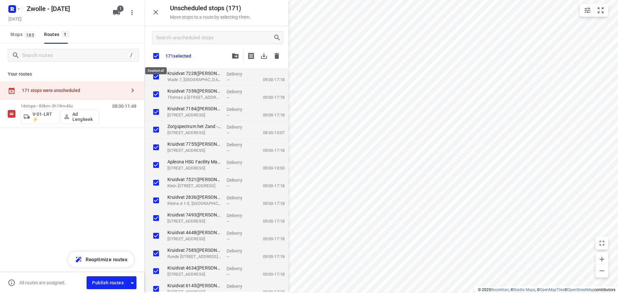
checkbox input "true"
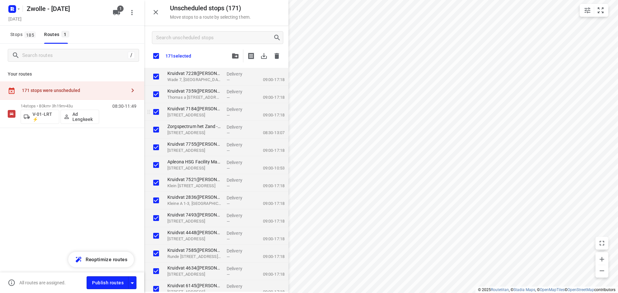
checkbox input "true"
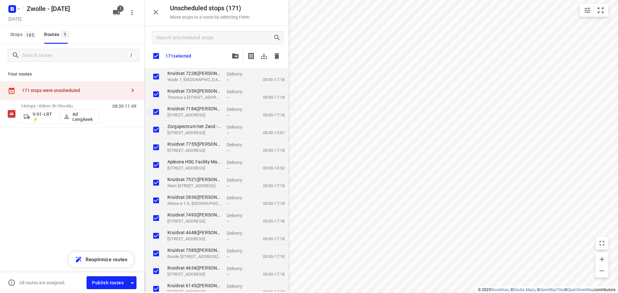
checkbox input "true"
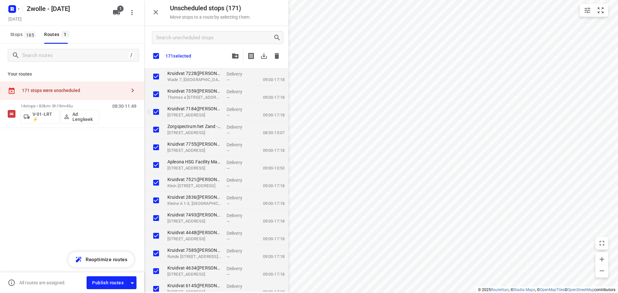
checkbox input "true"
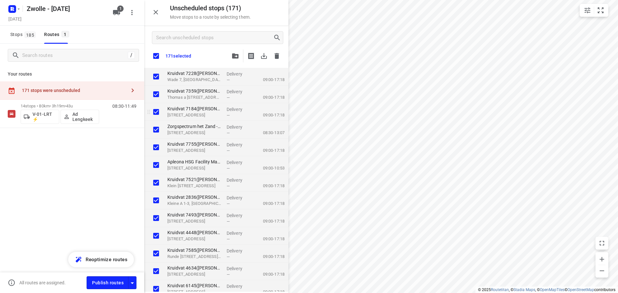
checkbox input "true"
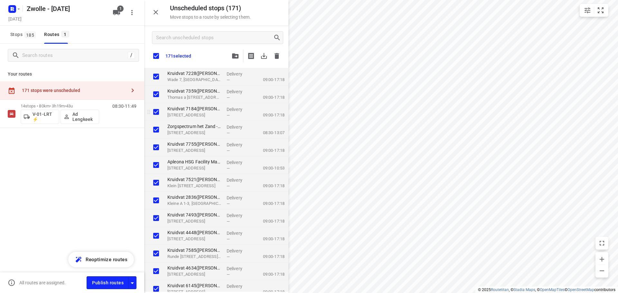
checkbox input "true"
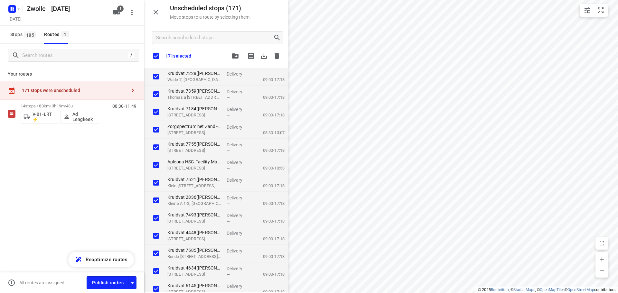
checkbox input "true"
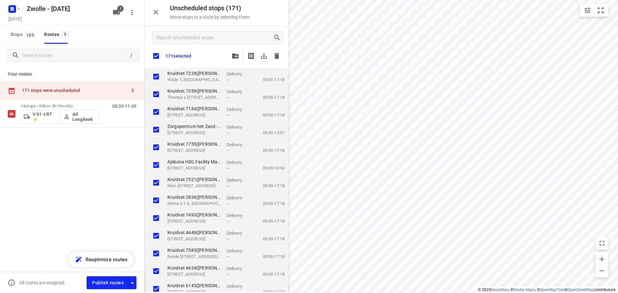
checkbox input "true"
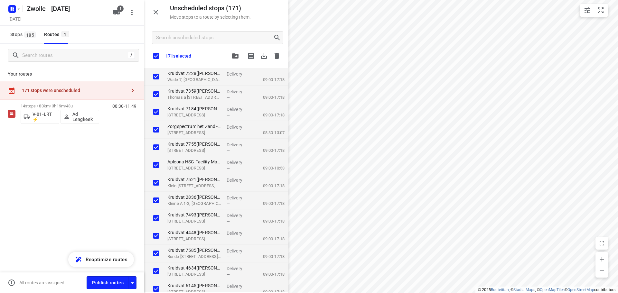
checkbox input "true"
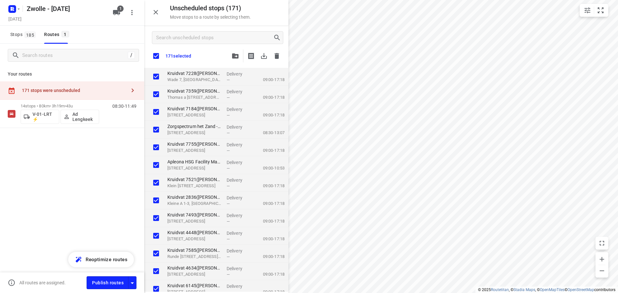
checkbox input "true"
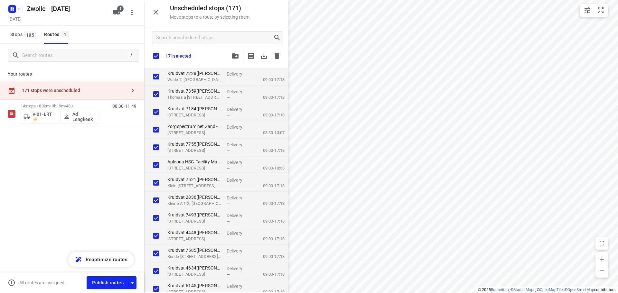
checkbox input "true"
click at [178, 37] on input "Search unscheduled stops" at bounding box center [214, 38] width 116 height 10
click at [154, 54] on input "checkbox" at bounding box center [156, 56] width 14 height 14
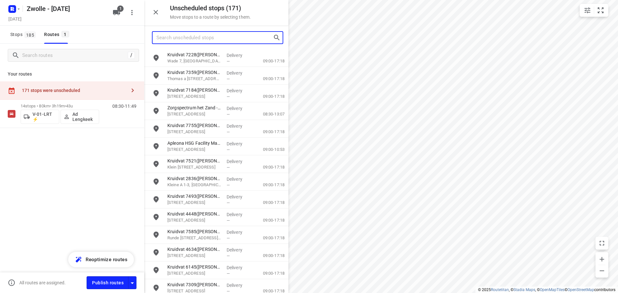
click at [179, 39] on input "Search unscheduled stops" at bounding box center [214, 38] width 116 height 10
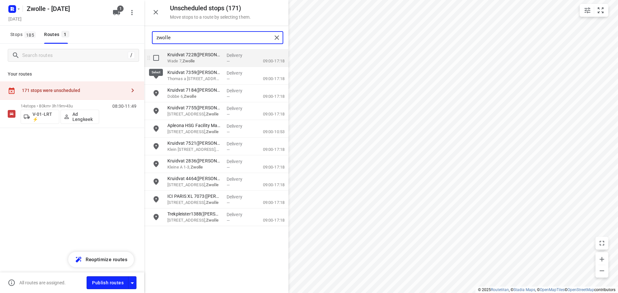
type input "zwolle"
click at [157, 59] on input "grid" at bounding box center [156, 57] width 13 height 13
checkbox input "true"
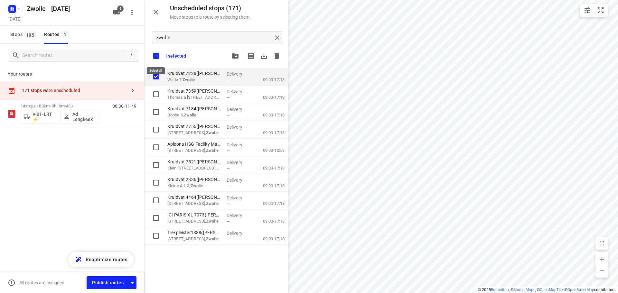
click at [157, 59] on input "checkbox" at bounding box center [156, 56] width 14 height 14
checkbox input "false"
checkbox input "true"
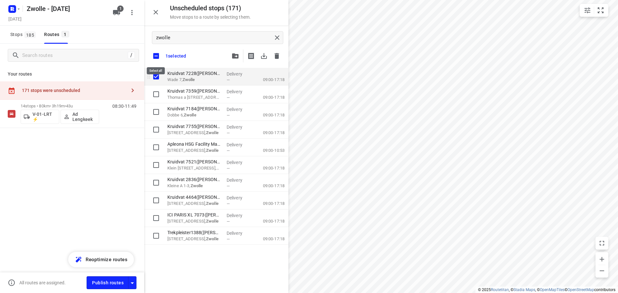
checkbox input "true"
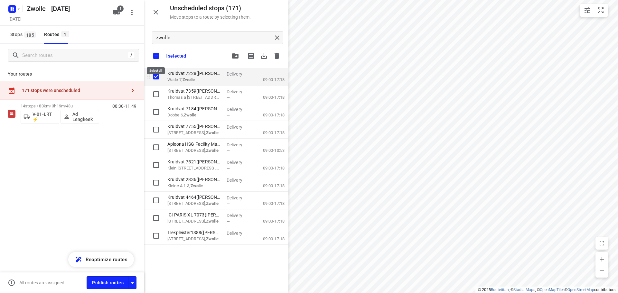
checkbox input "true"
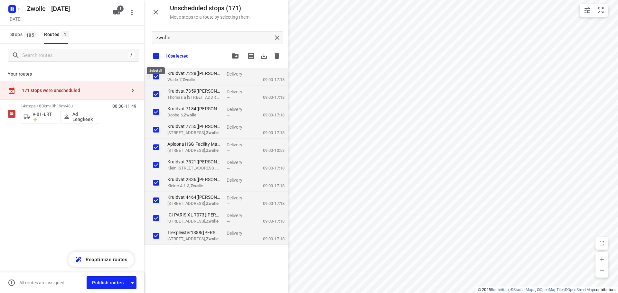
checkbox input "true"
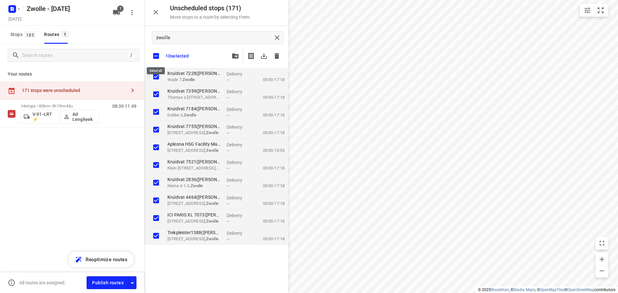
checkbox input "true"
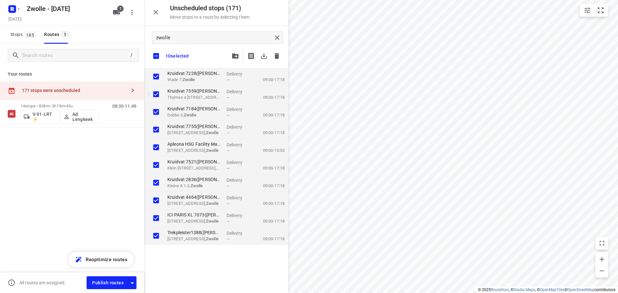
checkbox input "true"
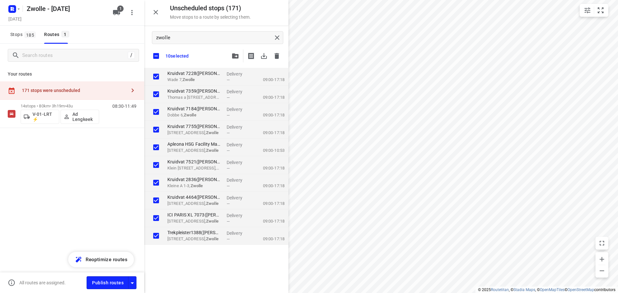
checkbox input "true"
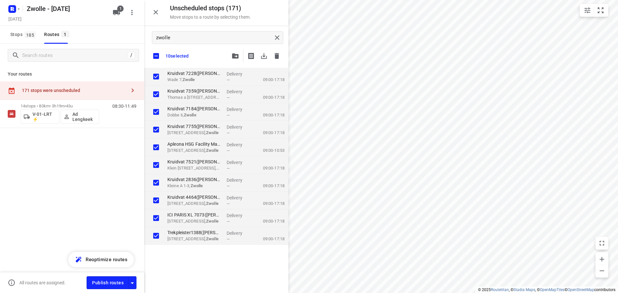
checkbox input "true"
drag, startPoint x: 187, startPoint y: 118, endPoint x: 188, endPoint y: 132, distance: 14.5
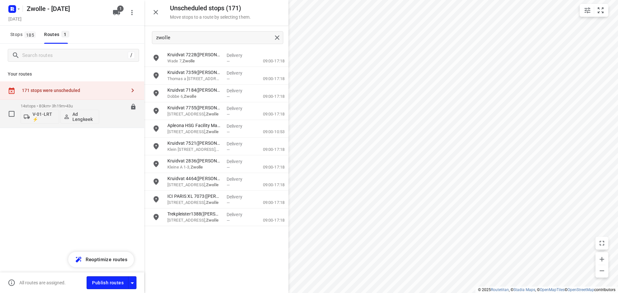
click at [118, 115] on div "08:30-11:49" at bounding box center [120, 115] width 32 height 23
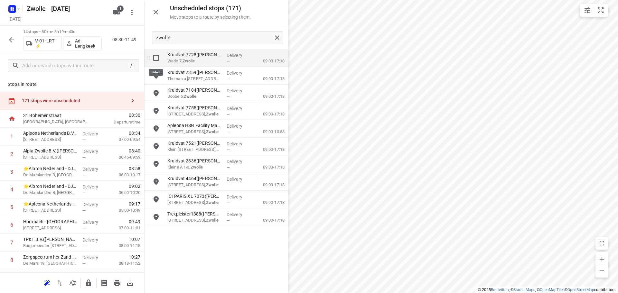
click at [152, 53] on input "grid" at bounding box center [156, 57] width 13 height 13
checkbox input "true"
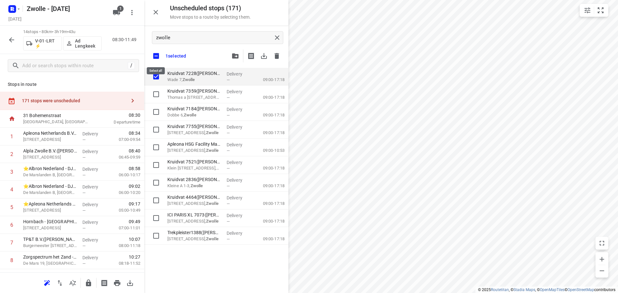
click at [156, 55] on input "checkbox" at bounding box center [156, 56] width 14 height 14
checkbox input "false"
checkbox input "true"
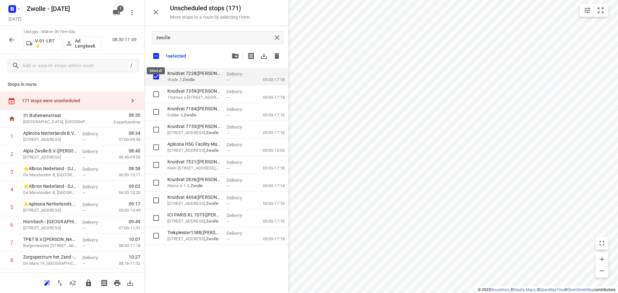
checkbox input "true"
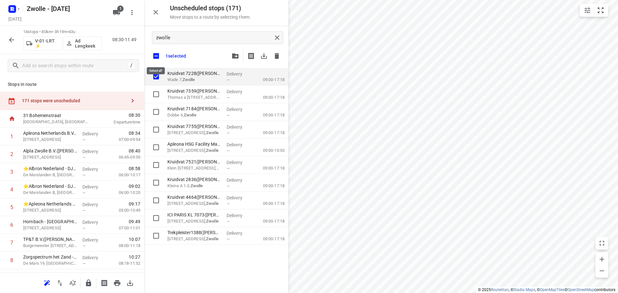
checkbox input "true"
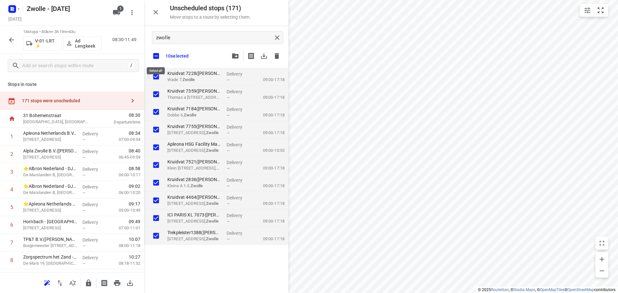
checkbox input "true"
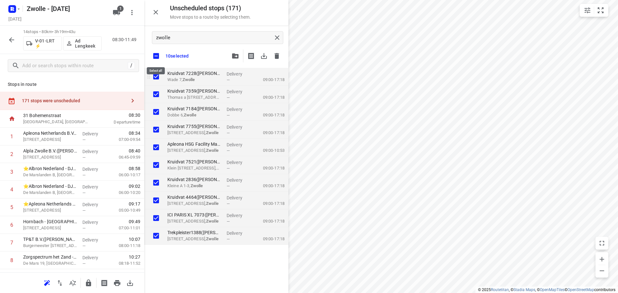
checkbox input "true"
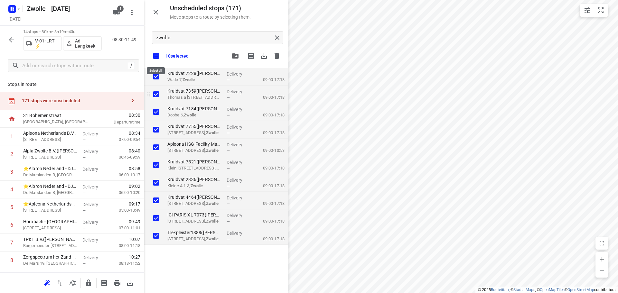
checkbox input "true"
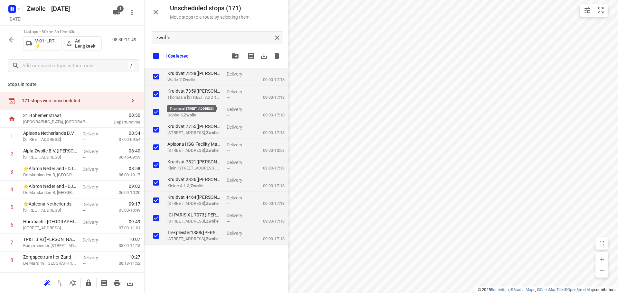
checkbox input "true"
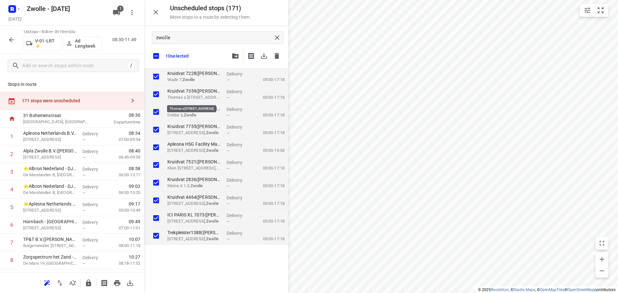
checkbox input "true"
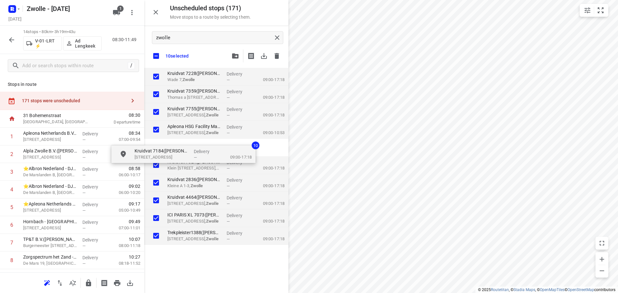
checkbox input "true"
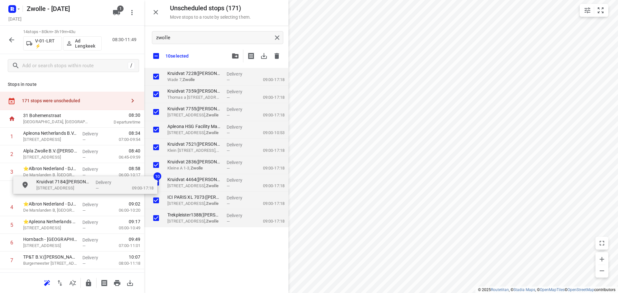
drag, startPoint x: 177, startPoint y: 129, endPoint x: 58, endPoint y: 179, distance: 130.0
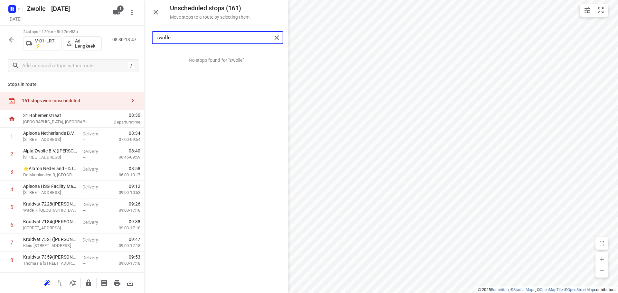
click at [196, 33] on input "zwolle" at bounding box center [213, 38] width 115 height 10
click at [195, 36] on input "zwolle" at bounding box center [213, 38] width 115 height 10
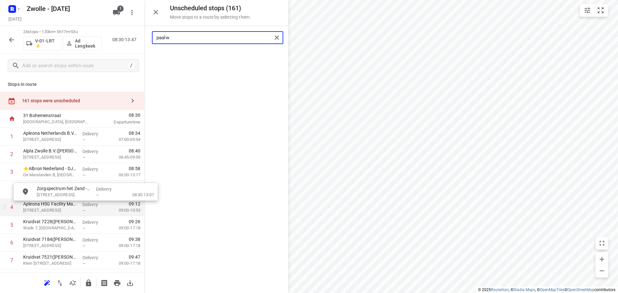
drag, startPoint x: 193, startPoint y: 61, endPoint x: 53, endPoint y: 202, distance: 198.8
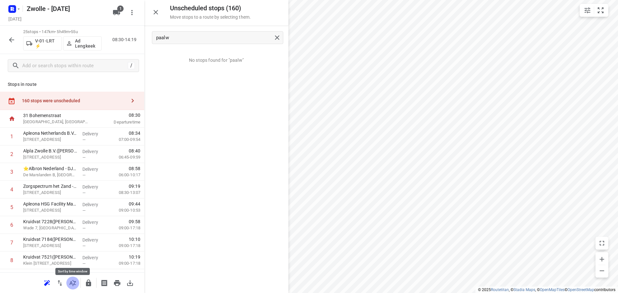
click at [71, 285] on icon "button" at bounding box center [73, 283] width 8 height 8
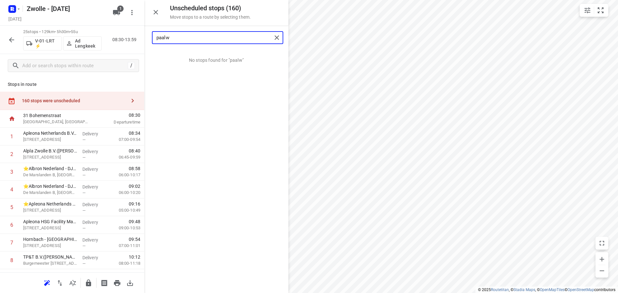
click at [204, 37] on input "paalw" at bounding box center [213, 38] width 115 height 10
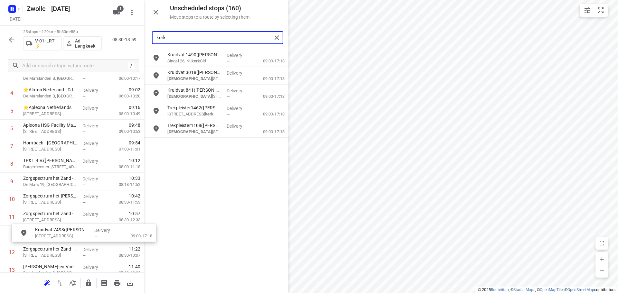
scroll to position [97, 0]
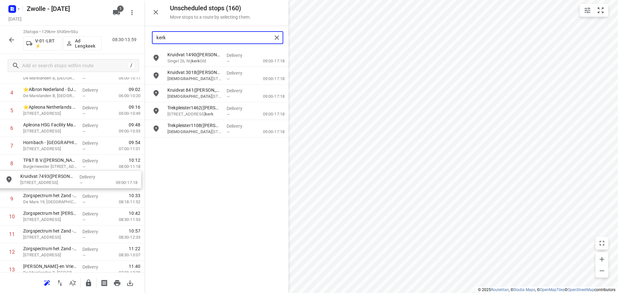
drag, startPoint x: 207, startPoint y: 54, endPoint x: 59, endPoint y: 178, distance: 193.4
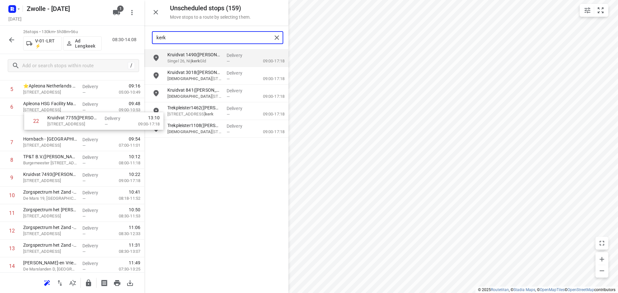
scroll to position [118, 0]
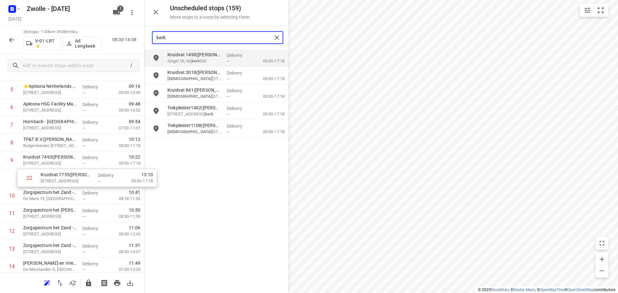
click at [55, 182] on div "1 Apleona Netherlands B.V. - HSG Facility Management - [GEOGRAPHIC_DATA][STREET…" at bounding box center [72, 240] width 144 height 460
drag, startPoint x: 44, startPoint y: 217, endPoint x: 51, endPoint y: 195, distance: 22.8
click at [51, 195] on div "1 Apleona Netherlands B.V. - HSG Facility Management - [GEOGRAPHIC_DATA][STREET…" at bounding box center [72, 240] width 144 height 460
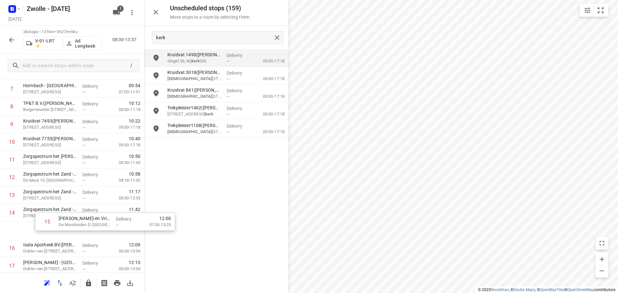
scroll to position [154, 0]
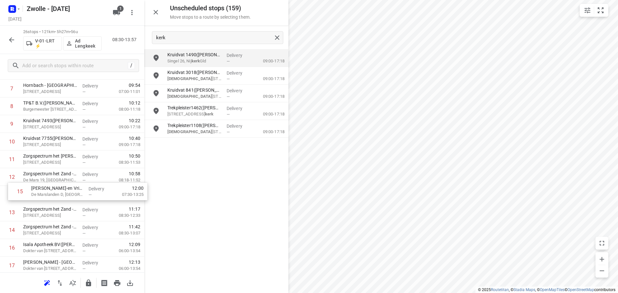
drag, startPoint x: 35, startPoint y: 238, endPoint x: 44, endPoint y: 197, distance: 42.8
click at [44, 197] on div "1 Apleona Netherlands B.V. - HSG Facility Management - [GEOGRAPHIC_DATA][STREET…" at bounding box center [72, 204] width 144 height 460
drag, startPoint x: 36, startPoint y: 209, endPoint x: 37, endPoint y: 193, distance: 15.8
click at [37, 193] on div "1 Apleona Netherlands B.V. - HSG Facility Management - [GEOGRAPHIC_DATA][STREET…" at bounding box center [72, 204] width 144 height 460
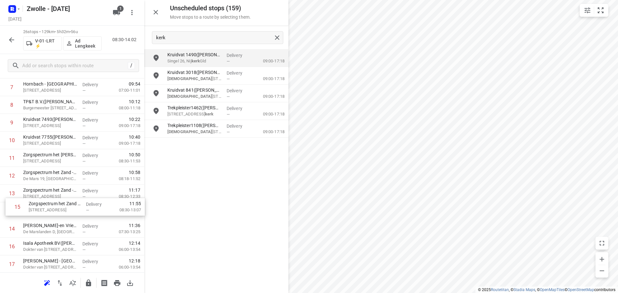
drag, startPoint x: 32, startPoint y: 234, endPoint x: 38, endPoint y: 209, distance: 25.8
click at [38, 209] on div "1 Apleona Netherlands B.V. - HSG Facility Management - [GEOGRAPHIC_DATA][STREET…" at bounding box center [72, 202] width 144 height 460
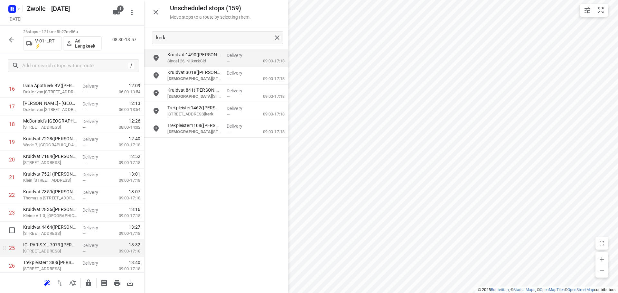
scroll to position [316, 0]
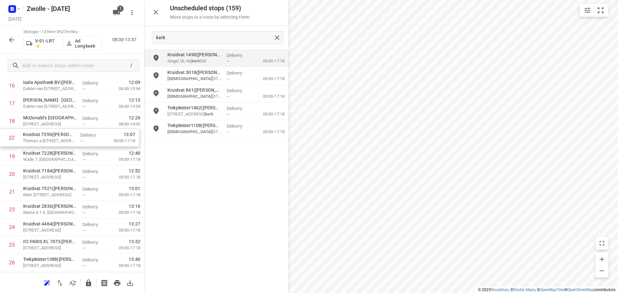
drag, startPoint x: 41, startPoint y: 195, endPoint x: 42, endPoint y: 139, distance: 55.7
click at [42, 139] on div "1 Apleona Netherlands B.V. - HSG Facility Management - [GEOGRAPHIC_DATA][STREET…" at bounding box center [72, 42] width 144 height 460
drag, startPoint x: 34, startPoint y: 197, endPoint x: 47, endPoint y: 160, distance: 39.3
click at [47, 160] on div "1 Apleona Netherlands B.V. - HSG Facility Management - [GEOGRAPHIC_DATA][STREET…" at bounding box center [72, 42] width 144 height 460
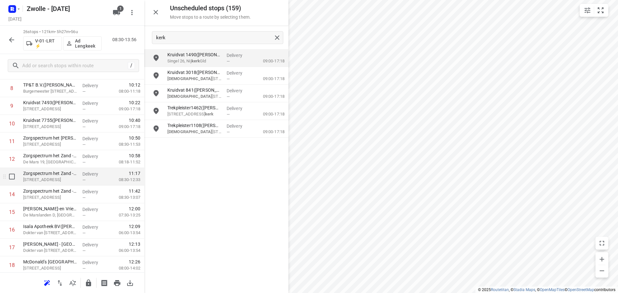
scroll to position [0, 0]
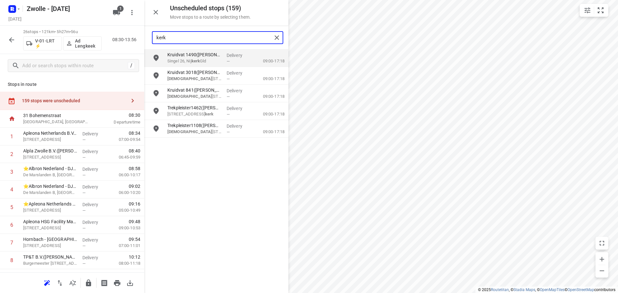
click at [204, 38] on input "kerk" at bounding box center [213, 38] width 115 height 10
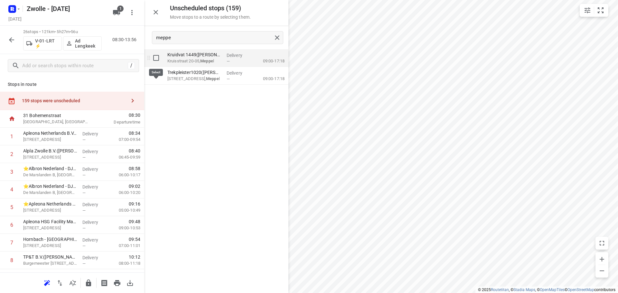
click at [157, 56] on input "grid" at bounding box center [156, 57] width 13 height 13
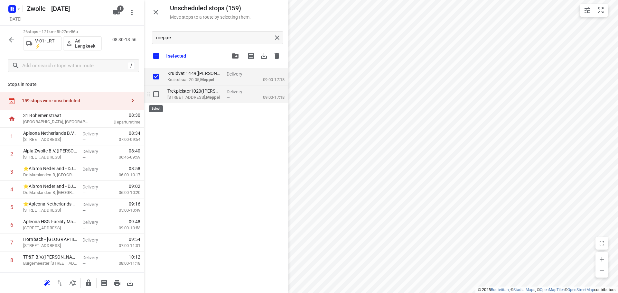
click at [152, 90] on input "grid" at bounding box center [156, 94] width 13 height 13
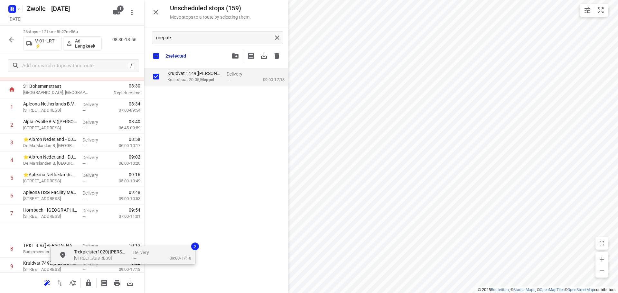
scroll to position [92, 2]
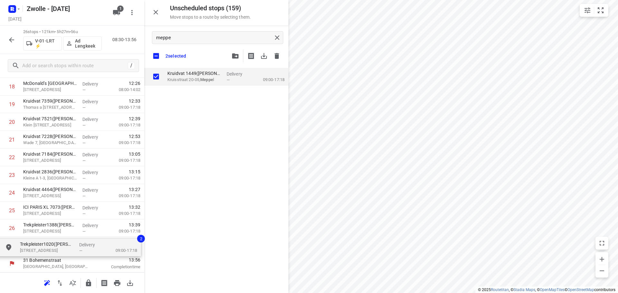
drag, startPoint x: 175, startPoint y: 98, endPoint x: 26, endPoint y: 254, distance: 215.7
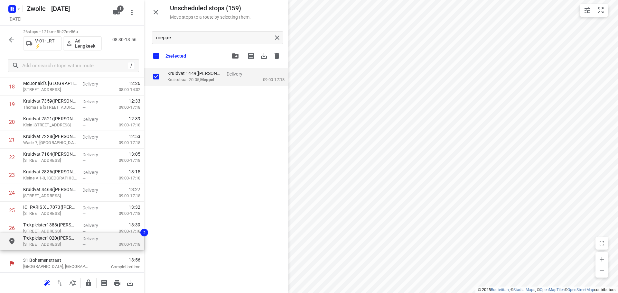
scroll to position [333, 0]
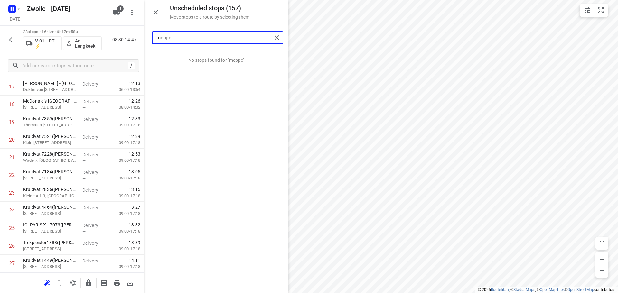
click at [187, 37] on input "meppe" at bounding box center [213, 38] width 115 height 10
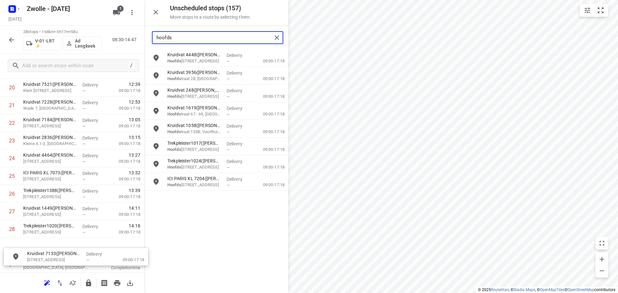
scroll to position [390, 0]
drag, startPoint x: 198, startPoint y: 77, endPoint x: 60, endPoint y: 244, distance: 216.4
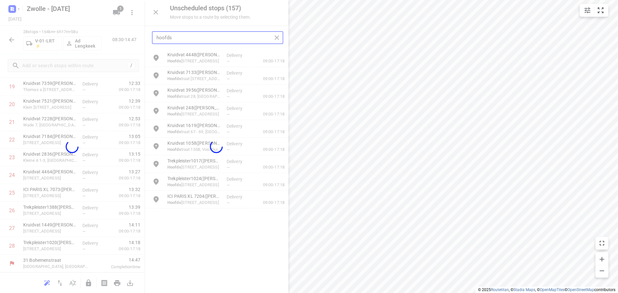
scroll to position [368, 0]
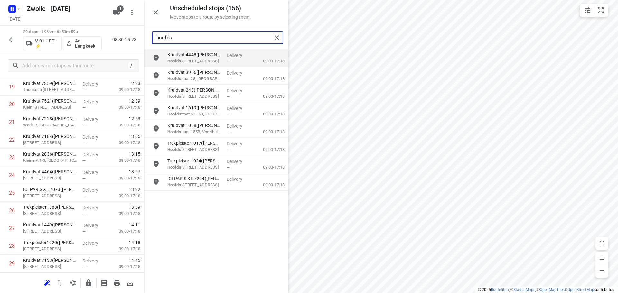
click at [192, 40] on input "hoofds" at bounding box center [213, 38] width 115 height 10
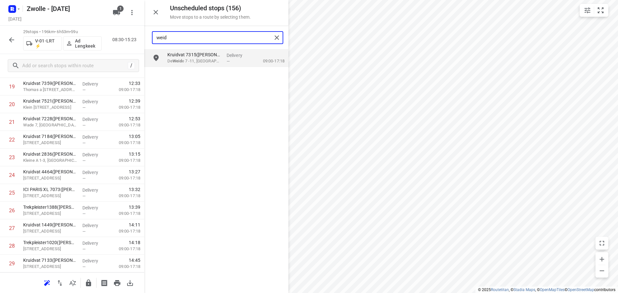
click at [205, 36] on input "weid" at bounding box center [213, 38] width 115 height 10
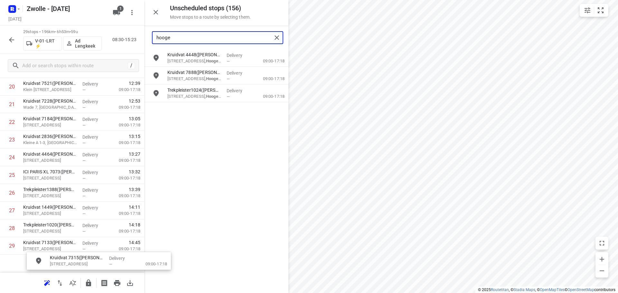
scroll to position [408, 0]
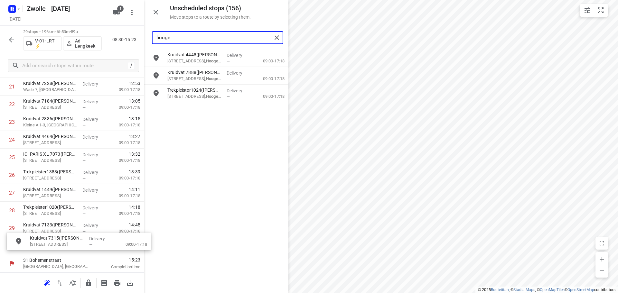
drag, startPoint x: 192, startPoint y: 76, endPoint x: 52, endPoint y: 243, distance: 218.3
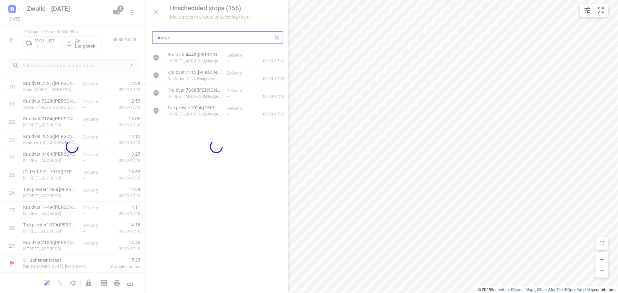
scroll to position [386, 0]
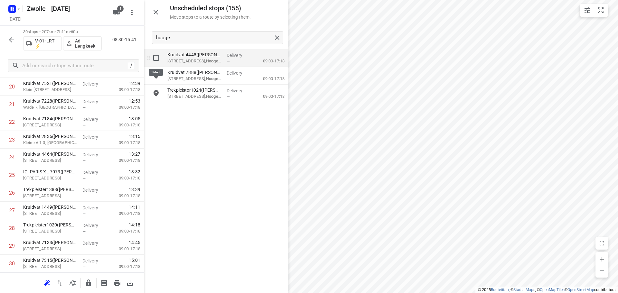
click at [154, 54] on input "grid" at bounding box center [156, 57] width 13 height 13
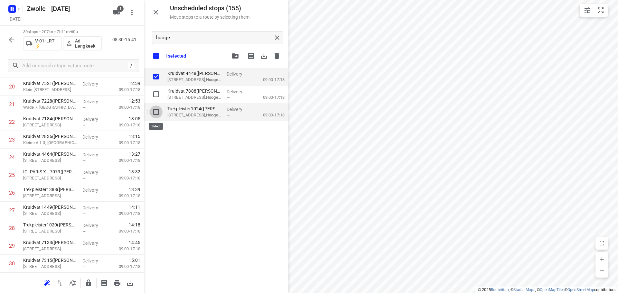
click at [156, 111] on input "grid" at bounding box center [156, 112] width 13 height 13
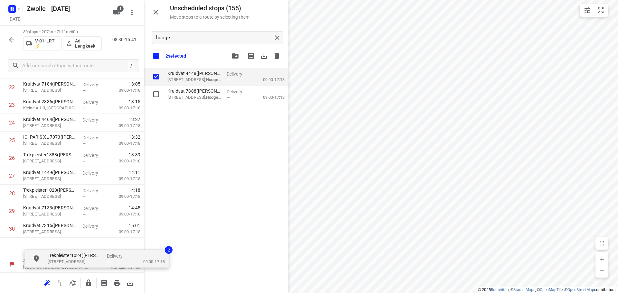
scroll to position [426, 0]
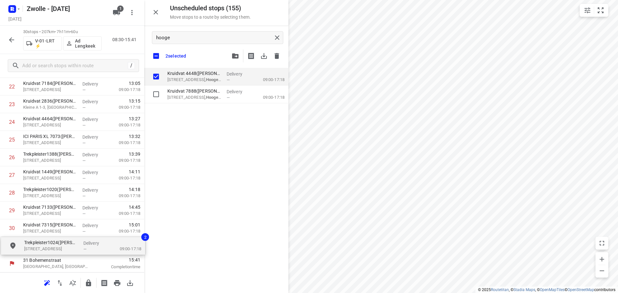
drag, startPoint x: 183, startPoint y: 117, endPoint x: 39, endPoint y: 252, distance: 196.6
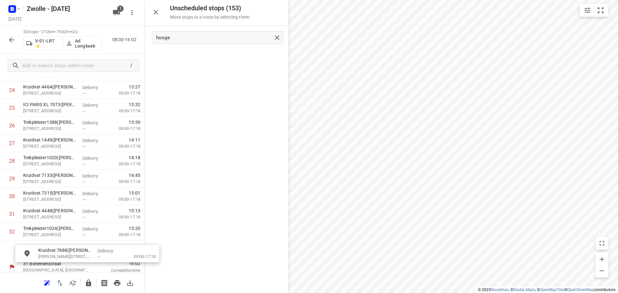
scroll to position [459, 0]
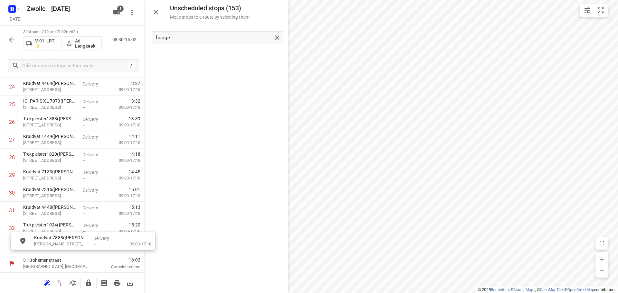
drag, startPoint x: 194, startPoint y: 62, endPoint x: 56, endPoint y: 254, distance: 236.7
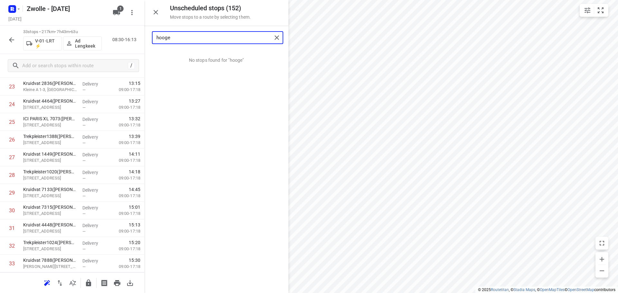
click at [182, 35] on input "hooge" at bounding box center [213, 38] width 115 height 10
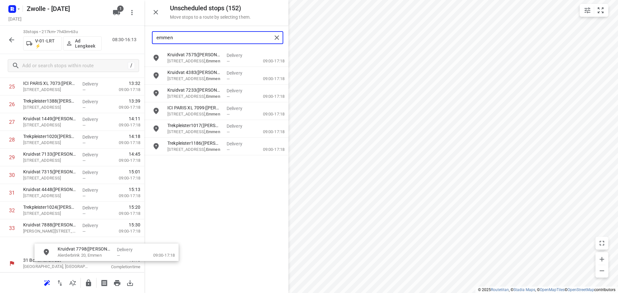
scroll to position [479, 0]
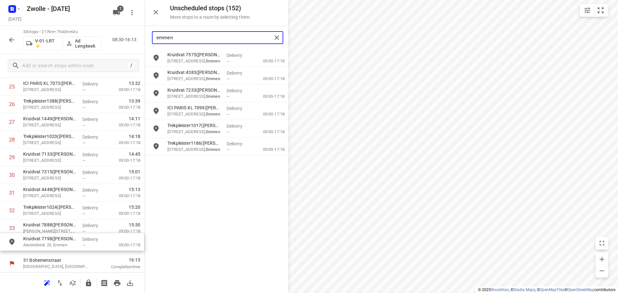
drag, startPoint x: 191, startPoint y: 116, endPoint x: 41, endPoint y: 249, distance: 200.3
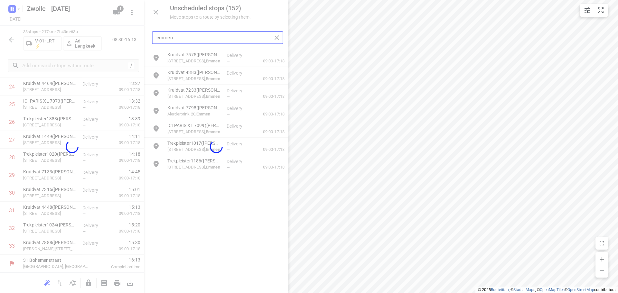
scroll to position [457, 0]
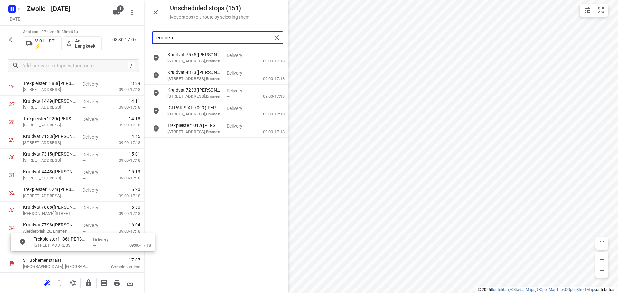
drag, startPoint x: 204, startPoint y: 150, endPoint x: 69, endPoint y: 248, distance: 167.1
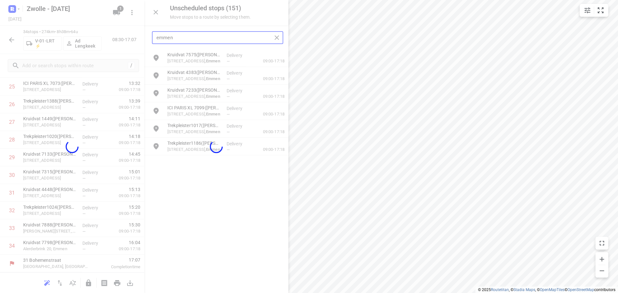
scroll to position [474, 0]
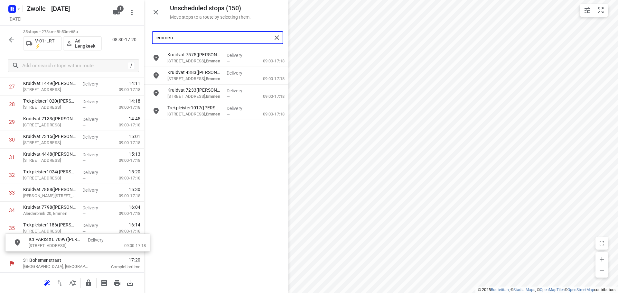
drag, startPoint x: 189, startPoint y: 116, endPoint x: 48, endPoint y: 247, distance: 192.3
drag, startPoint x: 191, startPoint y: 115, endPoint x: 47, endPoint y: 249, distance: 196.2
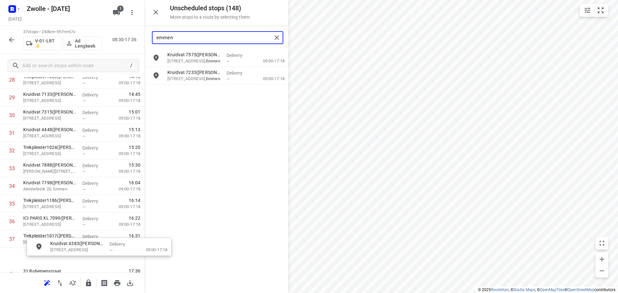
scroll to position [549, 0]
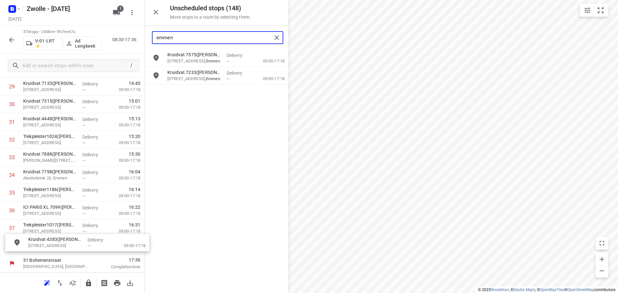
drag, startPoint x: 187, startPoint y: 78, endPoint x: 46, endPoint y: 248, distance: 221.0
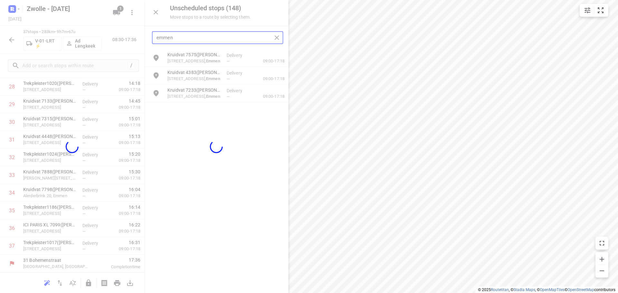
scroll to position [528, 0]
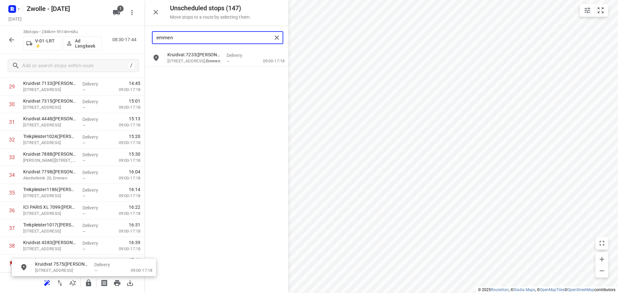
drag, startPoint x: 192, startPoint y: 61, endPoint x: 56, endPoint y: 268, distance: 247.6
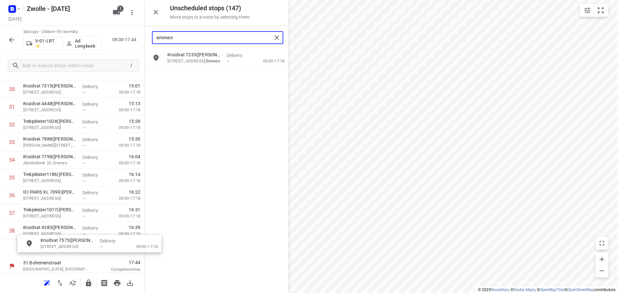
scroll to position [567, 0]
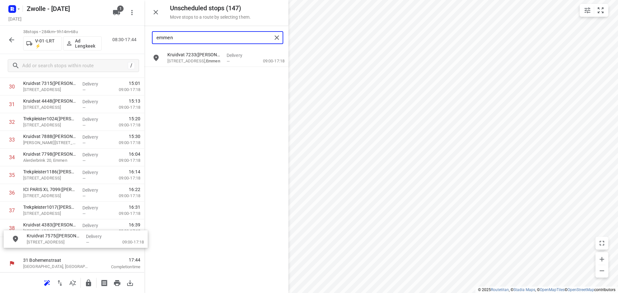
drag, startPoint x: 198, startPoint y: 57, endPoint x: 58, endPoint y: 240, distance: 230.5
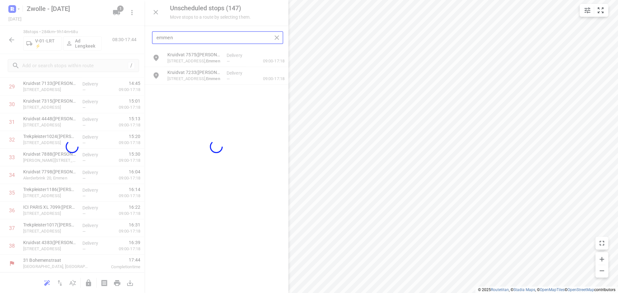
scroll to position [545, 0]
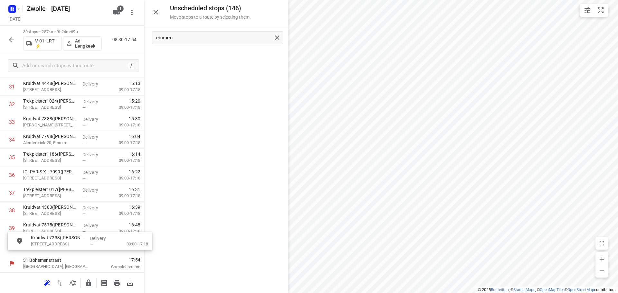
drag, startPoint x: 189, startPoint y: 70, endPoint x: 54, endPoint y: 244, distance: 220.6
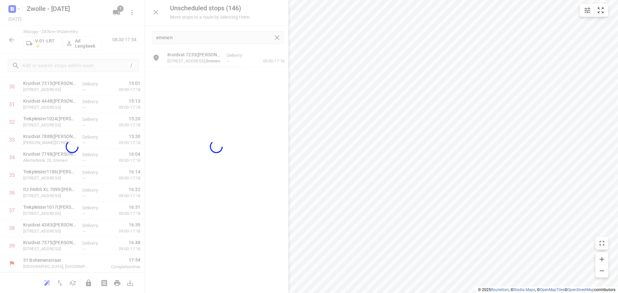
scroll to position [563, 0]
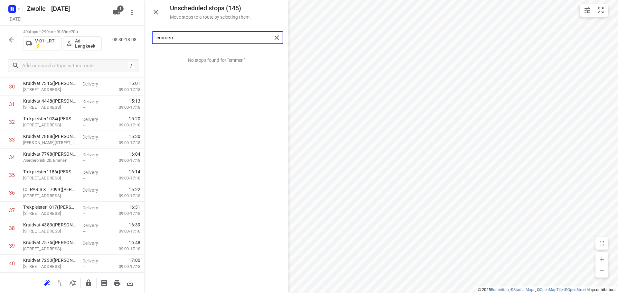
click at [196, 41] on input "emmen" at bounding box center [213, 38] width 115 height 10
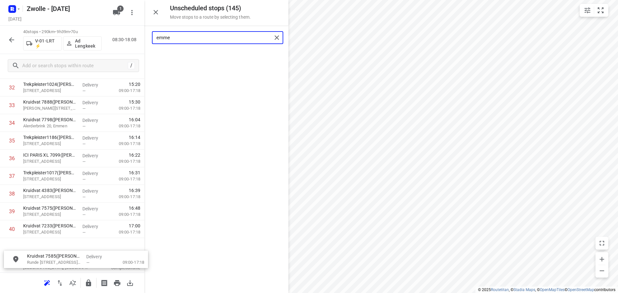
scroll to position [603, 0]
drag, startPoint x: 194, startPoint y: 62, endPoint x: 58, endPoint y: 246, distance: 229.4
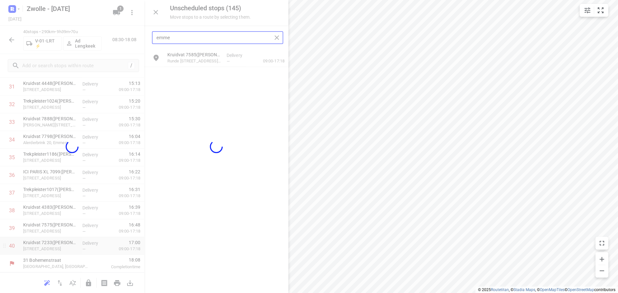
scroll to position [581, 0]
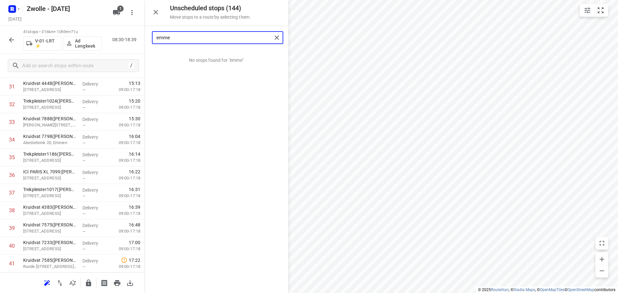
click at [197, 36] on input "emme" at bounding box center [213, 38] width 115 height 10
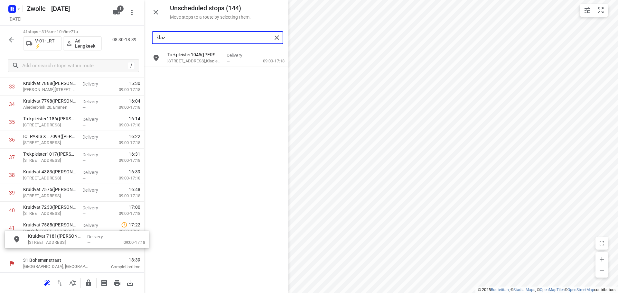
drag, startPoint x: 189, startPoint y: 58, endPoint x: 47, endPoint y: 245, distance: 235.5
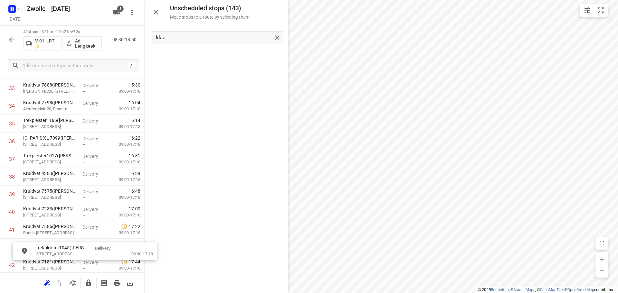
scroll to position [639, 4]
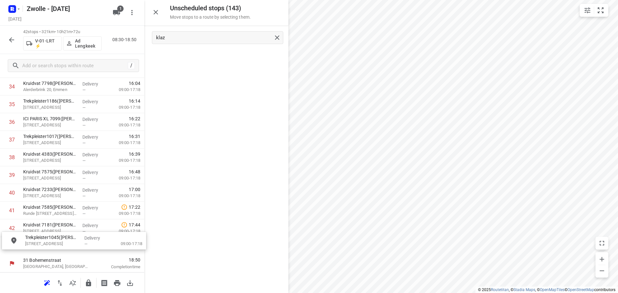
drag, startPoint x: 151, startPoint y: 107, endPoint x: 37, endPoint y: 249, distance: 182.0
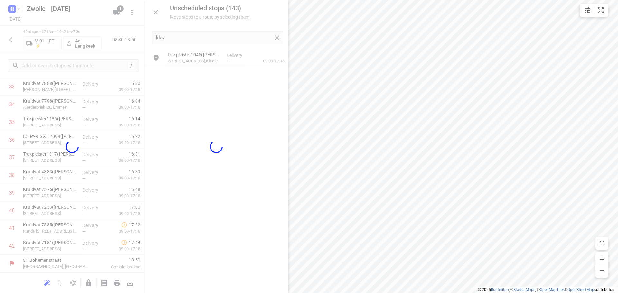
scroll to position [616, 0]
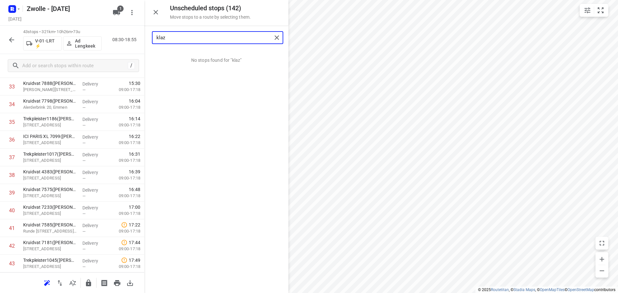
click at [199, 36] on input "klaz" at bounding box center [213, 38] width 115 height 10
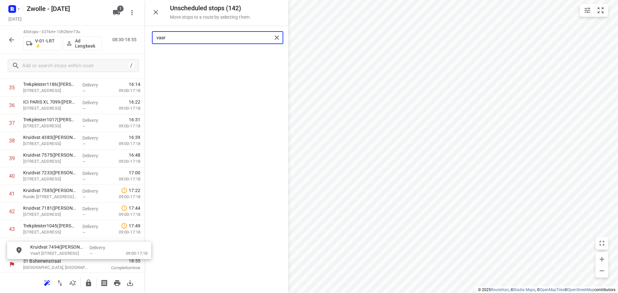
scroll to position [656, 0]
drag, startPoint x: 198, startPoint y: 64, endPoint x: 63, endPoint y: 256, distance: 234.1
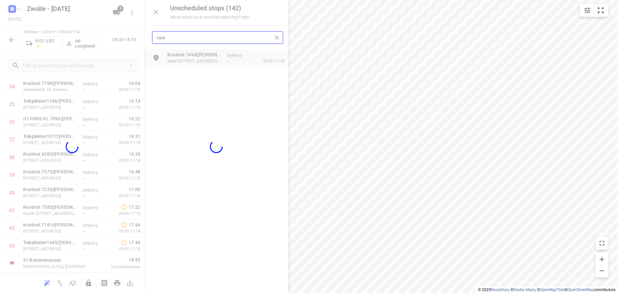
scroll to position [634, 0]
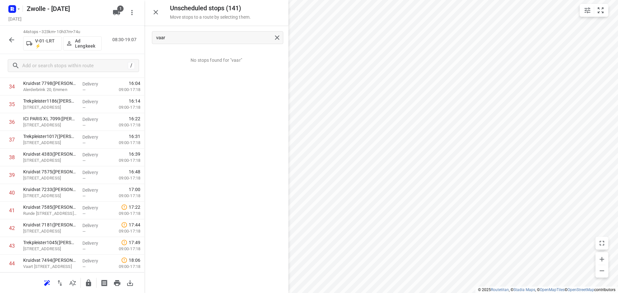
click at [201, 31] on div "vaar" at bounding box center [216, 37] width 144 height 23
click at [199, 38] on input "vaar" at bounding box center [213, 38] width 115 height 10
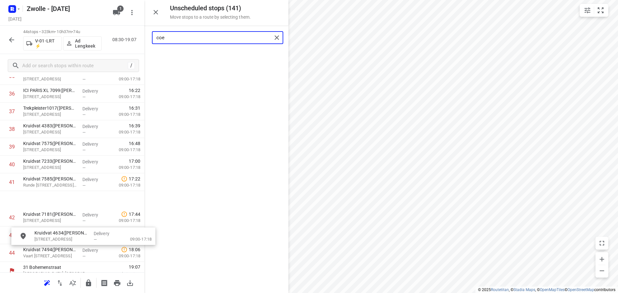
scroll to position [674, 0]
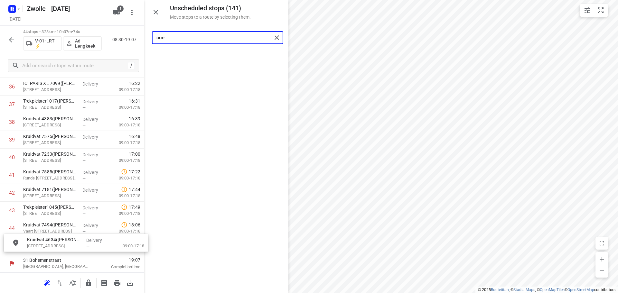
drag, startPoint x: 212, startPoint y: 54, endPoint x: 69, endPoint y: 240, distance: 234.6
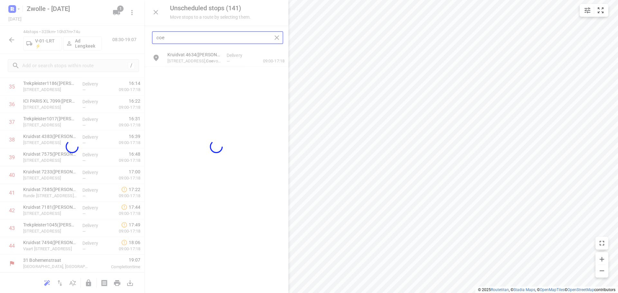
scroll to position [651, 0]
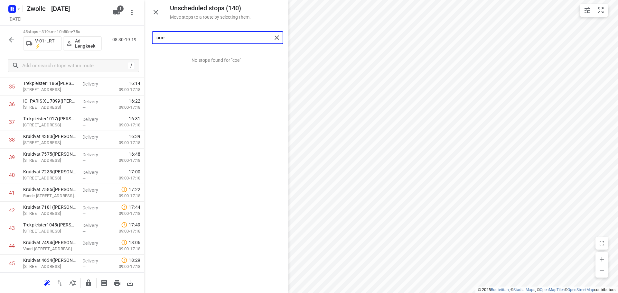
click at [210, 39] on input "coe" at bounding box center [213, 38] width 115 height 10
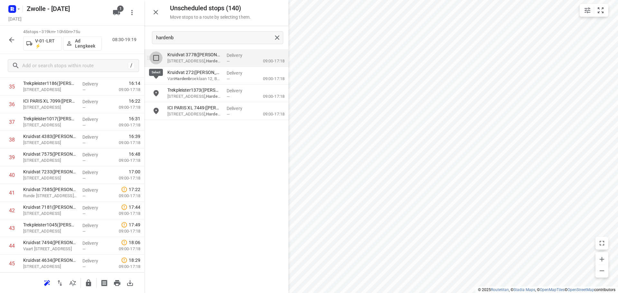
click at [154, 57] on input "grid" at bounding box center [156, 57] width 13 height 13
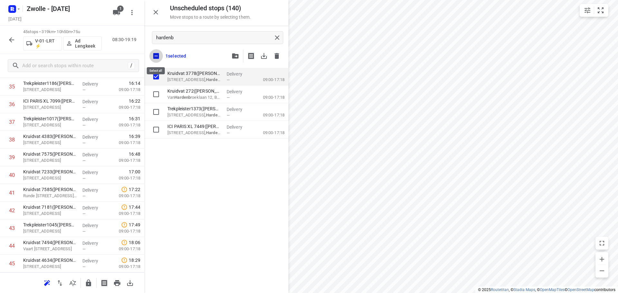
click at [157, 61] on input "checkbox" at bounding box center [156, 56] width 14 height 14
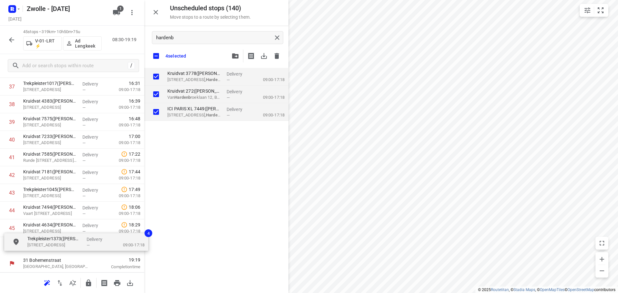
drag, startPoint x: 199, startPoint y: 112, endPoint x: 59, endPoint y: 245, distance: 193.9
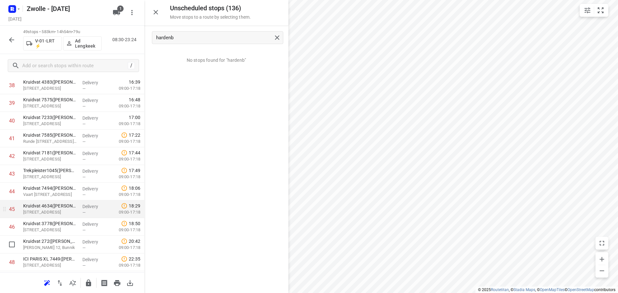
scroll to position [740, 0]
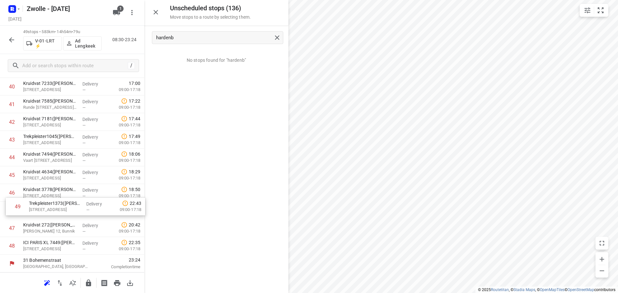
drag, startPoint x: 47, startPoint y: 249, endPoint x: 54, endPoint y: 207, distance: 41.8
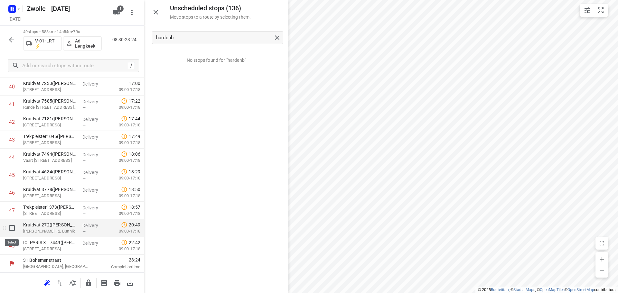
click at [13, 229] on input "checkbox" at bounding box center [11, 228] width 13 height 13
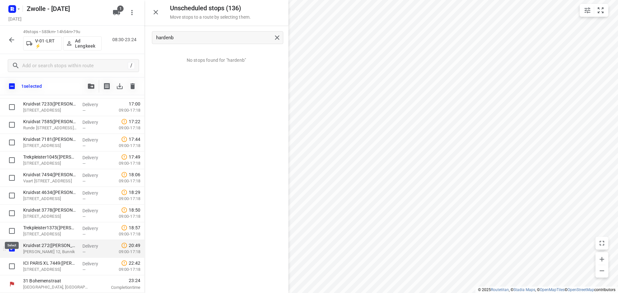
scroll to position [737, 0]
click at [91, 91] on button "button" at bounding box center [91, 86] width 13 height 13
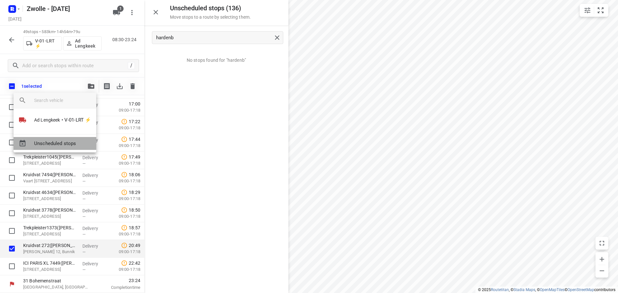
click at [56, 143] on span "Unscheduled stops" at bounding box center [62, 143] width 57 height 7
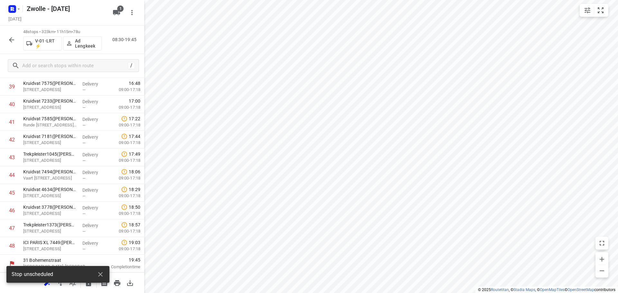
scroll to position [722, 0]
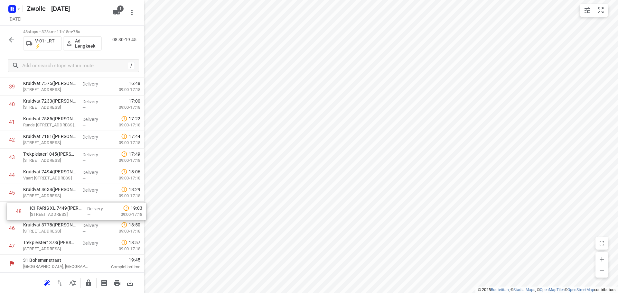
drag, startPoint x: 35, startPoint y: 248, endPoint x: 43, endPoint y: 211, distance: 37.8
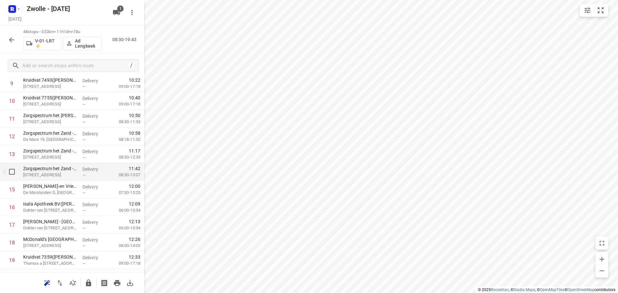
scroll to position [207, 0]
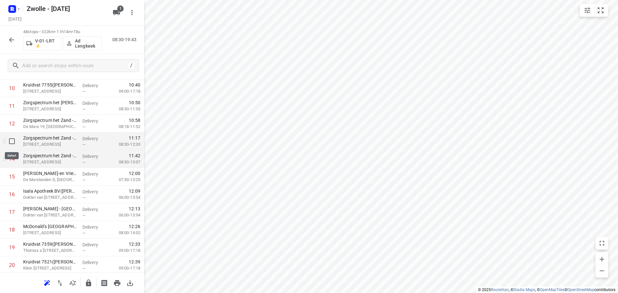
click at [9, 138] on input "checkbox" at bounding box center [11, 141] width 13 height 13
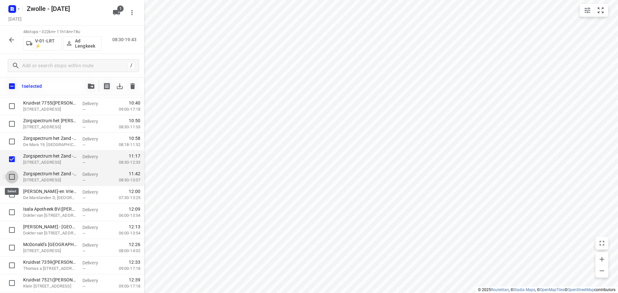
click at [11, 176] on input "checkbox" at bounding box center [11, 176] width 13 height 13
click at [86, 83] on button "button" at bounding box center [91, 86] width 13 height 13
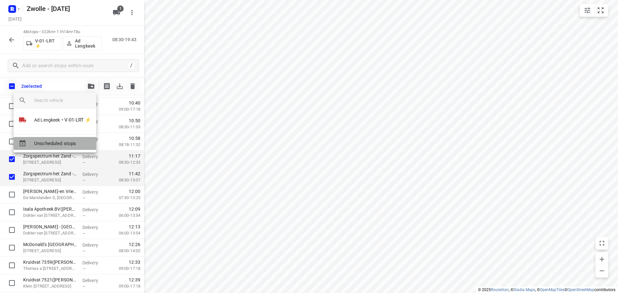
click at [52, 146] on span "Unscheduled stops" at bounding box center [62, 143] width 57 height 7
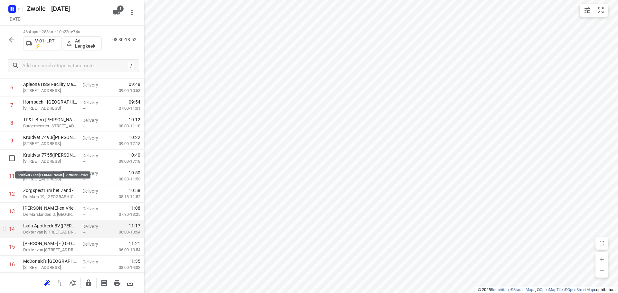
scroll to position [111, 0]
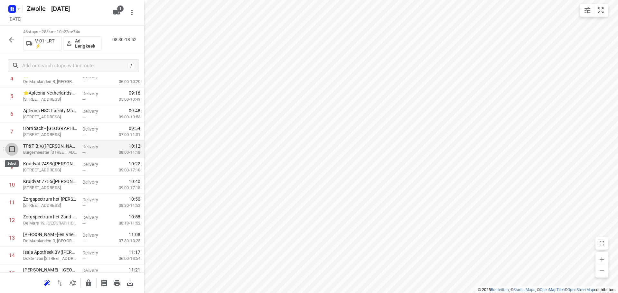
click at [11, 150] on input "checkbox" at bounding box center [11, 149] width 13 height 13
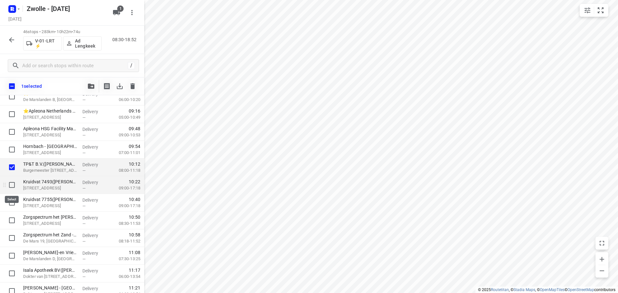
click at [14, 184] on input "checkbox" at bounding box center [11, 185] width 13 height 13
click at [89, 84] on icon "button" at bounding box center [91, 86] width 6 height 5
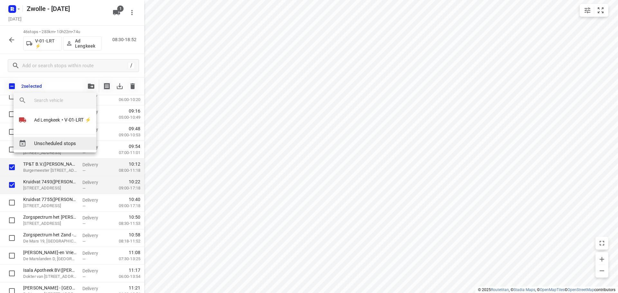
click at [53, 146] on span "Unscheduled stops" at bounding box center [62, 143] width 57 height 7
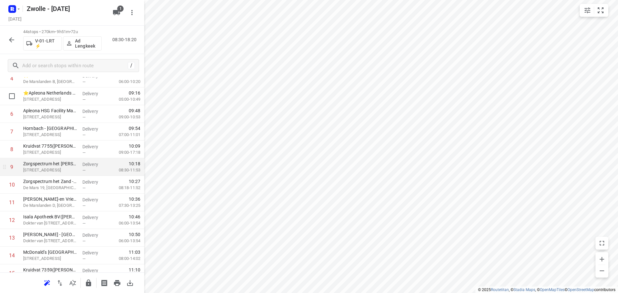
scroll to position [0, 0]
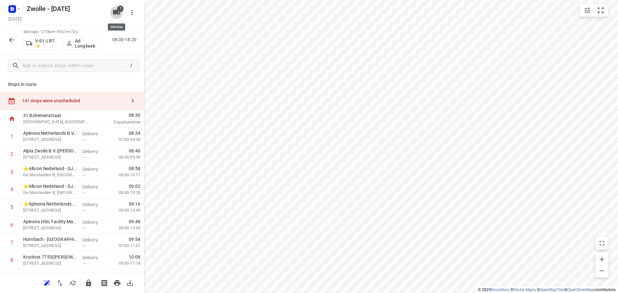
click at [118, 11] on icon "button" at bounding box center [116, 12] width 7 height 5
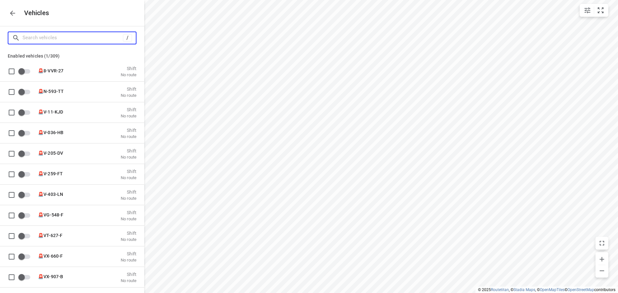
click at [80, 38] on input "Search vehicles" at bounding box center [73, 38] width 100 height 10
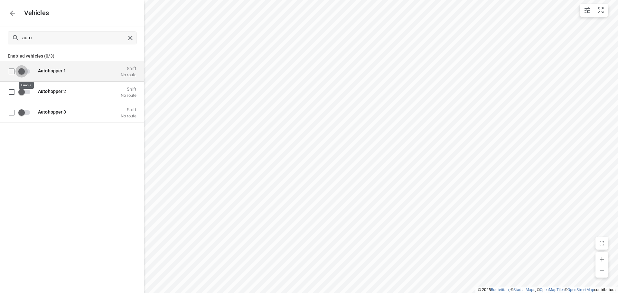
click at [32, 73] on input "grid" at bounding box center [21, 71] width 37 height 12
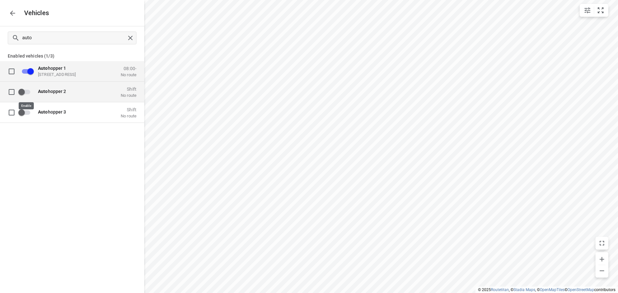
click at [26, 93] on input "grid" at bounding box center [21, 92] width 37 height 12
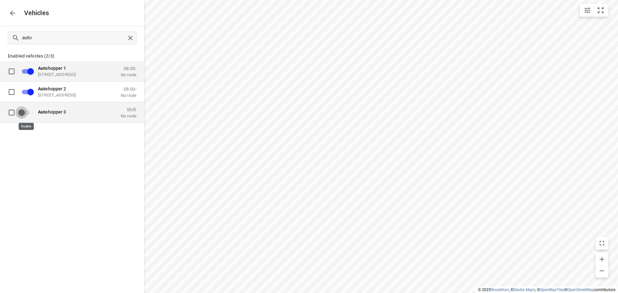
click at [25, 111] on input "grid" at bounding box center [21, 112] width 37 height 12
drag, startPoint x: 11, startPoint y: 11, endPoint x: 43, endPoint y: 167, distance: 158.8
click at [43, 167] on div "Vehicles auto Enabled vehicles (3/3) Auto hopper 1 [STREET_ADDRESS] 08:00- No r…" at bounding box center [72, 146] width 144 height 293
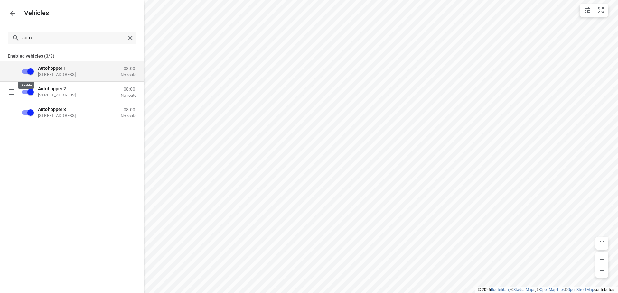
click at [25, 71] on input "grid" at bounding box center [30, 71] width 37 height 12
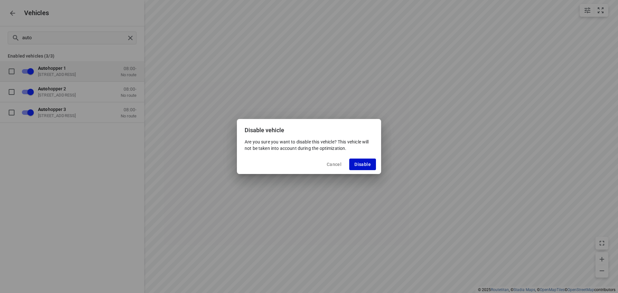
click at [358, 165] on span "Disable" at bounding box center [362, 164] width 16 height 5
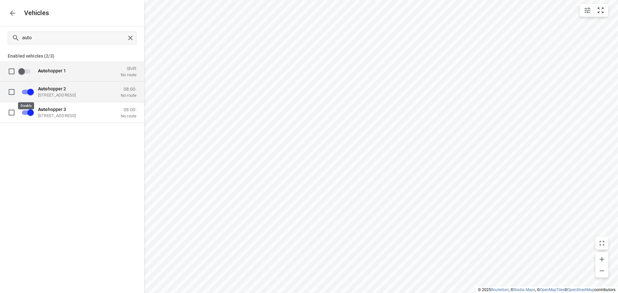
click at [25, 91] on input "grid" at bounding box center [30, 92] width 37 height 12
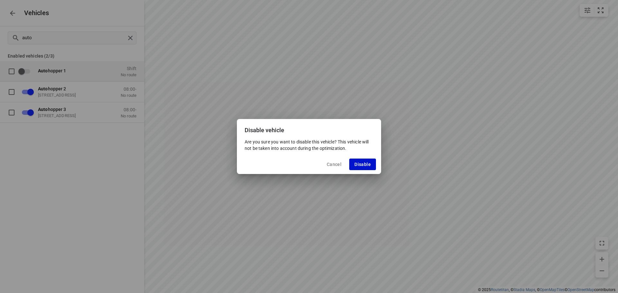
click at [359, 166] on span "Disable" at bounding box center [362, 164] width 16 height 5
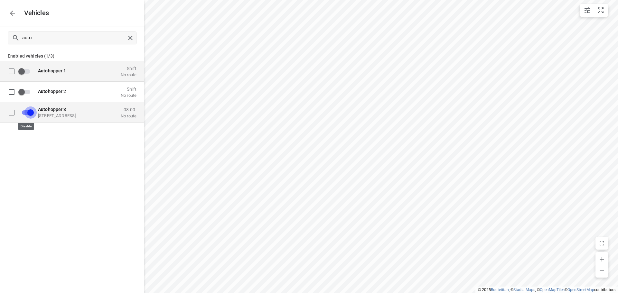
click at [24, 110] on input "grid" at bounding box center [30, 112] width 37 height 12
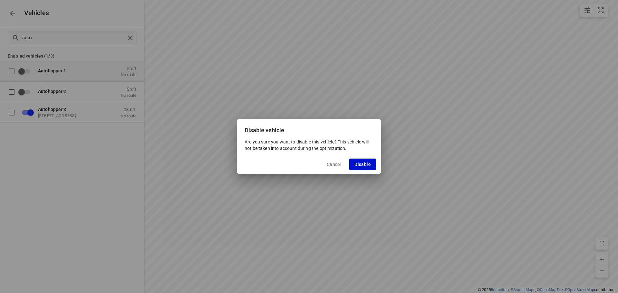
click at [363, 162] on span "Disable" at bounding box center [362, 164] width 16 height 5
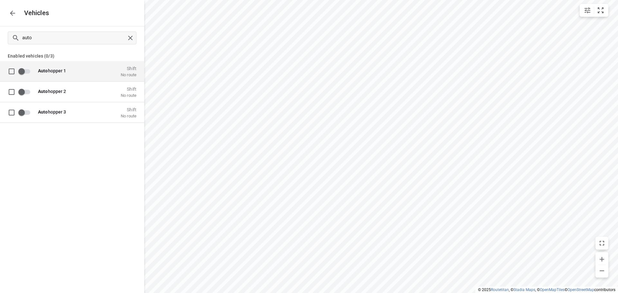
click at [53, 67] on div "Auto hopper 1 Shift No route" at bounding box center [85, 71] width 102 height 12
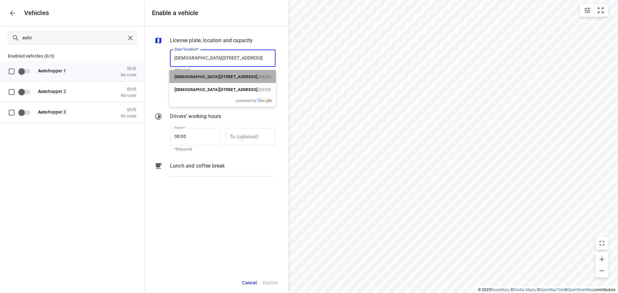
click at [200, 75] on b "[DEMOGRAPHIC_DATA][STREET_ADDRESS]" at bounding box center [215, 76] width 83 height 5
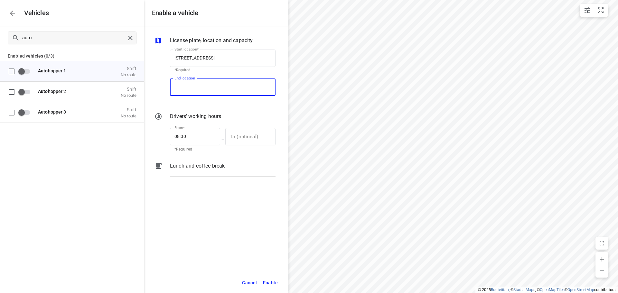
click at [200, 84] on input "End location" at bounding box center [223, 86] width 106 height 17
paste input "[STREET_ADDRESS]"
click at [190, 104] on p "[STREET_ADDRESS]" at bounding box center [193, 105] width 38 height 6
click at [270, 282] on span "Enable" at bounding box center [270, 283] width 15 height 8
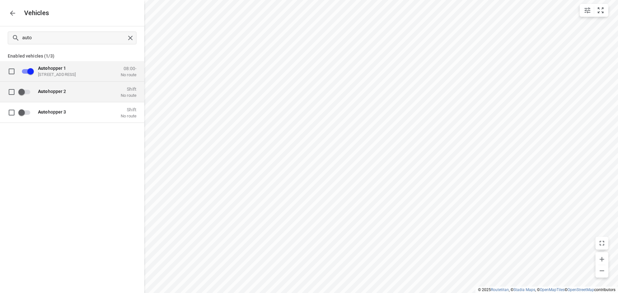
click at [84, 91] on p "Auto hopper 2" at bounding box center [70, 90] width 64 height 5
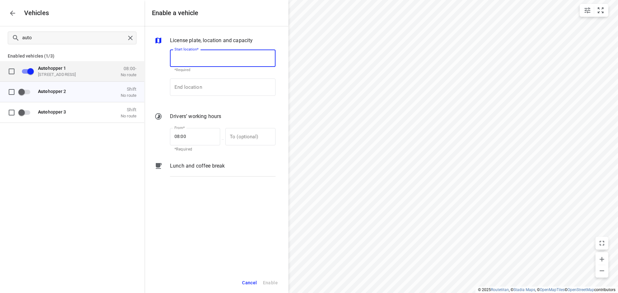
paste input "[STREET_ADDRESS]"
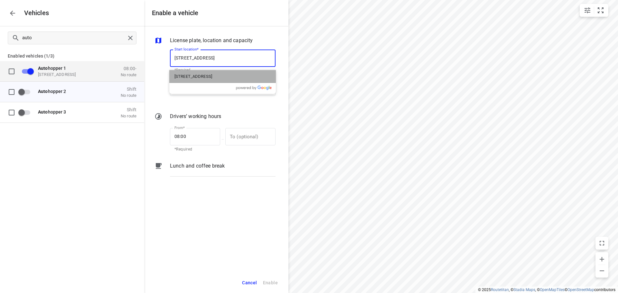
click at [202, 79] on p "[STREET_ADDRESS]" at bounding box center [193, 76] width 38 height 6
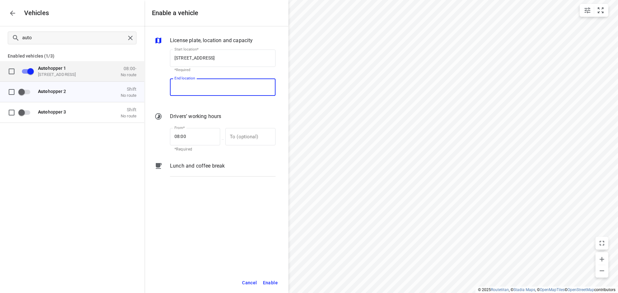
click at [199, 84] on input "End location" at bounding box center [223, 86] width 106 height 17
paste input "[STREET_ADDRESS]"
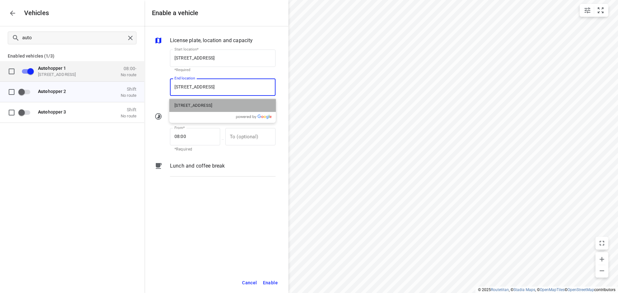
click at [203, 105] on p "[STREET_ADDRESS]" at bounding box center [193, 105] width 38 height 6
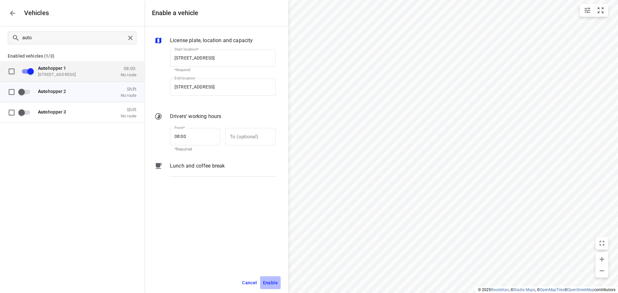
click at [274, 285] on span "Enable" at bounding box center [270, 283] width 15 height 8
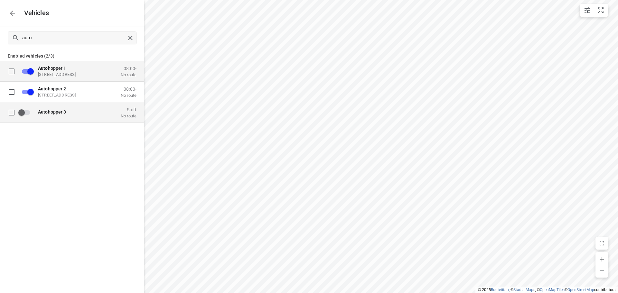
click at [51, 110] on span "Auto hopper 3" at bounding box center [52, 111] width 28 height 5
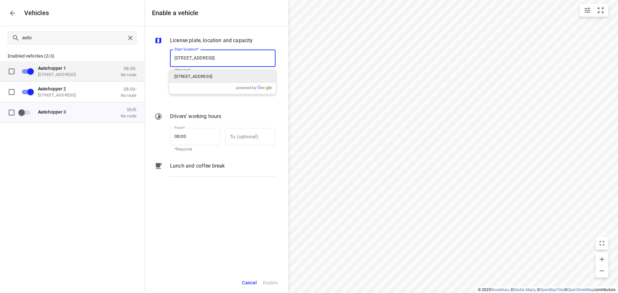
click at [195, 78] on p "[STREET_ADDRESS]" at bounding box center [193, 76] width 38 height 6
click at [195, 78] on div "End location End location" at bounding box center [222, 90] width 111 height 30
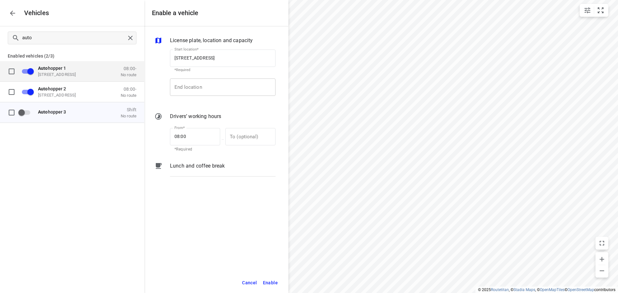
click at [192, 87] on input "End location" at bounding box center [223, 86] width 106 height 17
paste input "[STREET_ADDRESS]"
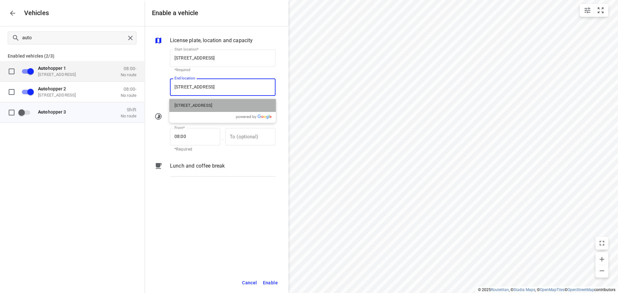
click at [203, 104] on p "[STREET_ADDRESS]" at bounding box center [193, 105] width 38 height 6
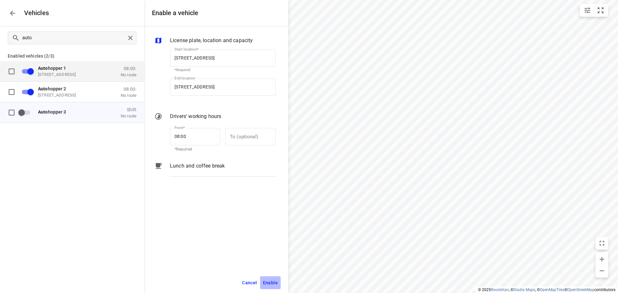
click at [267, 281] on span "Enable" at bounding box center [270, 283] width 15 height 8
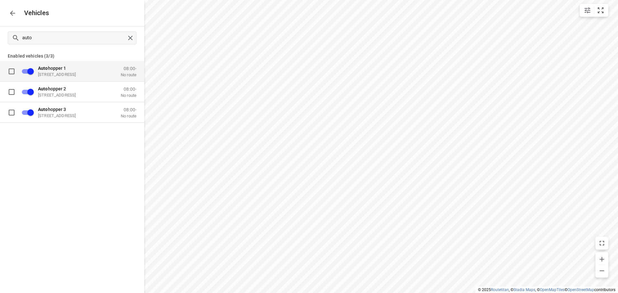
click at [7, 9] on button "button" at bounding box center [12, 13] width 13 height 13
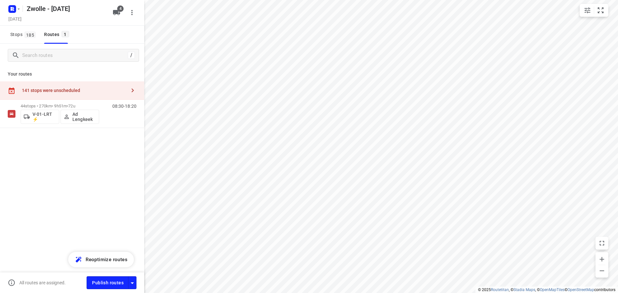
click at [132, 88] on icon "button" at bounding box center [133, 90] width 2 height 4
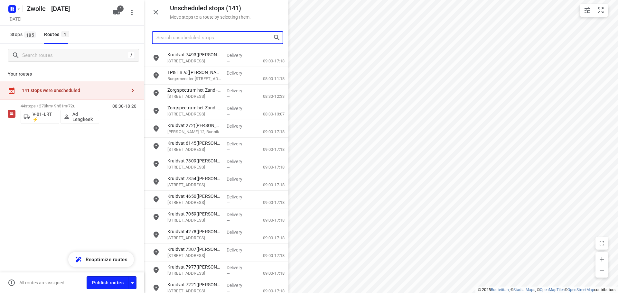
click at [191, 39] on input "Search unscheduled stops" at bounding box center [214, 38] width 116 height 10
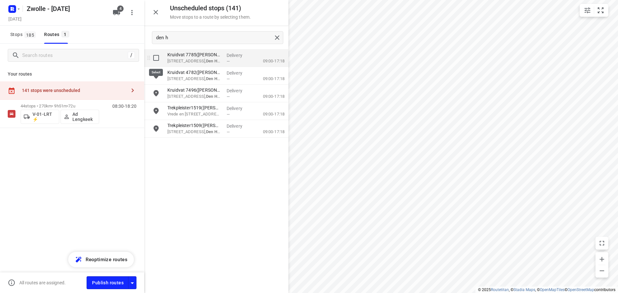
click at [157, 58] on input "grid" at bounding box center [156, 57] width 13 height 13
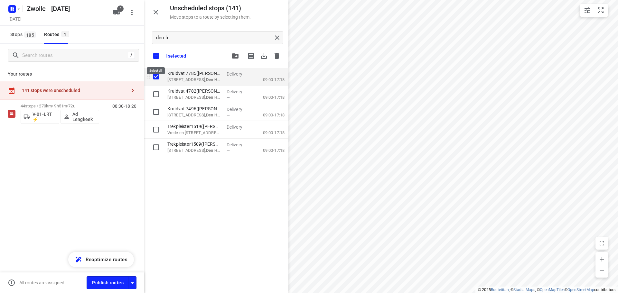
click at [157, 58] on input "checkbox" at bounding box center [156, 56] width 14 height 14
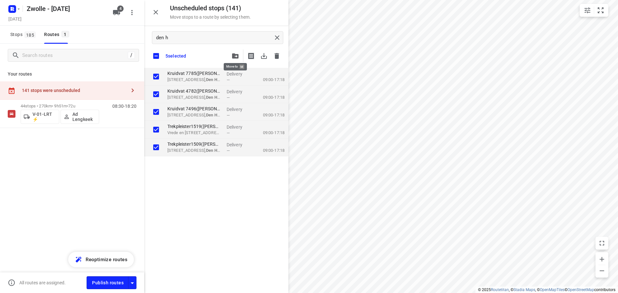
click at [232, 60] on button "button" at bounding box center [235, 56] width 13 height 13
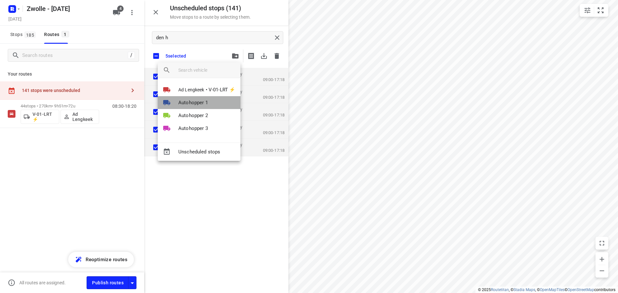
click at [198, 103] on span "Autohopper 1" at bounding box center [193, 102] width 30 height 7
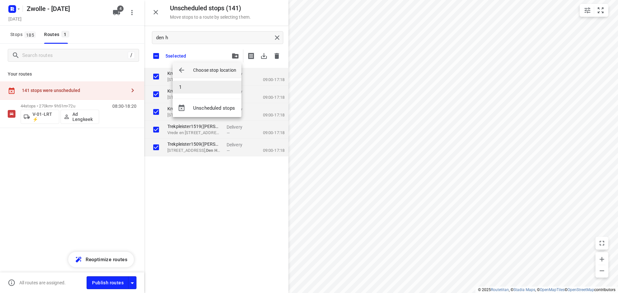
click at [198, 88] on li "1" at bounding box center [206, 87] width 69 height 13
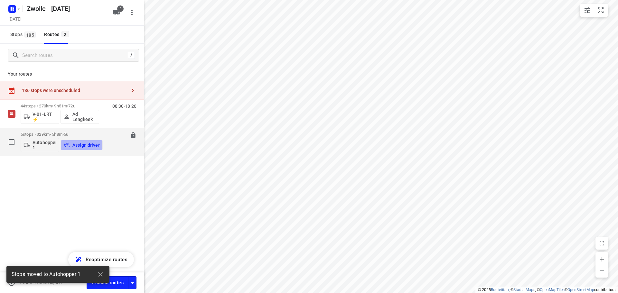
click at [79, 143] on p "Assign driver" at bounding box center [85, 144] width 27 height 5
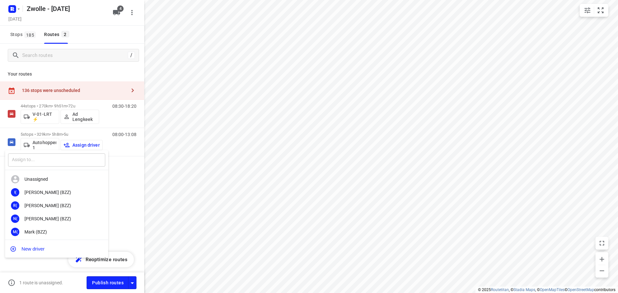
click at [66, 159] on input "text" at bounding box center [56, 159] width 97 height 13
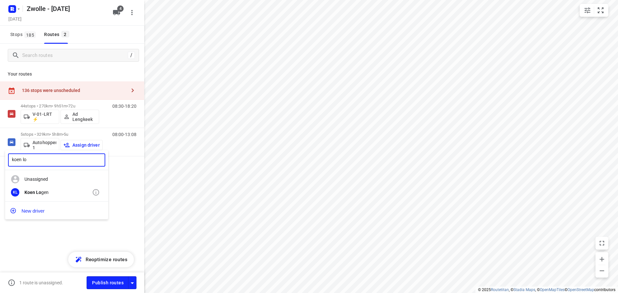
click at [41, 192] on div "Koen Lo gen" at bounding box center [58, 192] width 68 height 5
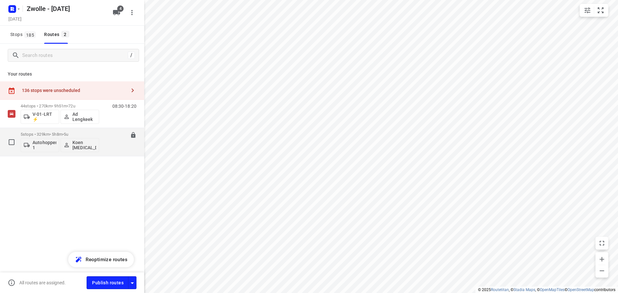
click at [100, 134] on div "5 stops • 329km • 5h8m • 5u Autohopper 1 Koen [MEDICAL_DATA] 08:00-13:08" at bounding box center [83, 142] width 124 height 27
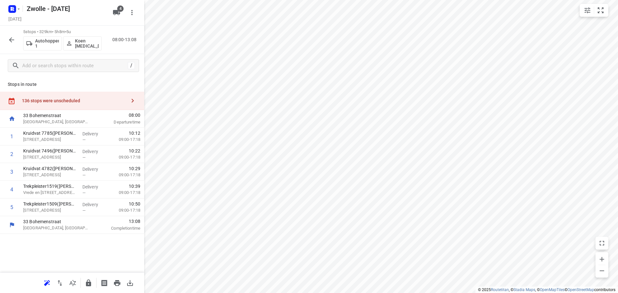
click at [129, 104] on icon "button" at bounding box center [133, 101] width 8 height 8
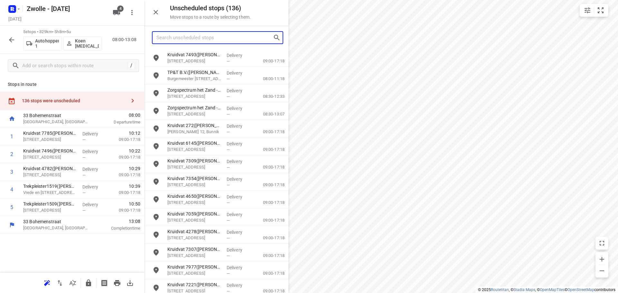
click at [202, 38] on input "Search unscheduled stops" at bounding box center [214, 38] width 116 height 10
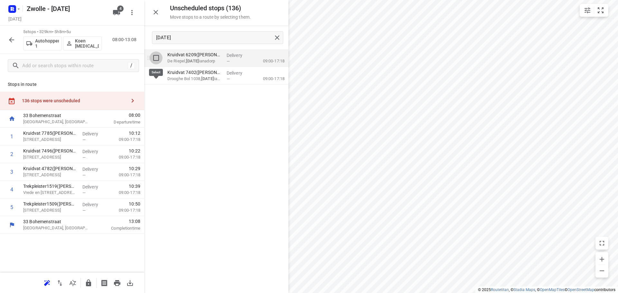
click at [157, 60] on input "grid" at bounding box center [156, 57] width 13 height 13
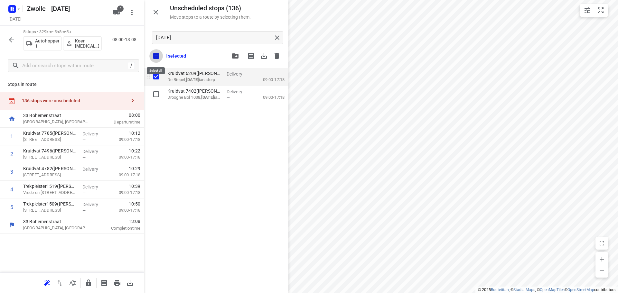
click at [157, 60] on input "checkbox" at bounding box center [156, 56] width 14 height 14
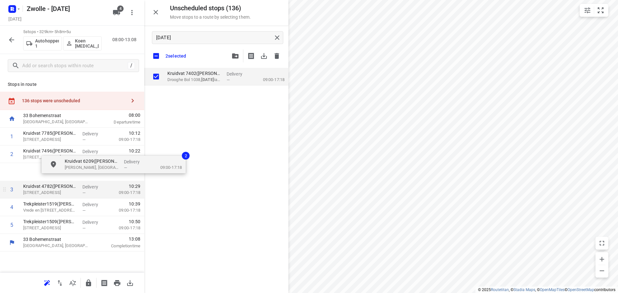
drag, startPoint x: 173, startPoint y: 85, endPoint x: 67, endPoint y: 182, distance: 144.1
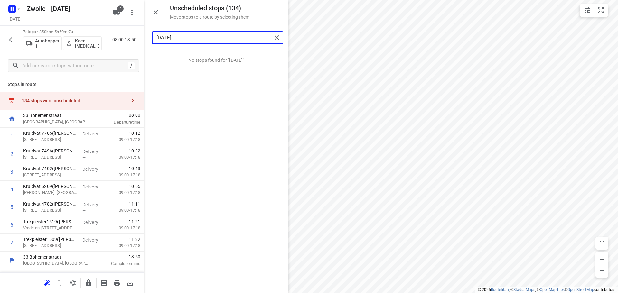
click at [213, 34] on input "[DATE]" at bounding box center [213, 38] width 115 height 10
click at [210, 36] on input "[DATE]" at bounding box center [213, 38] width 115 height 10
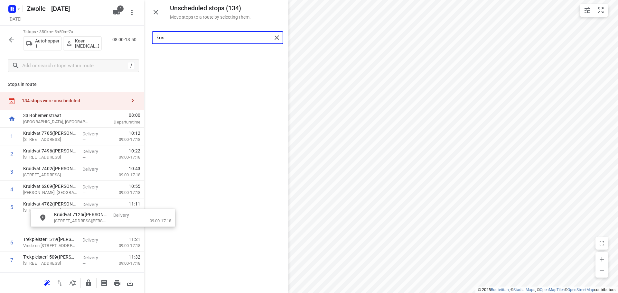
drag, startPoint x: 207, startPoint y: 60, endPoint x: 82, endPoint y: 225, distance: 207.7
click at [209, 39] on input "kos" at bounding box center [213, 38] width 115 height 10
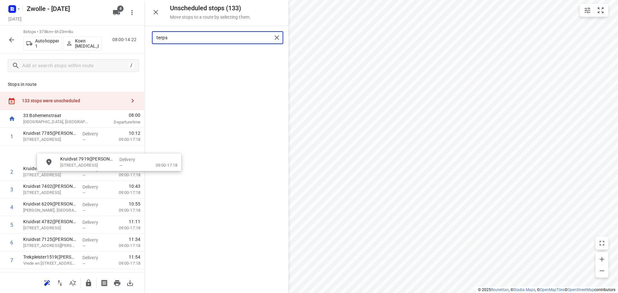
drag, startPoint x: 206, startPoint y: 54, endPoint x: 90, endPoint y: 171, distance: 164.4
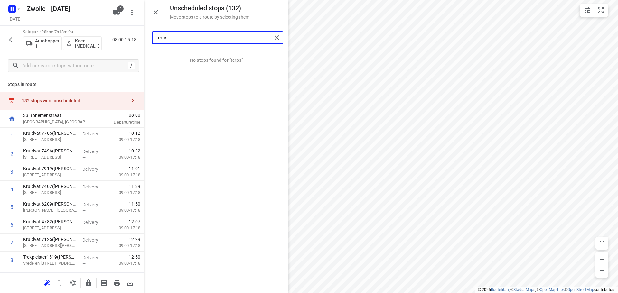
click at [206, 35] on input "terps" at bounding box center [213, 38] width 115 height 10
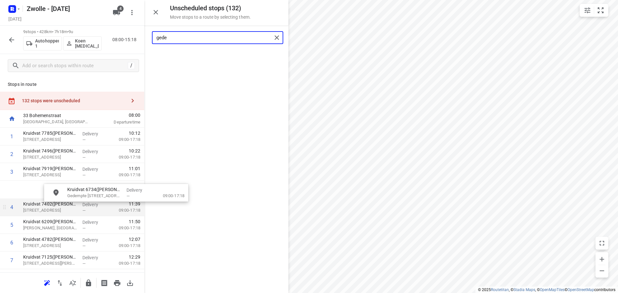
drag, startPoint x: 198, startPoint y: 62, endPoint x: 101, endPoint y: 199, distance: 168.2
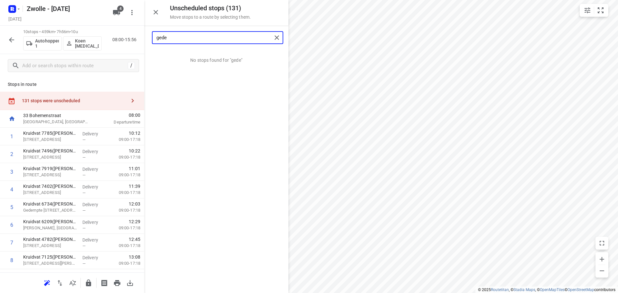
click at [221, 37] on input "gede" at bounding box center [213, 38] width 115 height 10
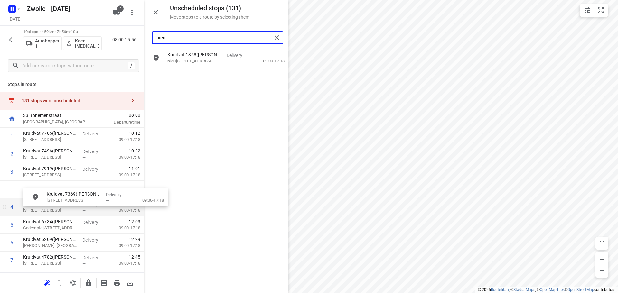
drag, startPoint x: 208, startPoint y: 56, endPoint x: 83, endPoint y: 199, distance: 189.9
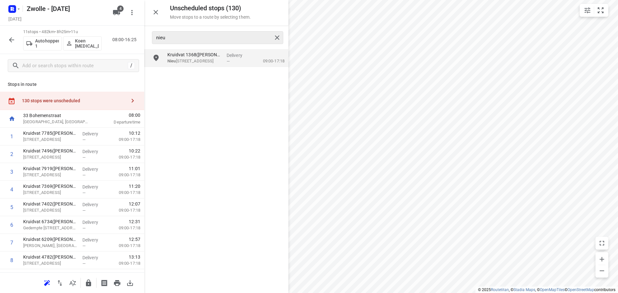
click at [206, 43] on div "nieu" at bounding box center [217, 37] width 131 height 13
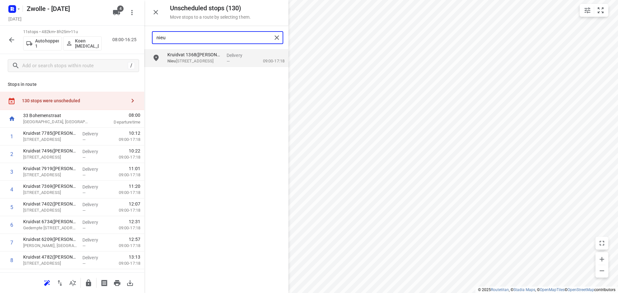
click at [204, 37] on input "nieu" at bounding box center [213, 38] width 115 height 10
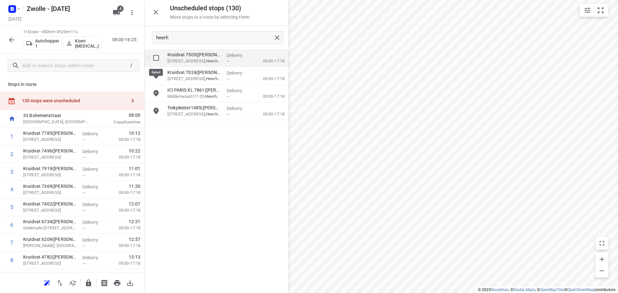
click at [155, 58] on input "grid" at bounding box center [156, 57] width 13 height 13
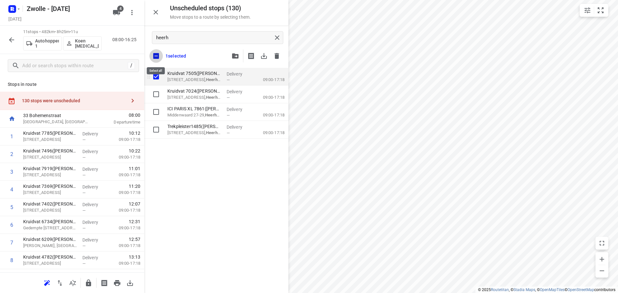
click at [155, 58] on input "checkbox" at bounding box center [156, 56] width 14 height 14
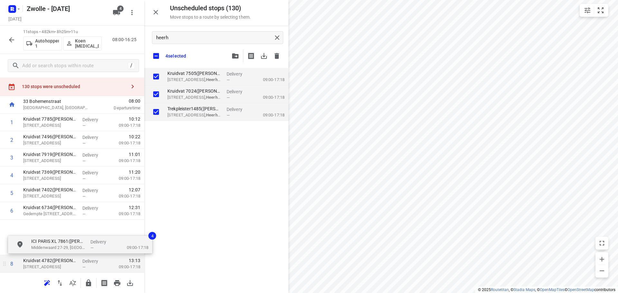
drag, startPoint x: 203, startPoint y: 108, endPoint x: 61, endPoint y: 251, distance: 201.7
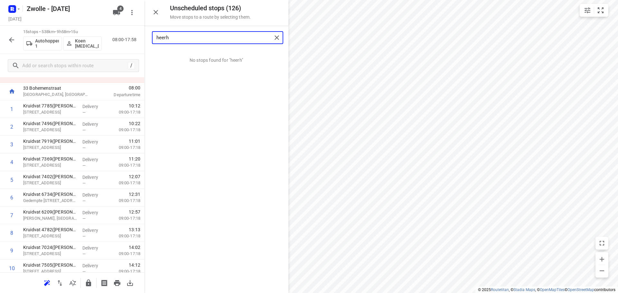
click at [217, 36] on input "heerh" at bounding box center [213, 38] width 115 height 10
drag, startPoint x: 194, startPoint y: 70, endPoint x: 66, endPoint y: 205, distance: 185.9
click at [223, 34] on input "here" at bounding box center [213, 38] width 115 height 10
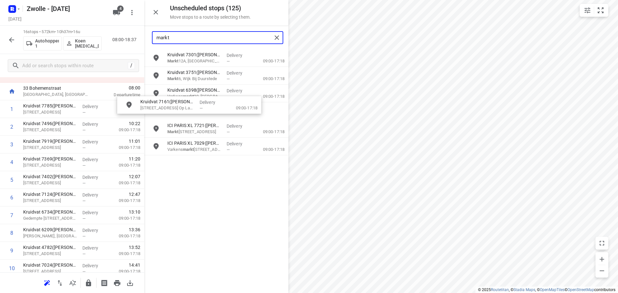
scroll to position [27, 0]
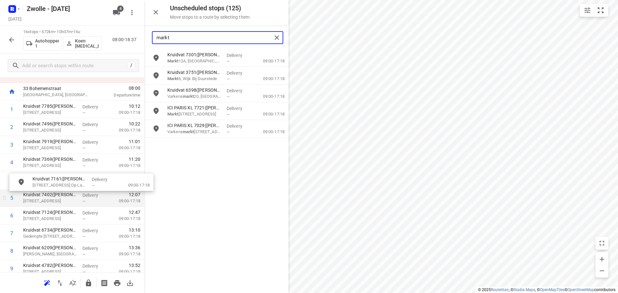
drag, startPoint x: 196, startPoint y: 87, endPoint x: 51, endPoint y: 188, distance: 176.4
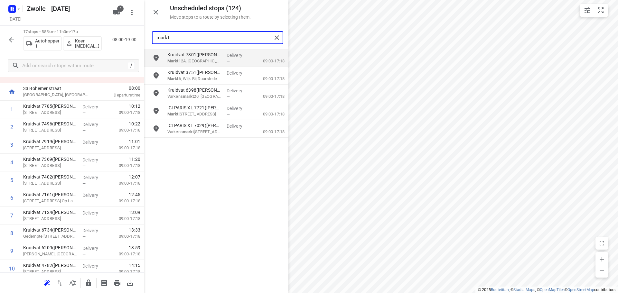
click at [174, 36] on input "markt" at bounding box center [213, 38] width 115 height 10
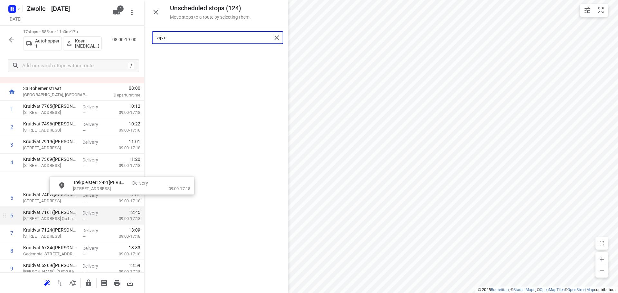
drag, startPoint x: 188, startPoint y: 61, endPoint x: 81, endPoint y: 206, distance: 180.1
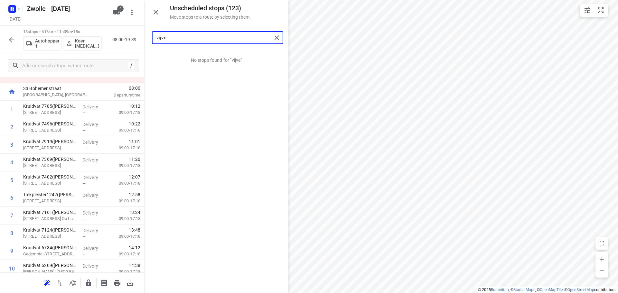
click at [215, 39] on input "vijve" at bounding box center [213, 38] width 115 height 10
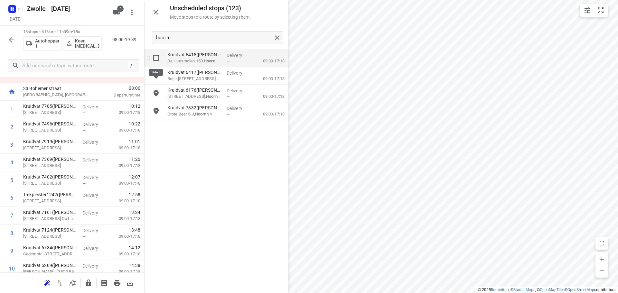
click at [156, 58] on input "grid" at bounding box center [156, 57] width 13 height 13
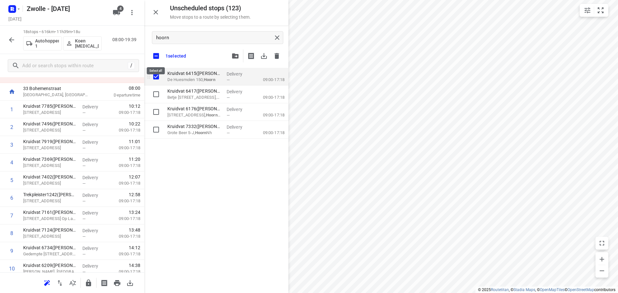
click at [156, 58] on input "checkbox" at bounding box center [156, 56] width 14 height 14
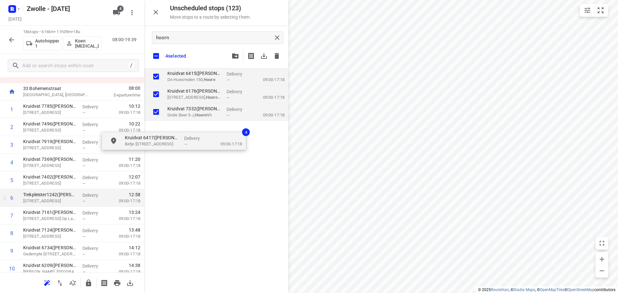
drag, startPoint x: 197, startPoint y: 102, endPoint x: 72, endPoint y: 208, distance: 164.7
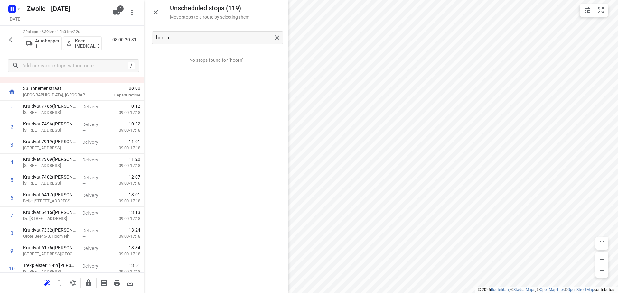
click at [196, 25] on div "Unscheduled stops ( 119 ) Move stops to a route by selecting them." at bounding box center [216, 13] width 144 height 26
click at [193, 36] on input "hoorn" at bounding box center [213, 38] width 115 height 10
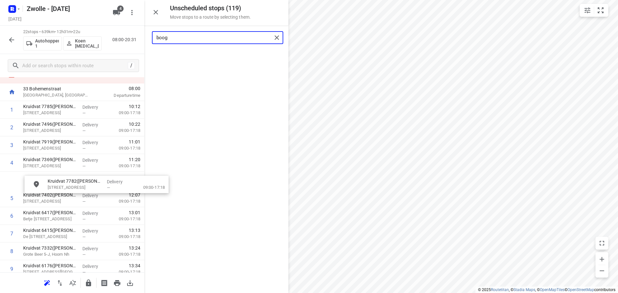
drag, startPoint x: 197, startPoint y: 63, endPoint x: 67, endPoint y: 198, distance: 186.8
click at [183, 36] on input "boog" at bounding box center [213, 38] width 115 height 10
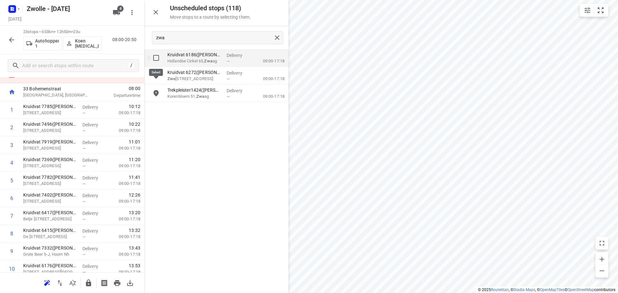
click at [159, 58] on input "grid" at bounding box center [156, 57] width 13 height 13
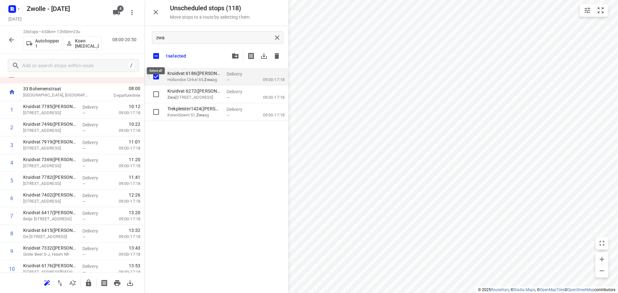
click at [159, 58] on input "checkbox" at bounding box center [156, 56] width 14 height 14
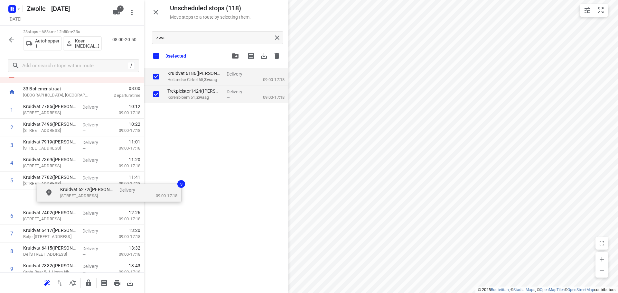
drag, startPoint x: 192, startPoint y: 93, endPoint x: 74, endPoint y: 204, distance: 162.2
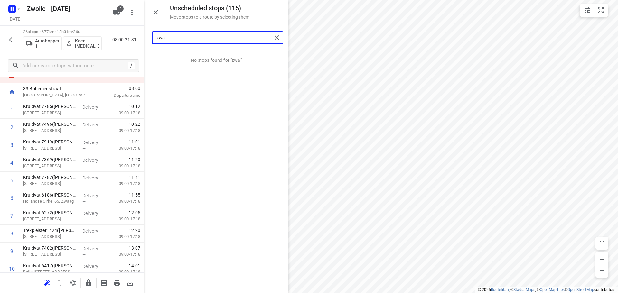
click at [171, 39] on input "zwa" at bounding box center [213, 38] width 115 height 10
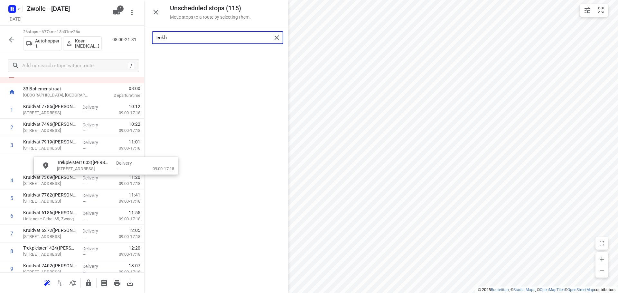
drag, startPoint x: 153, startPoint y: 92, endPoint x: 77, endPoint y: 170, distance: 109.6
click at [210, 37] on input "enkh" at bounding box center [213, 38] width 115 height 10
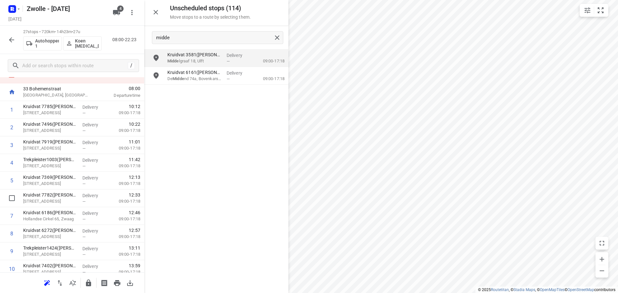
drag, startPoint x: 210, startPoint y: 85, endPoint x: 189, endPoint y: 149, distance: 67.3
click at [188, 152] on div "Kruidvat 3581([PERSON_NAME] - Actie Kruidvat) Midde lgraaf 18, [PERSON_NAME] — …" at bounding box center [216, 170] width 144 height 243
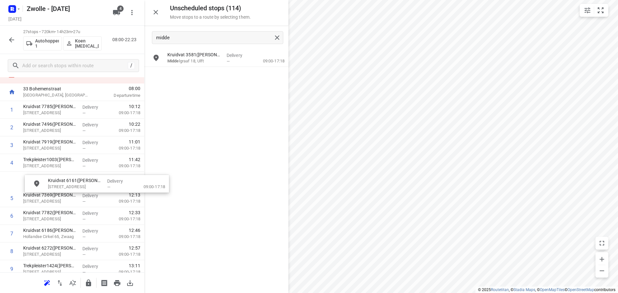
drag, startPoint x: 209, startPoint y: 76, endPoint x: 89, endPoint y: 186, distance: 163.0
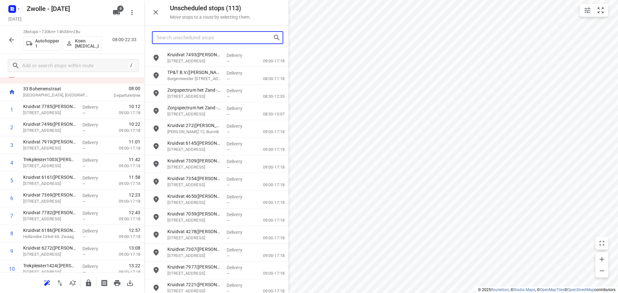
click at [186, 38] on input "Search unscheduled stops" at bounding box center [214, 38] width 116 height 10
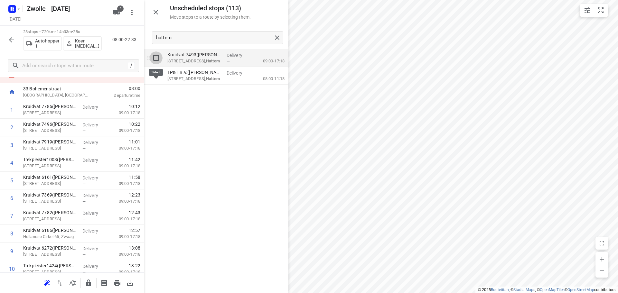
click at [159, 57] on input "grid" at bounding box center [156, 57] width 13 height 13
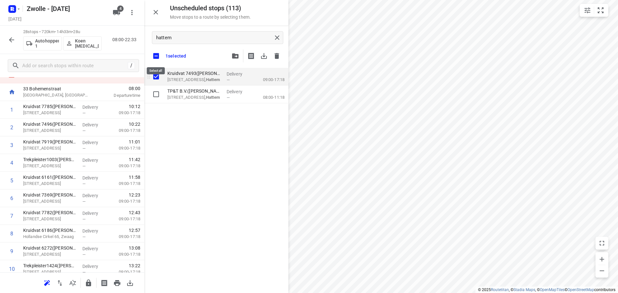
click at [159, 57] on input "checkbox" at bounding box center [156, 56] width 14 height 14
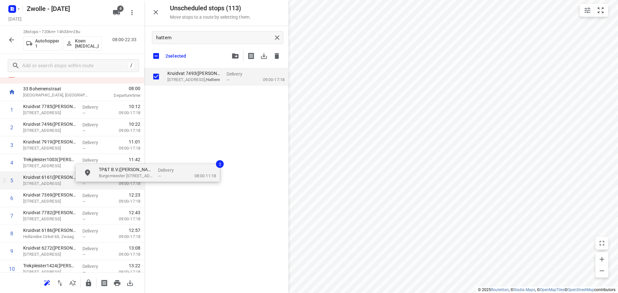
drag, startPoint x: 178, startPoint y: 92, endPoint x: 89, endPoint y: 188, distance: 130.9
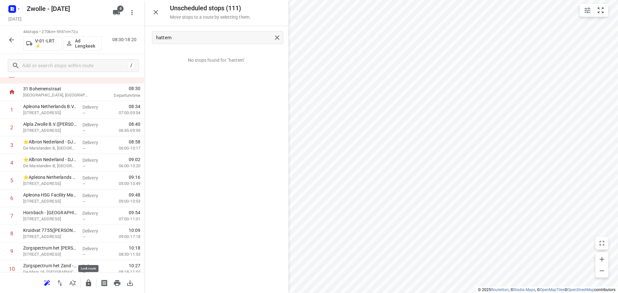
click at [88, 284] on icon "button" at bounding box center [88, 283] width 5 height 7
drag, startPoint x: 74, startPoint y: 282, endPoint x: 0, endPoint y: 275, distance: 74.0
click at [0, 275] on div at bounding box center [72, 282] width 144 height 21
click at [44, 283] on icon "button" at bounding box center [47, 283] width 8 height 8
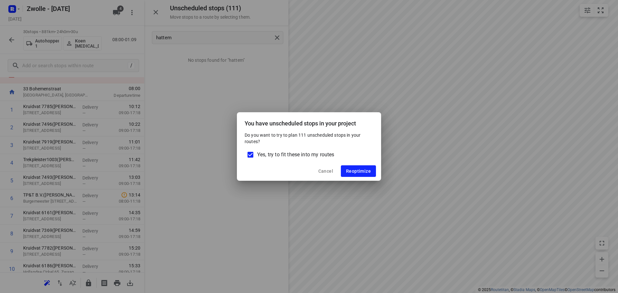
click at [294, 155] on span "Yes, try to fit these into my routes" at bounding box center [295, 155] width 77 height 8
click at [257, 155] on input "Yes, try to fit these into my routes" at bounding box center [250, 155] width 14 height 14
click at [369, 172] on span "Reoptimize" at bounding box center [358, 171] width 25 height 5
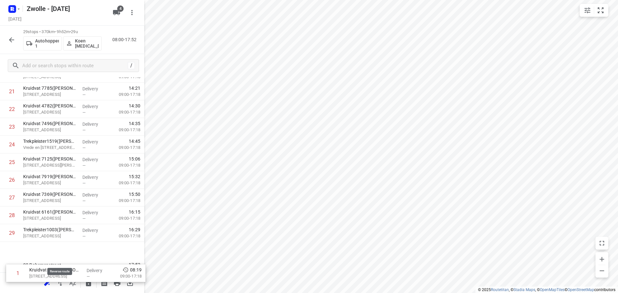
scroll to position [386, 0]
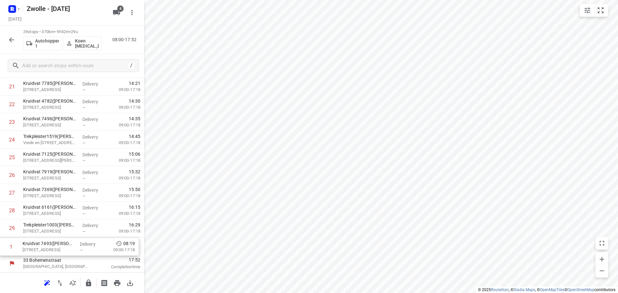
drag, startPoint x: 50, startPoint y: 111, endPoint x: 53, endPoint y: 251, distance: 140.3
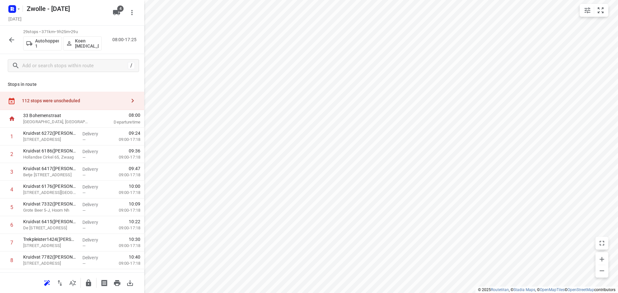
click at [129, 100] on icon "button" at bounding box center [133, 101] width 8 height 8
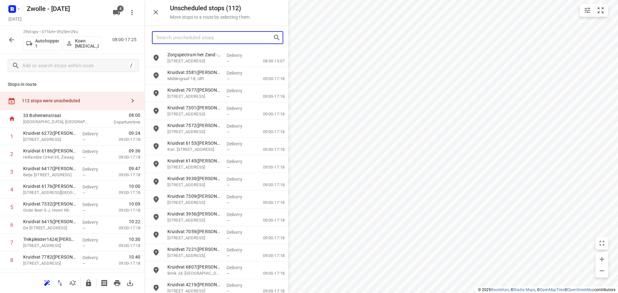
click at [199, 36] on input "Search unscheduled stops" at bounding box center [214, 38] width 116 height 10
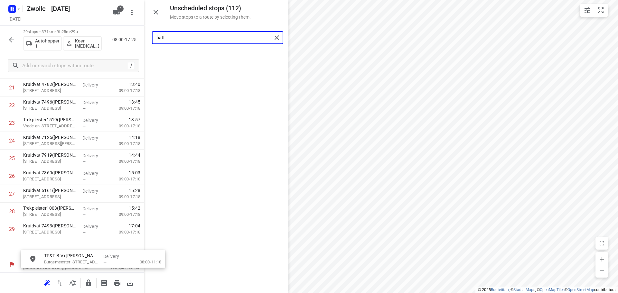
scroll to position [408, 0]
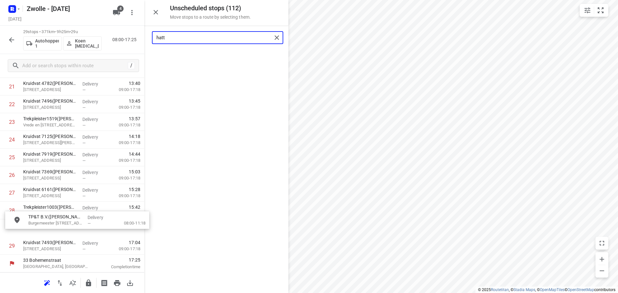
drag, startPoint x: 198, startPoint y: 60, endPoint x: 59, endPoint y: 224, distance: 214.7
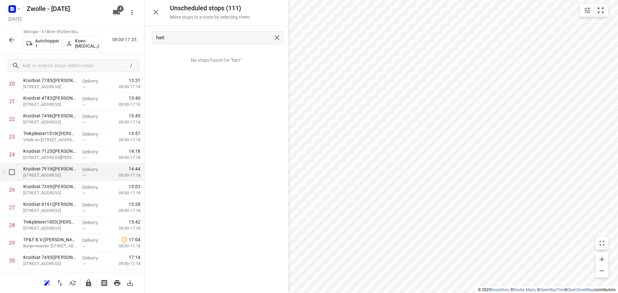
scroll to position [404, 0]
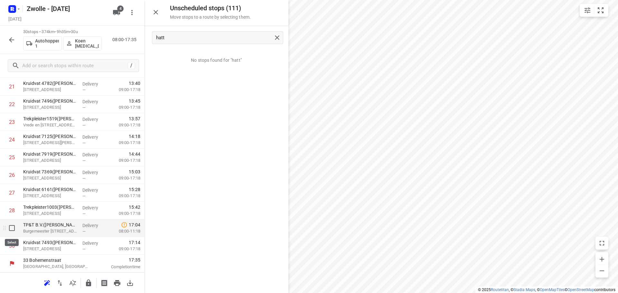
click at [10, 231] on input "checkbox" at bounding box center [11, 228] width 13 height 13
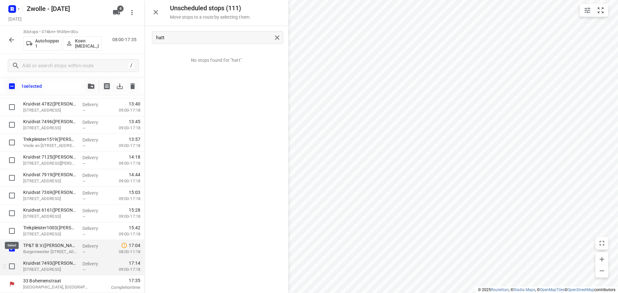
scroll to position [401, 0]
click at [11, 264] on input "checkbox" at bounding box center [11, 266] width 13 height 13
click at [91, 87] on icon "button" at bounding box center [91, 86] width 6 height 5
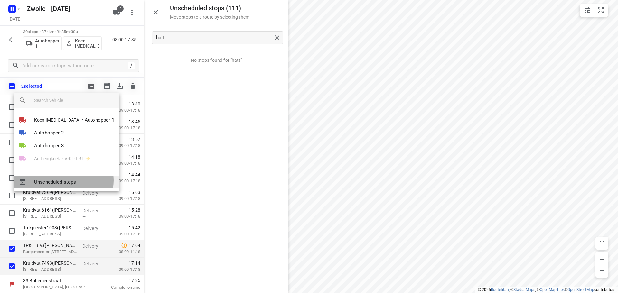
click at [63, 180] on span "Unscheduled stops" at bounding box center [74, 182] width 80 height 7
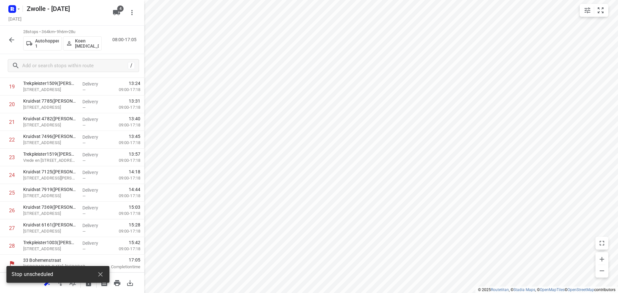
scroll to position [368, 0]
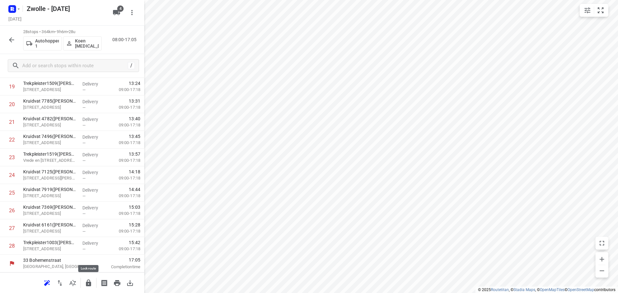
click at [88, 284] on icon "button" at bounding box center [88, 283] width 5 height 7
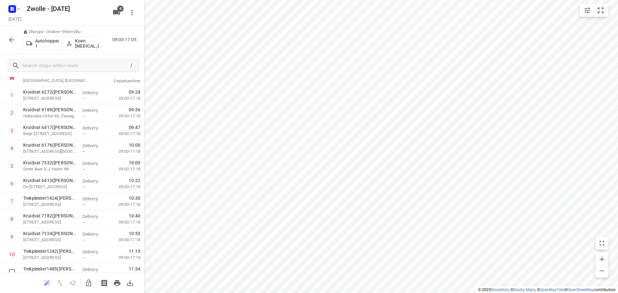
scroll to position [0, 0]
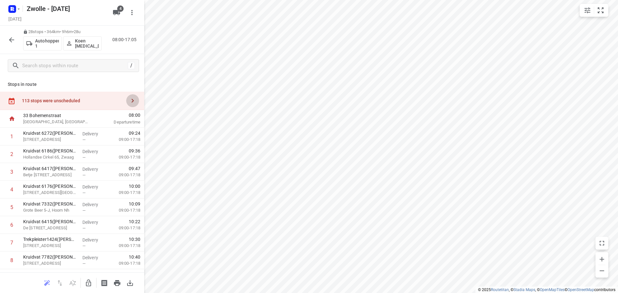
click at [132, 101] on icon "button" at bounding box center [133, 101] width 2 height 4
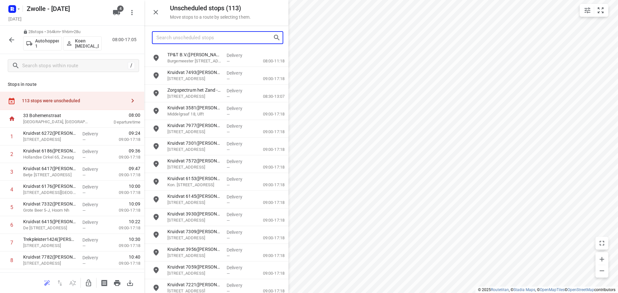
click at [194, 39] on input "Search unscheduled stops" at bounding box center [214, 38] width 116 height 10
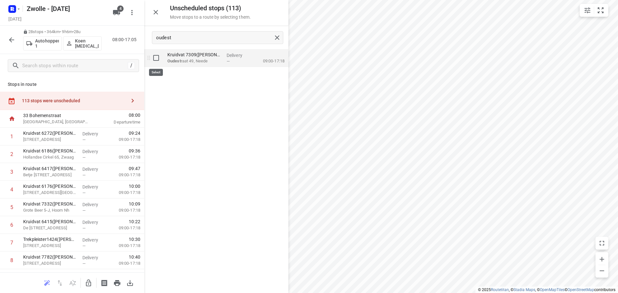
click at [156, 60] on input "grid" at bounding box center [156, 57] width 13 height 13
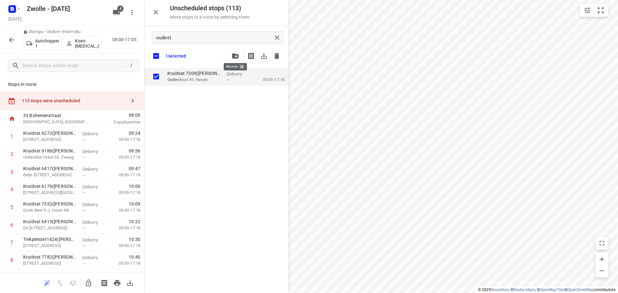
click at [236, 57] on icon "button" at bounding box center [235, 55] width 6 height 5
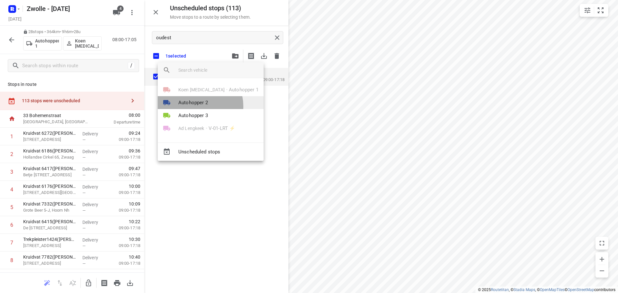
click at [197, 106] on span "Autohopper 2" at bounding box center [193, 102] width 30 height 7
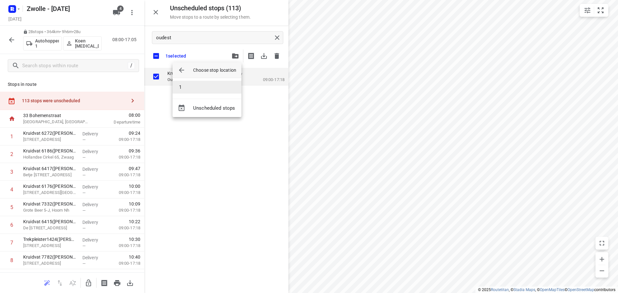
click at [204, 84] on li "1" at bounding box center [206, 87] width 69 height 13
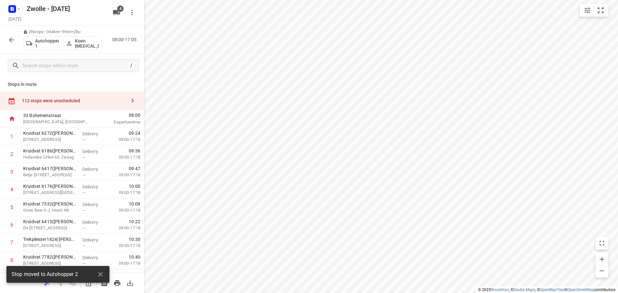
click at [14, 40] on icon "button" at bounding box center [11, 39] width 5 height 5
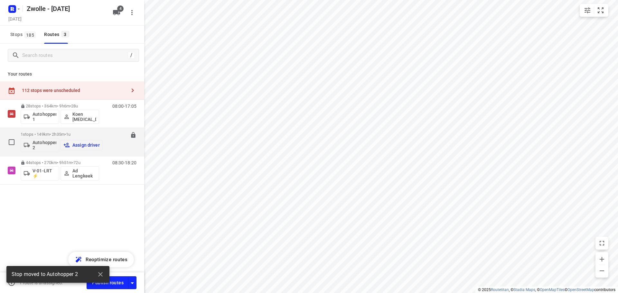
click at [83, 144] on p "Assign driver" at bounding box center [85, 144] width 27 height 5
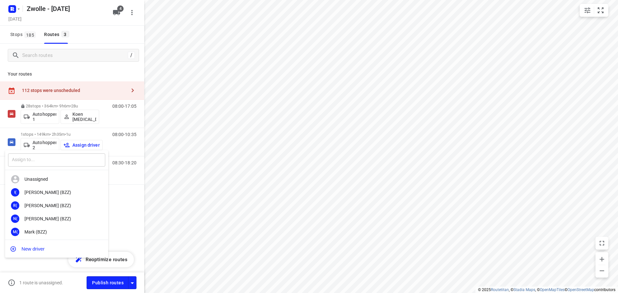
click at [71, 161] on input "text" at bounding box center [56, 159] width 97 height 13
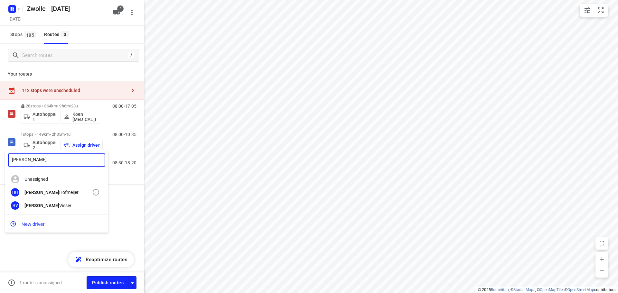
click at [56, 193] on div "[PERSON_NAME]" at bounding box center [58, 192] width 68 height 5
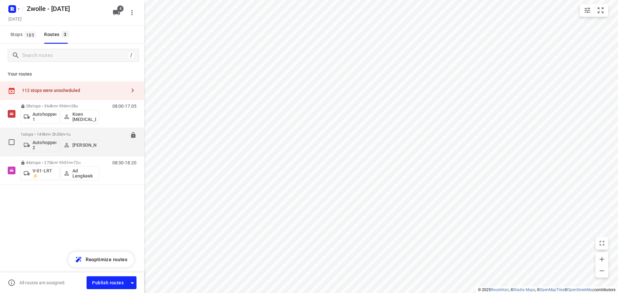
click at [115, 140] on div "08:00-10:35" at bounding box center [120, 143] width 32 height 23
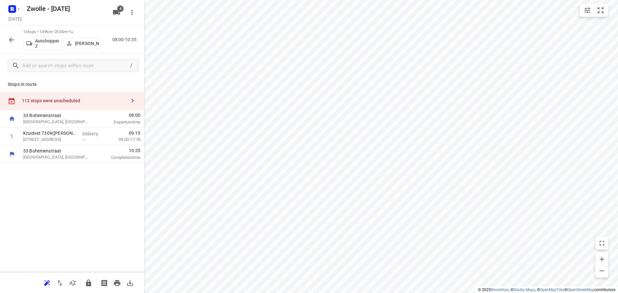
click at [131, 99] on icon "button" at bounding box center [133, 101] width 8 height 8
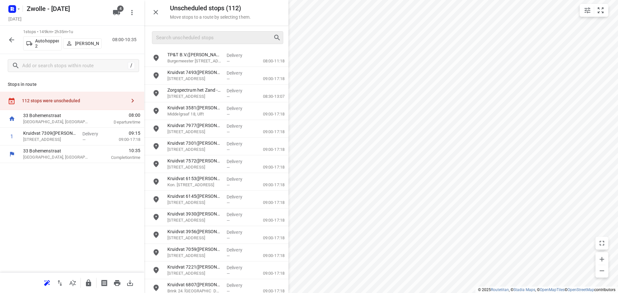
click at [191, 43] on div at bounding box center [217, 37] width 131 height 13
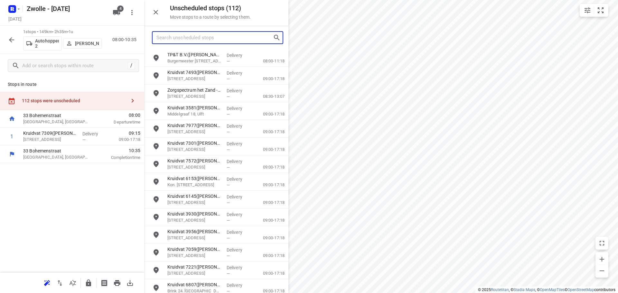
click at [191, 40] on input "Search unscheduled stops" at bounding box center [214, 38] width 116 height 10
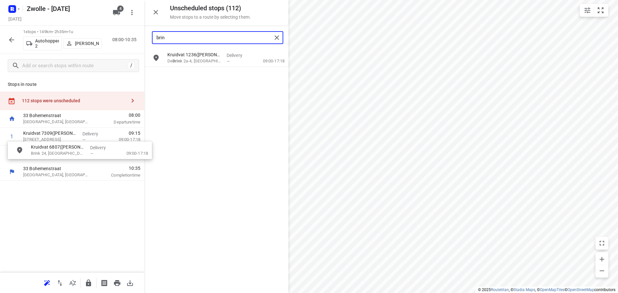
drag, startPoint x: 188, startPoint y: 60, endPoint x: 47, endPoint y: 157, distance: 170.9
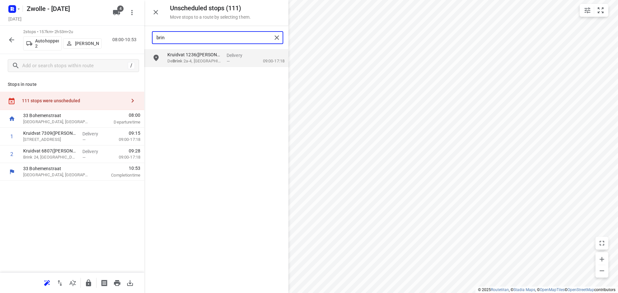
click at [191, 39] on input "brin" at bounding box center [213, 38] width 115 height 10
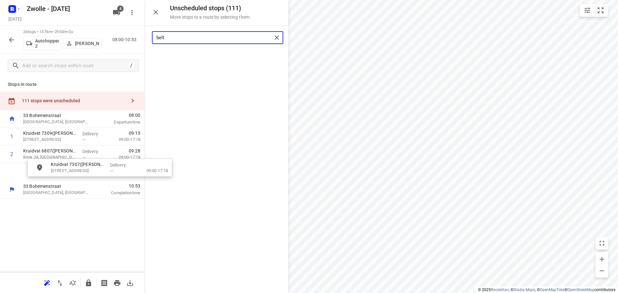
drag, startPoint x: 194, startPoint y: 59, endPoint x: 75, endPoint y: 173, distance: 164.0
click at [190, 34] on input "belt" at bounding box center [213, 38] width 115 height 10
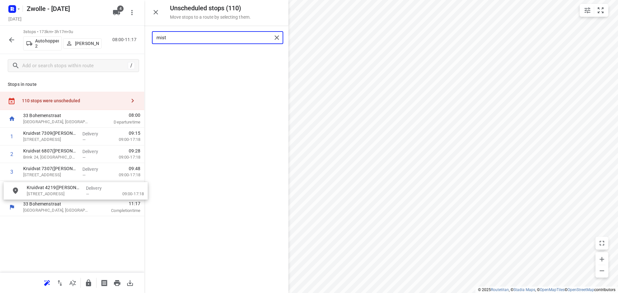
drag, startPoint x: 195, startPoint y: 61, endPoint x: 54, endPoint y: 197, distance: 195.4
click at [187, 35] on input "mist" at bounding box center [213, 38] width 115 height 10
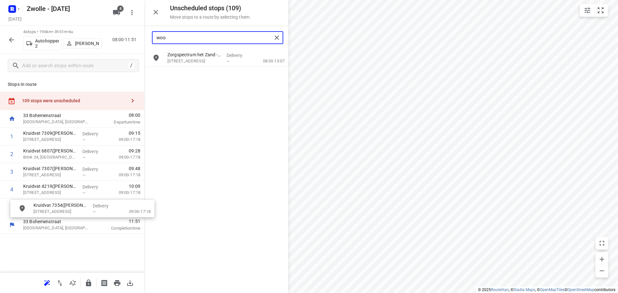
drag, startPoint x: 201, startPoint y: 79, endPoint x: 67, endPoint y: 215, distance: 190.8
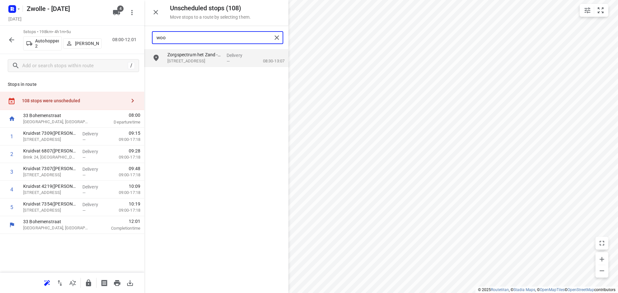
click at [212, 39] on input "woo" at bounding box center [213, 38] width 115 height 10
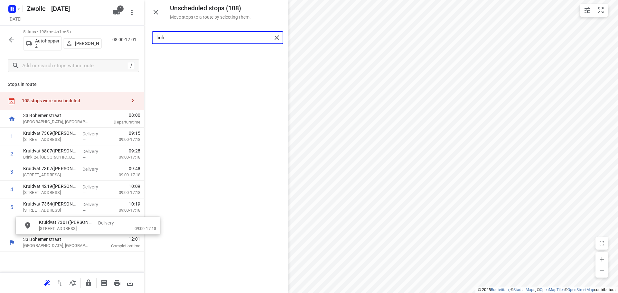
drag, startPoint x: 207, startPoint y: 58, endPoint x: 77, endPoint y: 227, distance: 213.6
click at [211, 33] on input "lich" at bounding box center [213, 38] width 115 height 10
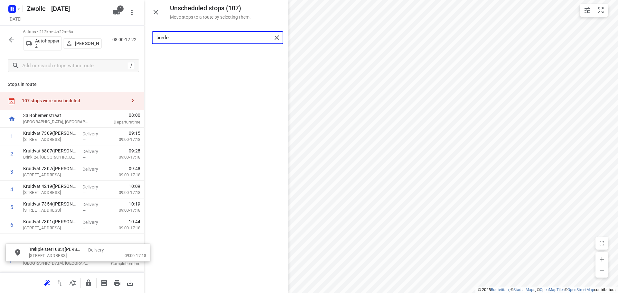
drag, startPoint x: 208, startPoint y: 61, endPoint x: 65, endPoint y: 252, distance: 238.4
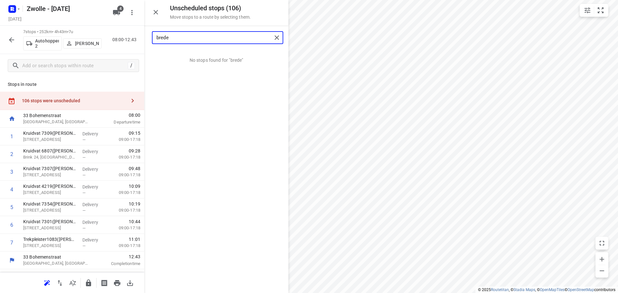
click at [183, 40] on input "brede" at bounding box center [213, 38] width 115 height 10
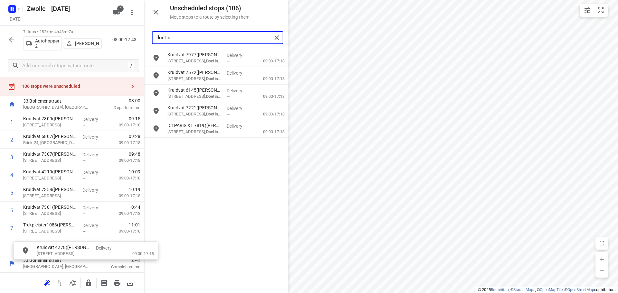
scroll to position [18, 0]
drag, startPoint x: 196, startPoint y: 132, endPoint x: 59, endPoint y: 250, distance: 181.3
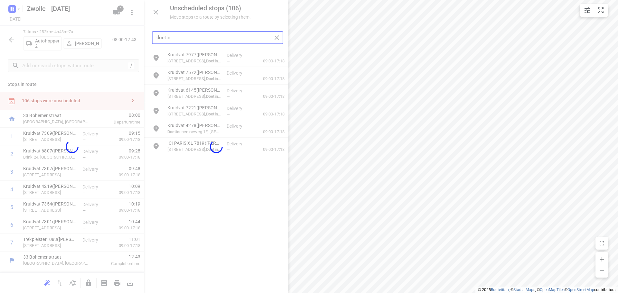
scroll to position [0, 0]
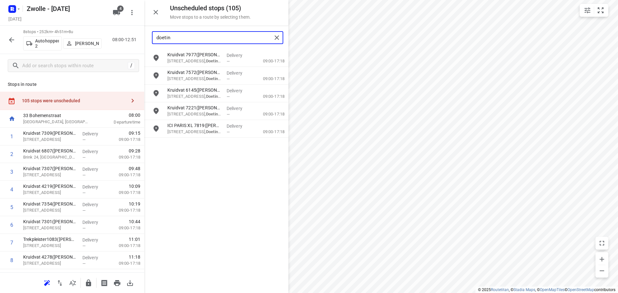
click at [188, 38] on input "doetin" at bounding box center [213, 38] width 115 height 10
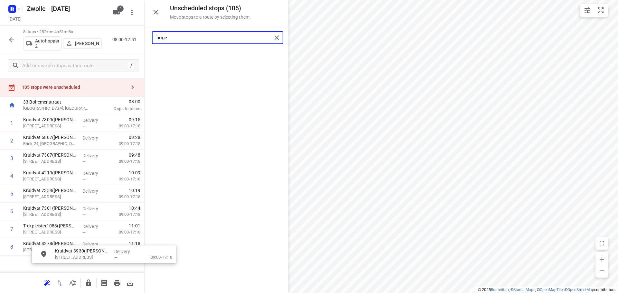
scroll to position [37, 1]
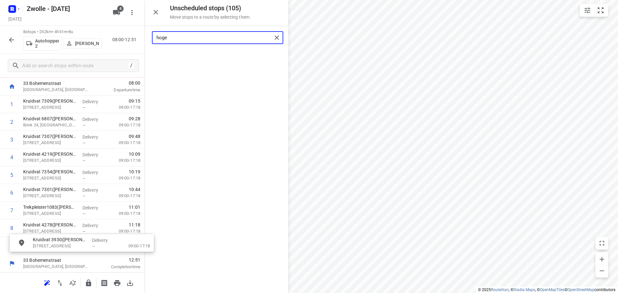
drag, startPoint x: 189, startPoint y: 54, endPoint x: 55, endPoint y: 243, distance: 231.1
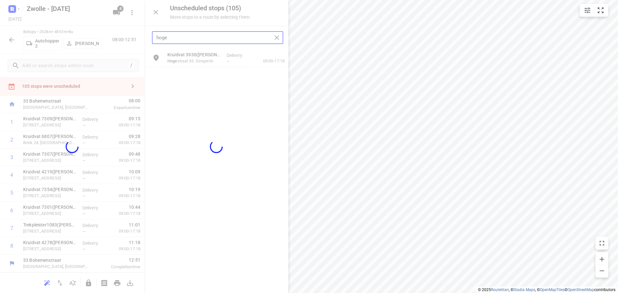
scroll to position [14, 0]
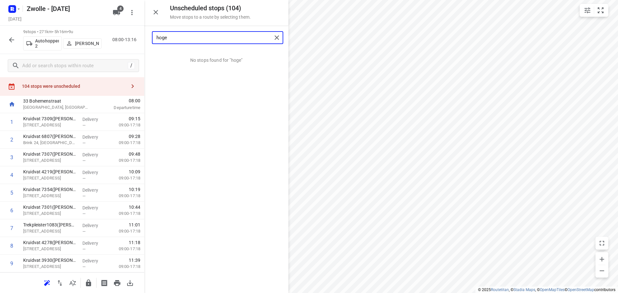
click at [212, 38] on input "hoge" at bounding box center [213, 38] width 115 height 10
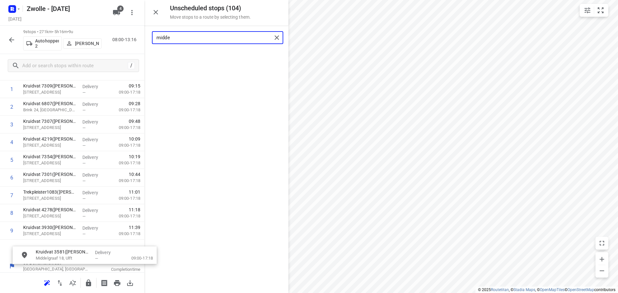
scroll to position [55, 0]
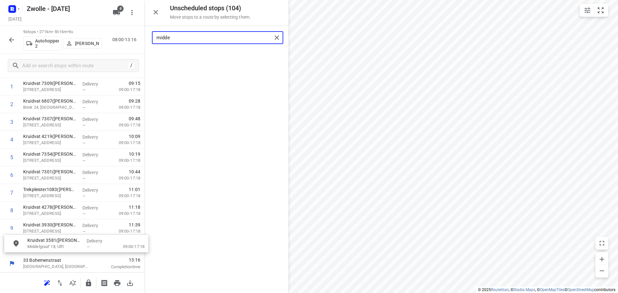
drag, startPoint x: 191, startPoint y: 62, endPoint x: 49, endPoint y: 251, distance: 236.2
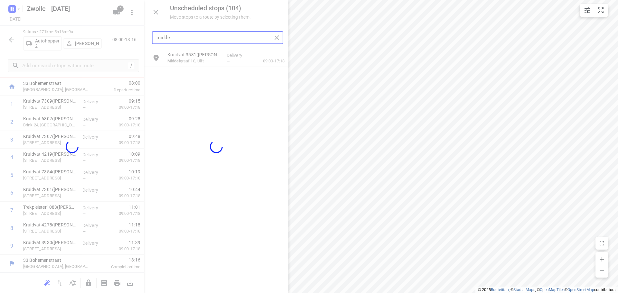
scroll to position [32, 0]
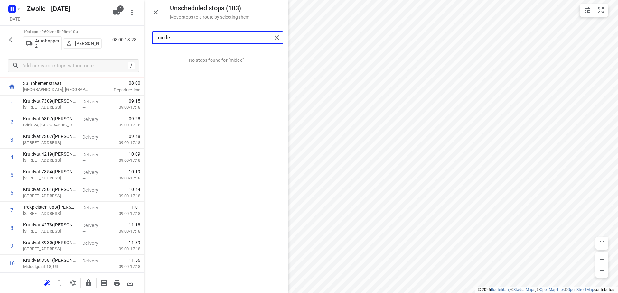
click at [185, 35] on input "midde" at bounding box center [213, 38] width 115 height 10
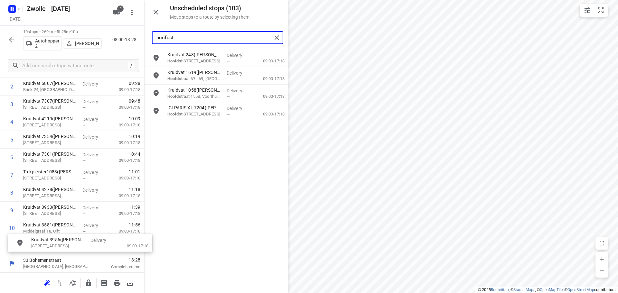
drag, startPoint x: 202, startPoint y: 61, endPoint x: 63, endPoint y: 250, distance: 234.4
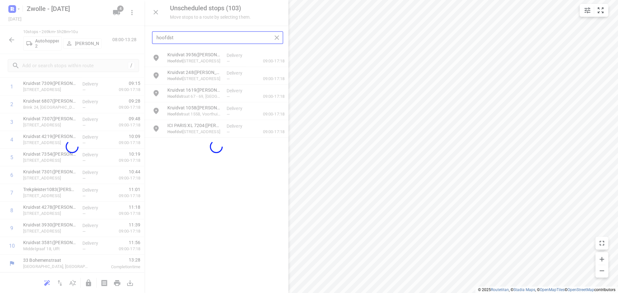
scroll to position [50, 0]
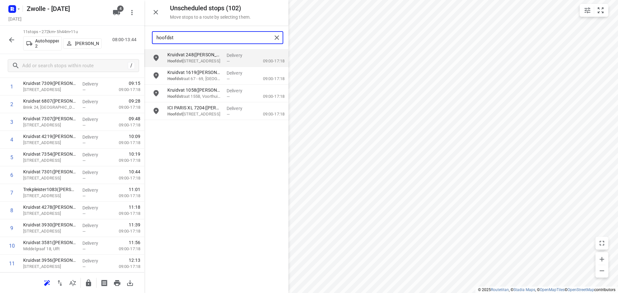
click at [197, 42] on input "hoofdst" at bounding box center [213, 38] width 115 height 10
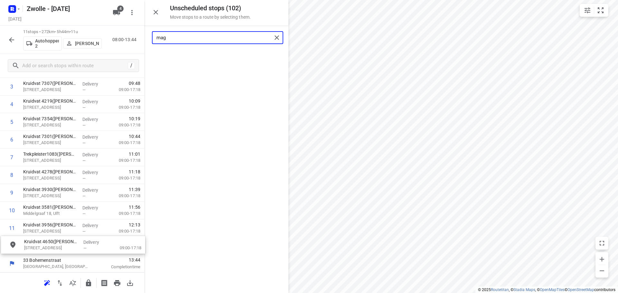
drag, startPoint x: 198, startPoint y: 55, endPoint x: 55, endPoint y: 248, distance: 239.8
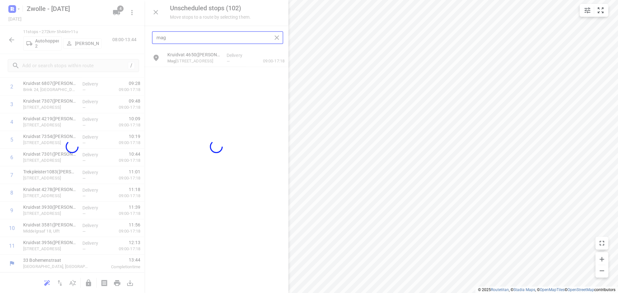
scroll to position [68, 0]
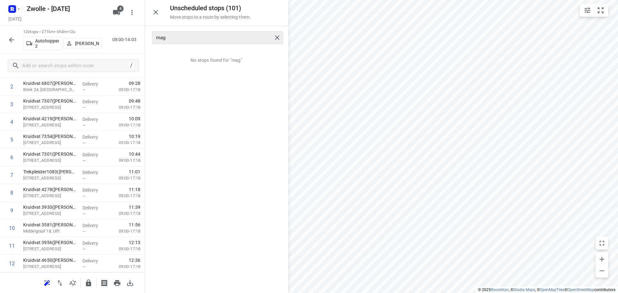
click at [175, 32] on div "mag" at bounding box center [217, 37] width 131 height 13
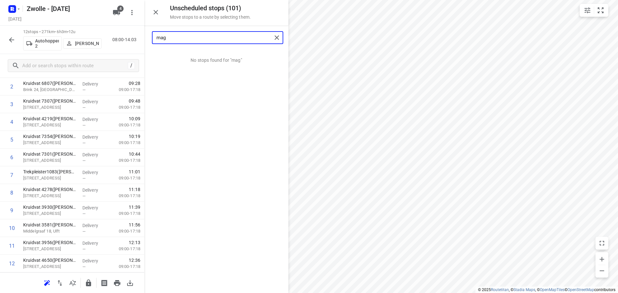
click at [175, 34] on input "mag" at bounding box center [213, 38] width 115 height 10
click at [203, 33] on input "mag" at bounding box center [213, 38] width 115 height 10
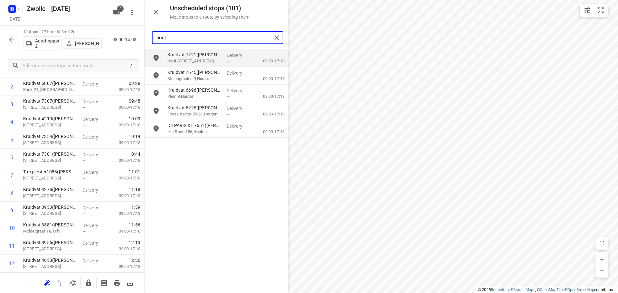
click at [201, 40] on input "hout" at bounding box center [213, 38] width 115 height 10
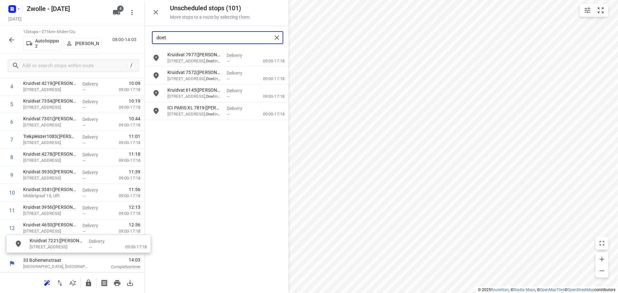
drag, startPoint x: 202, startPoint y: 109, endPoint x: 66, endPoint y: 241, distance: 190.0
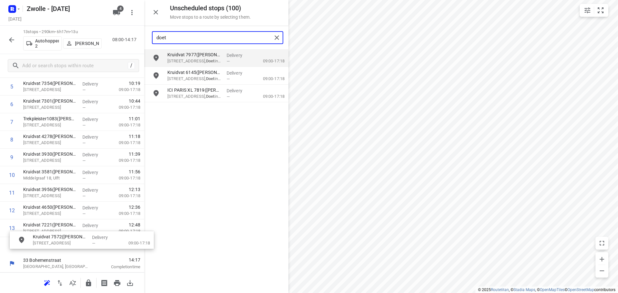
drag, startPoint x: 198, startPoint y: 84, endPoint x: 60, endPoint y: 251, distance: 216.2
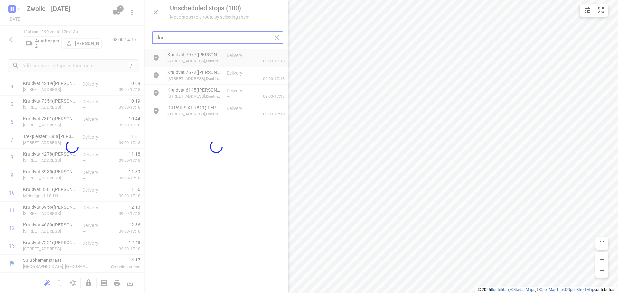
scroll to position [103, 0]
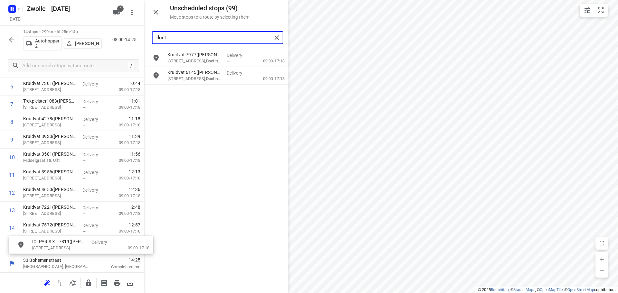
drag, startPoint x: 205, startPoint y: 94, endPoint x: 69, endPoint y: 247, distance: 204.8
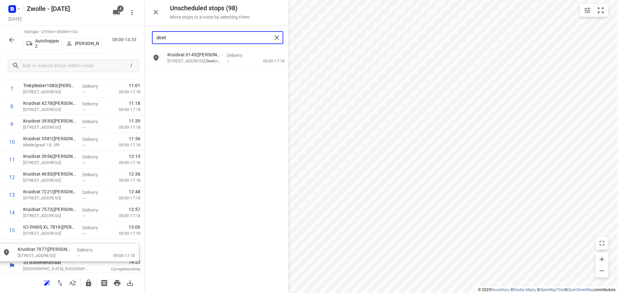
scroll to position [161, 0]
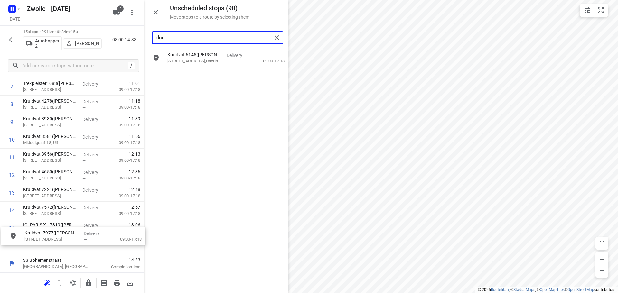
drag, startPoint x: 203, startPoint y: 60, endPoint x: 58, endPoint y: 239, distance: 230.6
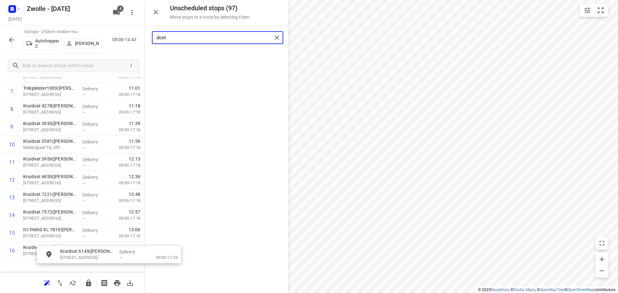
scroll to position [179, 5]
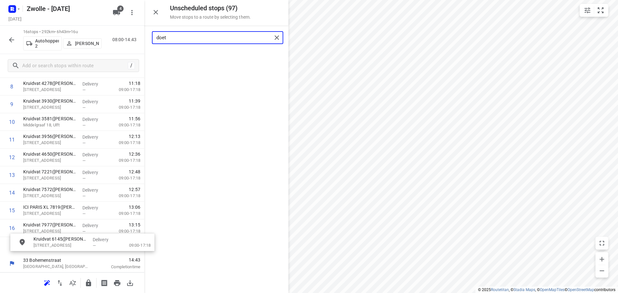
drag, startPoint x: 184, startPoint y: 64, endPoint x: 51, endPoint y: 250, distance: 228.8
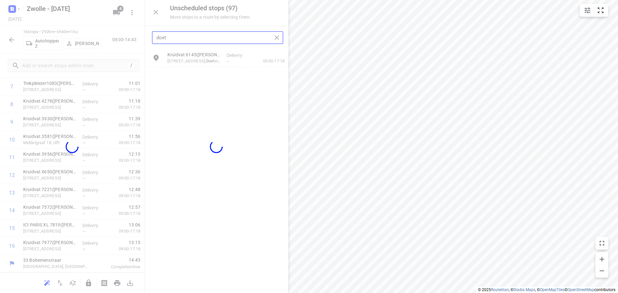
scroll to position [156, 0]
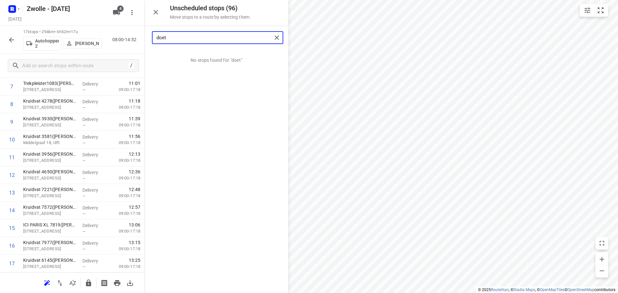
click at [200, 39] on input "doet" at bounding box center [213, 38] width 115 height 10
drag, startPoint x: 198, startPoint y: 60, endPoint x: 62, endPoint y: 249, distance: 233.4
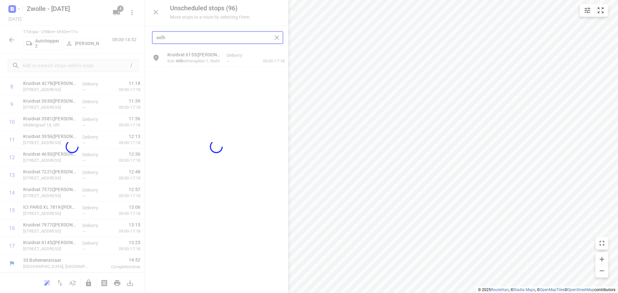
scroll to position [174, 0]
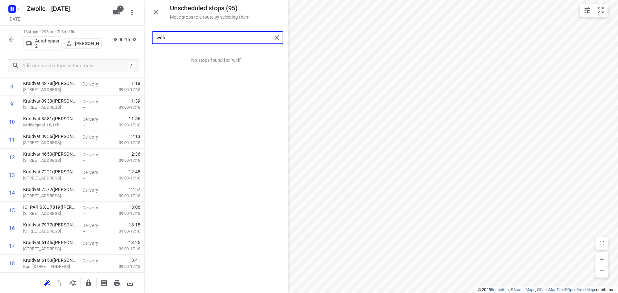
click at [216, 33] on input "wilh" at bounding box center [213, 38] width 115 height 10
click at [210, 40] on input "wilh" at bounding box center [213, 38] width 115 height 10
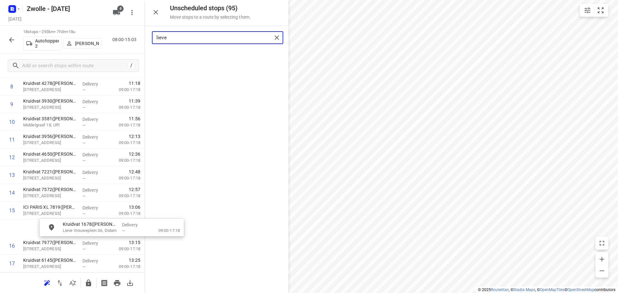
scroll to position [210, 1]
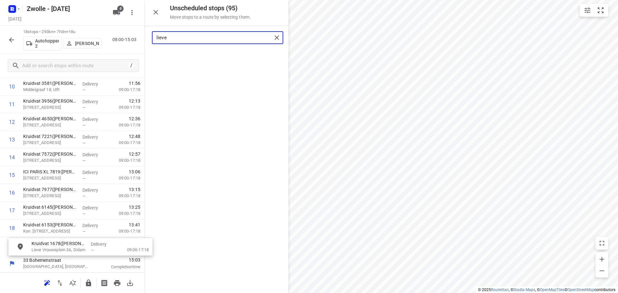
drag, startPoint x: 210, startPoint y: 58, endPoint x: 71, endPoint y: 245, distance: 232.6
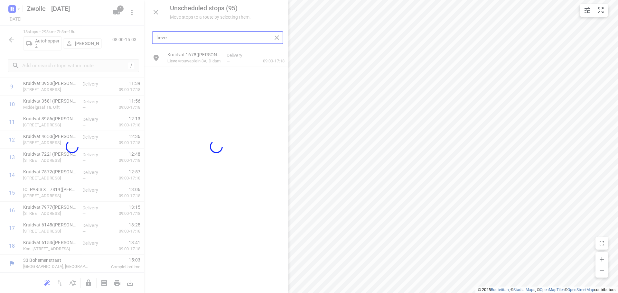
scroll to position [191, 0]
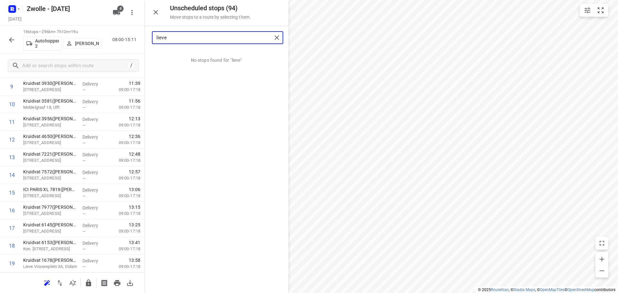
click at [224, 35] on input "lieve" at bounding box center [213, 38] width 115 height 10
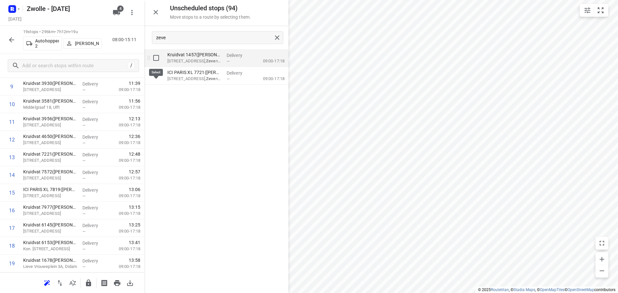
click at [155, 59] on input "grid" at bounding box center [156, 57] width 13 height 13
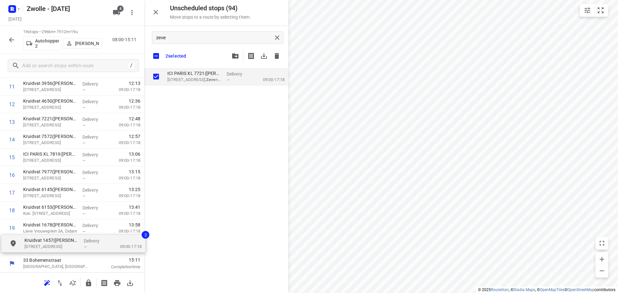
drag, startPoint x: 193, startPoint y: 81, endPoint x: 48, endPoint y: 250, distance: 222.4
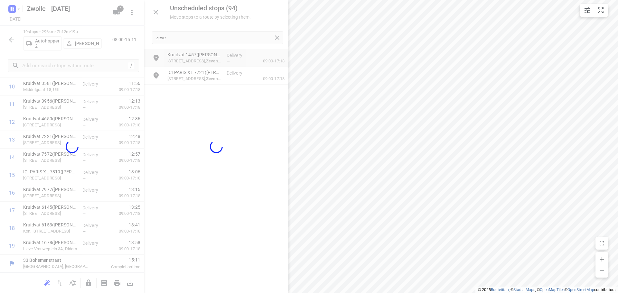
scroll to position [209, 0]
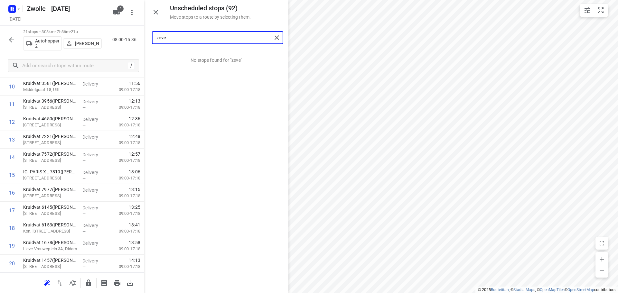
click at [196, 39] on input "zeve" at bounding box center [213, 38] width 115 height 10
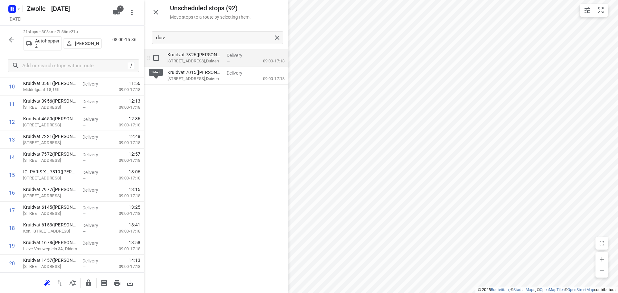
click at [154, 60] on input "grid" at bounding box center [156, 57] width 13 height 13
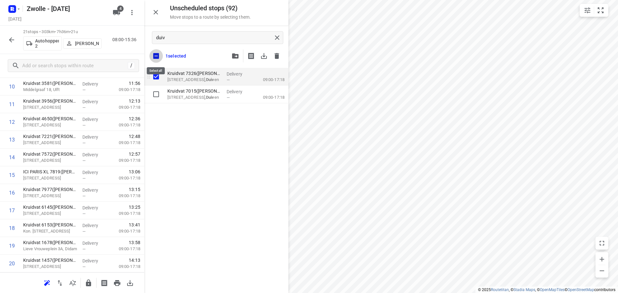
click at [154, 60] on input "checkbox" at bounding box center [156, 56] width 14 height 14
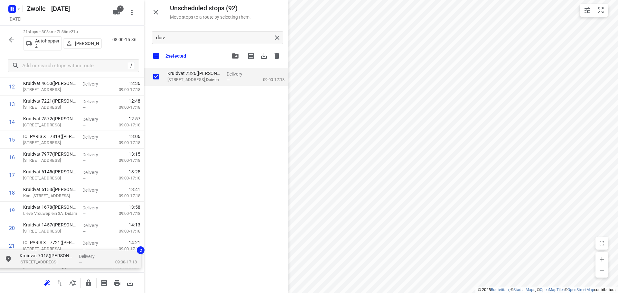
scroll to position [267, 0]
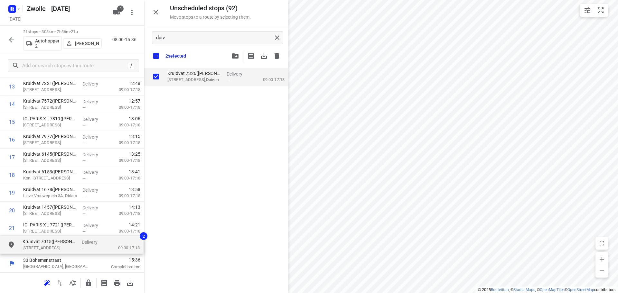
drag, startPoint x: 175, startPoint y: 90, endPoint x: 32, endPoint y: 235, distance: 203.3
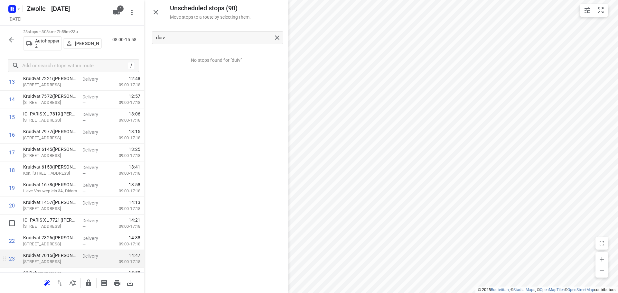
scroll to position [280, 0]
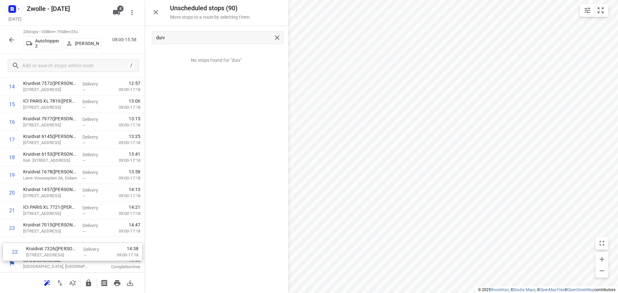
drag, startPoint x: 54, startPoint y: 232, endPoint x: 58, endPoint y: 256, distance: 25.2
click at [58, 256] on div "[STREET_ADDRESS] 08:00 Departure time 1 Kruidvat 7309([PERSON_NAME] - Actie Kru…" at bounding box center [72, 51] width 144 height 442
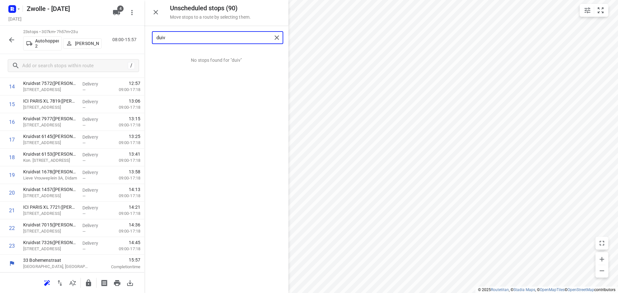
click at [177, 39] on input "duiv" at bounding box center [213, 38] width 115 height 10
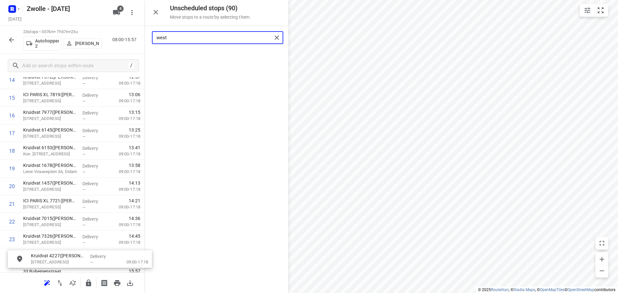
scroll to position [302, 0]
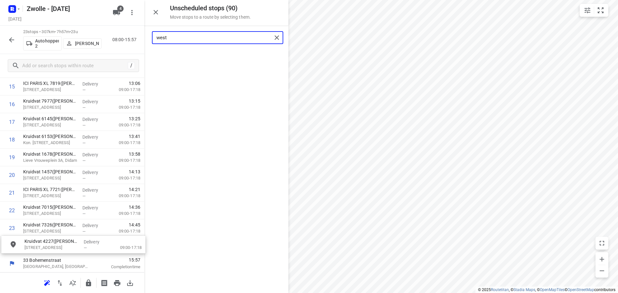
drag, startPoint x: 189, startPoint y: 59, endPoint x: 47, endPoint y: 247, distance: 235.8
click at [185, 38] on input "west" at bounding box center [213, 38] width 115 height 10
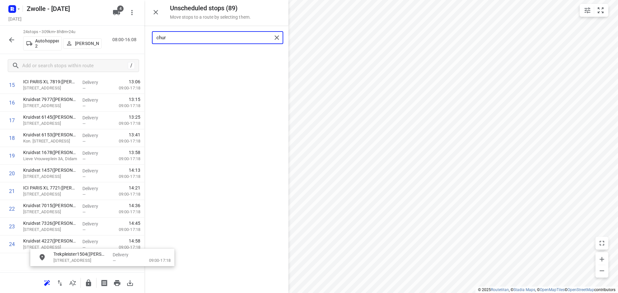
scroll to position [320, 0]
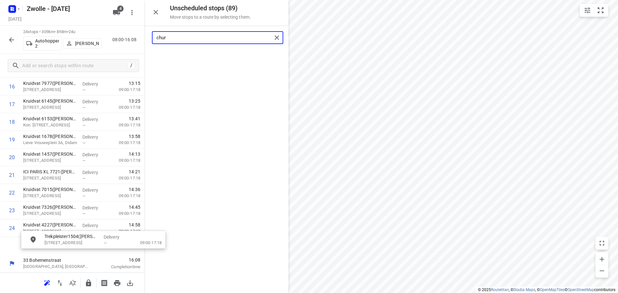
drag, startPoint x: 195, startPoint y: 58, endPoint x: 70, endPoint y: 245, distance: 225.7
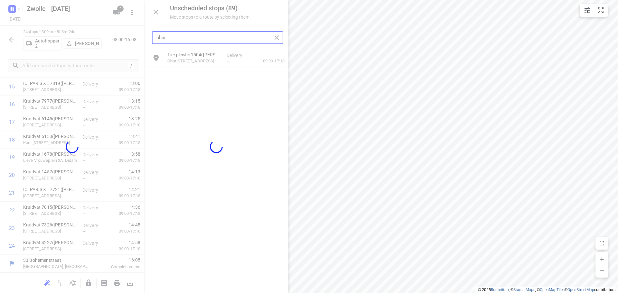
scroll to position [298, 0]
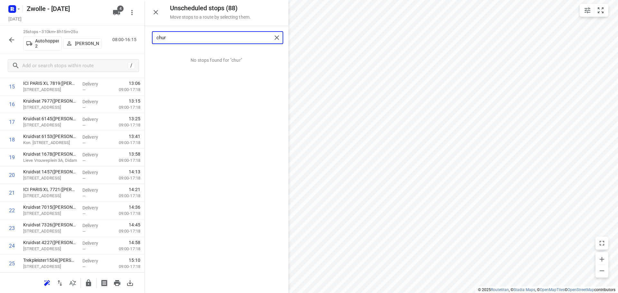
click at [200, 38] on input "chur" at bounding box center [213, 38] width 115 height 10
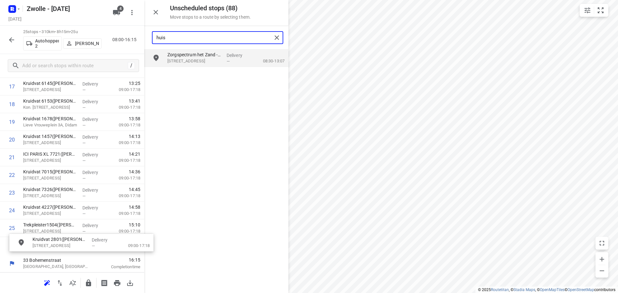
drag, startPoint x: 195, startPoint y: 82, endPoint x: 58, endPoint y: 253, distance: 219.0
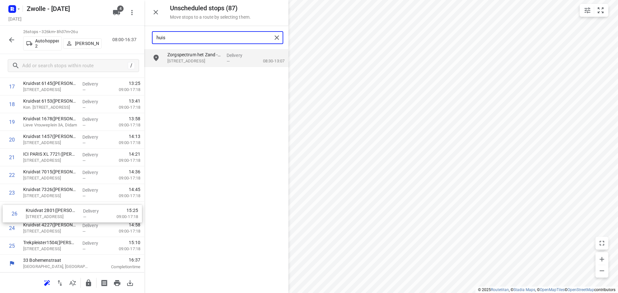
drag, startPoint x: 51, startPoint y: 247, endPoint x: 56, endPoint y: 214, distance: 32.8
click at [56, 214] on div "1 Kruidvat 7309([PERSON_NAME] - Actie Kruidvat) [STREET_ADDRESS] Delivery — 09:…" at bounding box center [72, 25] width 144 height 460
click at [188, 41] on input "huis" at bounding box center [213, 38] width 115 height 10
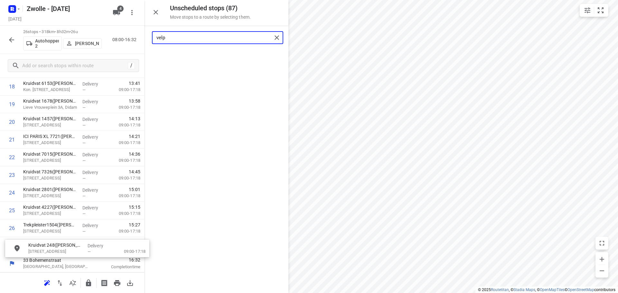
drag, startPoint x: 195, startPoint y: 56, endPoint x: 55, endPoint y: 252, distance: 240.9
click at [180, 34] on input "velp" at bounding box center [213, 38] width 115 height 10
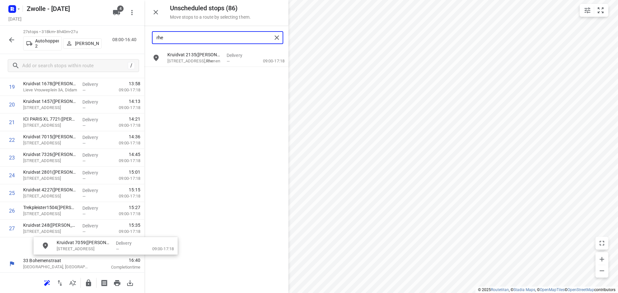
scroll to position [373, 5]
drag, startPoint x: 187, startPoint y: 59, endPoint x: 51, endPoint y: 244, distance: 229.8
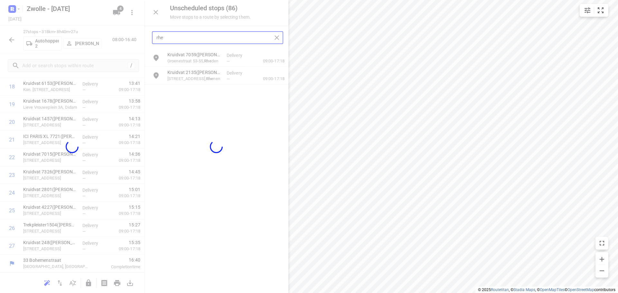
scroll to position [351, 0]
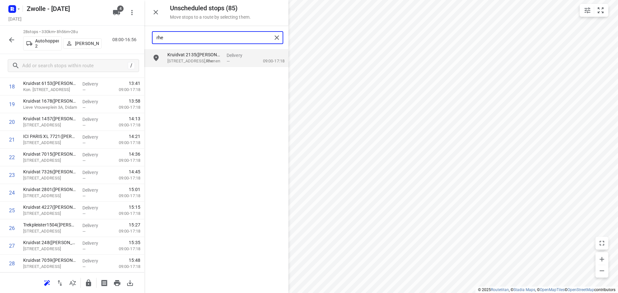
click at [190, 38] on input "rhe" at bounding box center [213, 38] width 115 height 10
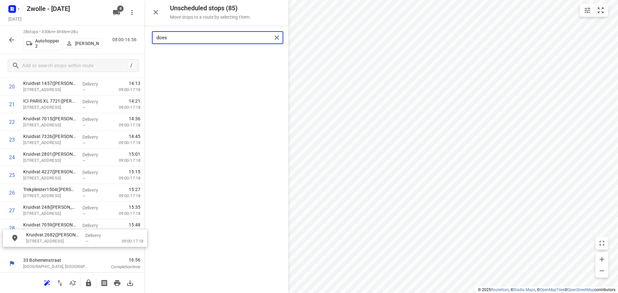
drag, startPoint x: 195, startPoint y: 58, endPoint x: 53, endPoint y: 238, distance: 228.9
click at [217, 36] on input "does" at bounding box center [213, 38] width 115 height 10
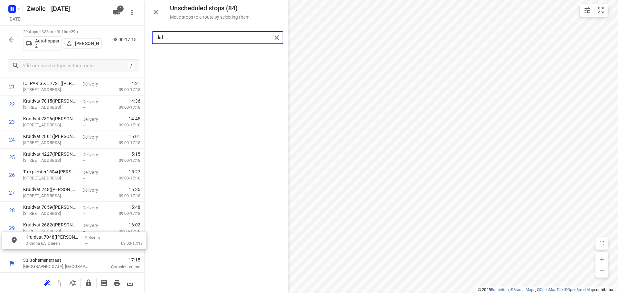
drag, startPoint x: 218, startPoint y: 58, endPoint x: 75, endPoint y: 241, distance: 232.2
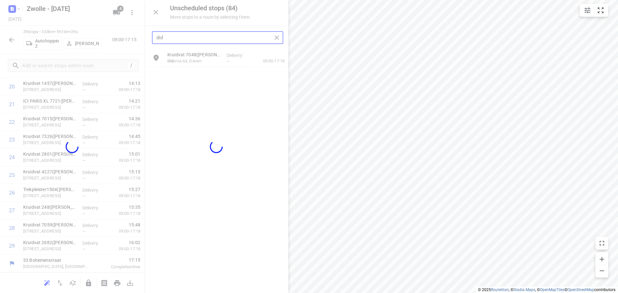
scroll to position [386, 0]
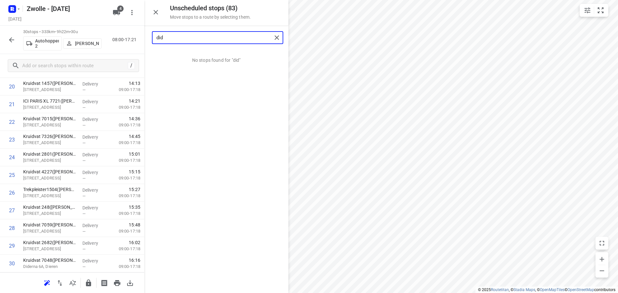
click at [204, 33] on input "did" at bounding box center [213, 38] width 115 height 10
drag, startPoint x: 200, startPoint y: 60, endPoint x: 64, endPoint y: 250, distance: 233.6
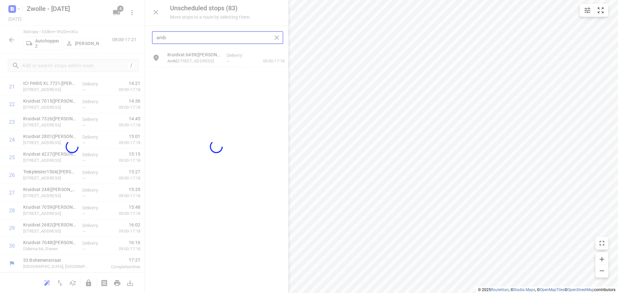
scroll to position [404, 0]
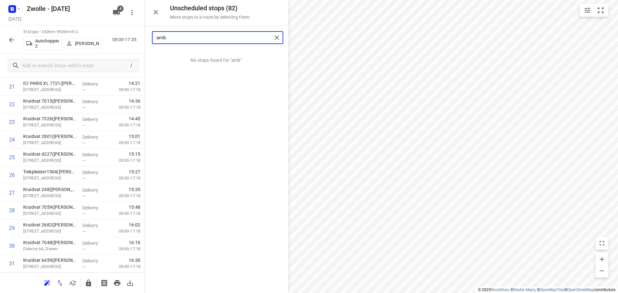
click at [245, 37] on input "amb" at bounding box center [213, 38] width 115 height 10
click at [235, 41] on input "stij" at bounding box center [213, 38] width 115 height 10
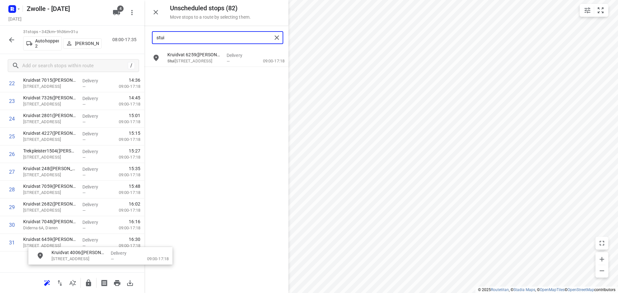
scroll to position [444, 0]
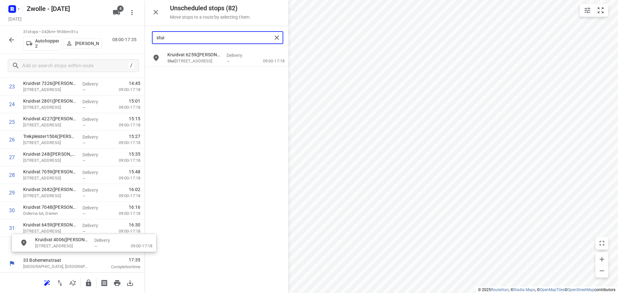
drag, startPoint x: 196, startPoint y: 59, endPoint x: 61, endPoint y: 245, distance: 229.8
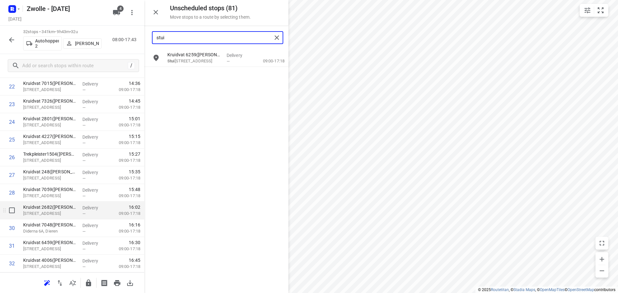
scroll to position [439, 0]
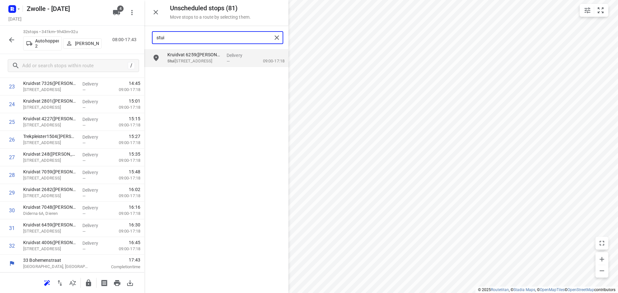
click at [184, 40] on input "stui" at bounding box center [213, 38] width 115 height 10
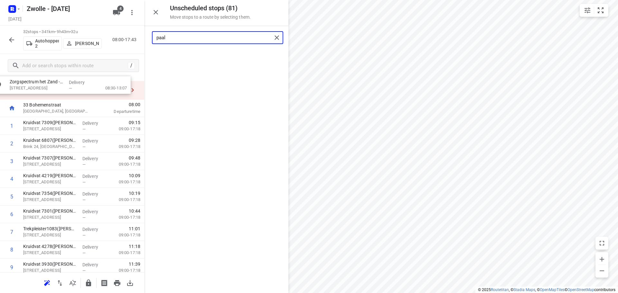
scroll to position [0, 0]
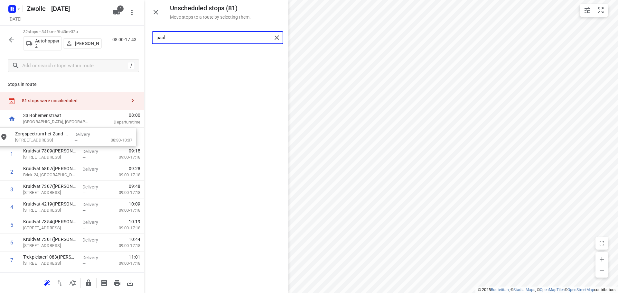
drag, startPoint x: 194, startPoint y: 58, endPoint x: 38, endPoint y: 139, distance: 175.8
click at [202, 36] on input "paal" at bounding box center [213, 38] width 115 height 10
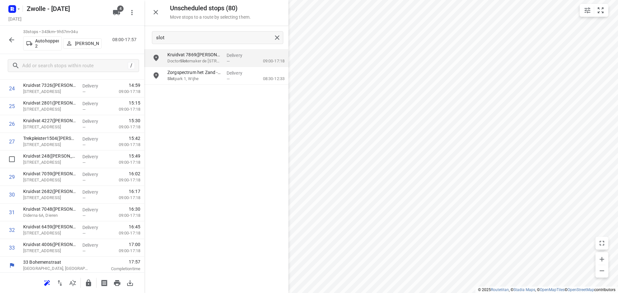
scroll to position [457, 0]
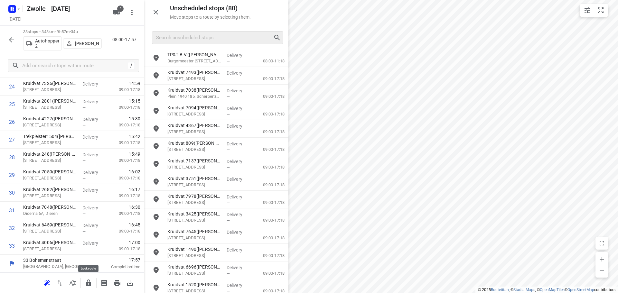
click at [87, 282] on icon "button" at bounding box center [88, 283] width 5 height 7
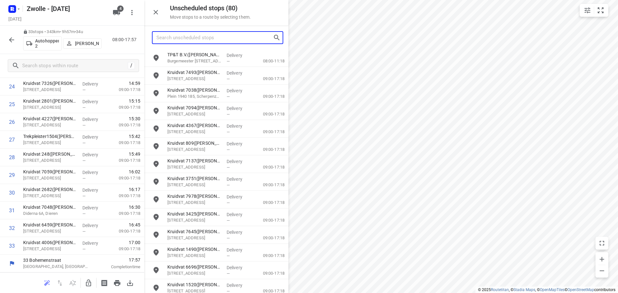
click at [187, 37] on input "Search unscheduled stops" at bounding box center [214, 38] width 116 height 10
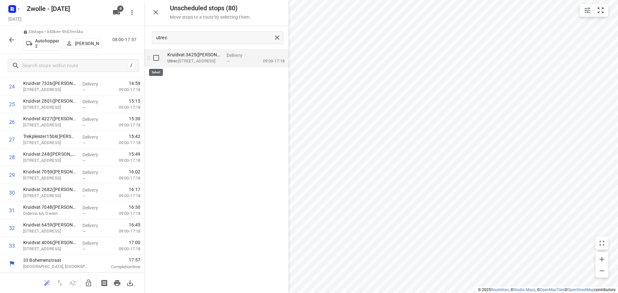
click at [152, 59] on input "grid" at bounding box center [156, 57] width 13 height 13
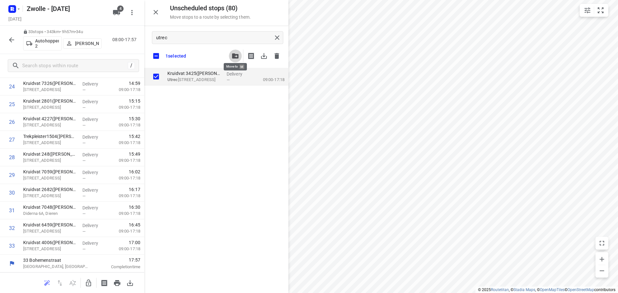
click at [232, 51] on button "button" at bounding box center [235, 56] width 13 height 13
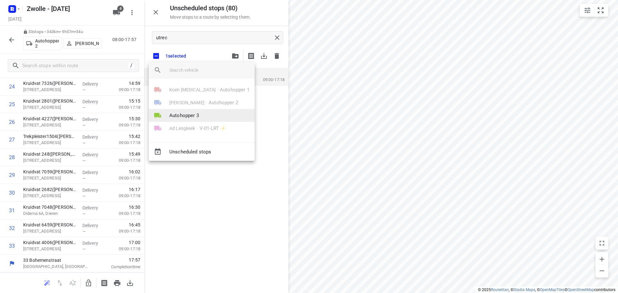
click at [194, 116] on span "Autohopper 3" at bounding box center [184, 115] width 30 height 7
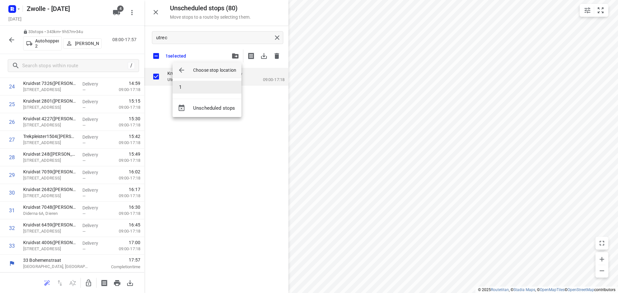
click at [190, 86] on li "1" at bounding box center [206, 87] width 69 height 13
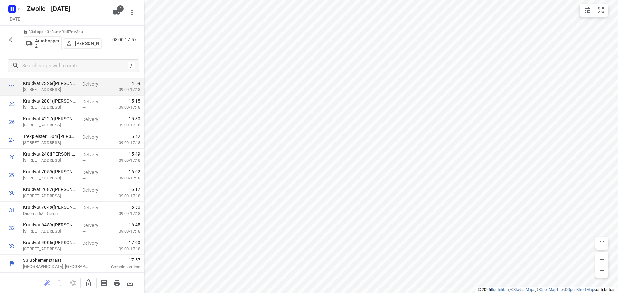
scroll to position [0, 0]
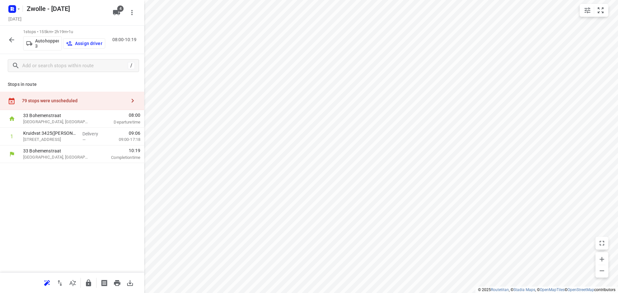
click at [84, 41] on p "Assign driver" at bounding box center [88, 43] width 27 height 5
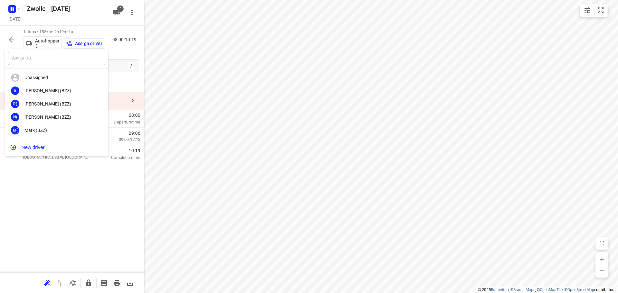
click at [65, 59] on input "text" at bounding box center [56, 58] width 97 height 13
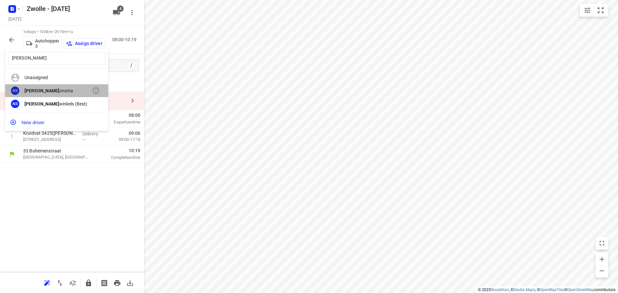
click at [61, 91] on div "[PERSON_NAME] onsma" at bounding box center [58, 90] width 68 height 5
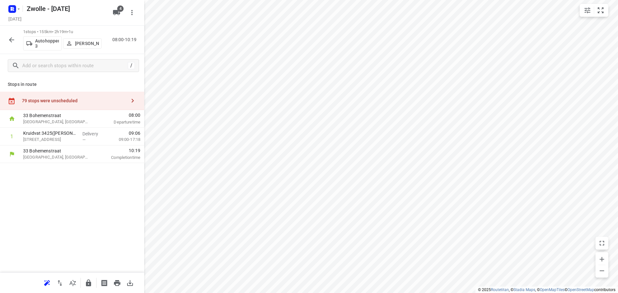
click at [129, 100] on button "button" at bounding box center [132, 100] width 13 height 13
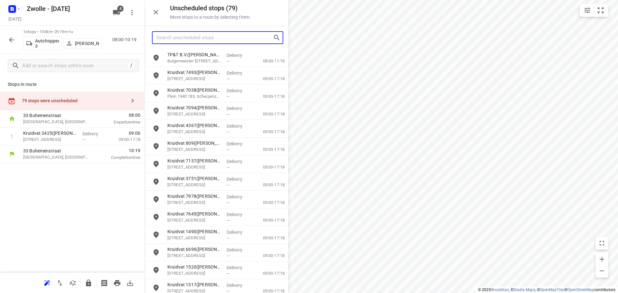
click at [224, 36] on input "Search unscheduled stops" at bounding box center [214, 38] width 116 height 10
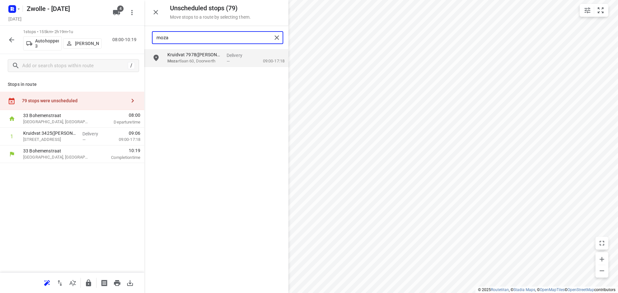
click at [196, 39] on input "moza" at bounding box center [213, 38] width 115 height 10
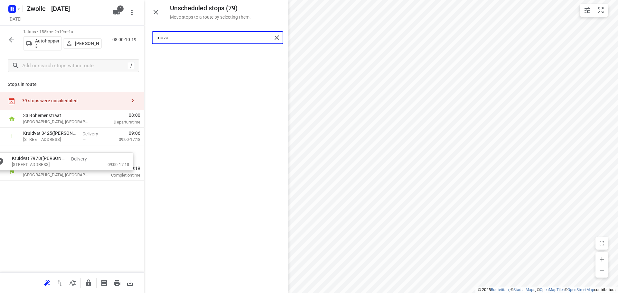
drag, startPoint x: 195, startPoint y: 63, endPoint x: 42, endPoint y: 162, distance: 181.9
click at [180, 40] on input "moza" at bounding box center [213, 38] width 115 height 10
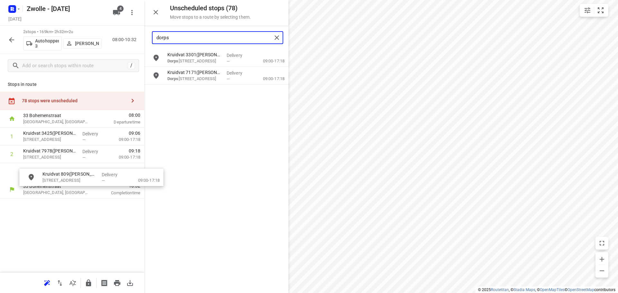
drag, startPoint x: 192, startPoint y: 61, endPoint x: 65, endPoint y: 183, distance: 176.1
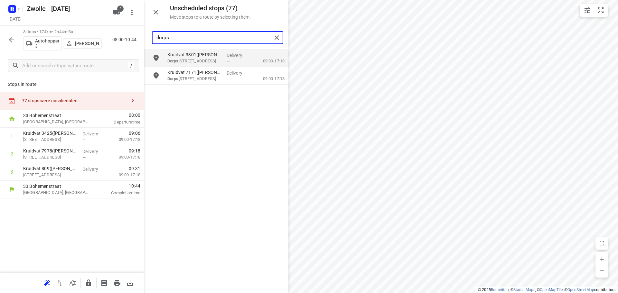
click at [205, 36] on input "dorps" at bounding box center [213, 38] width 115 height 10
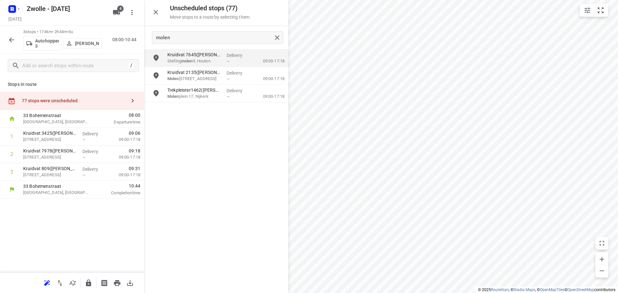
click at [212, 49] on div "molen" at bounding box center [216, 37] width 144 height 23
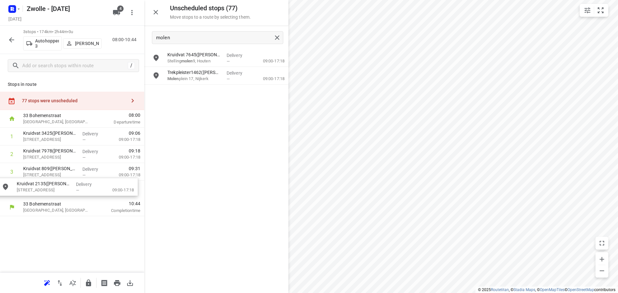
drag, startPoint x: 187, startPoint y: 78, endPoint x: 33, endPoint y: 195, distance: 193.5
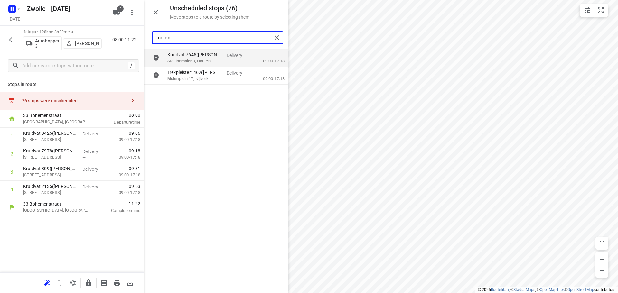
click at [183, 40] on input "molen" at bounding box center [213, 38] width 115 height 10
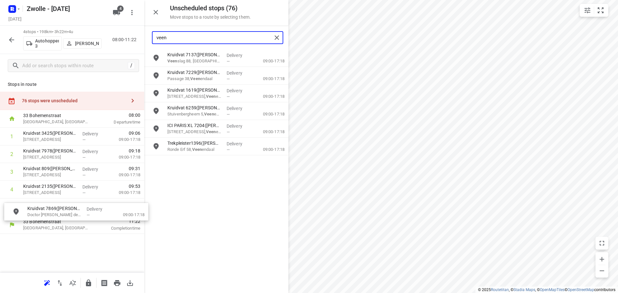
drag, startPoint x: 197, startPoint y: 96, endPoint x: 54, endPoint y: 216, distance: 186.7
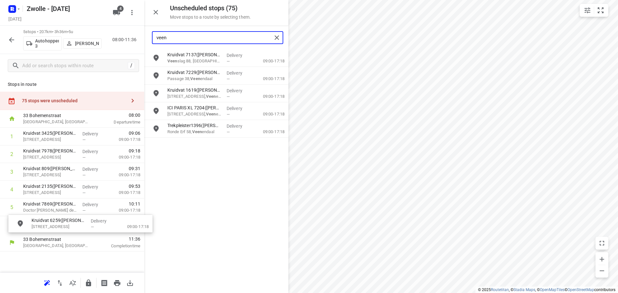
drag, startPoint x: 197, startPoint y: 115, endPoint x: 56, endPoint y: 229, distance: 181.6
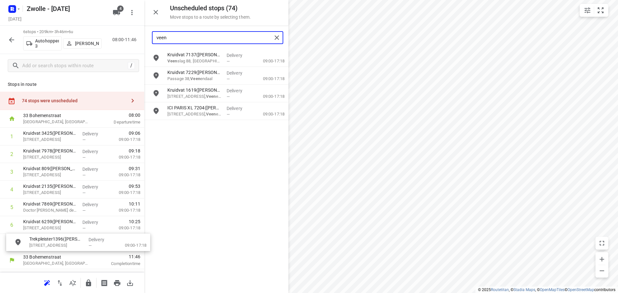
drag, startPoint x: 191, startPoint y: 134, endPoint x: 48, endPoint y: 249, distance: 183.5
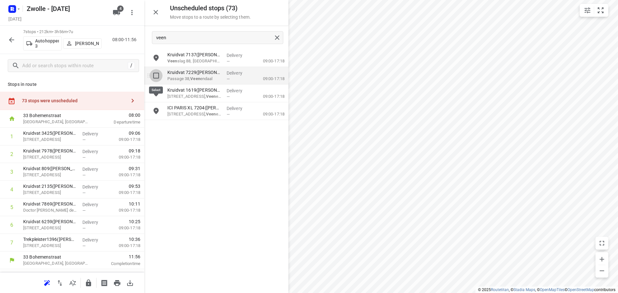
click at [154, 76] on input "grid" at bounding box center [156, 75] width 13 height 13
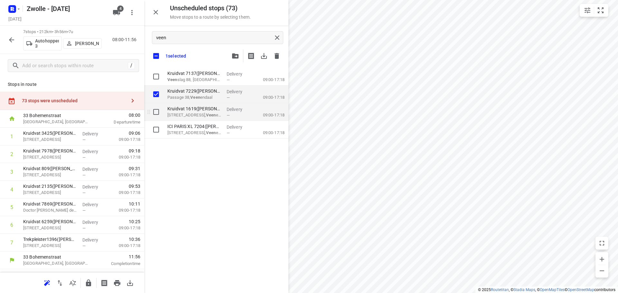
click at [155, 106] on input "grid" at bounding box center [156, 112] width 13 height 13
click at [153, 126] on input "grid" at bounding box center [156, 129] width 13 height 13
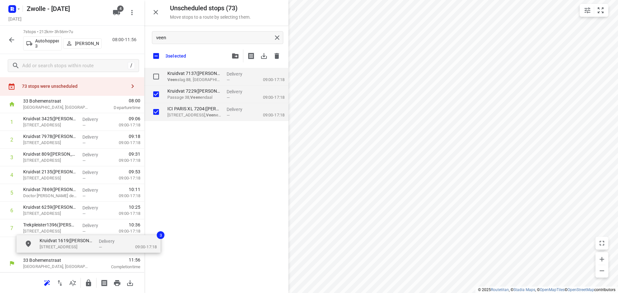
drag, startPoint x: 184, startPoint y: 119, endPoint x: 55, endPoint y: 252, distance: 184.9
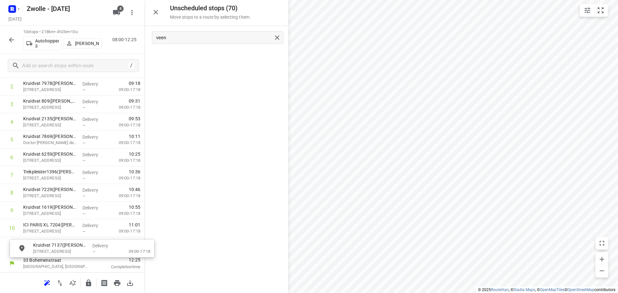
drag, startPoint x: 192, startPoint y: 56, endPoint x: 56, endPoint y: 246, distance: 233.3
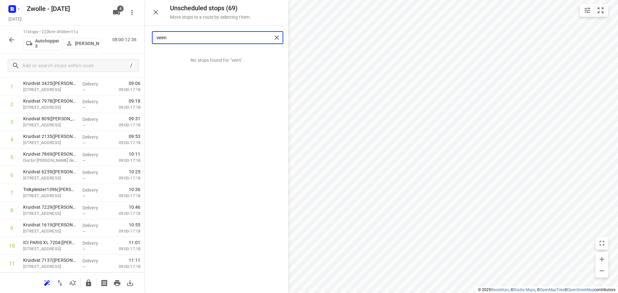
click at [181, 42] on input "veen" at bounding box center [213, 38] width 115 height 10
drag, startPoint x: 190, startPoint y: 58, endPoint x: 63, endPoint y: 250, distance: 230.5
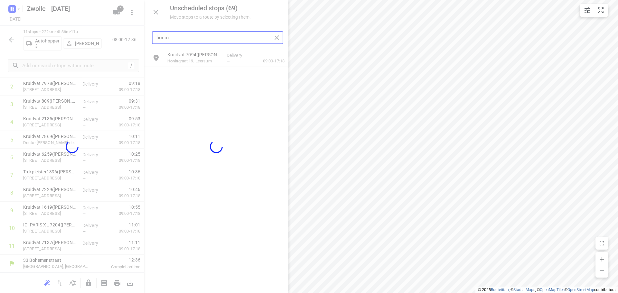
scroll to position [68, 0]
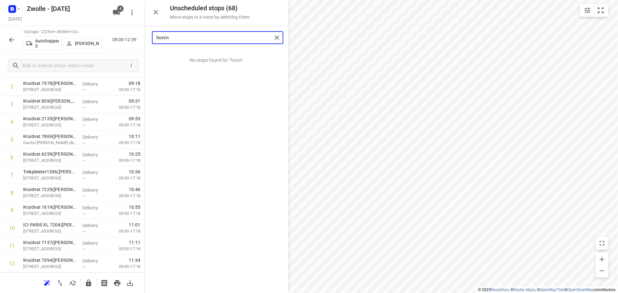
click at [192, 34] on input "honin" at bounding box center [213, 38] width 115 height 10
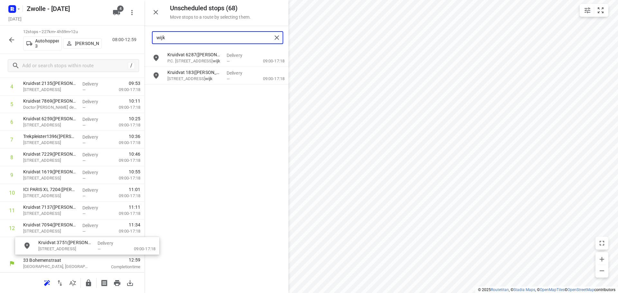
drag, startPoint x: 198, startPoint y: 55, endPoint x: 66, endPoint y: 247, distance: 233.4
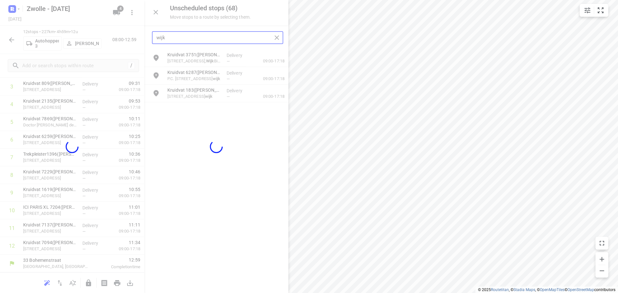
scroll to position [85, 0]
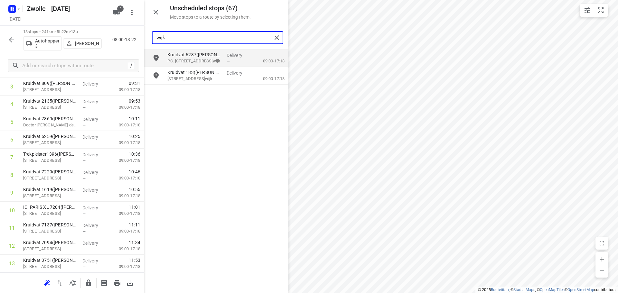
click at [209, 40] on input "wijk" at bounding box center [213, 38] width 115 height 10
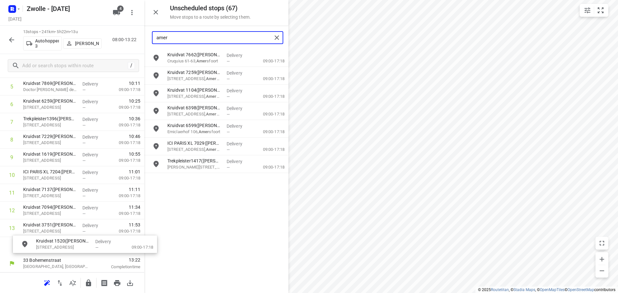
drag, startPoint x: 204, startPoint y: 56, endPoint x: 71, endPoint y: 244, distance: 231.0
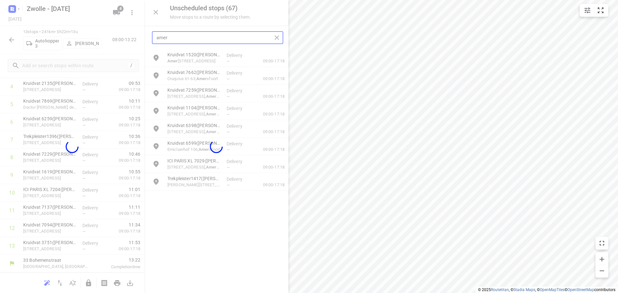
scroll to position [103, 0]
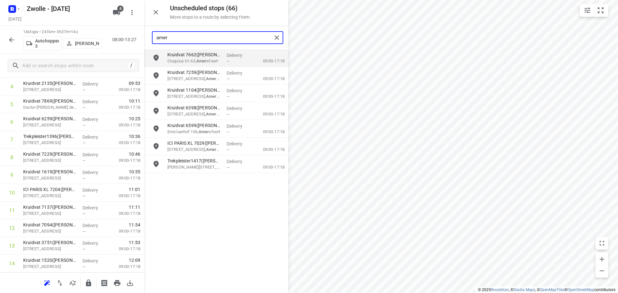
click at [184, 36] on input "amer" at bounding box center [213, 38] width 115 height 10
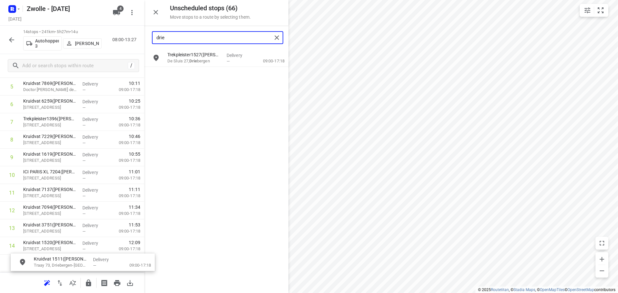
scroll to position [143, 0]
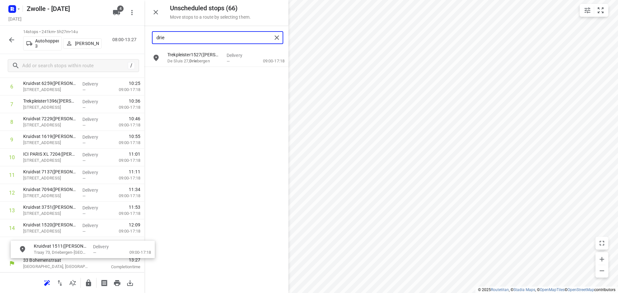
drag, startPoint x: 187, startPoint y: 58, endPoint x: 51, endPoint y: 255, distance: 240.2
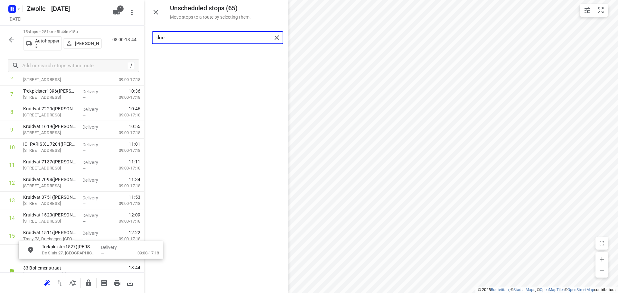
scroll to position [161, 0]
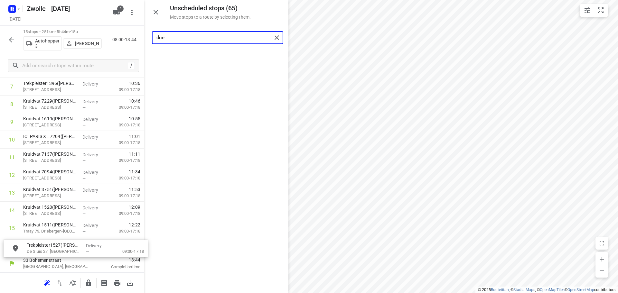
drag, startPoint x: 191, startPoint y: 60, endPoint x: 49, endPoint y: 254, distance: 240.7
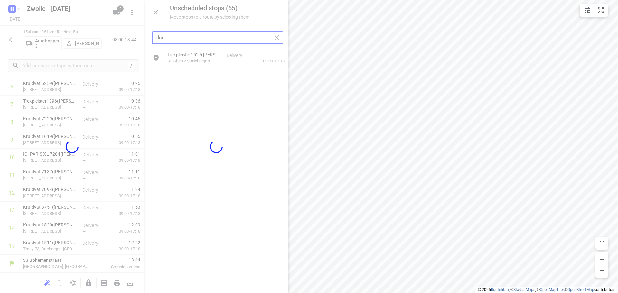
scroll to position [138, 0]
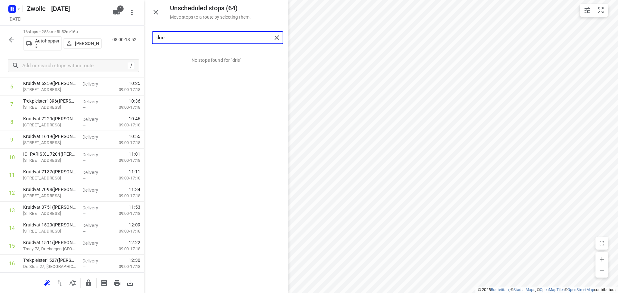
click at [201, 36] on input "drie" at bounding box center [213, 38] width 115 height 10
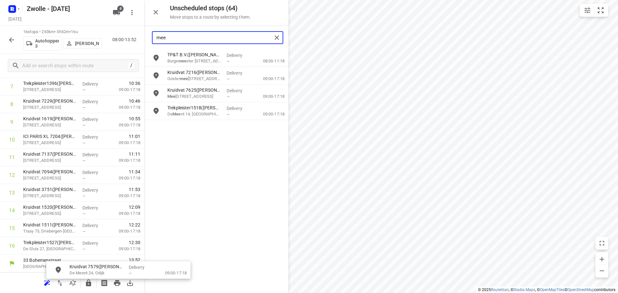
scroll to position [178, 1]
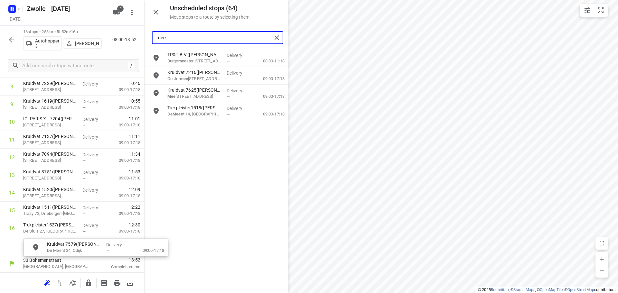
drag, startPoint x: 203, startPoint y: 72, endPoint x: 81, endPoint y: 246, distance: 212.1
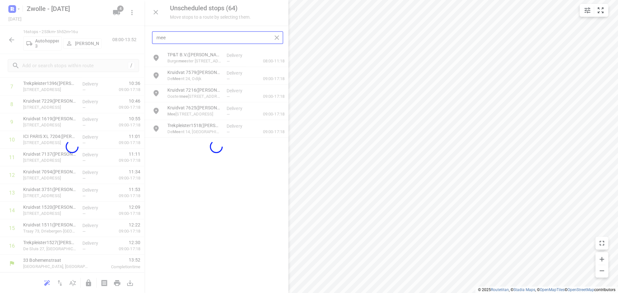
scroll to position [156, 0]
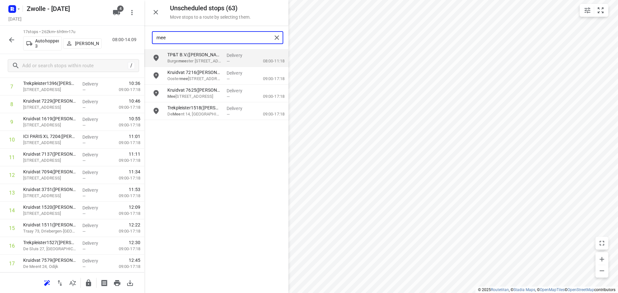
click at [195, 39] on input "mee" at bounding box center [213, 38] width 115 height 10
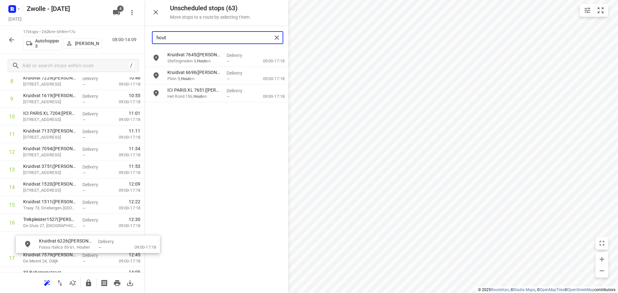
scroll to position [195, 0]
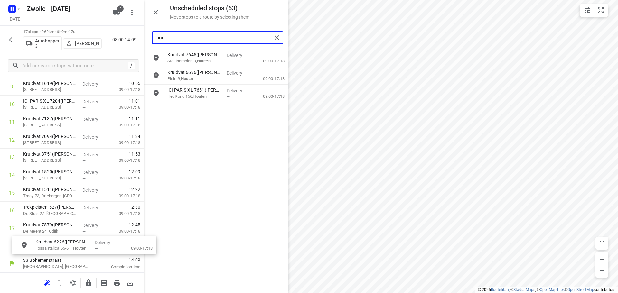
drag, startPoint x: 210, startPoint y: 96, endPoint x: 72, endPoint y: 250, distance: 207.5
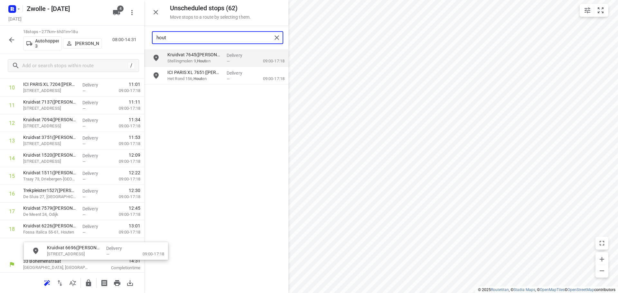
scroll to position [214, 3]
drag, startPoint x: 175, startPoint y: 82, endPoint x: 36, endPoint y: 256, distance: 222.3
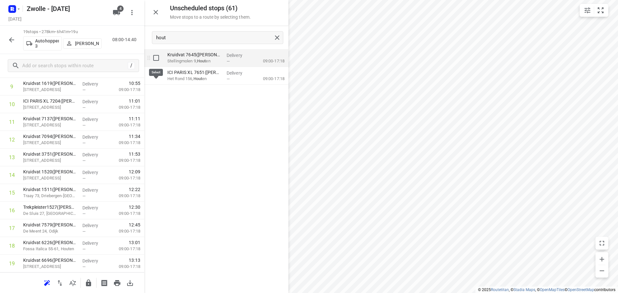
click at [155, 56] on input "grid" at bounding box center [156, 57] width 13 height 13
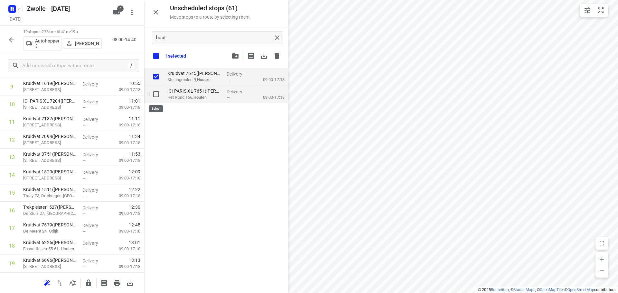
click at [155, 93] on input "grid" at bounding box center [156, 94] width 13 height 13
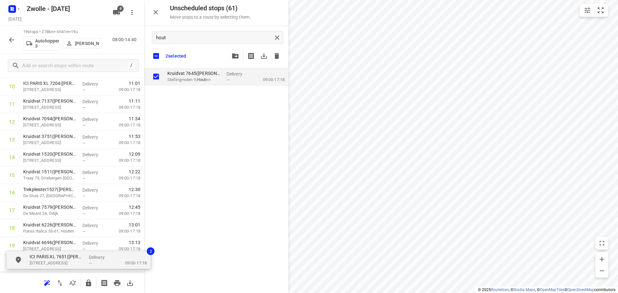
scroll to position [231, 0]
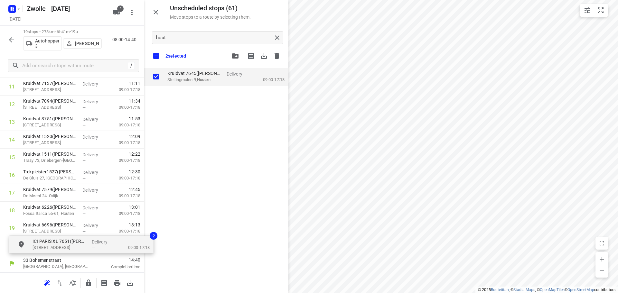
drag, startPoint x: 187, startPoint y: 93, endPoint x: 52, endPoint y: 245, distance: 203.0
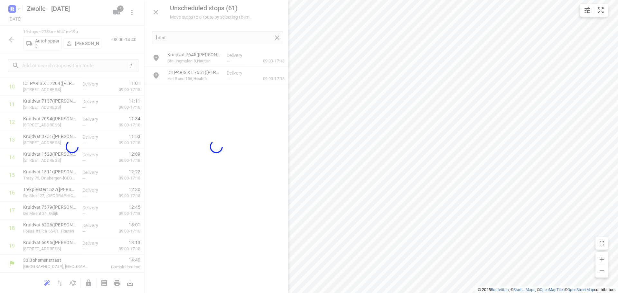
scroll to position [209, 0]
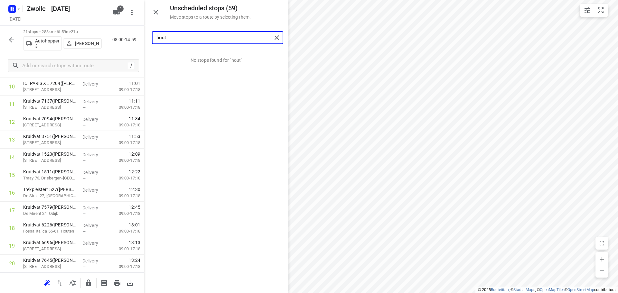
click at [212, 40] on input "hout" at bounding box center [213, 38] width 115 height 10
drag, startPoint x: 189, startPoint y: 69, endPoint x: 56, endPoint y: 247, distance: 222.2
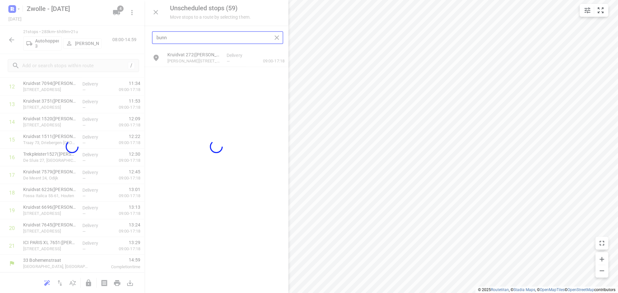
scroll to position [244, 0]
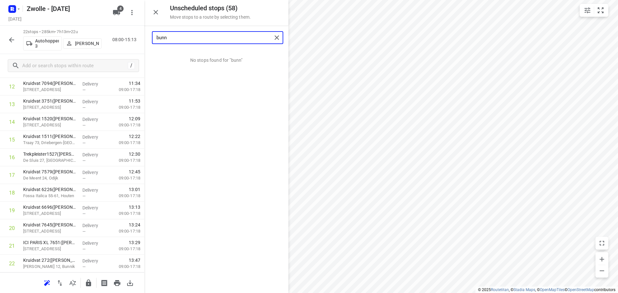
click at [184, 38] on input "bunn" at bounding box center [213, 38] width 115 height 10
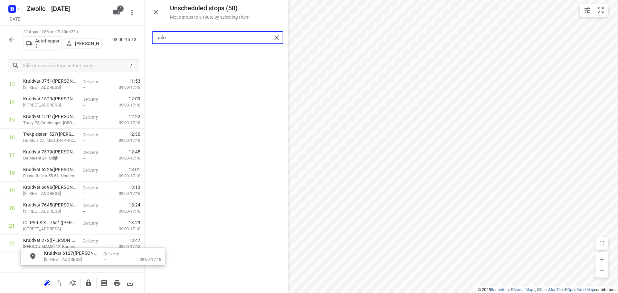
scroll to position [285, 0]
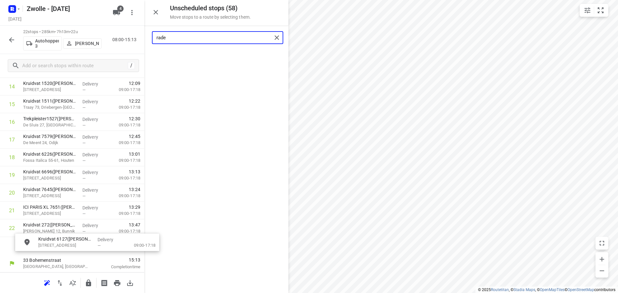
drag, startPoint x: 194, startPoint y: 57, endPoint x: 65, endPoint y: 243, distance: 226.3
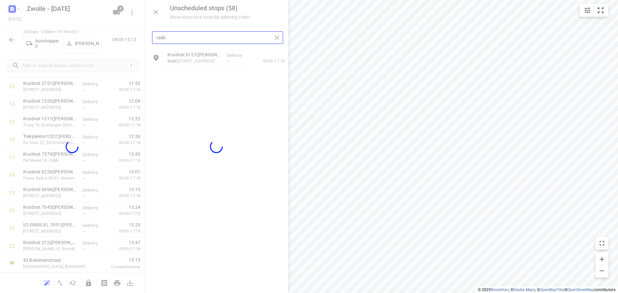
scroll to position [262, 0]
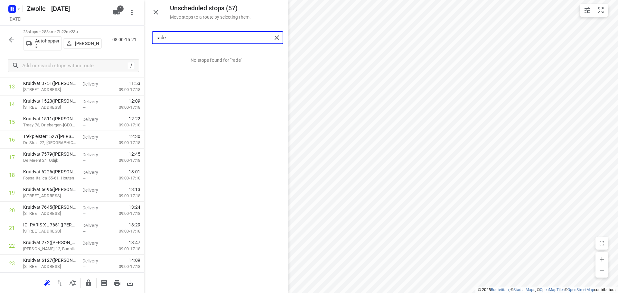
click at [194, 34] on input "rade" at bounding box center [213, 38] width 115 height 10
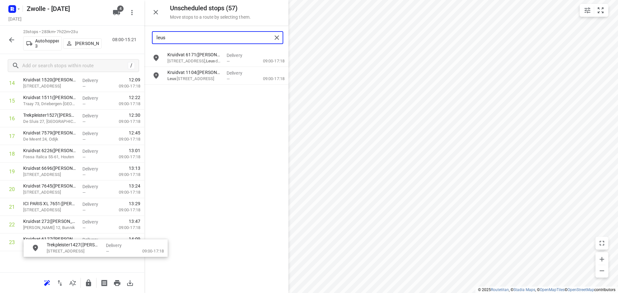
scroll to position [301, 5]
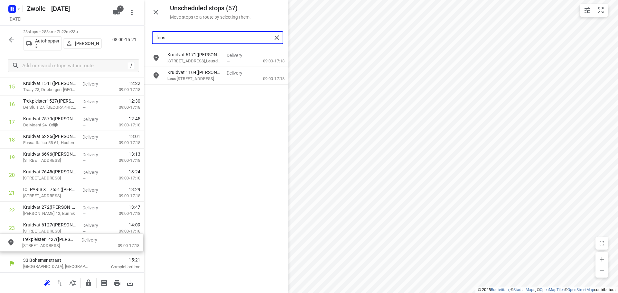
drag, startPoint x: 204, startPoint y: 96, endPoint x: 55, endPoint y: 248, distance: 212.5
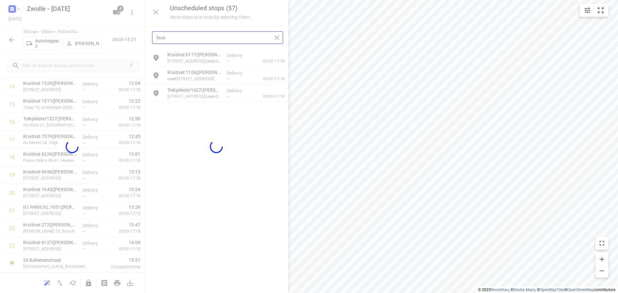
scroll to position [280, 0]
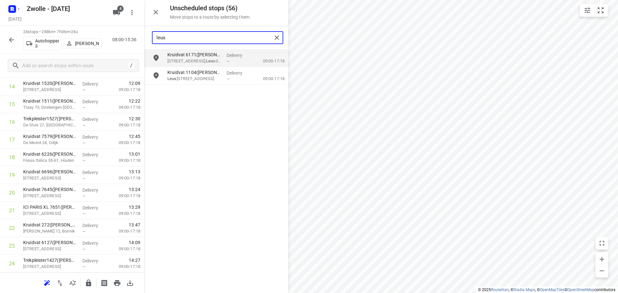
click at [198, 34] on input "leus" at bounding box center [213, 38] width 115 height 10
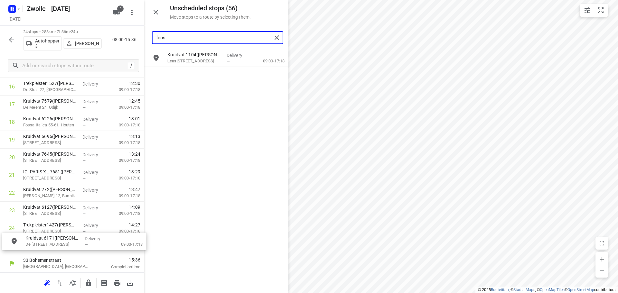
drag, startPoint x: 193, startPoint y: 58, endPoint x: 51, endPoint y: 243, distance: 234.1
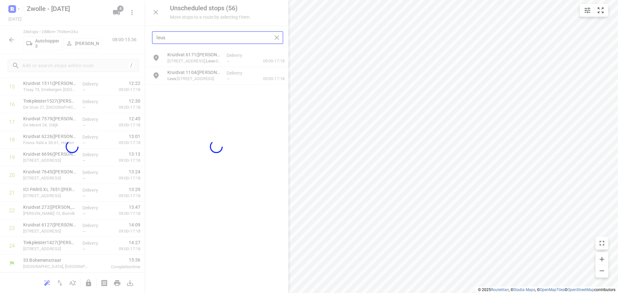
scroll to position [298, 0]
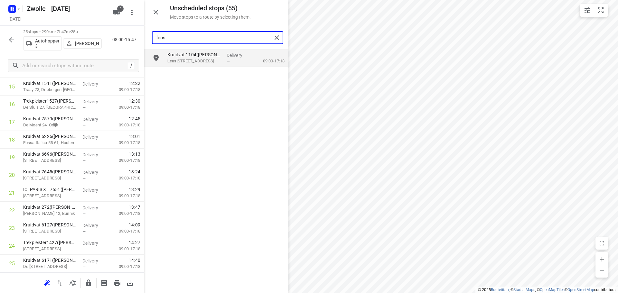
click at [204, 40] on input "leus" at bounding box center [213, 38] width 115 height 10
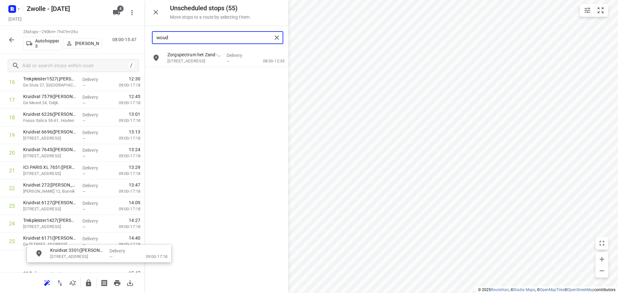
scroll to position [338, 0]
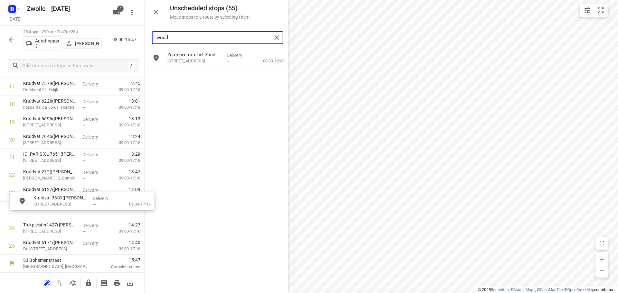
drag, startPoint x: 201, startPoint y: 56, endPoint x: 67, endPoint y: 201, distance: 197.1
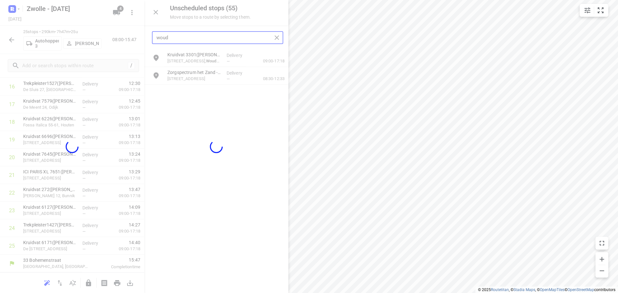
scroll to position [315, 0]
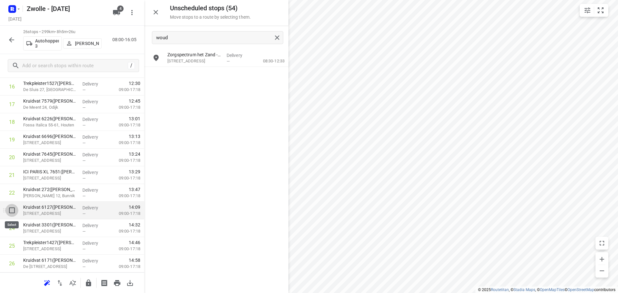
click at [11, 211] on input "checkbox" at bounding box center [11, 210] width 13 height 13
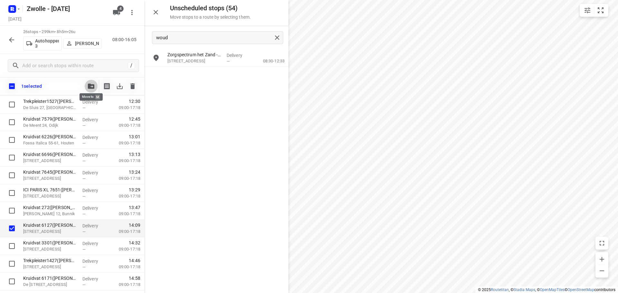
click at [90, 87] on icon "button" at bounding box center [91, 86] width 6 height 5
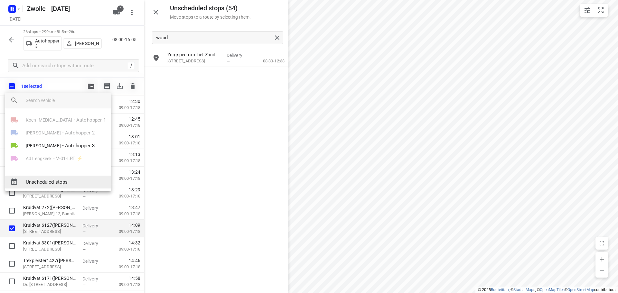
click at [58, 181] on span "Unscheduled stops" at bounding box center [66, 182] width 80 height 7
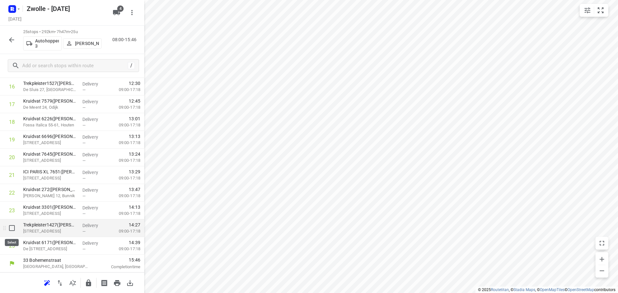
click at [9, 231] on input "checkbox" at bounding box center [11, 228] width 13 height 13
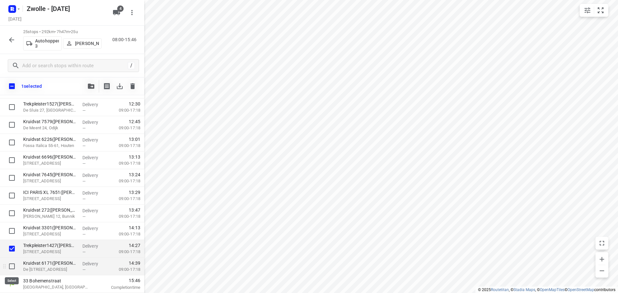
click at [13, 264] on input "checkbox" at bounding box center [11, 266] width 13 height 13
click at [91, 85] on icon "button" at bounding box center [91, 86] width 6 height 5
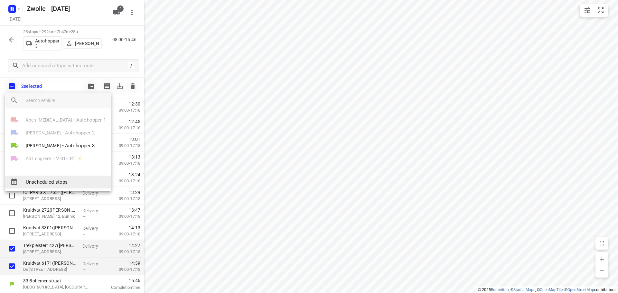
click at [47, 179] on span "Unscheduled stops" at bounding box center [66, 182] width 80 height 7
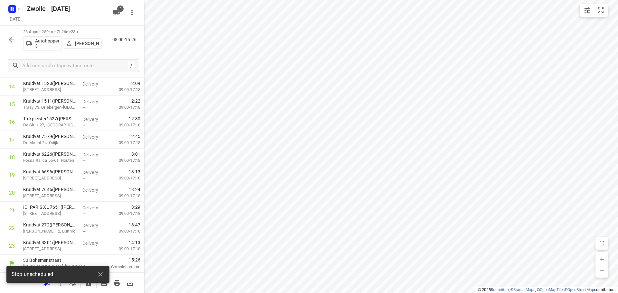
scroll to position [280, 0]
click at [58, 70] on input "text" at bounding box center [74, 66] width 103 height 10
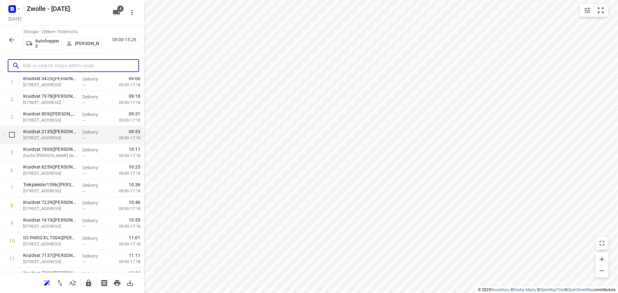
scroll to position [0, 0]
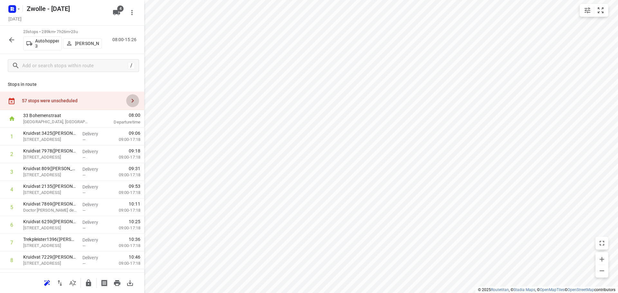
click at [129, 101] on icon "button" at bounding box center [133, 101] width 8 height 8
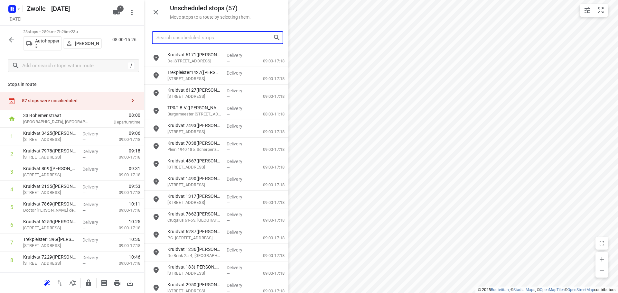
click at [201, 39] on input "Search unscheduled stops" at bounding box center [214, 38] width 116 height 10
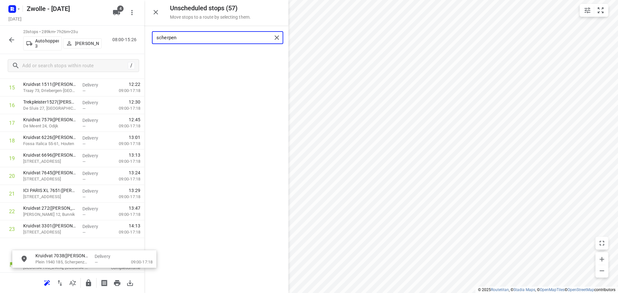
scroll to position [302, 0]
drag, startPoint x: 203, startPoint y: 61, endPoint x: 65, endPoint y: 248, distance: 231.7
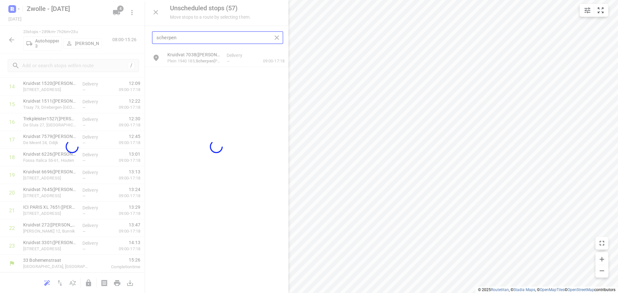
scroll to position [280, 0]
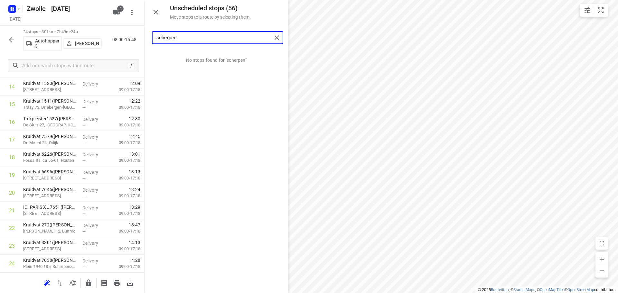
click at [214, 38] on input "scherpen" at bounding box center [213, 38] width 115 height 10
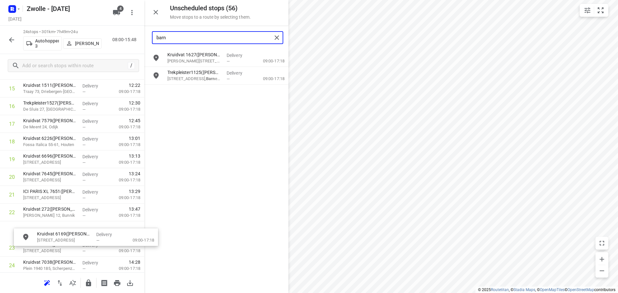
scroll to position [320, 0]
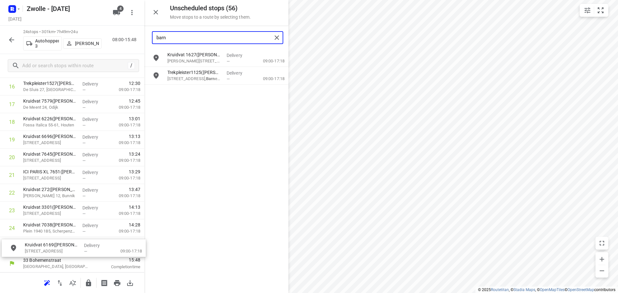
drag, startPoint x: 202, startPoint y: 55, endPoint x: 59, endPoint y: 247, distance: 239.3
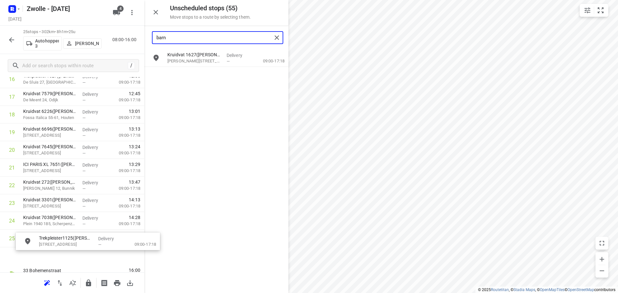
scroll to position [335, 0]
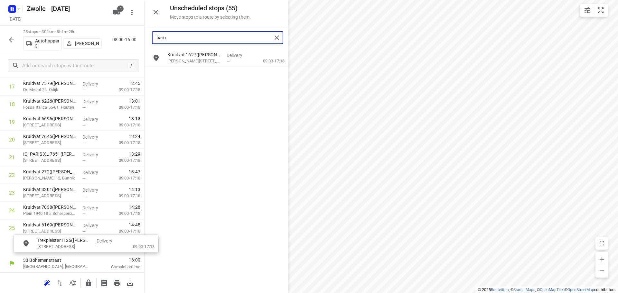
drag, startPoint x: 186, startPoint y: 79, endPoint x: 52, endPoint y: 251, distance: 217.0
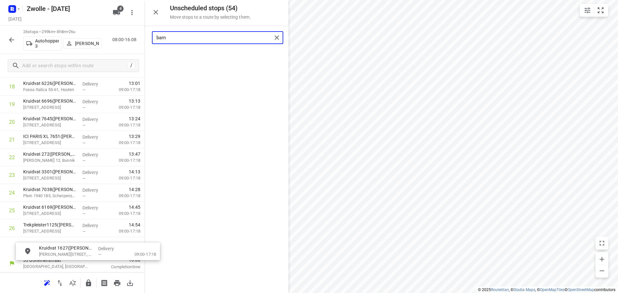
scroll to position [355, 1]
drag, startPoint x: 196, startPoint y: 61, endPoint x: 48, endPoint y: 254, distance: 243.4
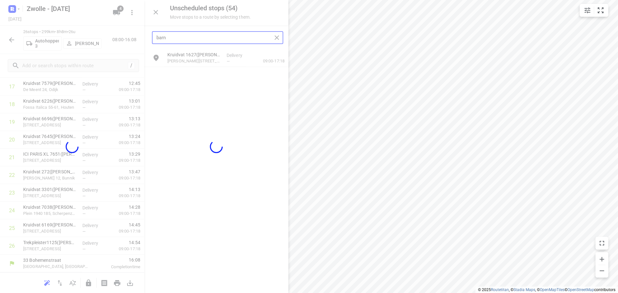
scroll to position [333, 0]
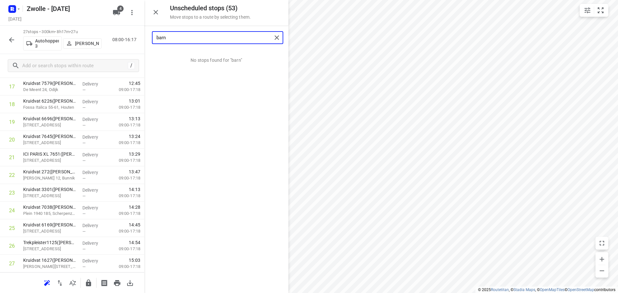
click at [234, 39] on input "barn" at bounding box center [213, 38] width 115 height 10
drag, startPoint x: 186, startPoint y: 78, endPoint x: 62, endPoint y: 249, distance: 211.3
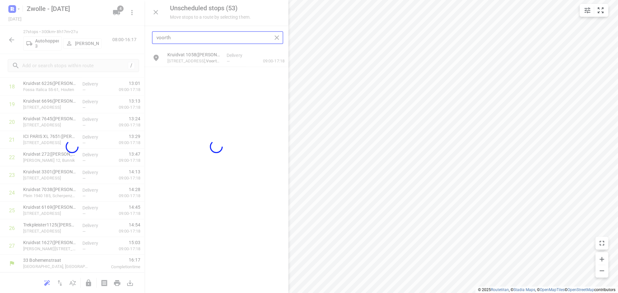
scroll to position [351, 0]
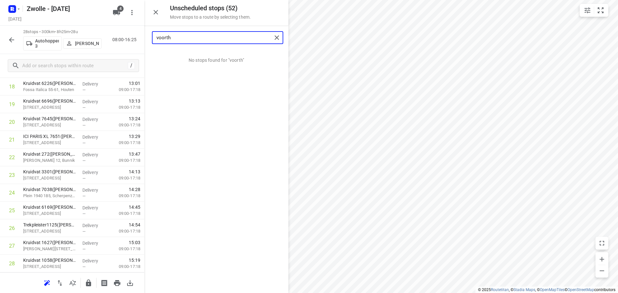
click at [207, 37] on input "voorth" at bounding box center [213, 38] width 115 height 10
drag, startPoint x: 183, startPoint y: 60, endPoint x: 52, endPoint y: 248, distance: 229.2
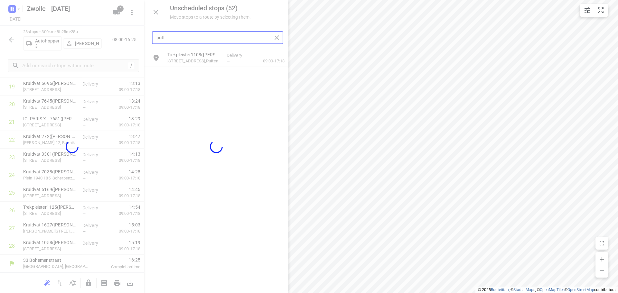
scroll to position [368, 0]
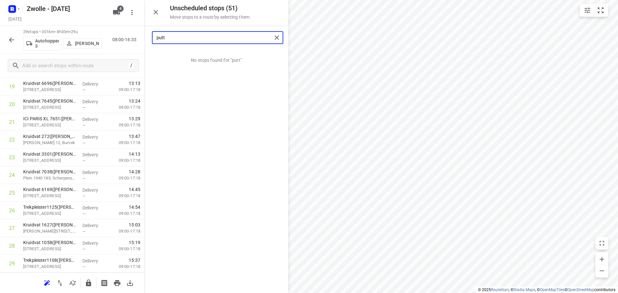
click at [185, 33] on input "putt" at bounding box center [213, 38] width 115 height 10
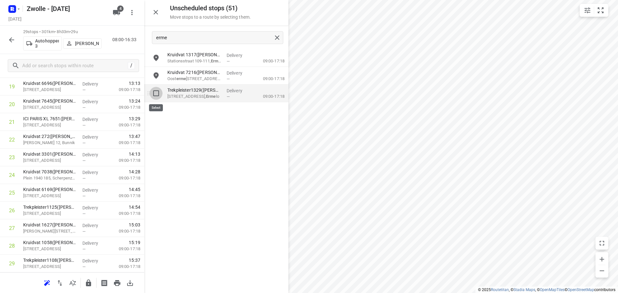
click at [157, 92] on input "grid" at bounding box center [156, 93] width 13 height 13
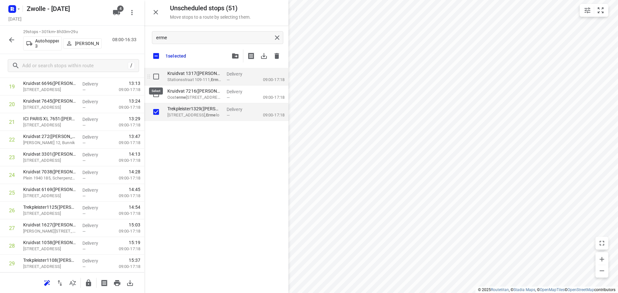
click at [155, 78] on input "grid" at bounding box center [156, 76] width 13 height 13
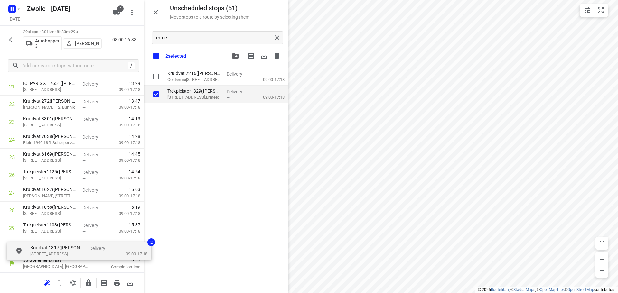
drag, startPoint x: 200, startPoint y: 78, endPoint x: 59, endPoint y: 250, distance: 222.1
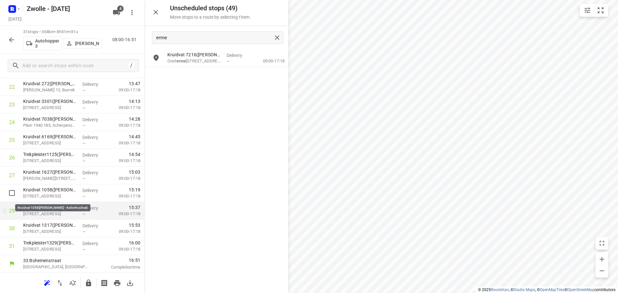
scroll to position [421, 0]
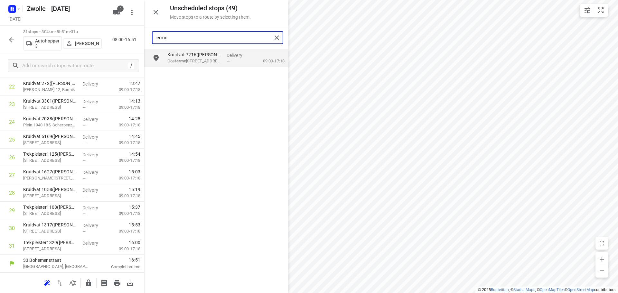
click at [185, 33] on input "erme" at bounding box center [213, 38] width 115 height 10
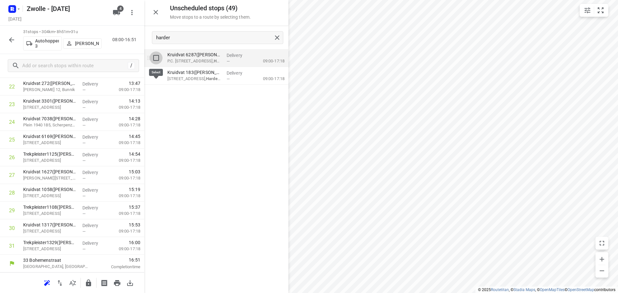
click at [156, 60] on input "grid" at bounding box center [156, 57] width 13 height 13
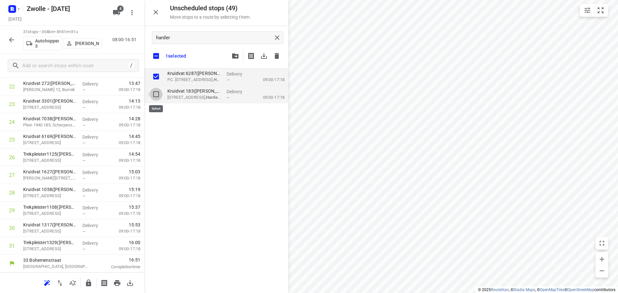
click at [155, 98] on input "grid" at bounding box center [156, 94] width 13 height 13
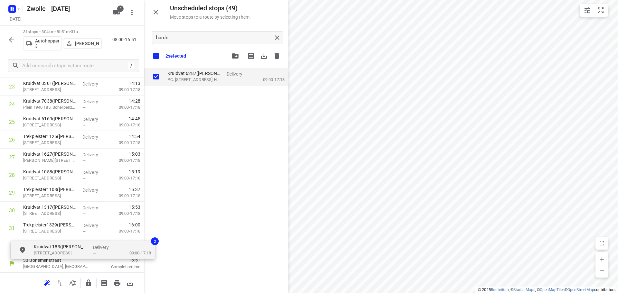
drag, startPoint x: 181, startPoint y: 93, endPoint x: 47, endPoint y: 253, distance: 209.6
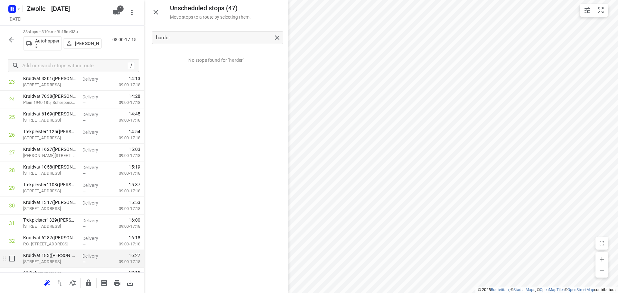
scroll to position [457, 0]
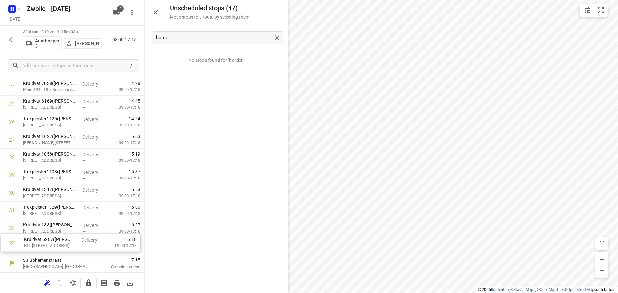
drag, startPoint x: 42, startPoint y: 230, endPoint x: 45, endPoint y: 247, distance: 17.3
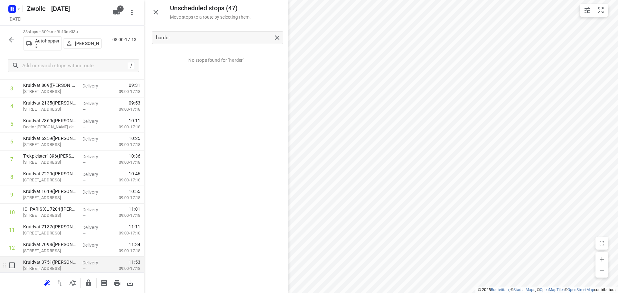
scroll to position [0, 0]
